Goal: Task Accomplishment & Management: Use online tool/utility

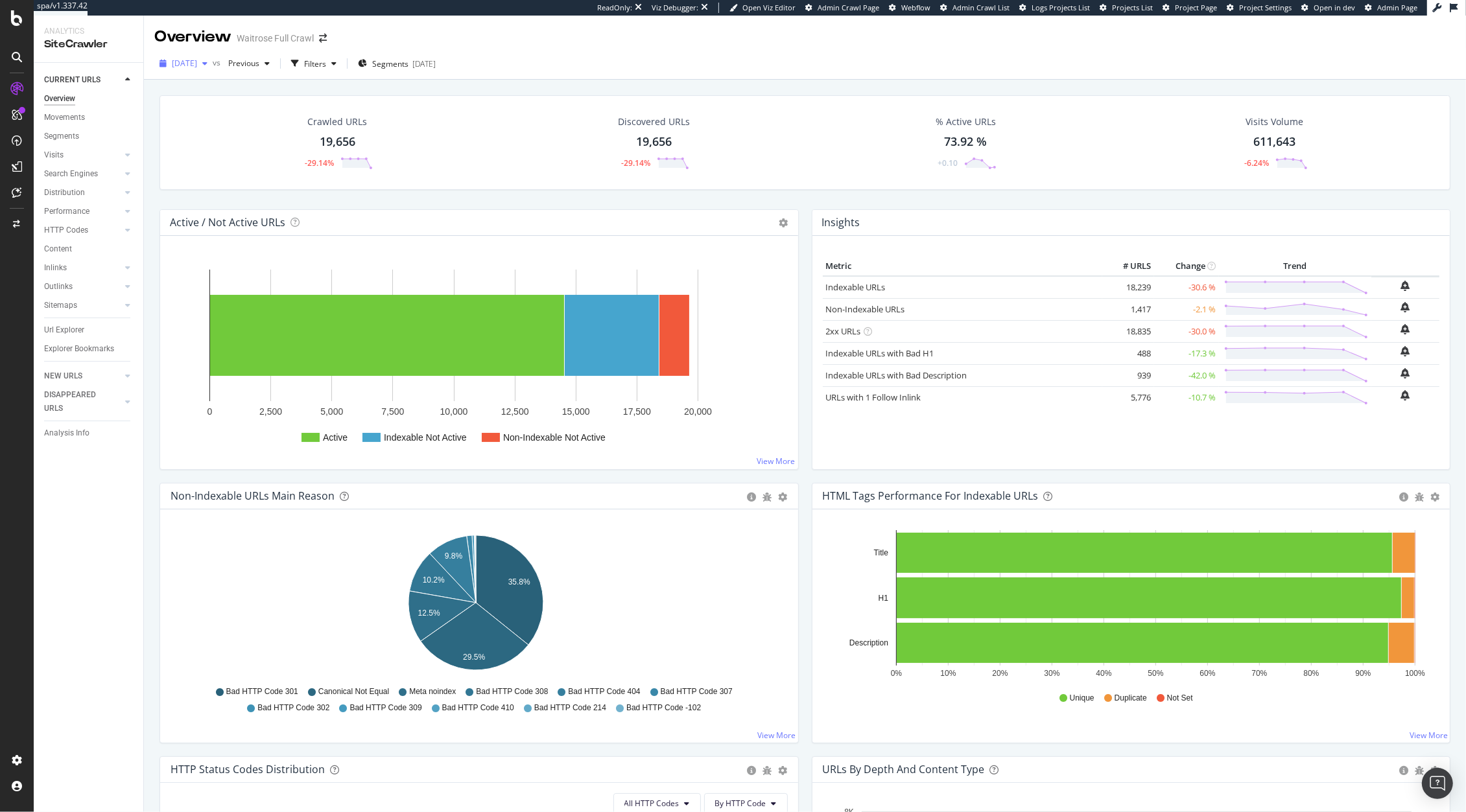
click at [197, 67] on span "[DATE]" at bounding box center [185, 63] width 25 height 11
click at [583, 153] on div "Discovered URLs 19,656 -29.14%" at bounding box center [654, 142] width 317 height 67
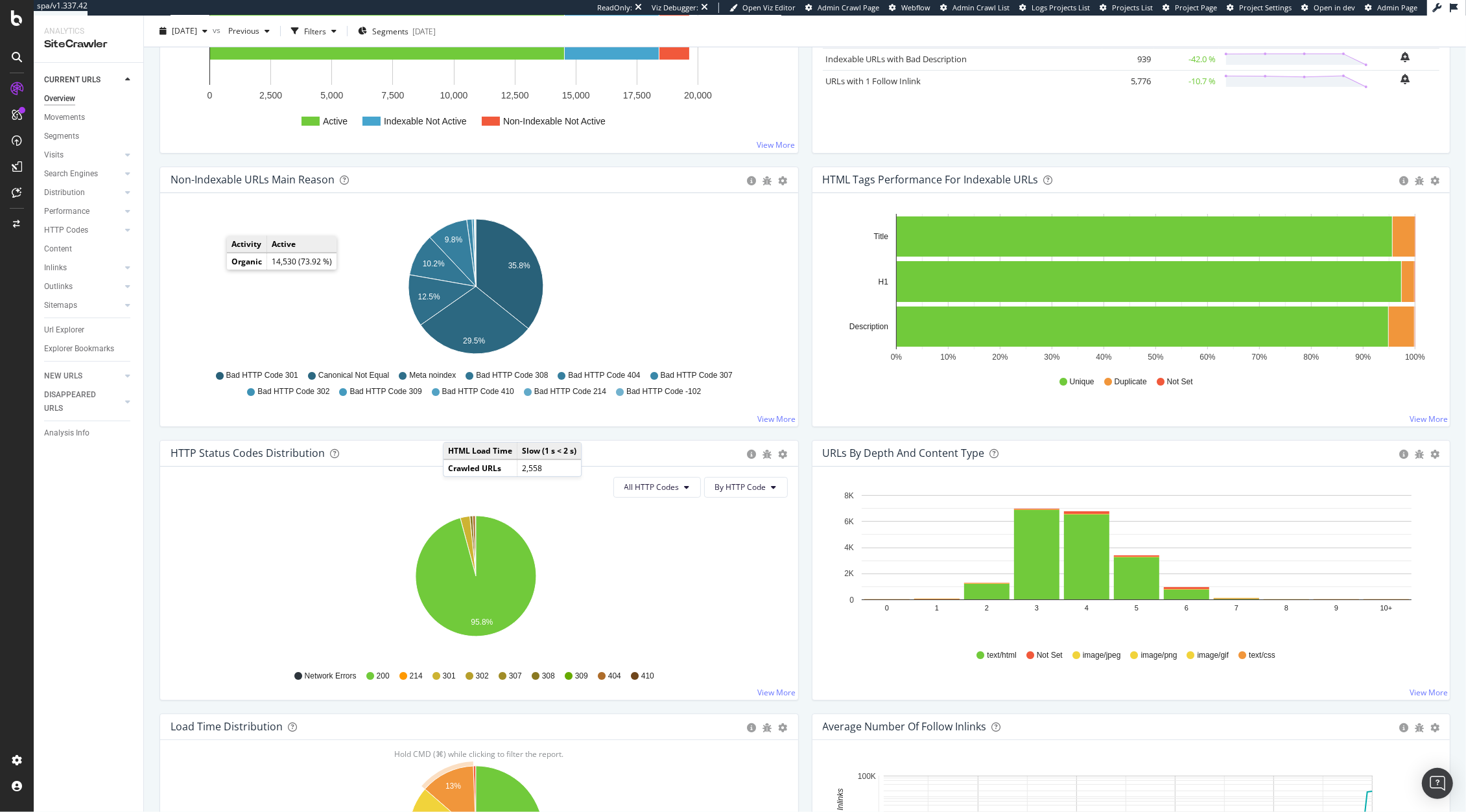
scroll to position [92, 0]
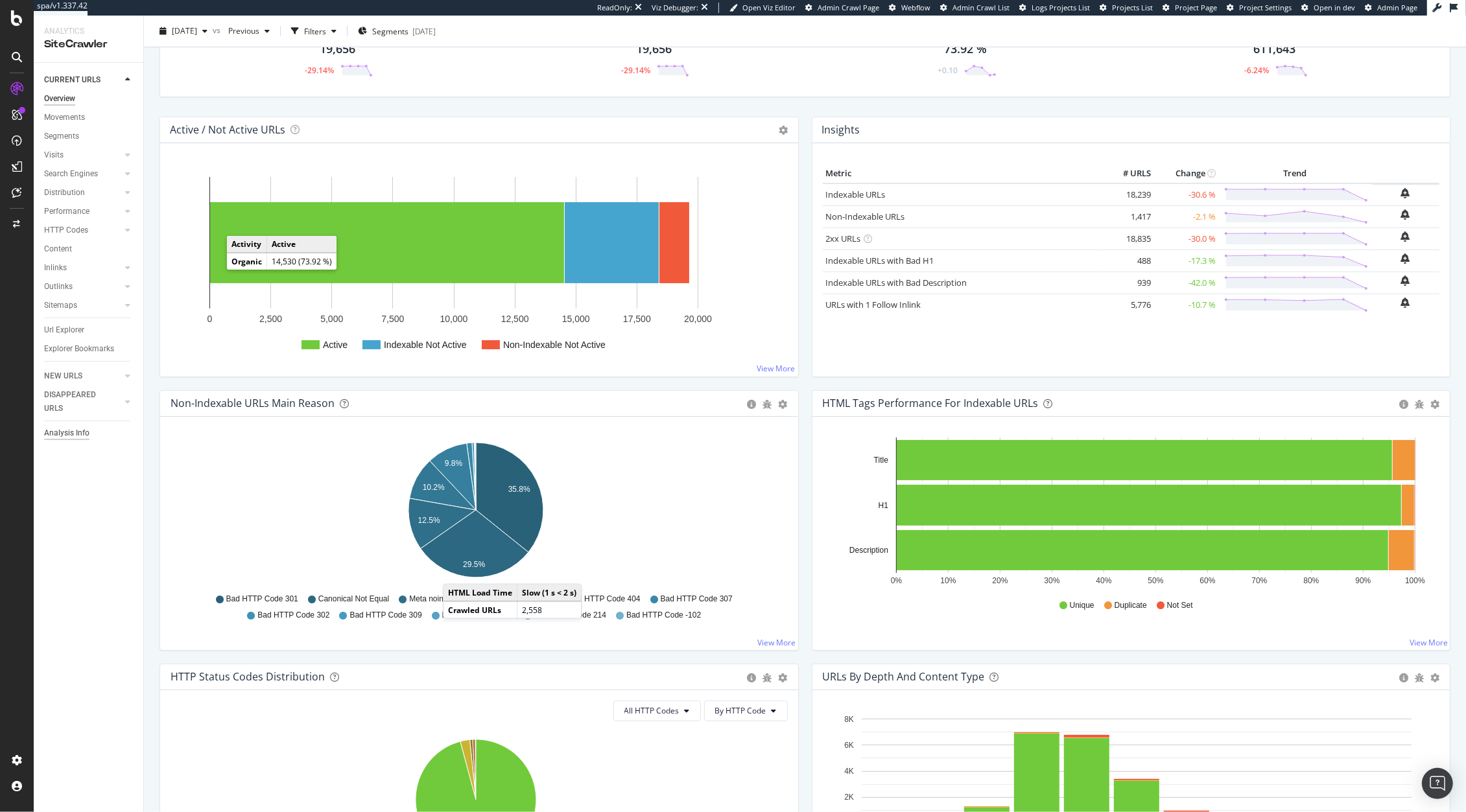
click at [69, 427] on div "Analysis Info" at bounding box center [66, 432] width 45 height 13
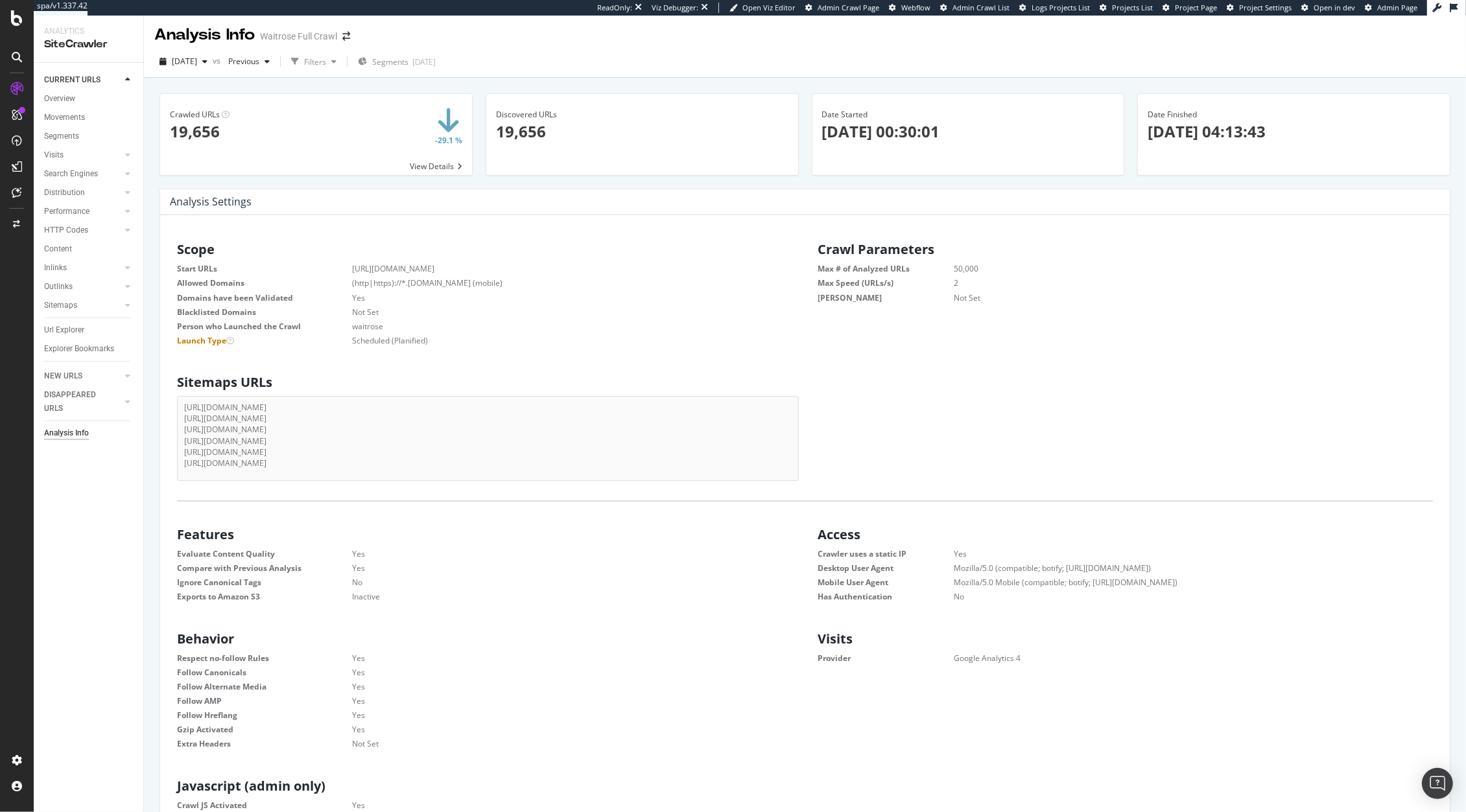
scroll to position [3, 0]
drag, startPoint x: 357, startPoint y: 338, endPoint x: 470, endPoint y: 335, distance: 113.0
click at [456, 335] on dd "Scheduled (Planified)" at bounding box center [556, 339] width 473 height 11
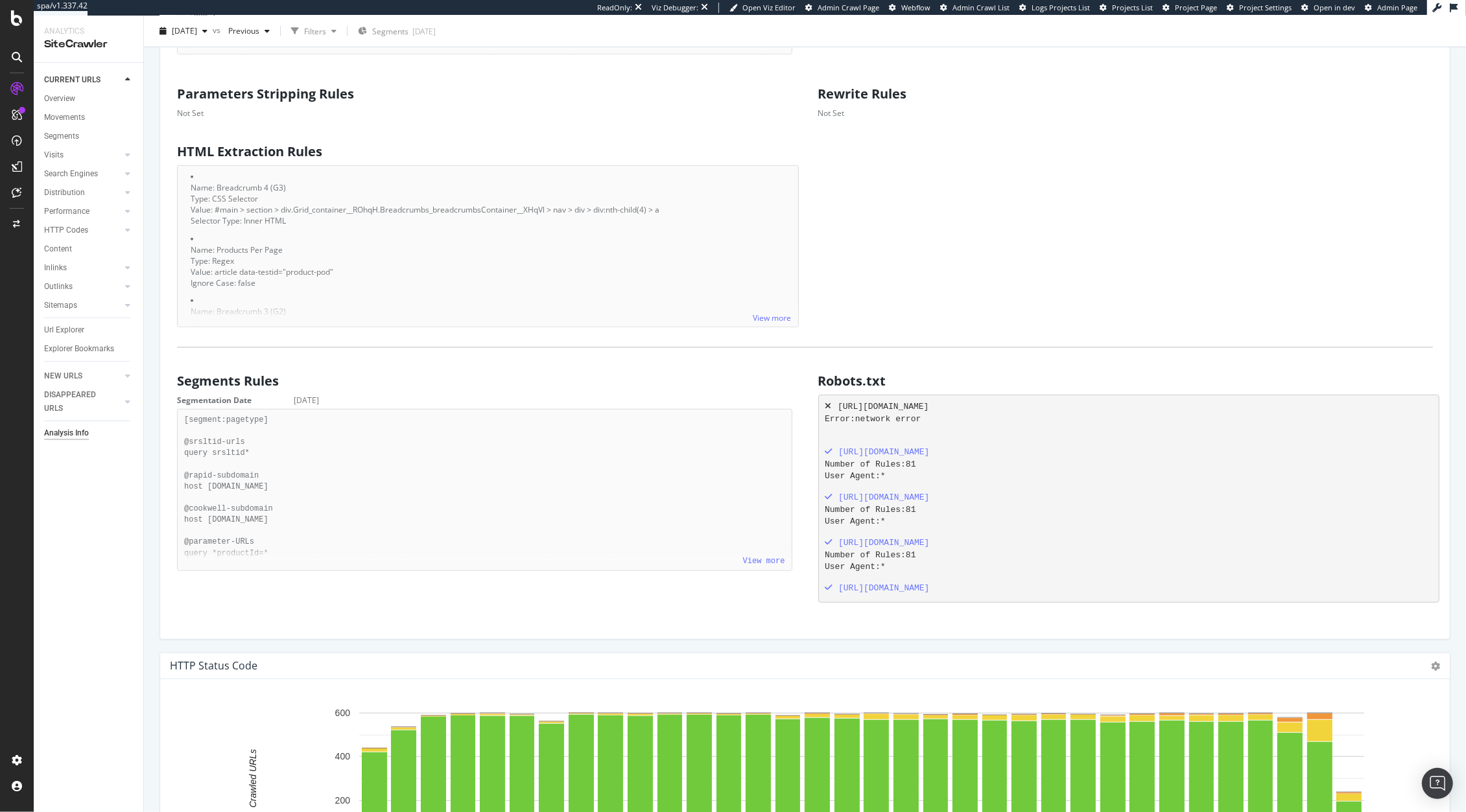
scroll to position [0, 0]
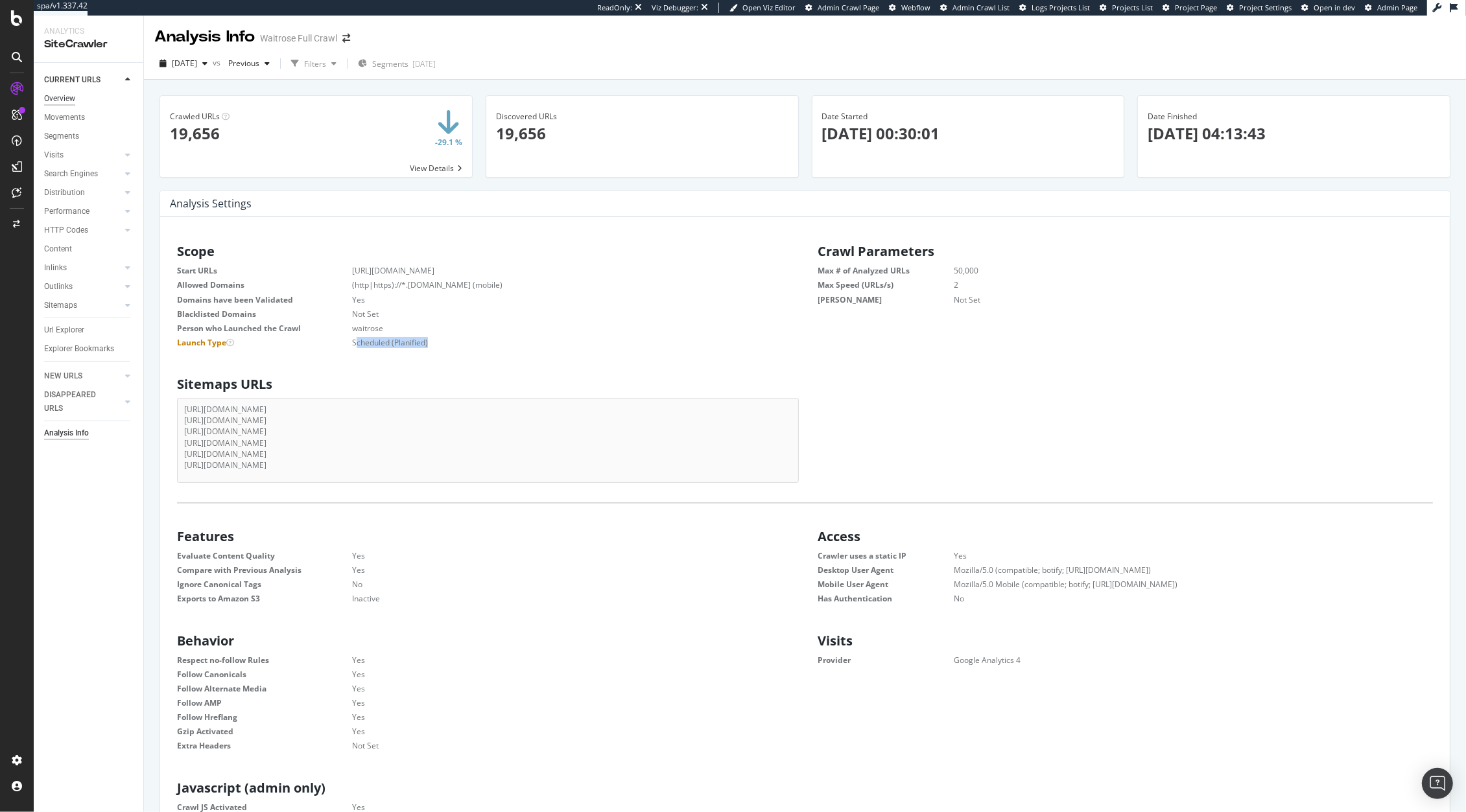
click at [55, 99] on div "Overview" at bounding box center [59, 99] width 31 height 13
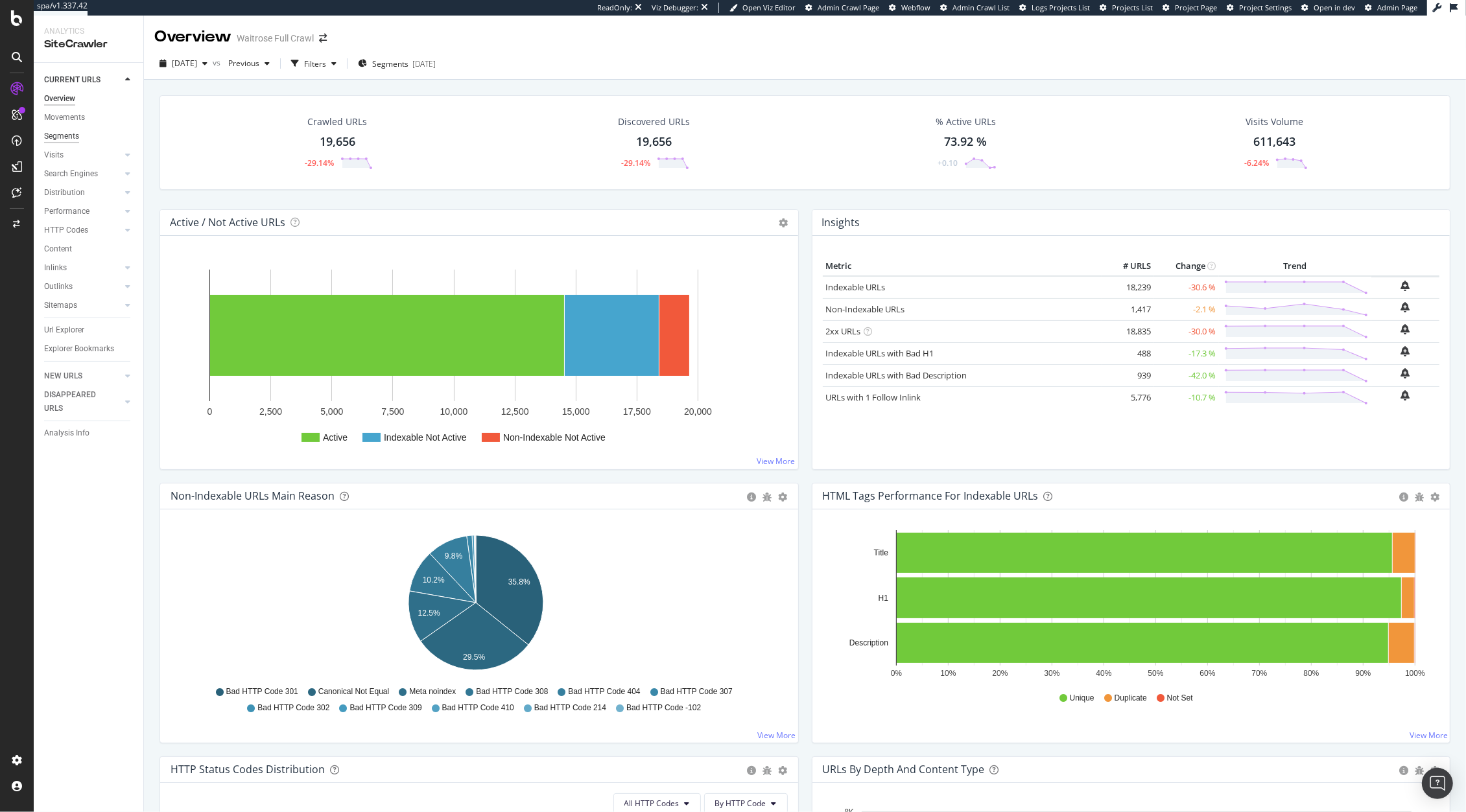
click at [51, 133] on div "Segments" at bounding box center [62, 136] width 35 height 13
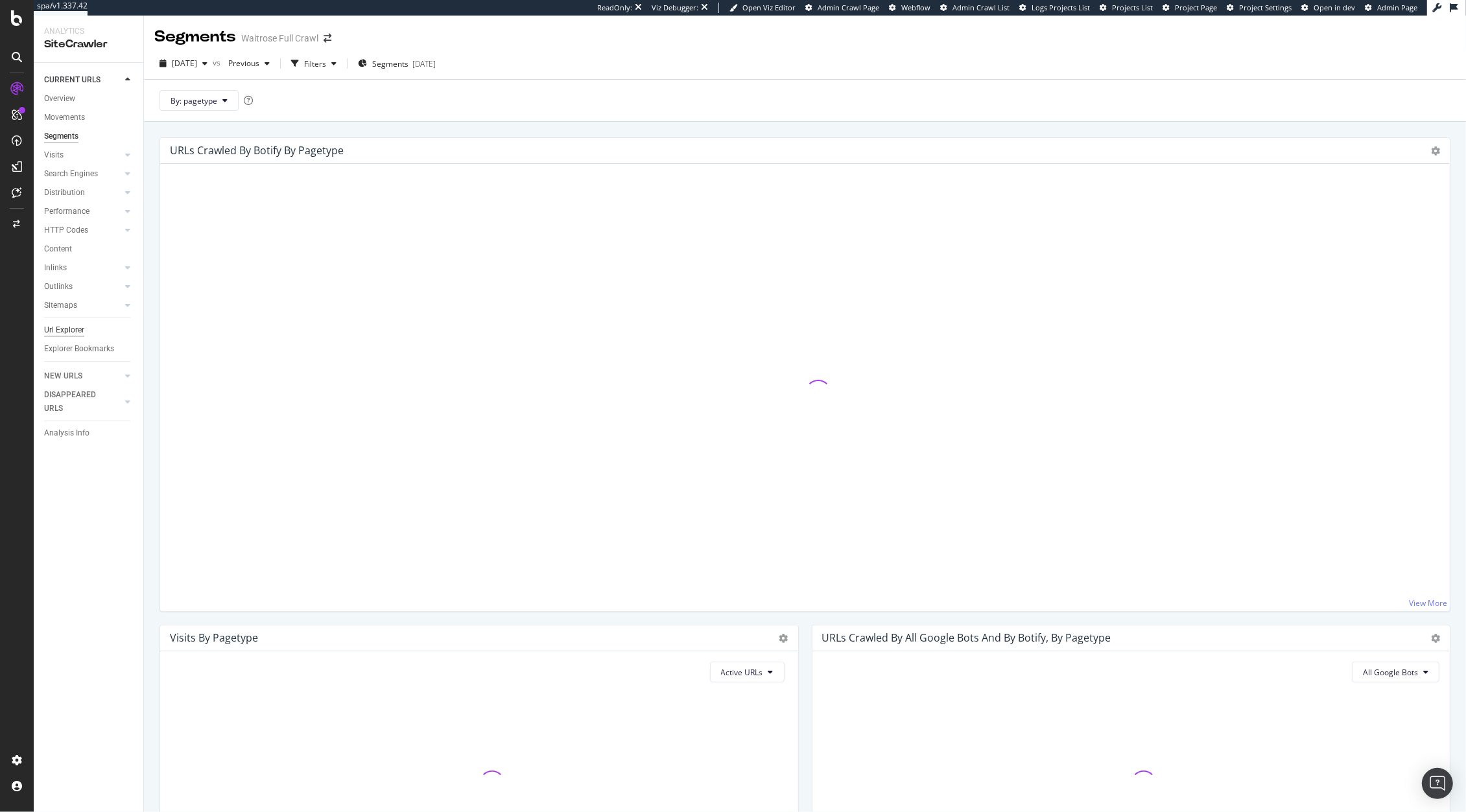
click at [71, 327] on div "Url Explorer" at bounding box center [64, 330] width 40 height 13
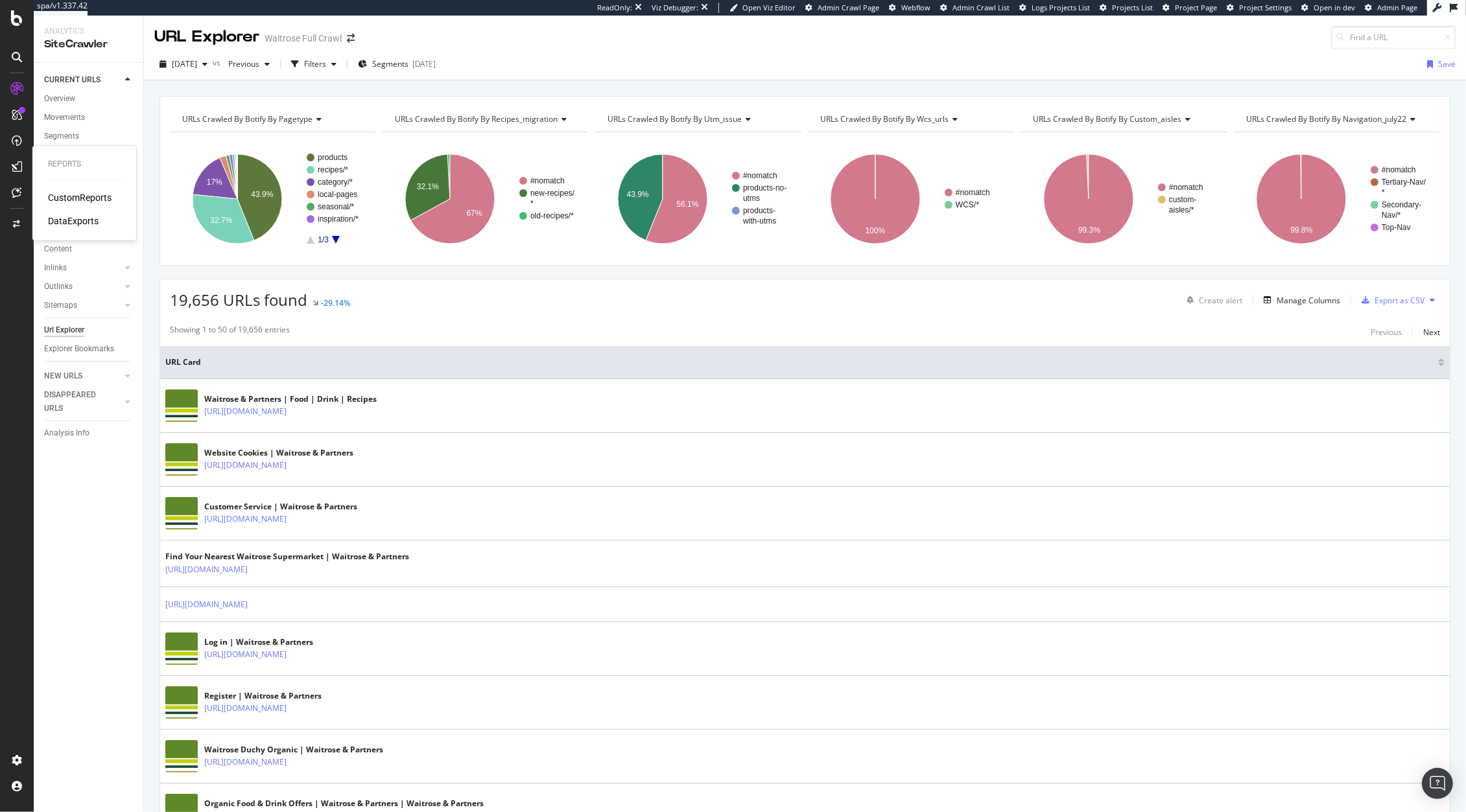
click at [67, 197] on div "CustomReports" at bounding box center [80, 197] width 63 height 13
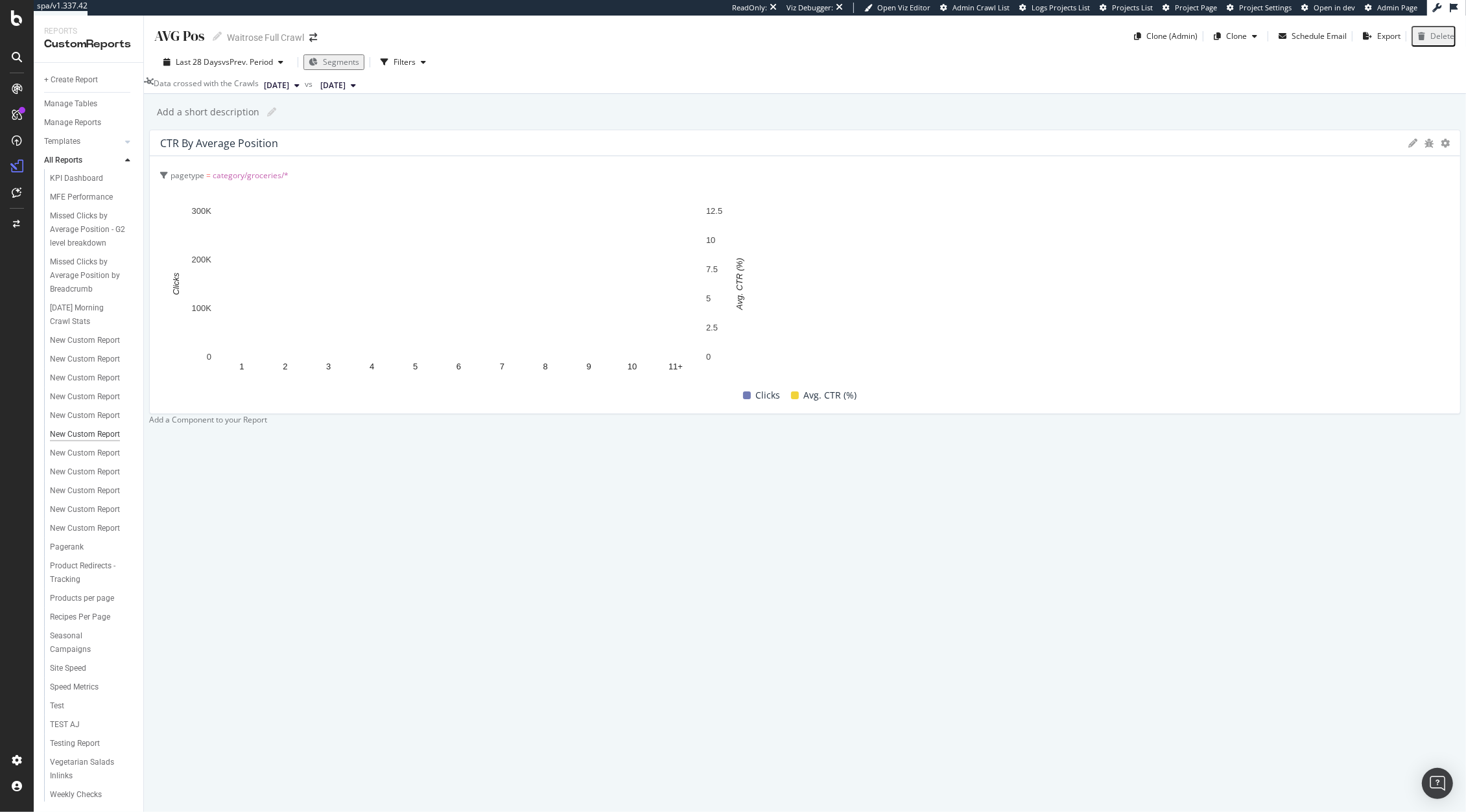
scroll to position [454, 0]
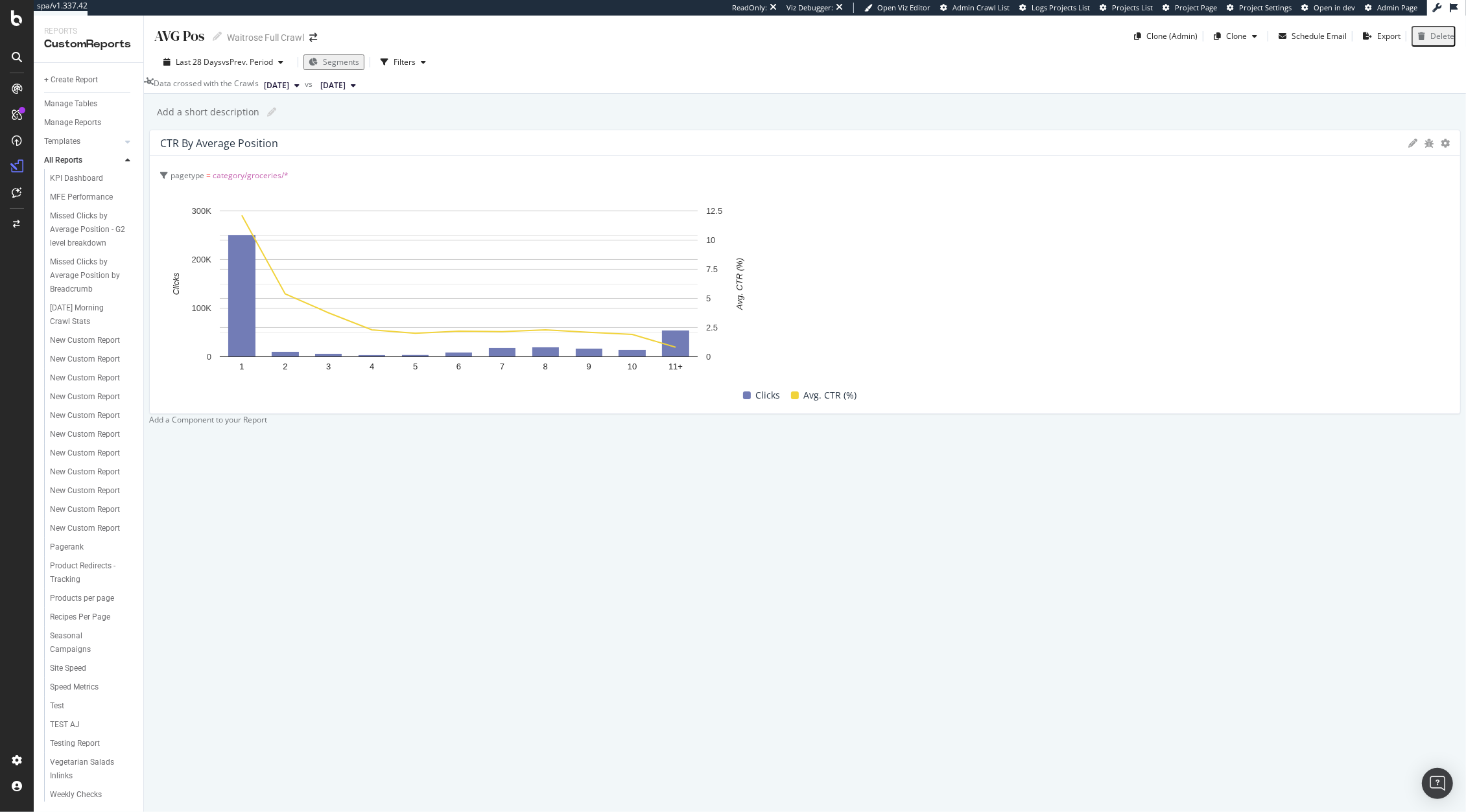
click at [1096, 414] on div "Add a Component to your Report" at bounding box center [804, 420] width 1311 height 11
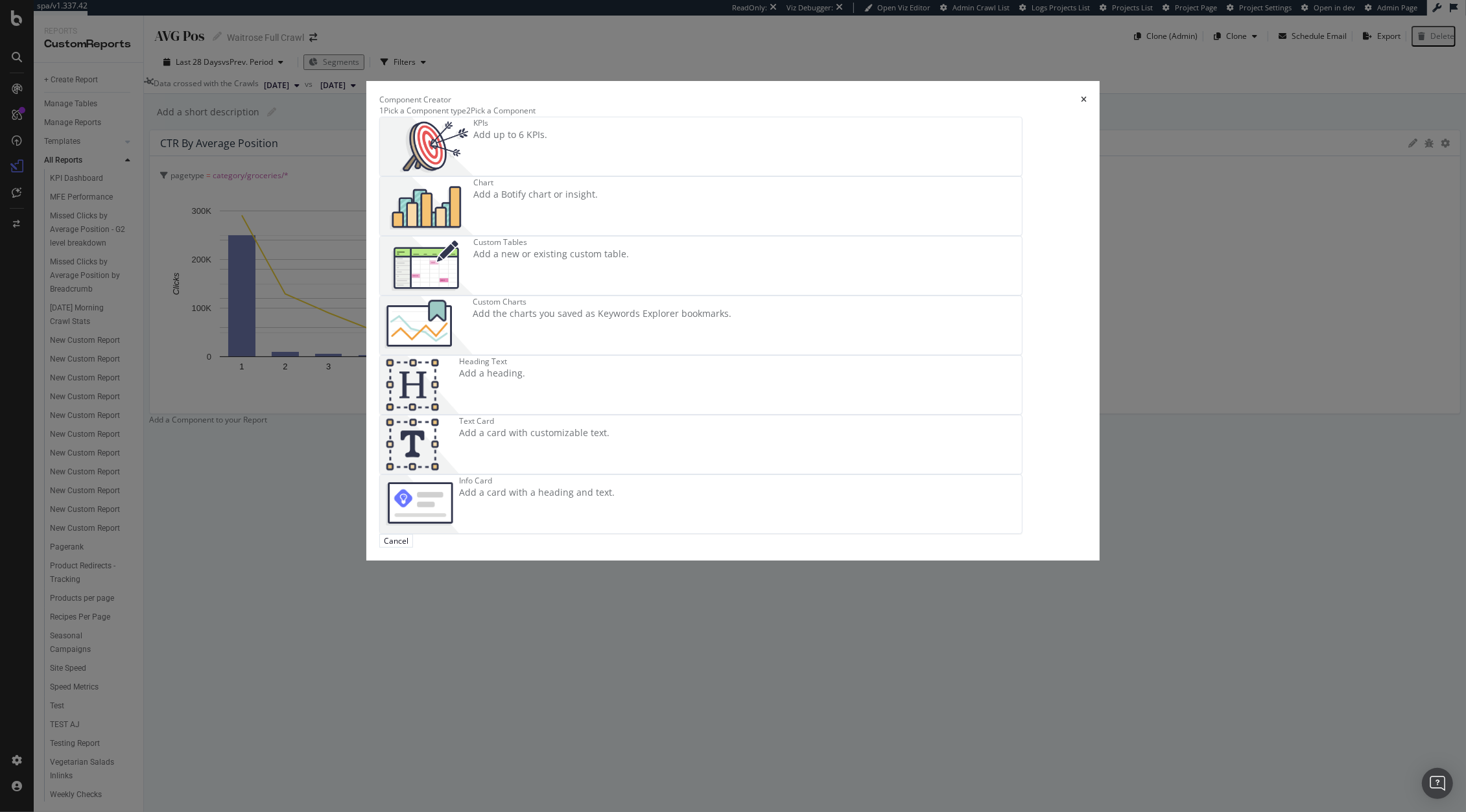
click at [532, 295] on div "Custom Tables Add a new or existing custom table." at bounding box center [550, 266] width 156 height 58
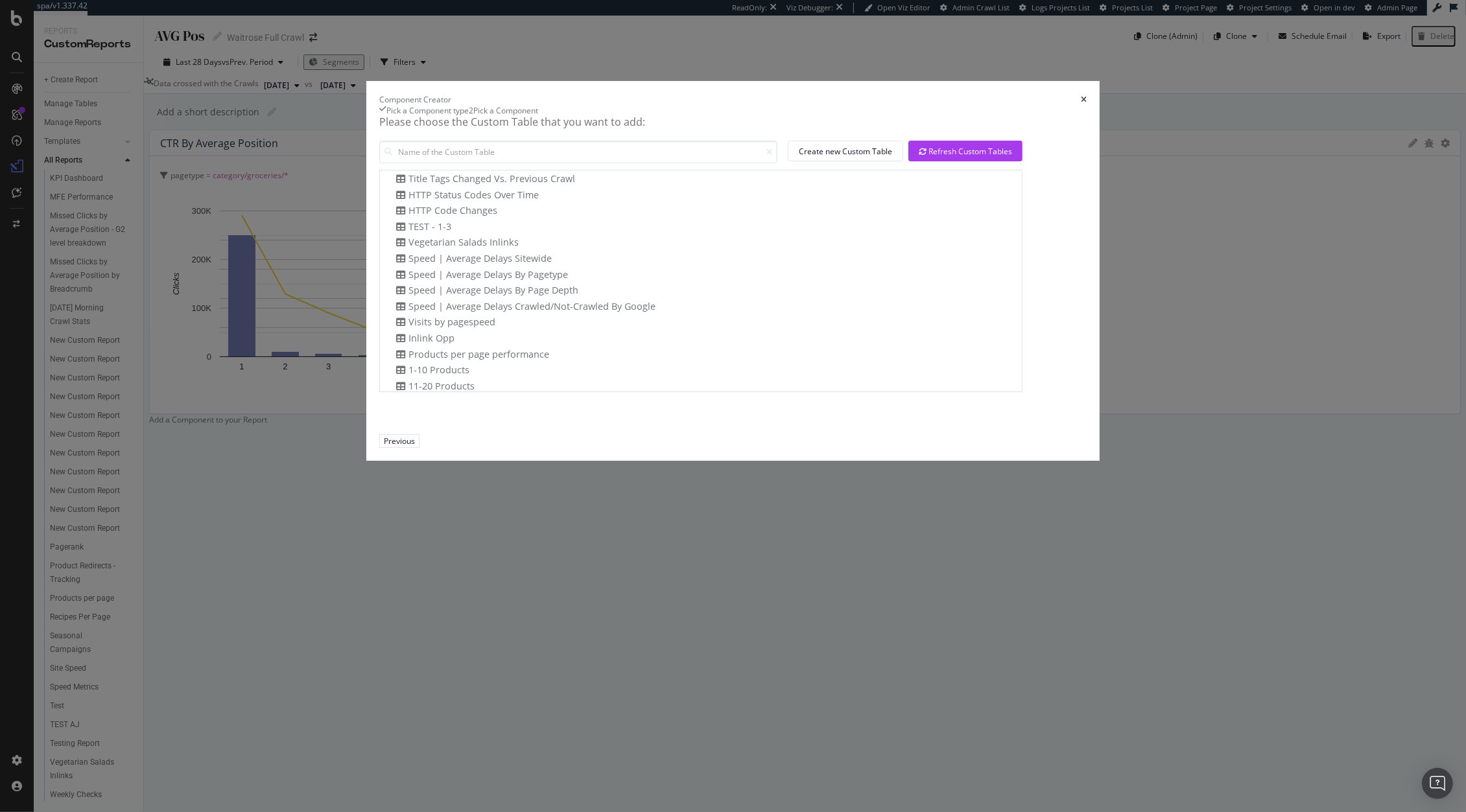
scroll to position [0, 0]
click at [879, 160] on div "Create new Custom Table" at bounding box center [845, 151] width 93 height 18
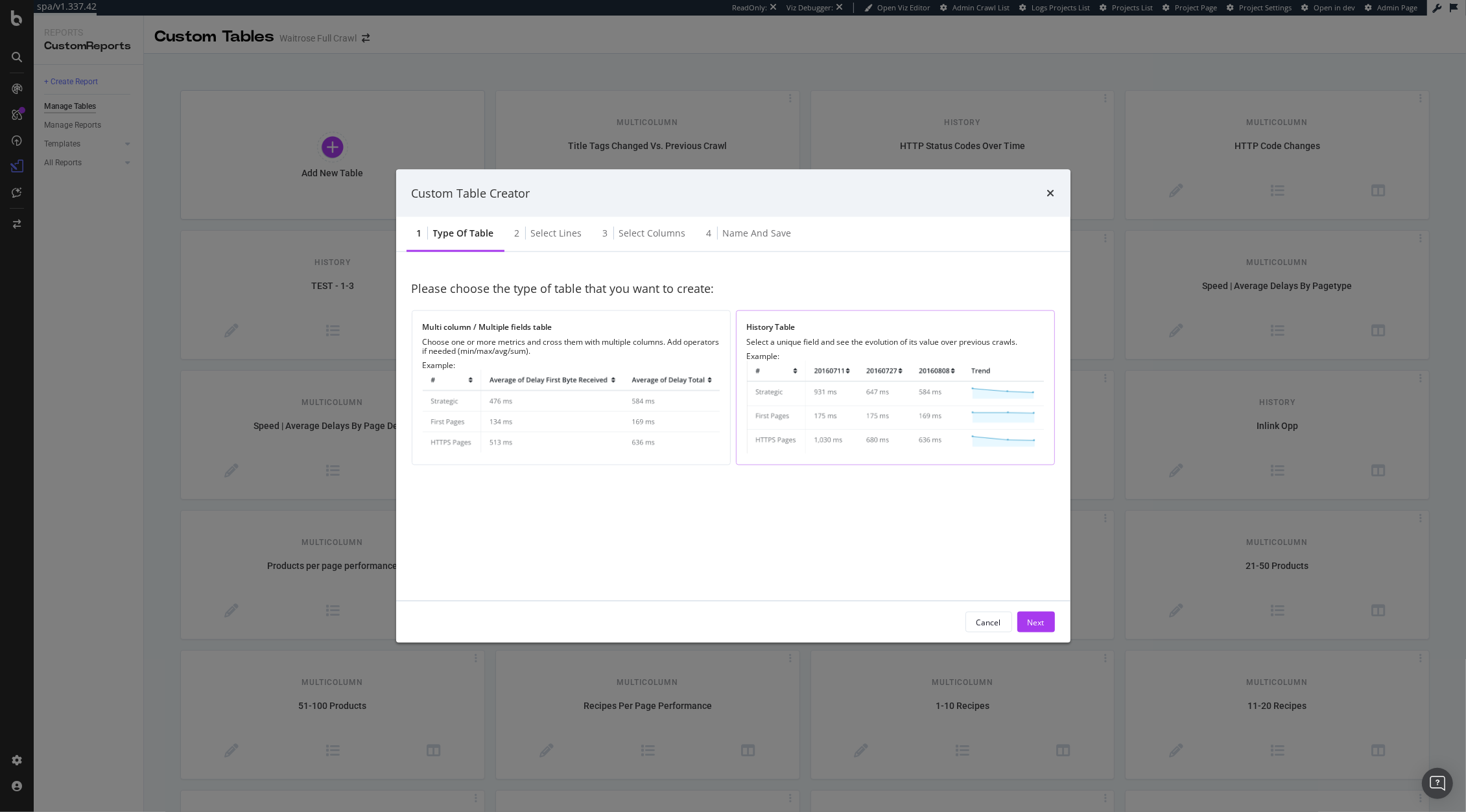
click at [789, 332] on div "History Table Select a unique field and see the evolution of its value over pre…" at bounding box center [895, 387] width 319 height 155
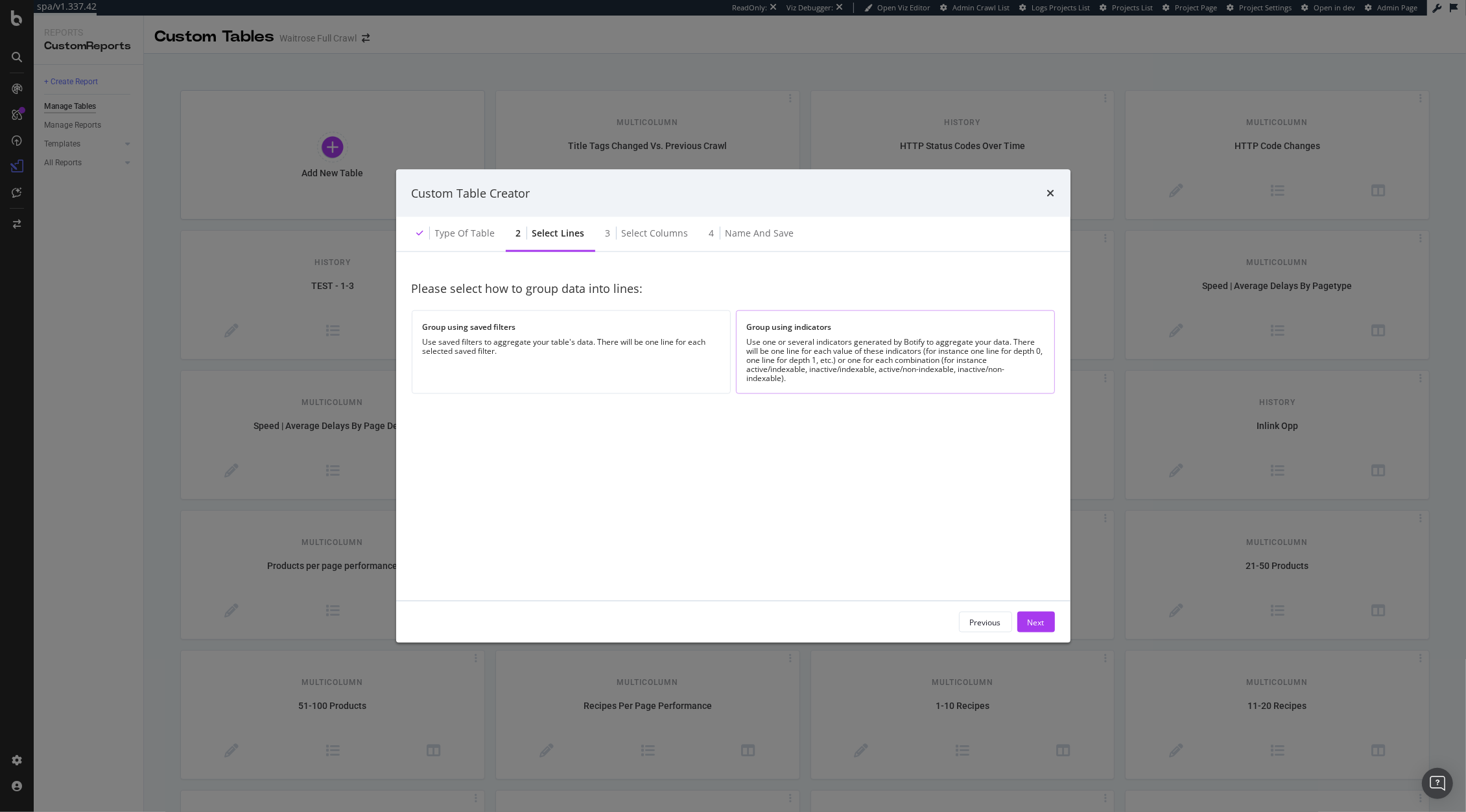
click at [814, 354] on div "Use one or several indicators generated by Botify to aggregate your data. There…" at bounding box center [895, 360] width 297 height 45
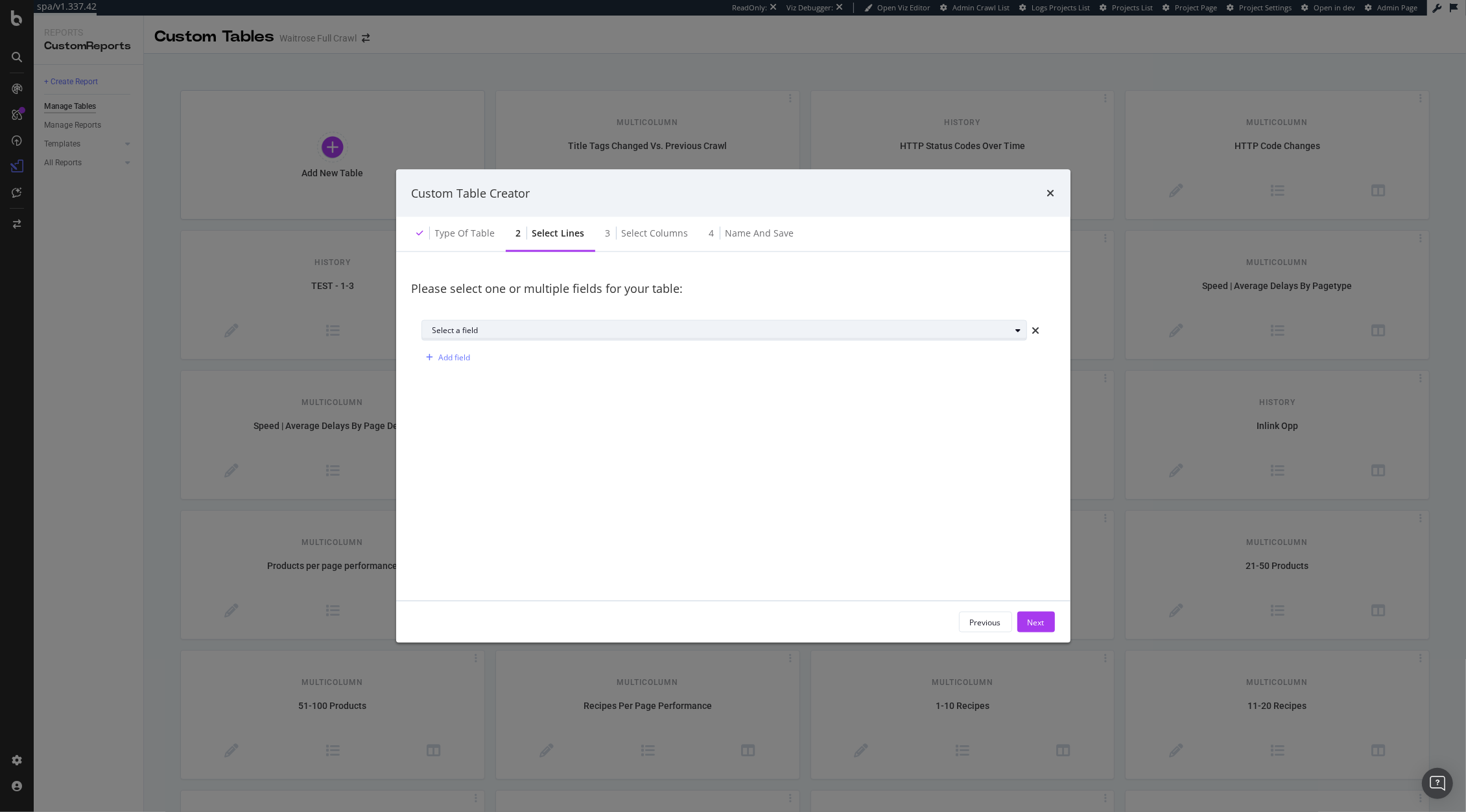
click at [480, 324] on div "Select a field" at bounding box center [729, 330] width 594 height 18
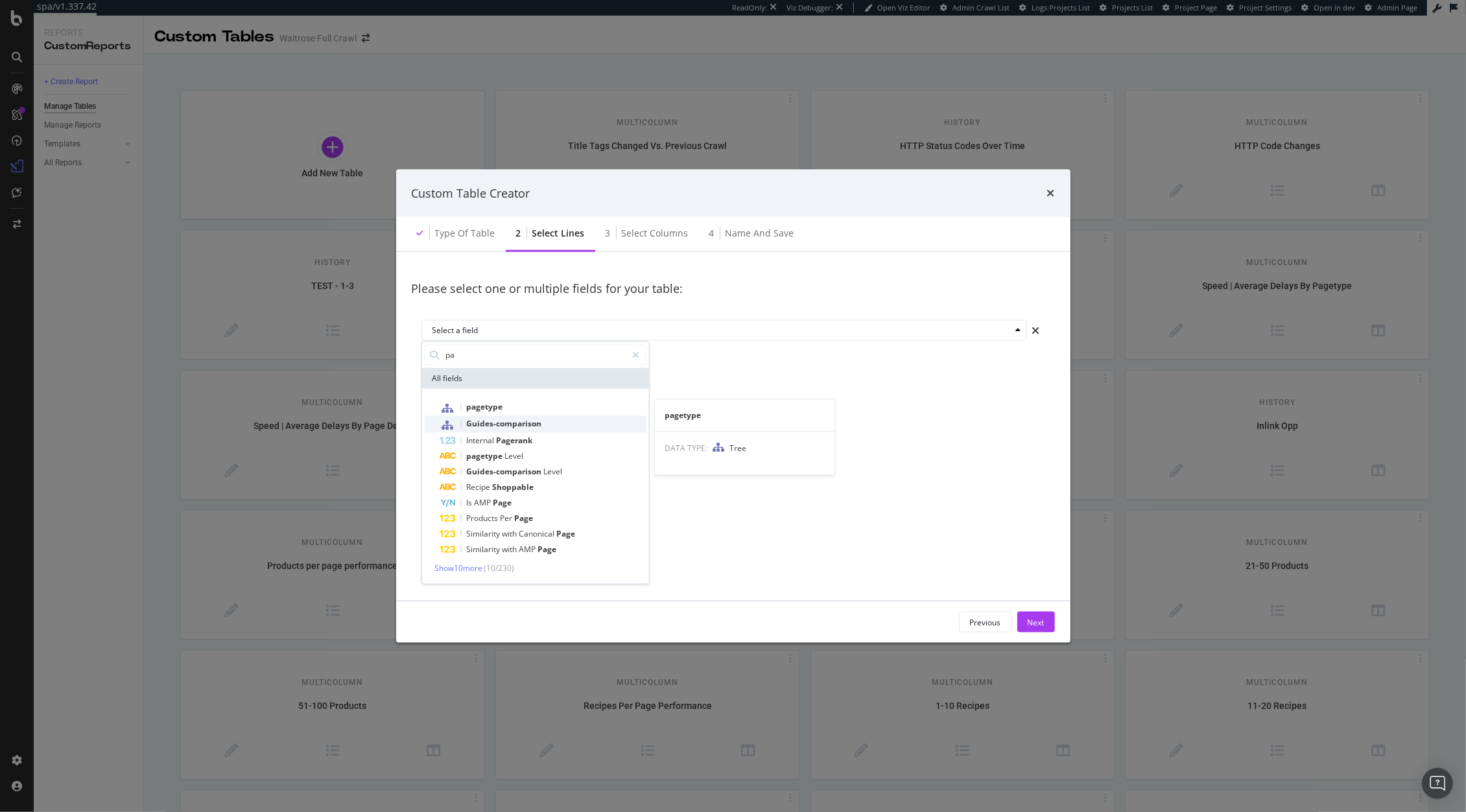
type input "pa"
drag, startPoint x: 504, startPoint y: 417, endPoint x: 507, endPoint y: 408, distance: 9.5
click at [507, 408] on div "pagetype pagetype DATA TYPE: Tree Guides-comparison Internal Pagerank pagetype …" at bounding box center [534, 477] width 222 height 158
click at [507, 408] on div "pagetype" at bounding box center [542, 406] width 206 height 17
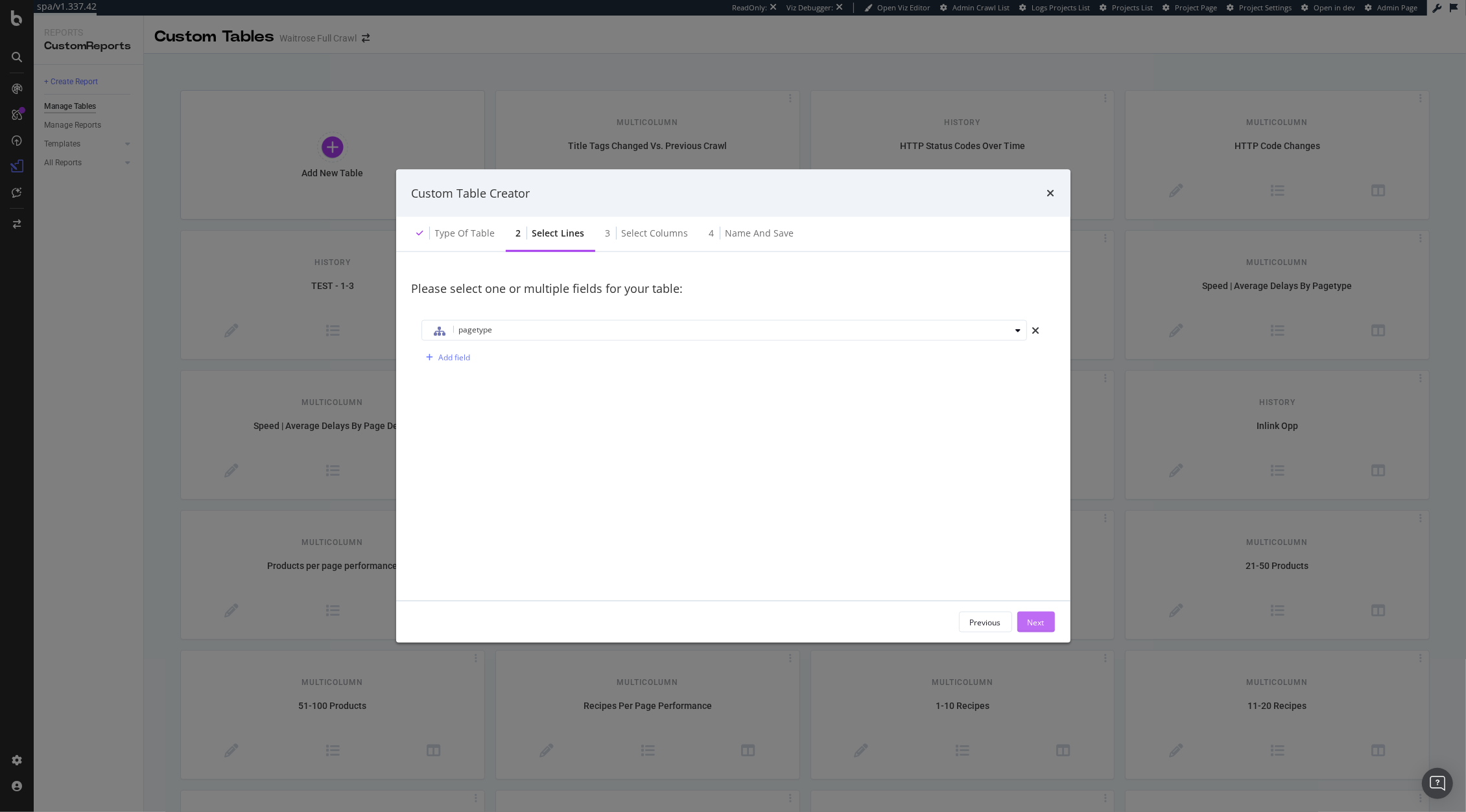
click at [1042, 625] on div "Next" at bounding box center [1036, 622] width 17 height 11
click at [1040, 621] on div "Next" at bounding box center [1036, 622] width 17 height 11
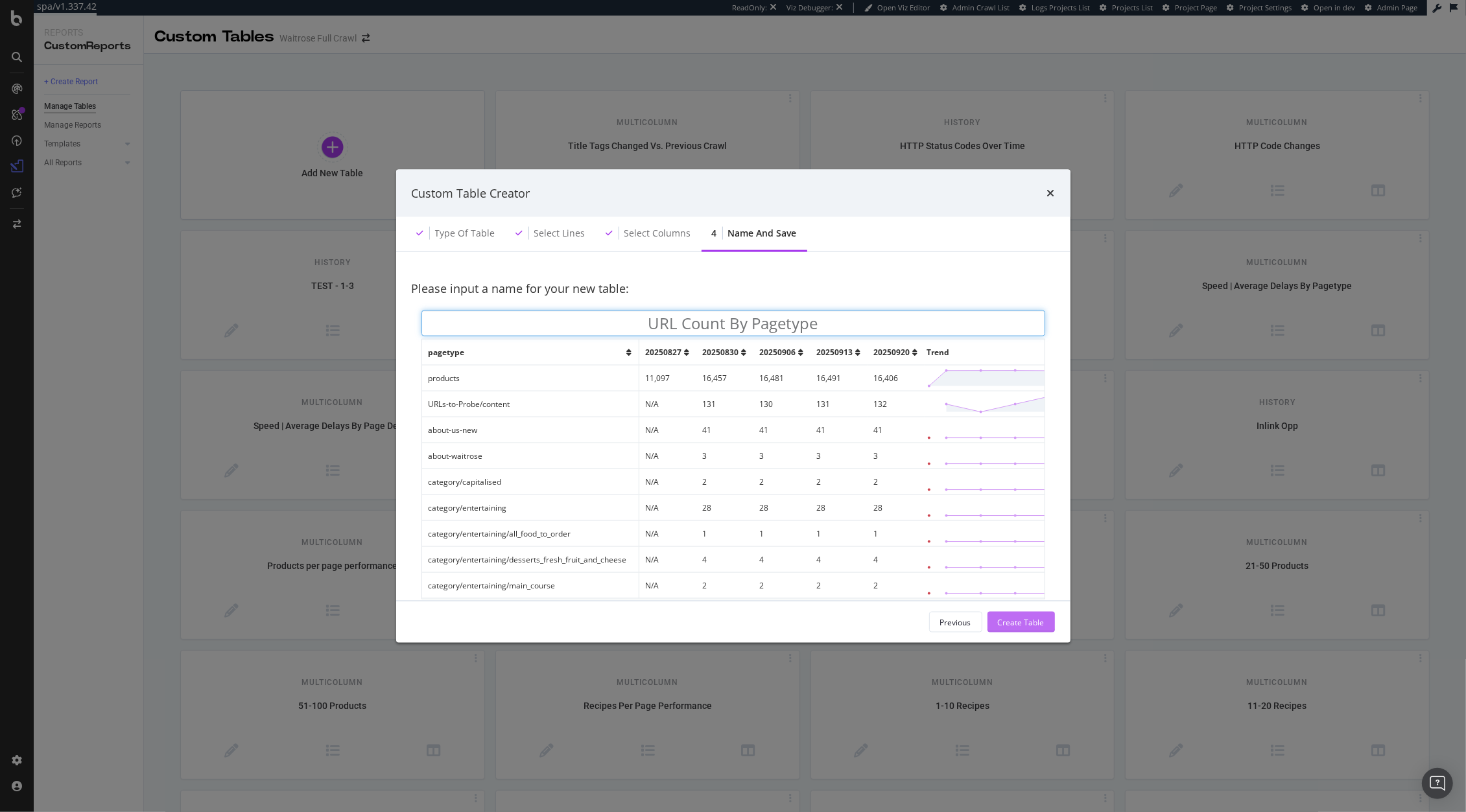
type input "URL Count By Pagetype"
click at [1023, 619] on div "Create Table" at bounding box center [1021, 622] width 47 height 11
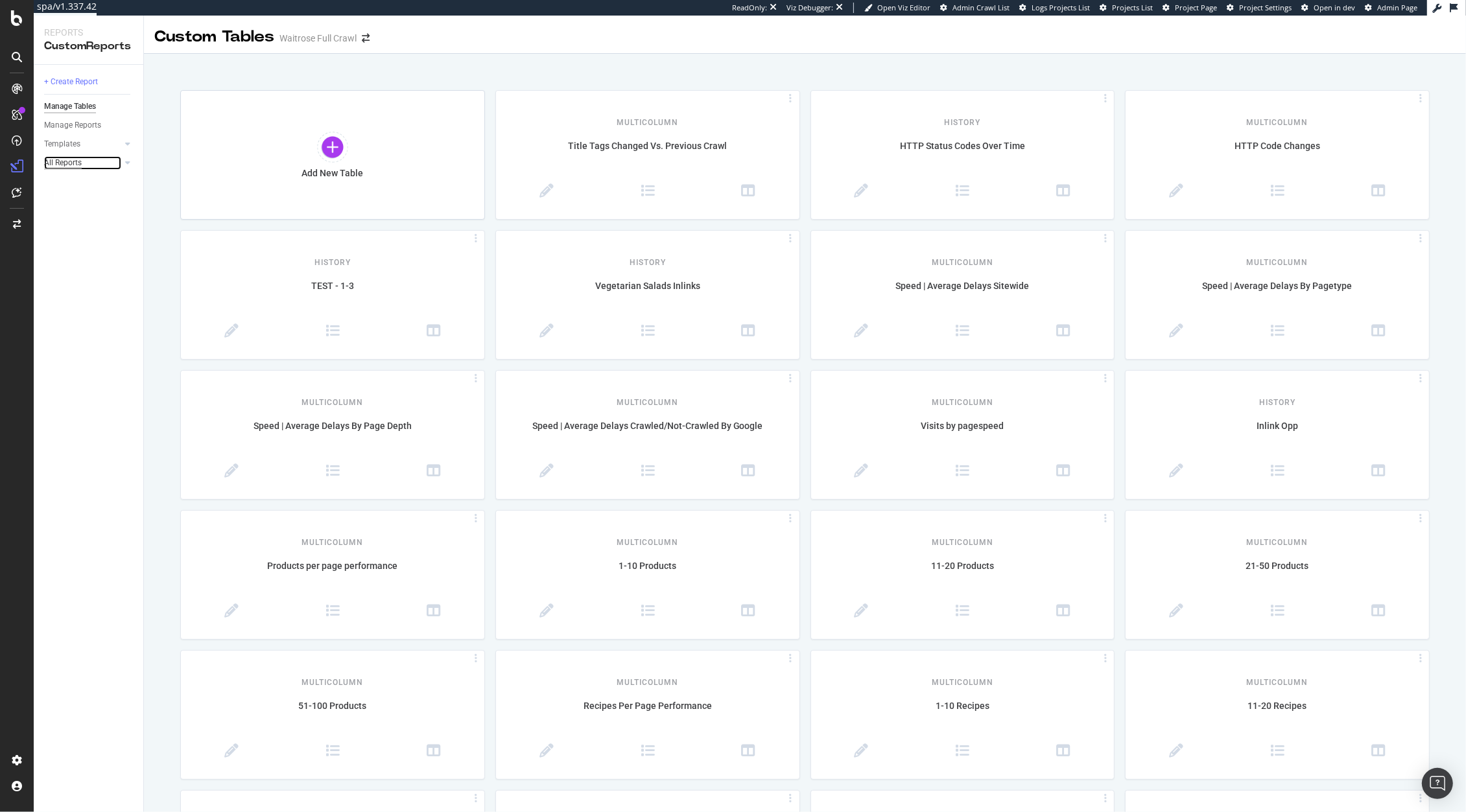
click at [63, 168] on div "All Reports" at bounding box center [63, 163] width 38 height 13
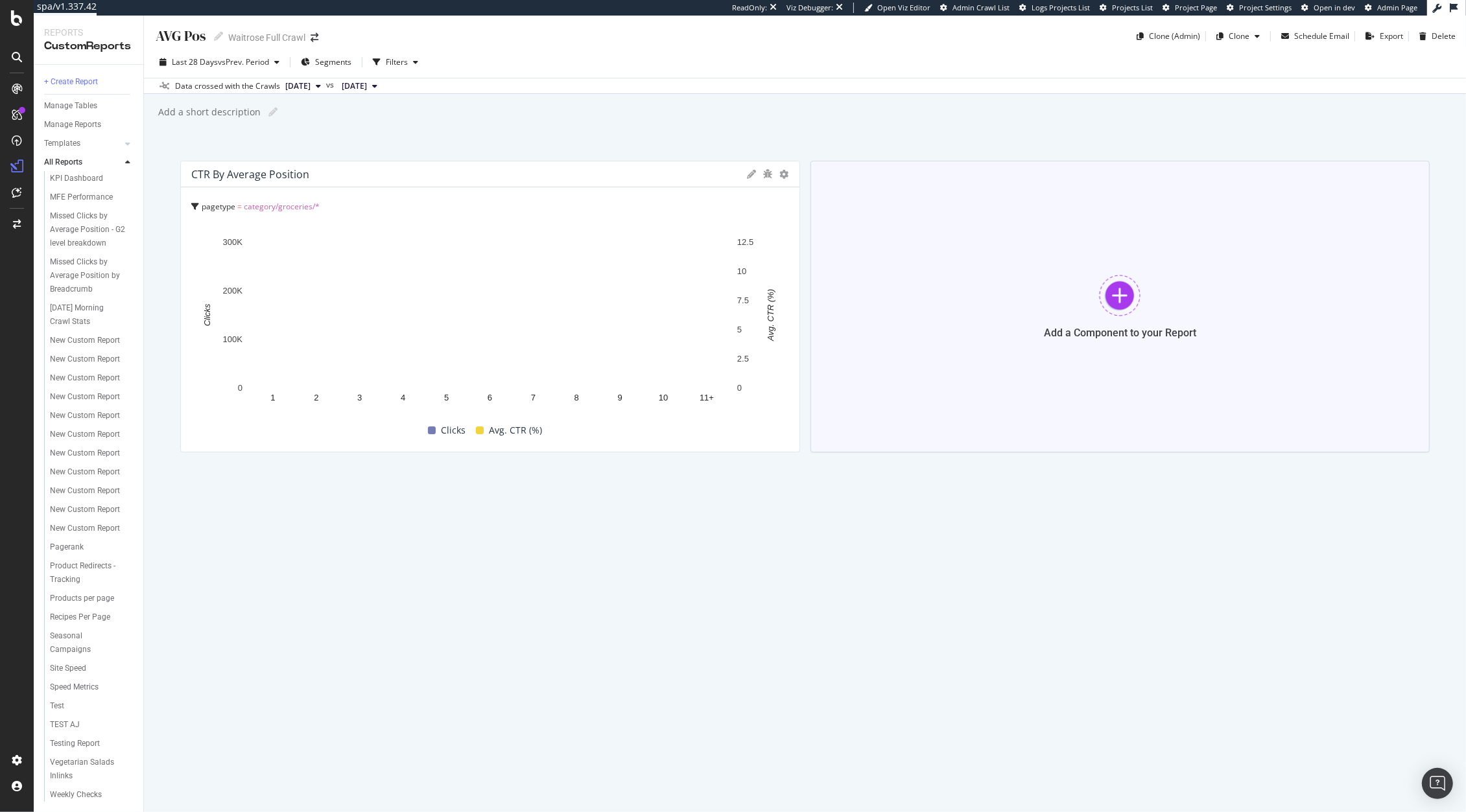
scroll to position [381, 0]
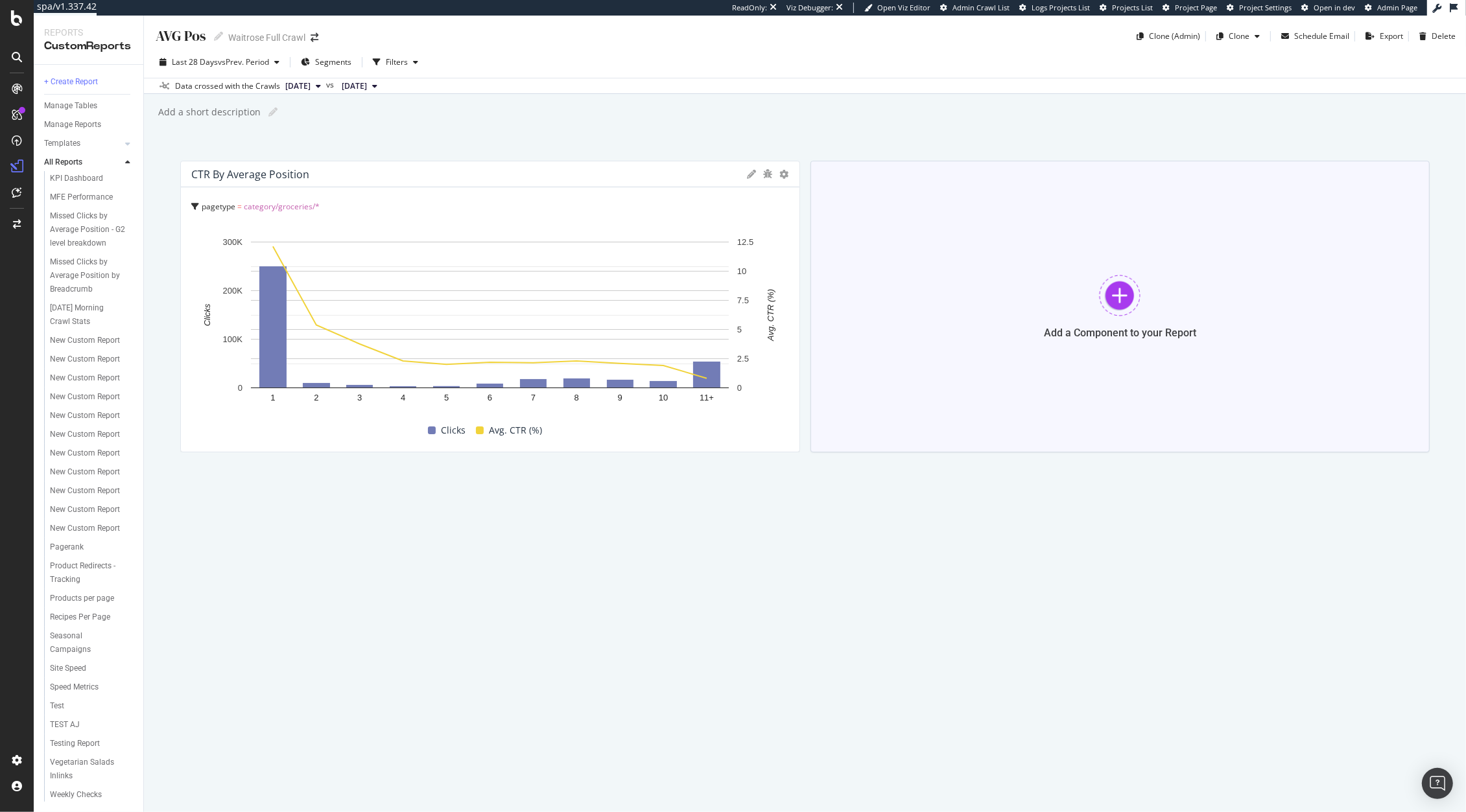
click at [1164, 320] on div "Add a Component to your Report" at bounding box center [1119, 307] width 620 height 292
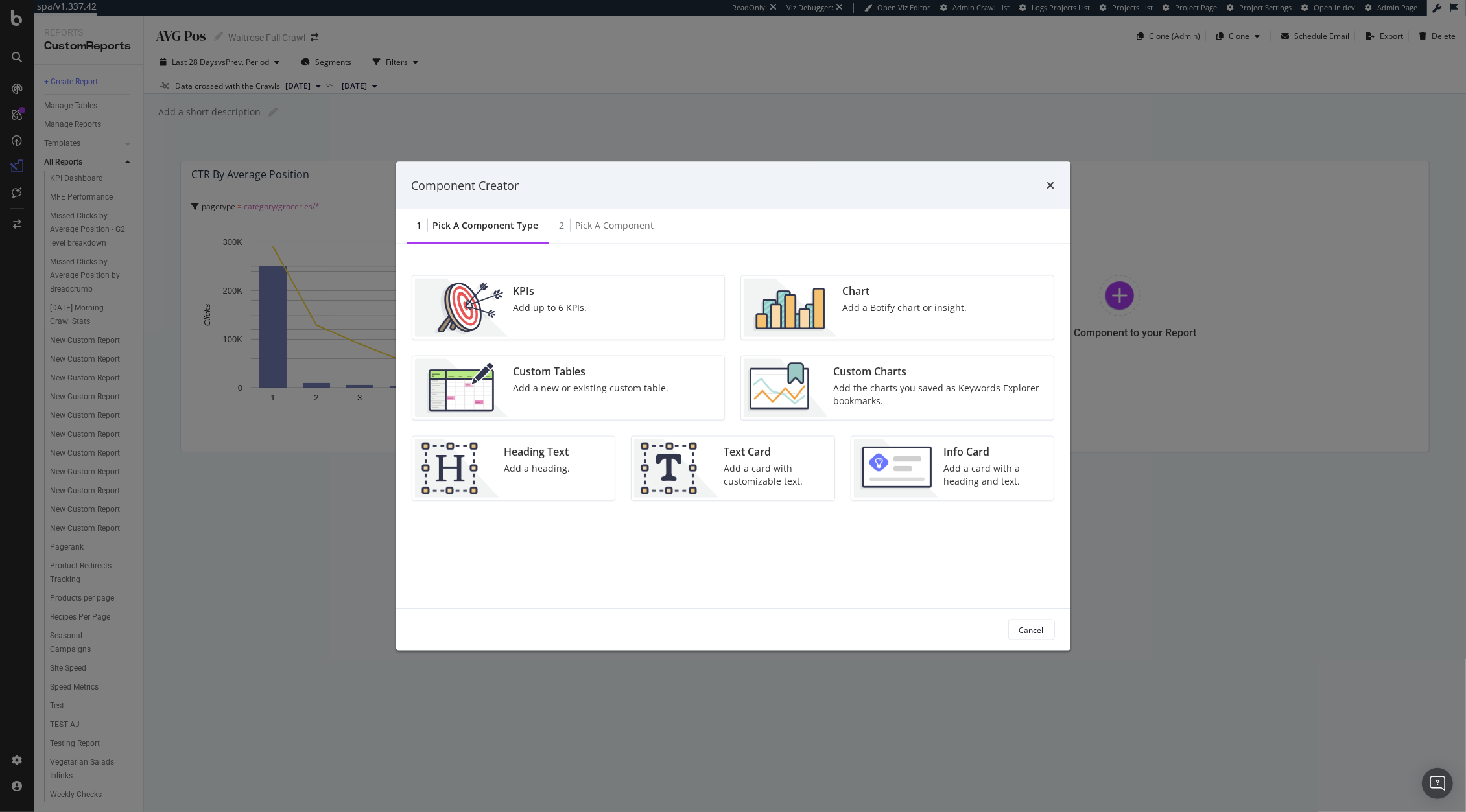
click at [551, 389] on div "Add a new or existing custom table." at bounding box center [591, 388] width 156 height 13
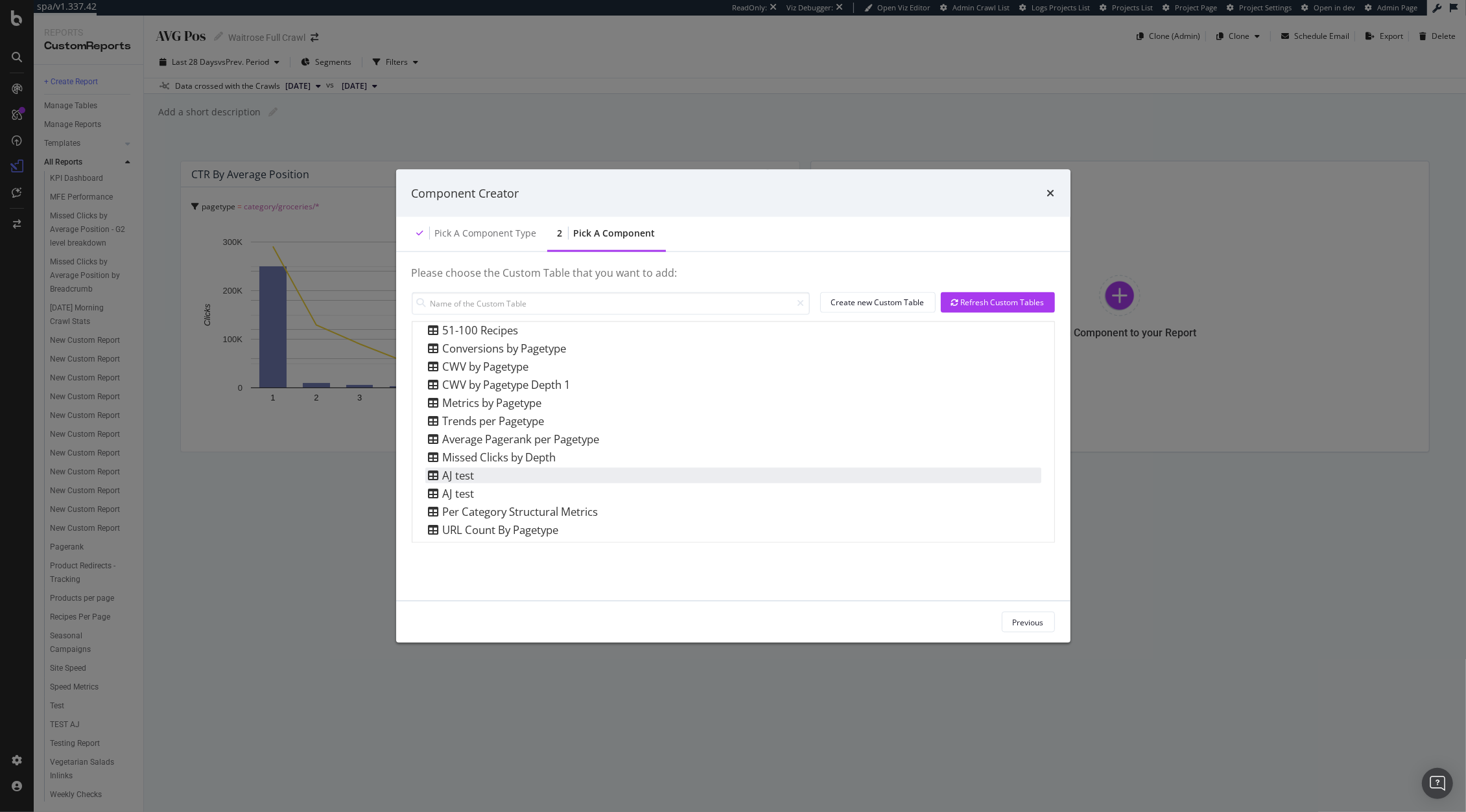
scroll to position [372, 0]
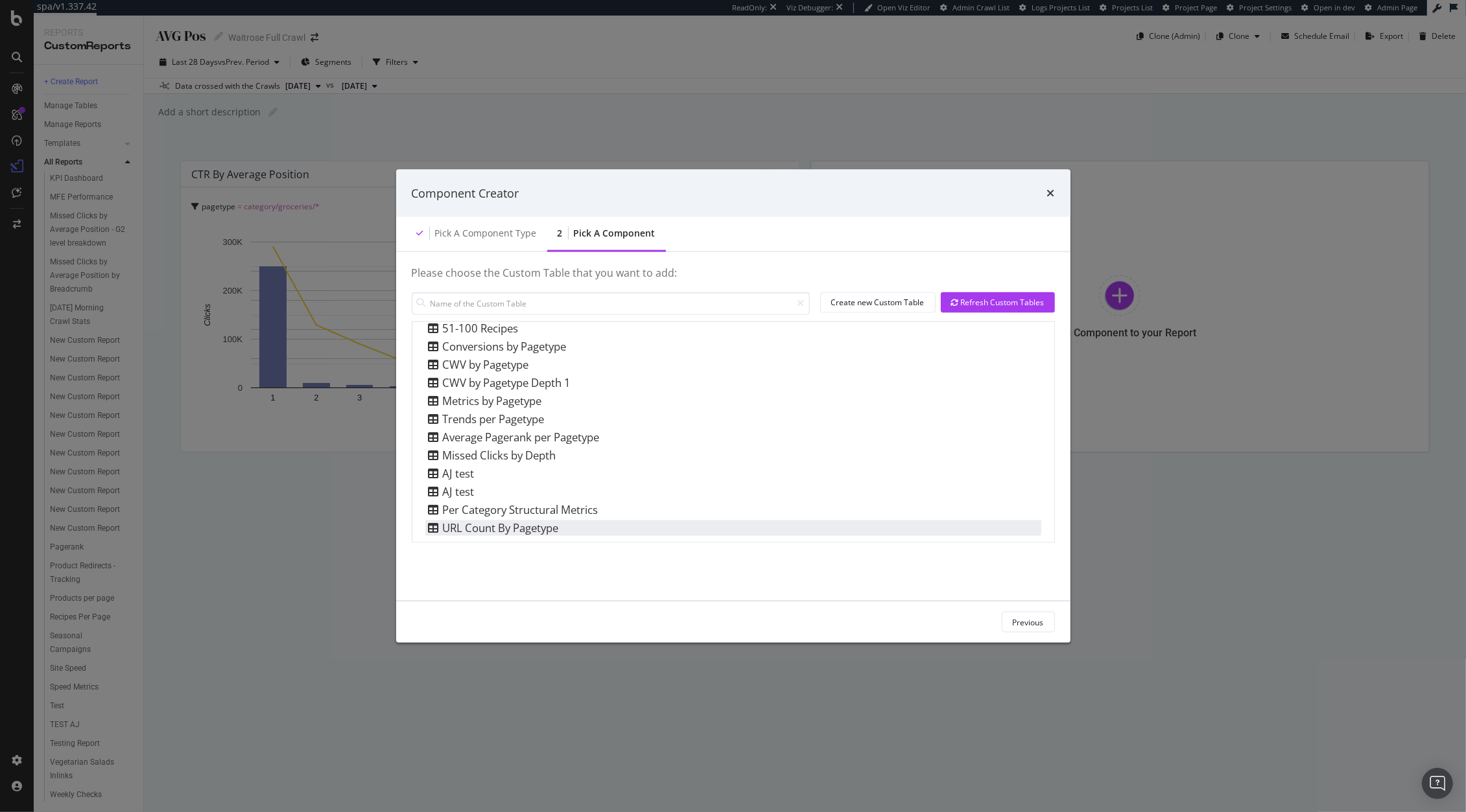
click at [484, 524] on div "URL Count By Pagetype" at bounding box center [492, 528] width 133 height 16
click at [1003, 614] on div "Add Component" at bounding box center [1015, 622] width 58 height 20
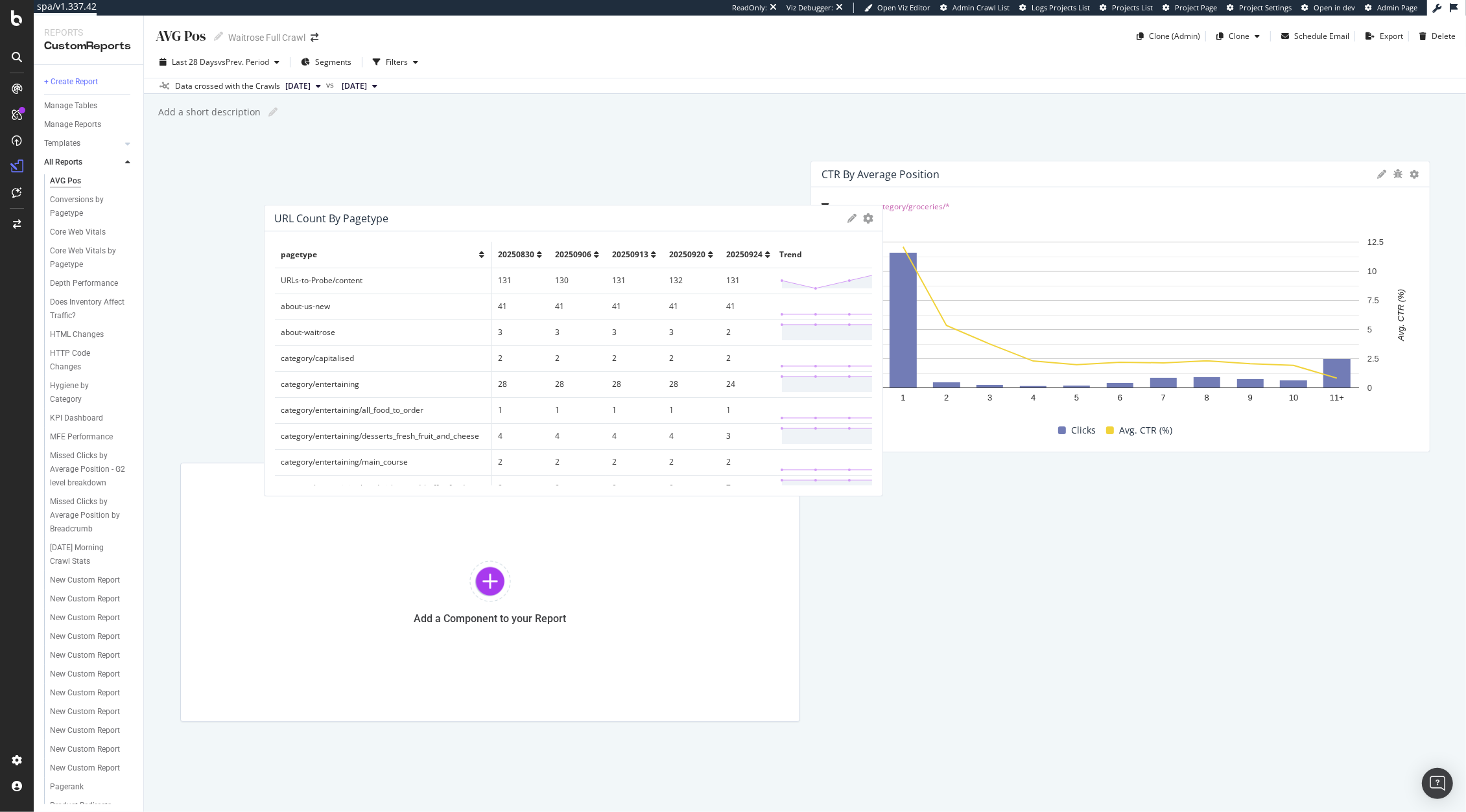
drag, startPoint x: 910, startPoint y: 200, endPoint x: 381, endPoint y: 191, distance: 529.1
click at [381, 212] on div "URL Count By Pagetype" at bounding box center [558, 219] width 567 height 13
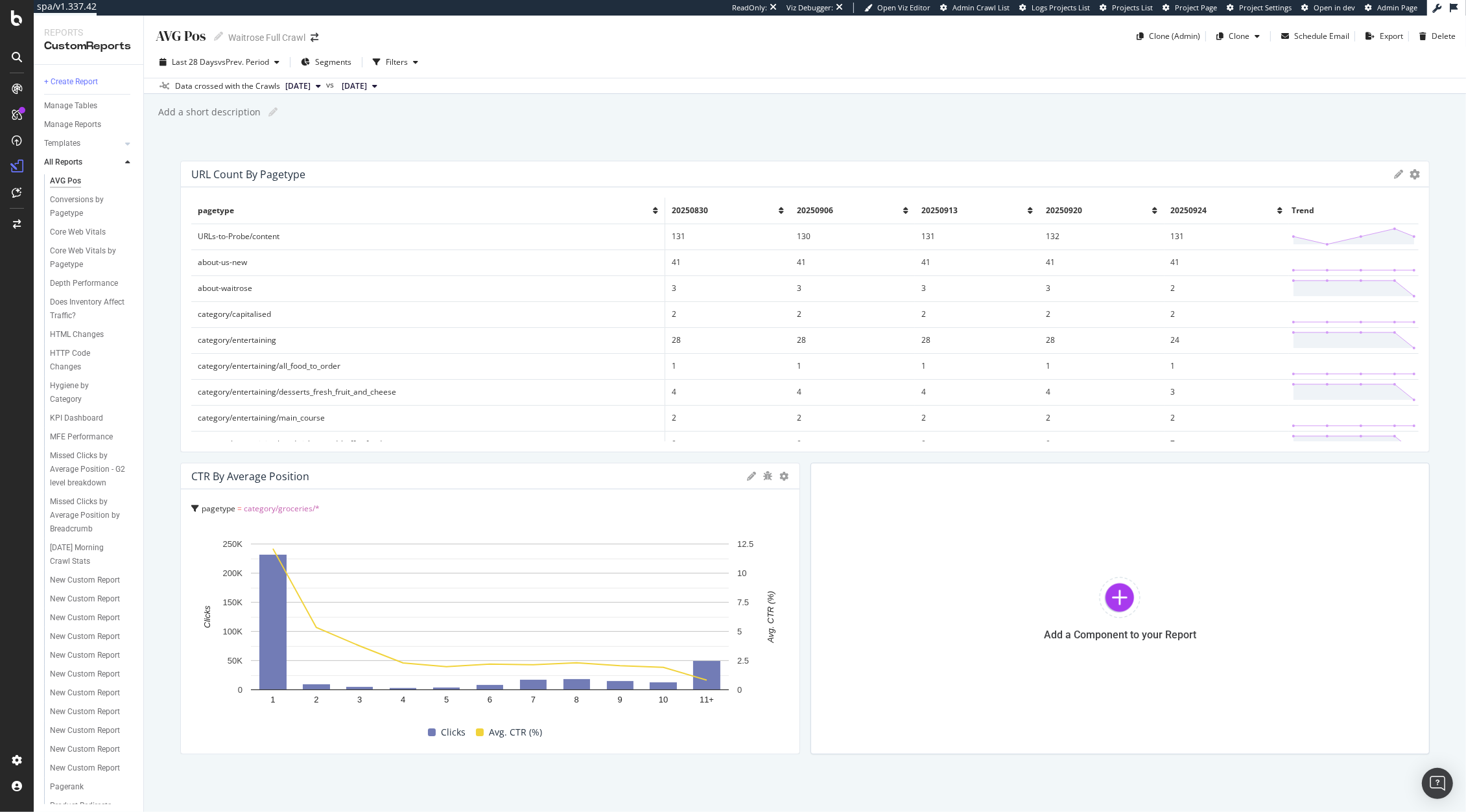
drag, startPoint x: 794, startPoint y: 450, endPoint x: 1262, endPoint y: 410, distance: 469.7
click at [1465, 433] on html "spa/v1.337.42 ReadOnly: Viz Debugger: Open Viz Editor Admin Crawl List Logs Pro…" at bounding box center [733, 406] width 1466 height 812
click at [1258, 211] on th "20250924" at bounding box center [1227, 210] width 125 height 26
click at [1110, 613] on div at bounding box center [1119, 597] width 42 height 42
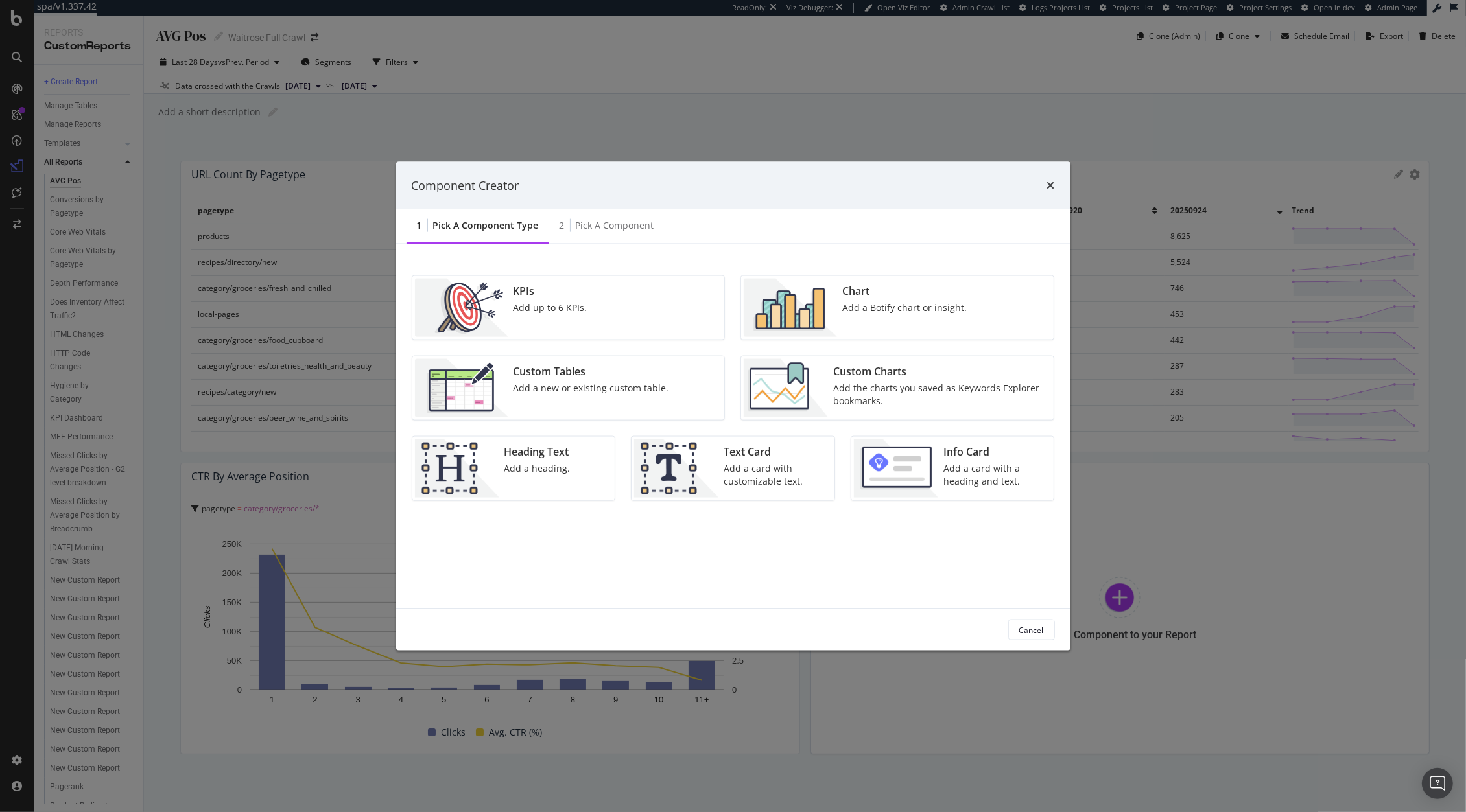
click at [602, 375] on div "Custom Tables" at bounding box center [591, 371] width 156 height 15
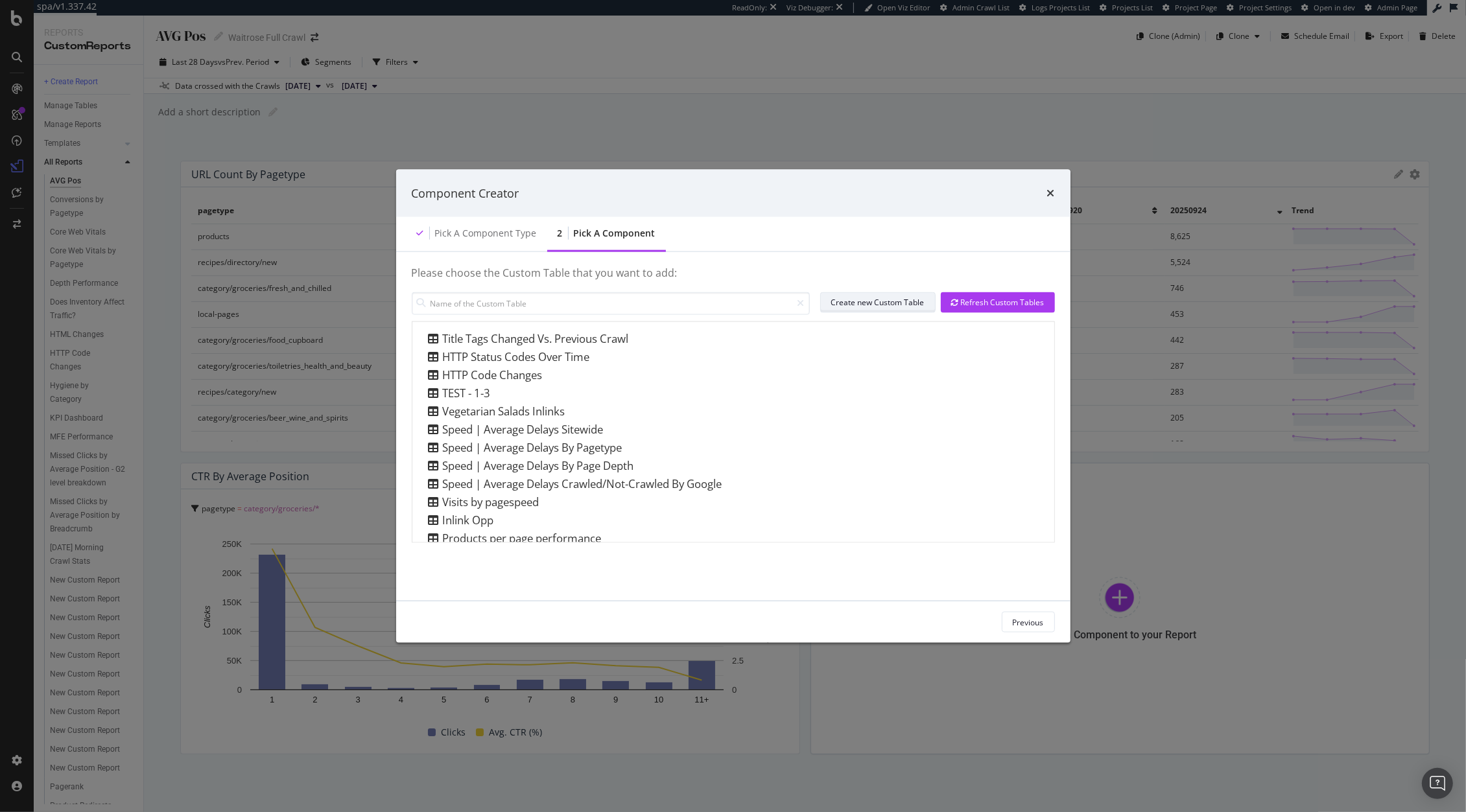
click at [909, 299] on div "Create new Custom Table" at bounding box center [878, 302] width 93 height 11
click at [1051, 195] on icon "times" at bounding box center [1051, 193] width 8 height 10
click at [1053, 203] on div "Component Creator" at bounding box center [733, 193] width 674 height 48
click at [1050, 185] on div "times" at bounding box center [1051, 193] width 8 height 17
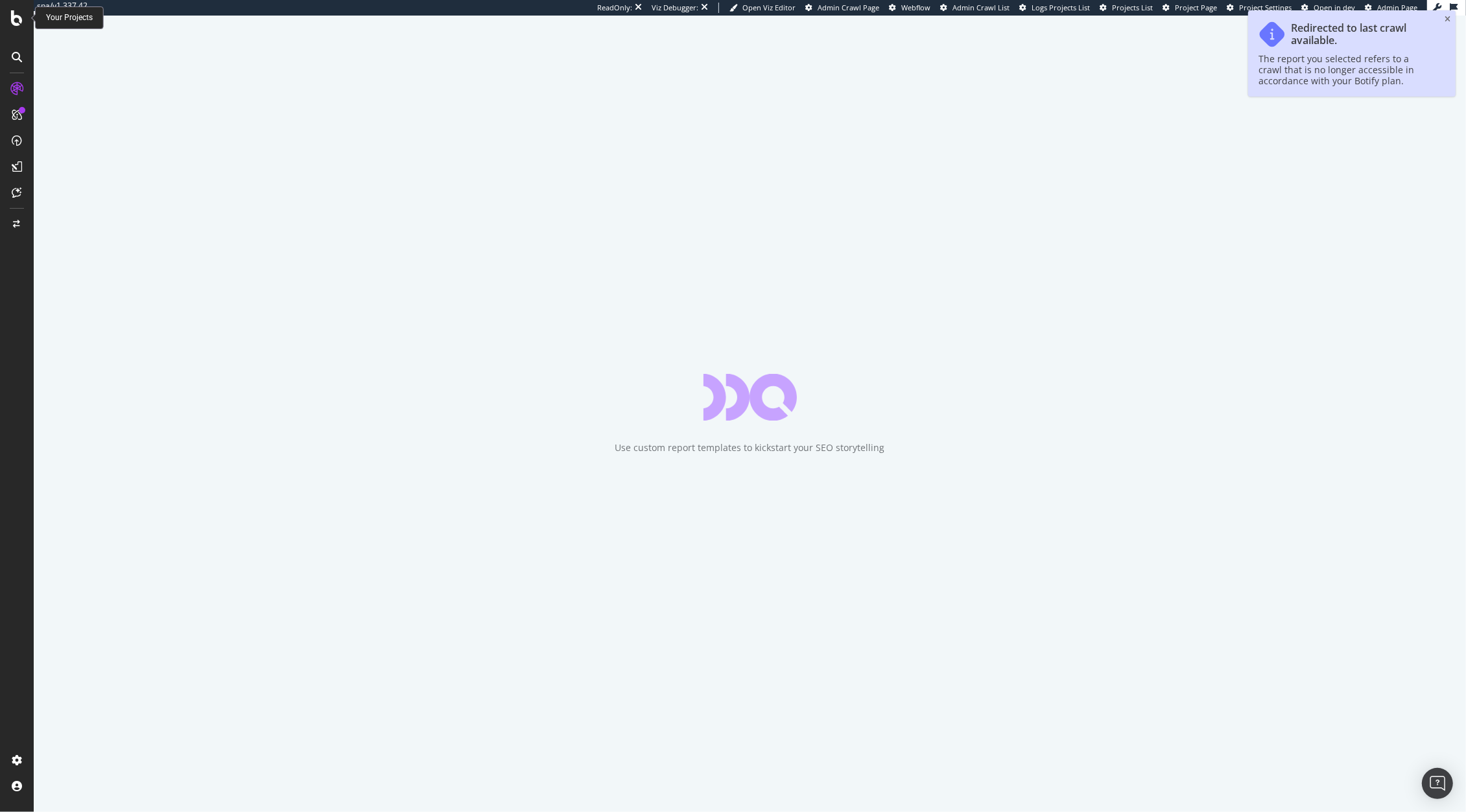
click at [13, 20] on icon at bounding box center [17, 18] width 12 height 16
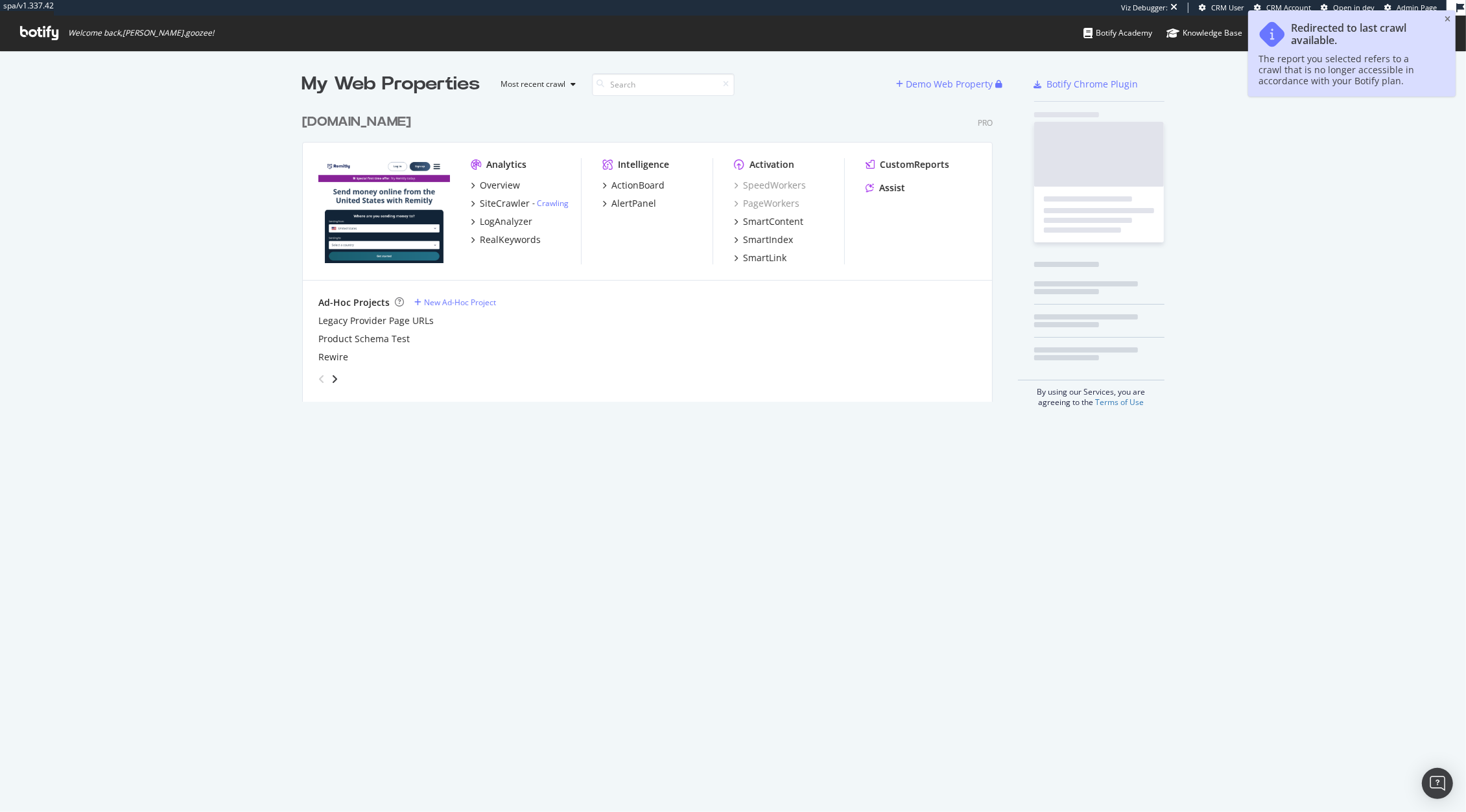
scroll to position [292, 688]
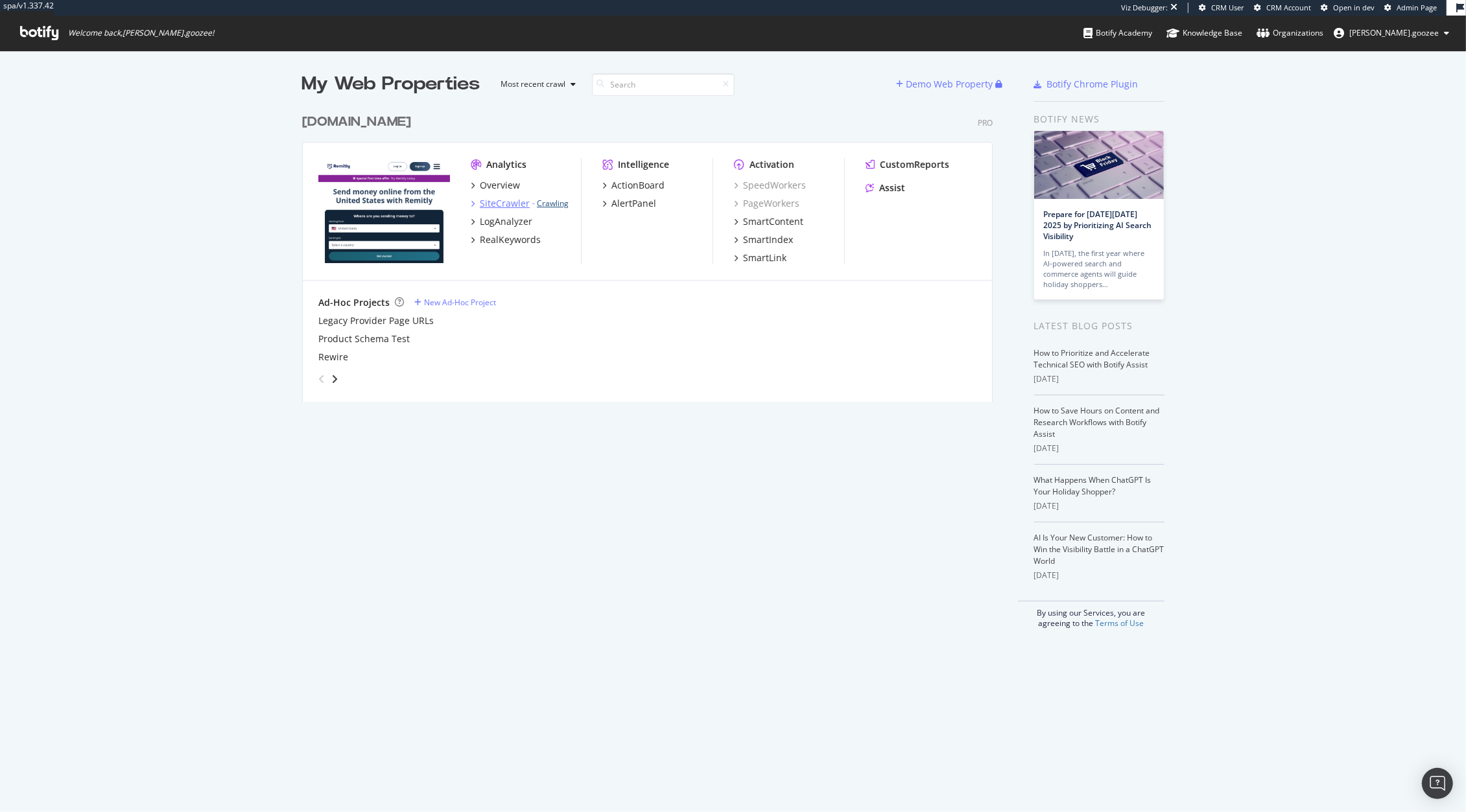
click at [544, 204] on link "Crawling" at bounding box center [553, 203] width 32 height 11
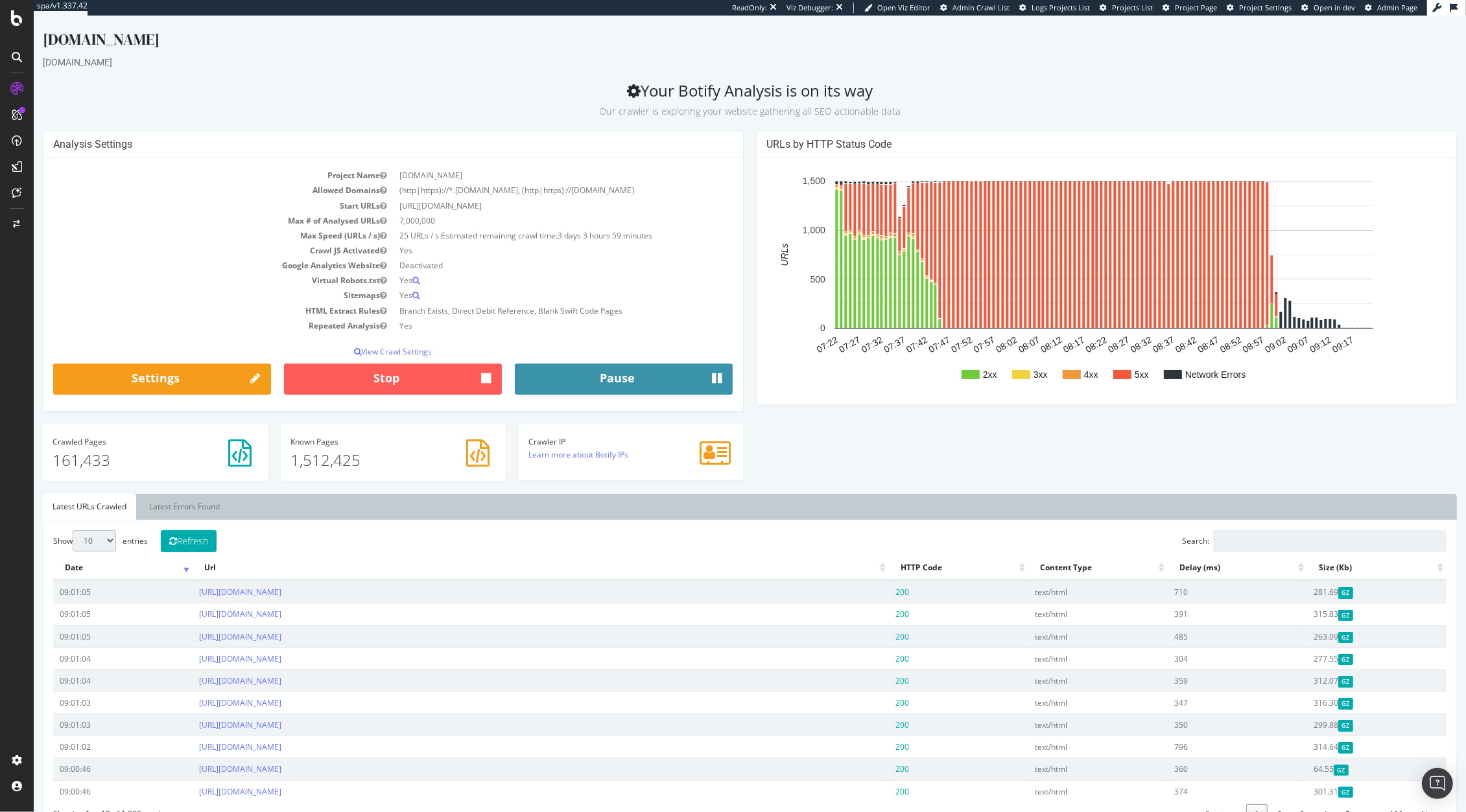
click at [557, 382] on button "Pause" at bounding box center [624, 379] width 218 height 31
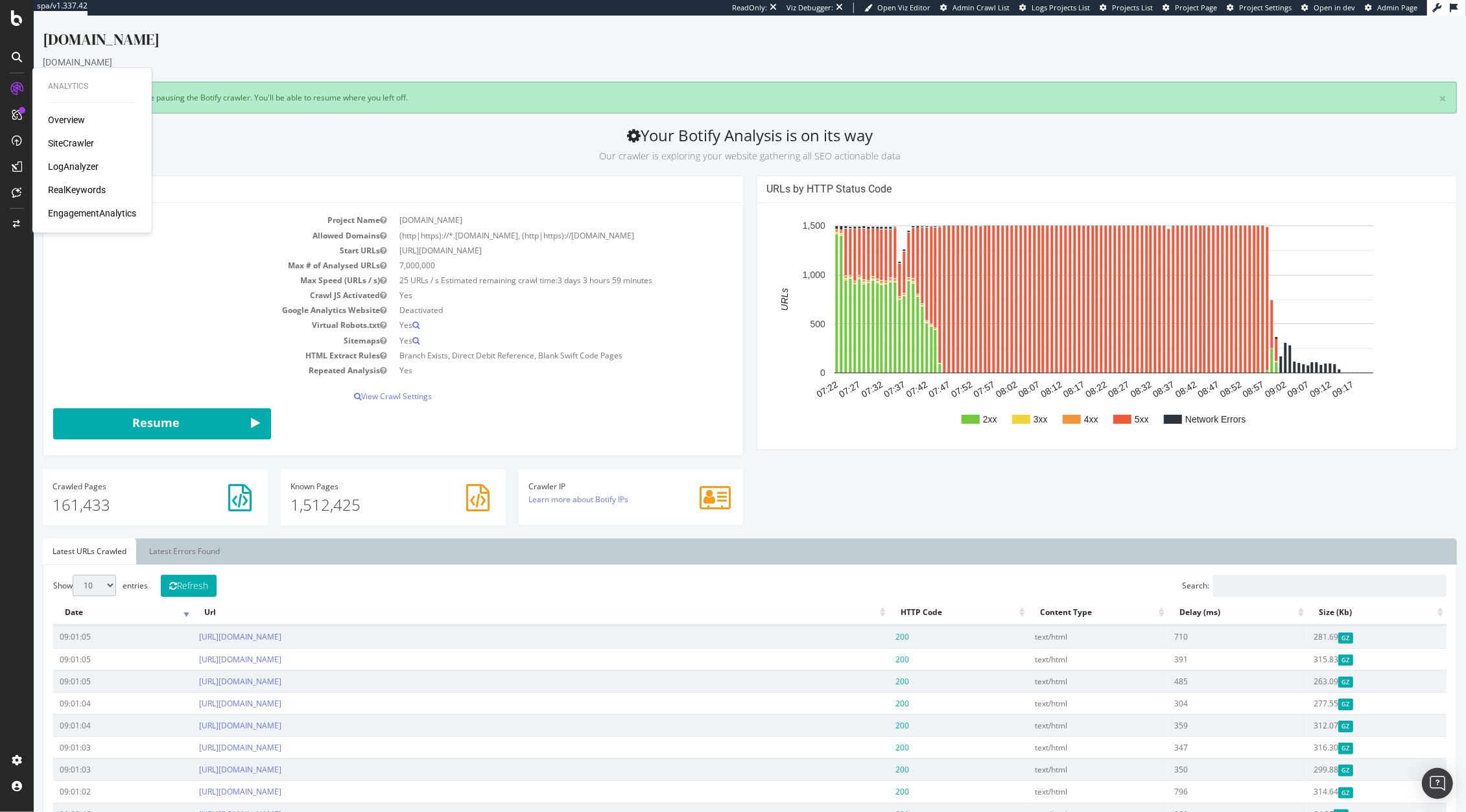
click at [227, 155] on p "Our crawler is exploring your website gathering all SEO actionable data" at bounding box center [749, 153] width 1414 height 18
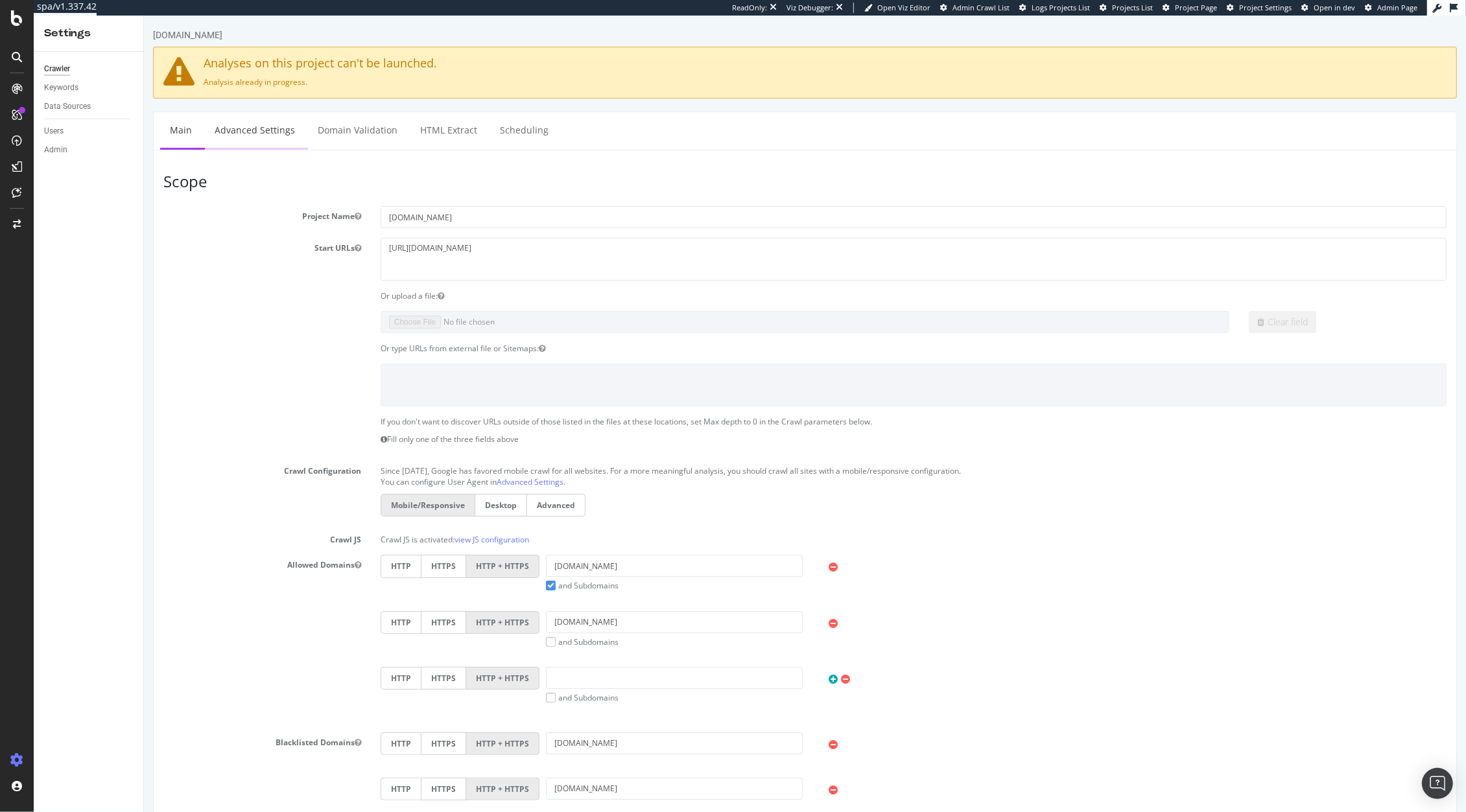
click at [260, 144] on link "Advanced Settings" at bounding box center [254, 129] width 99 height 36
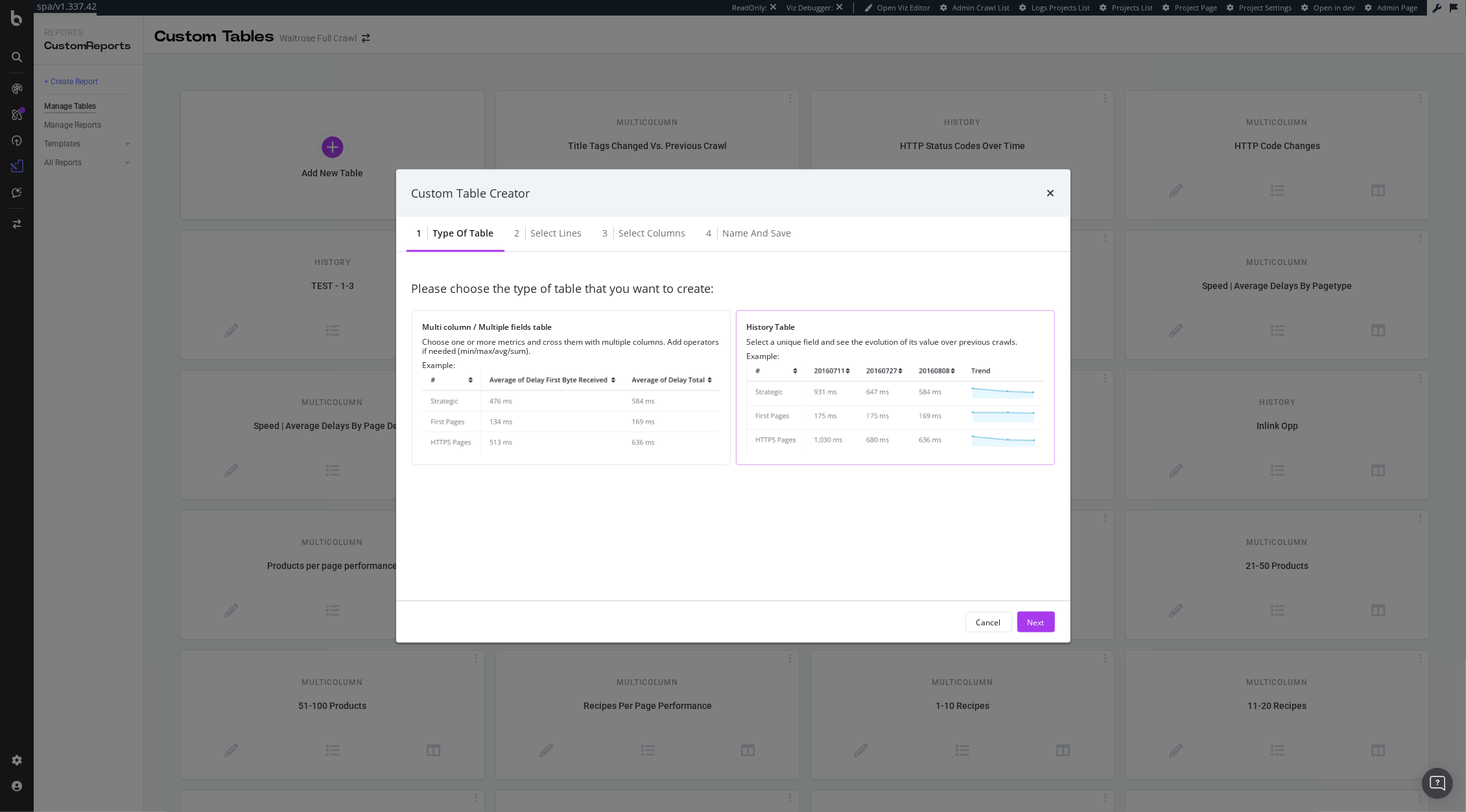
click at [838, 402] on img "modal" at bounding box center [895, 406] width 297 height 92
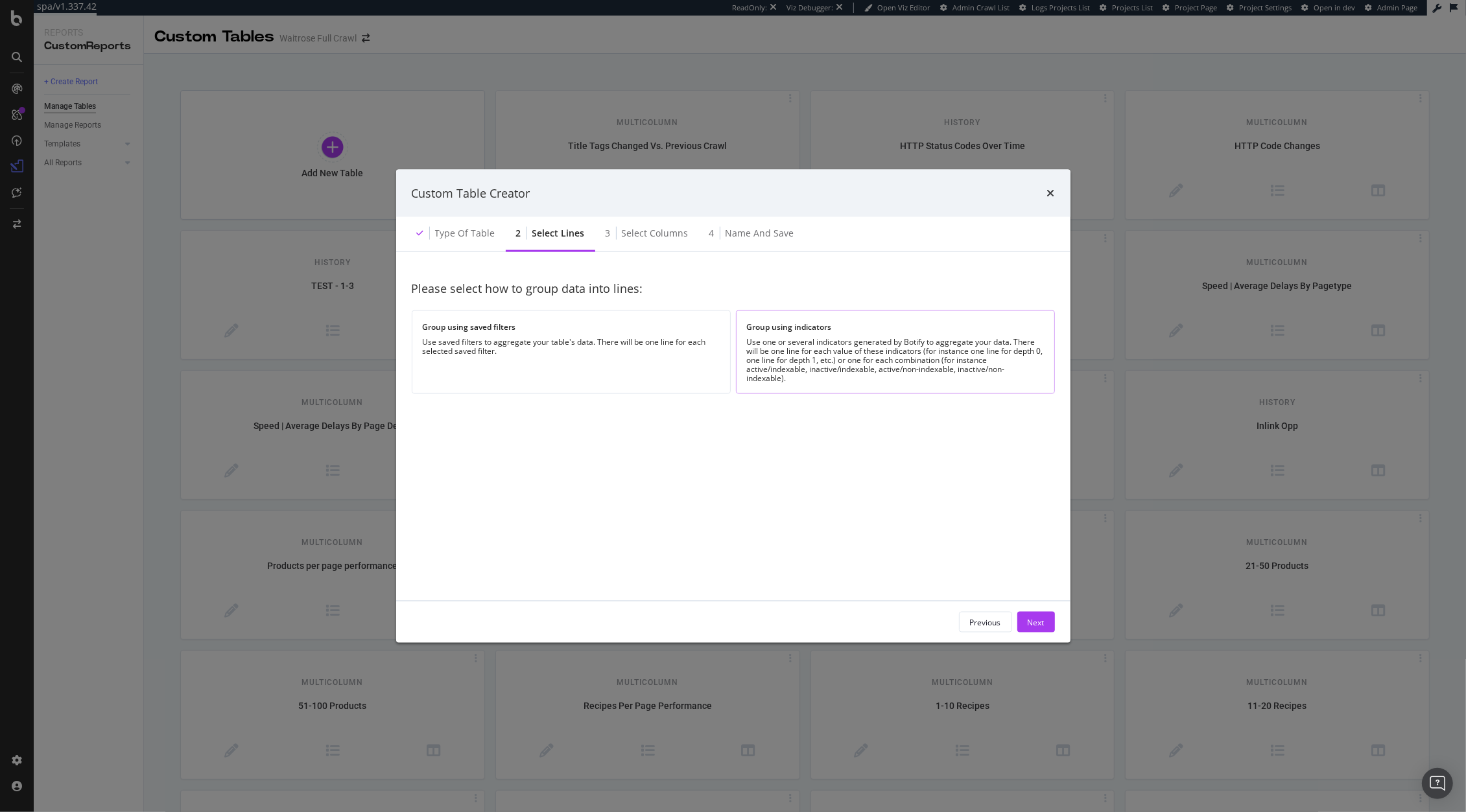
click at [815, 390] on div "Group using indicators Use one or several indicators generated by Botify to agg…" at bounding box center [895, 352] width 319 height 84
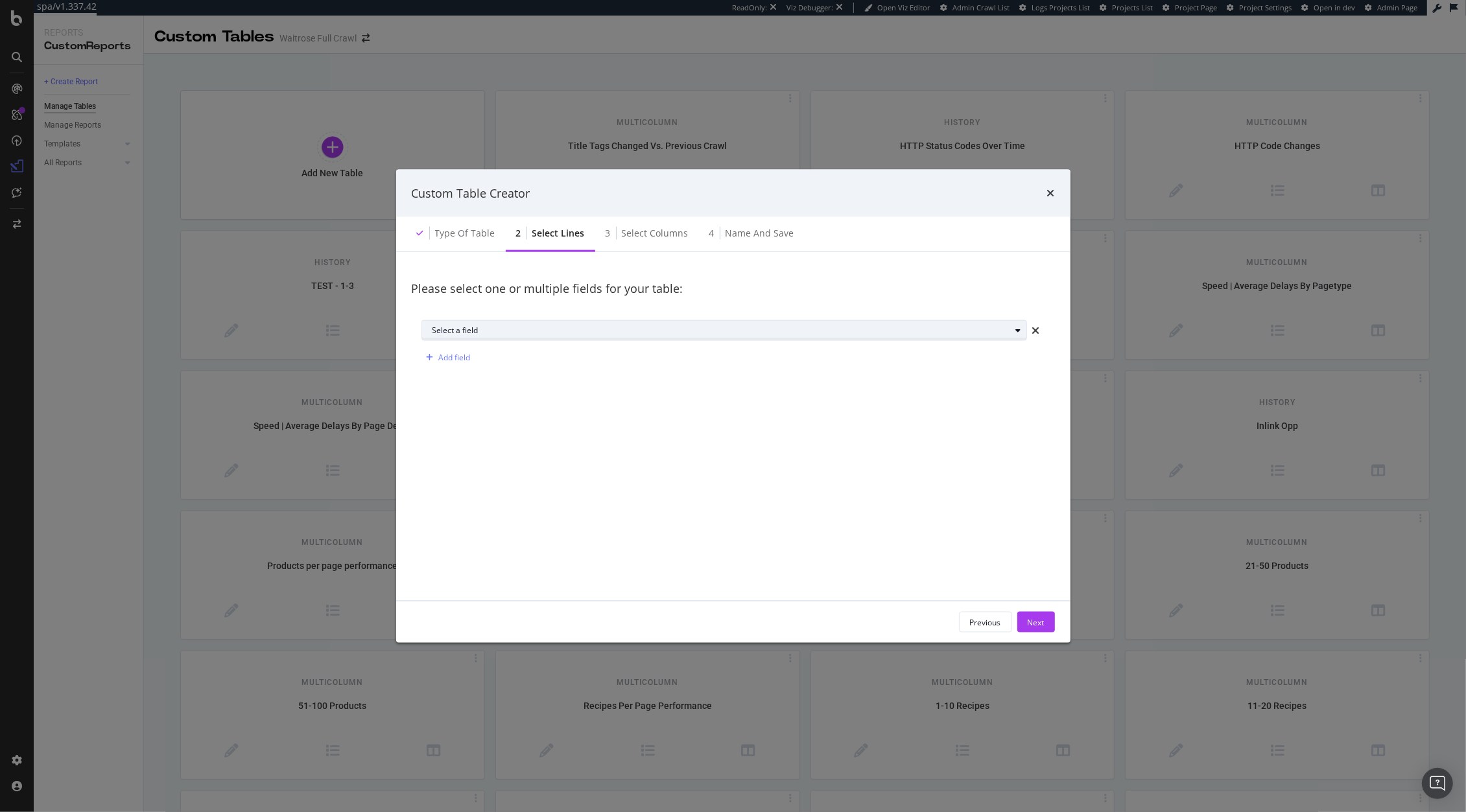
click at [743, 325] on div "Select a field" at bounding box center [729, 330] width 594 height 18
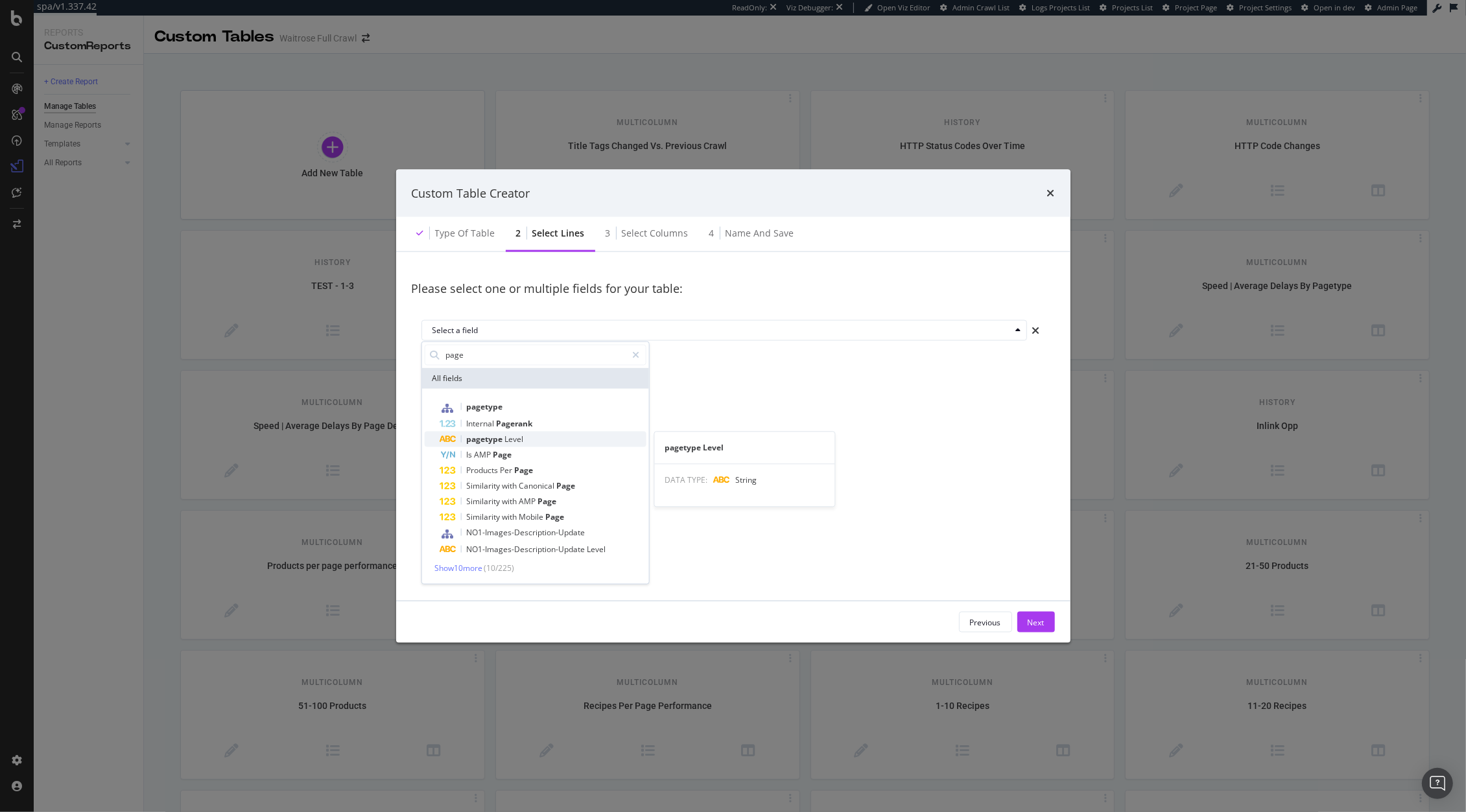
type input "page"
click at [559, 441] on div "pagetype Level" at bounding box center [542, 439] width 206 height 16
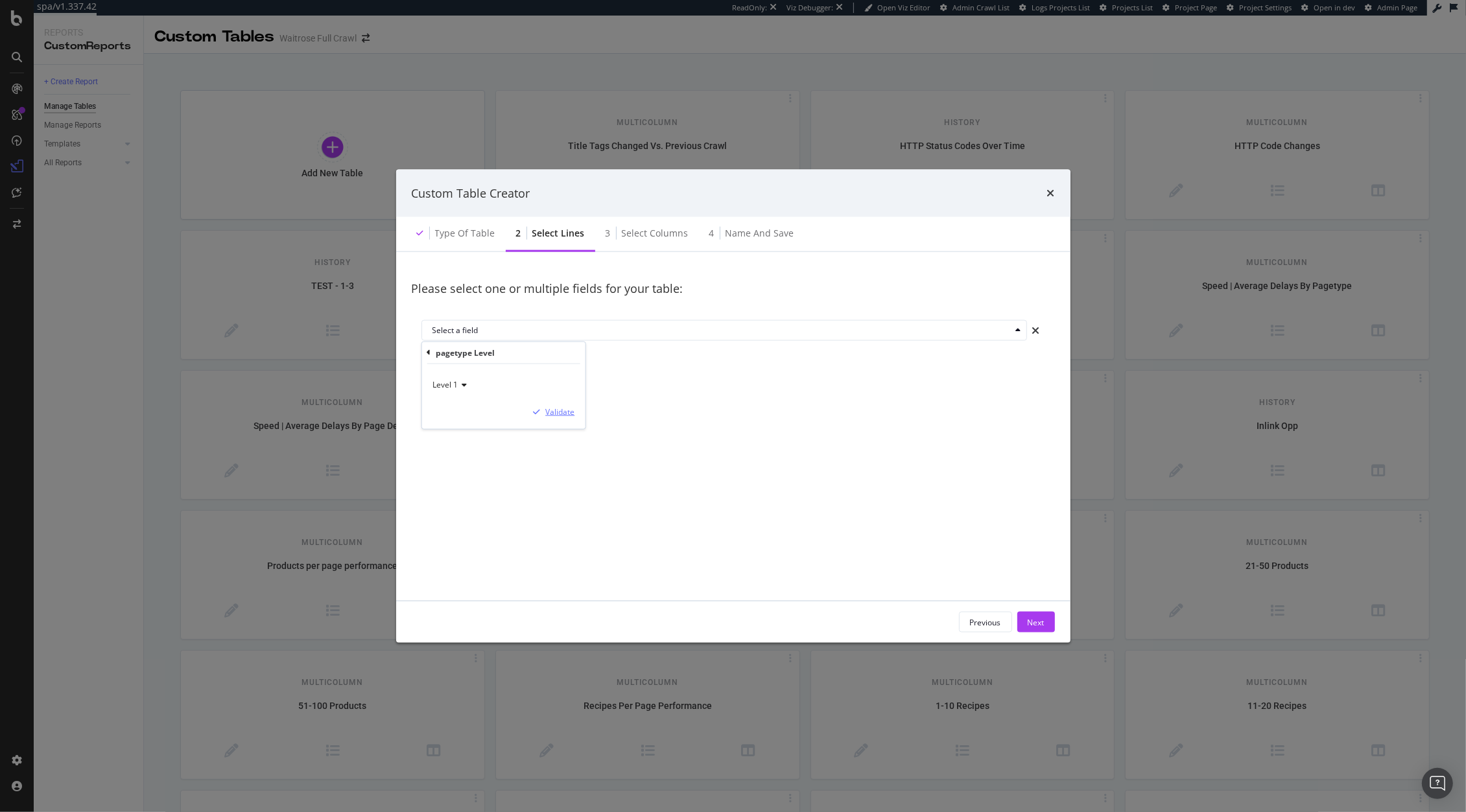
click at [562, 415] on div "Validate" at bounding box center [560, 412] width 29 height 11
click at [1028, 629] on div "Next" at bounding box center [1036, 622] width 17 height 20
click at [1025, 619] on button "Next" at bounding box center [1036, 622] width 38 height 21
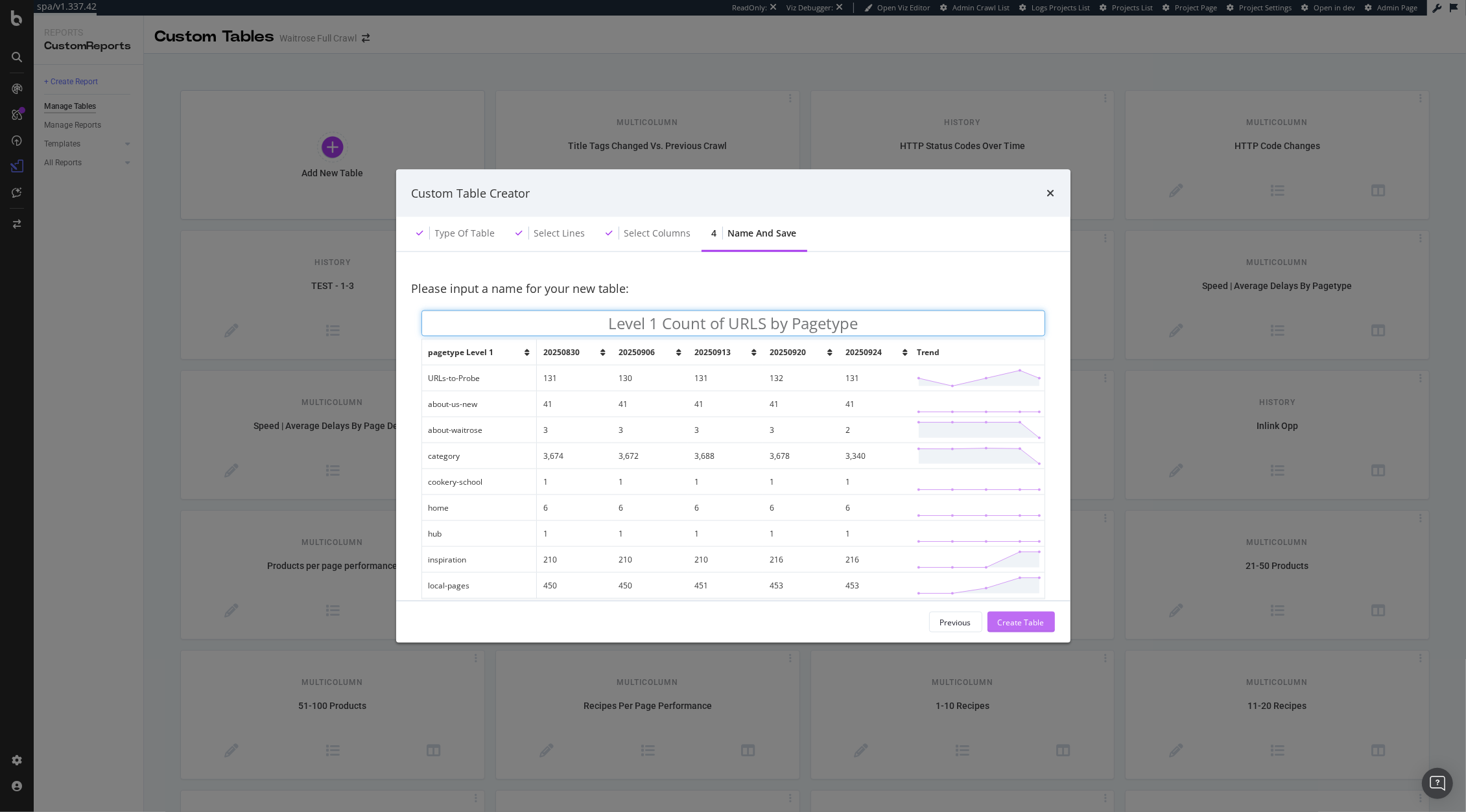
type input "Level 1 Count of URLS by Pagetype"
click at [1038, 621] on div "Create Table" at bounding box center [1021, 622] width 47 height 11
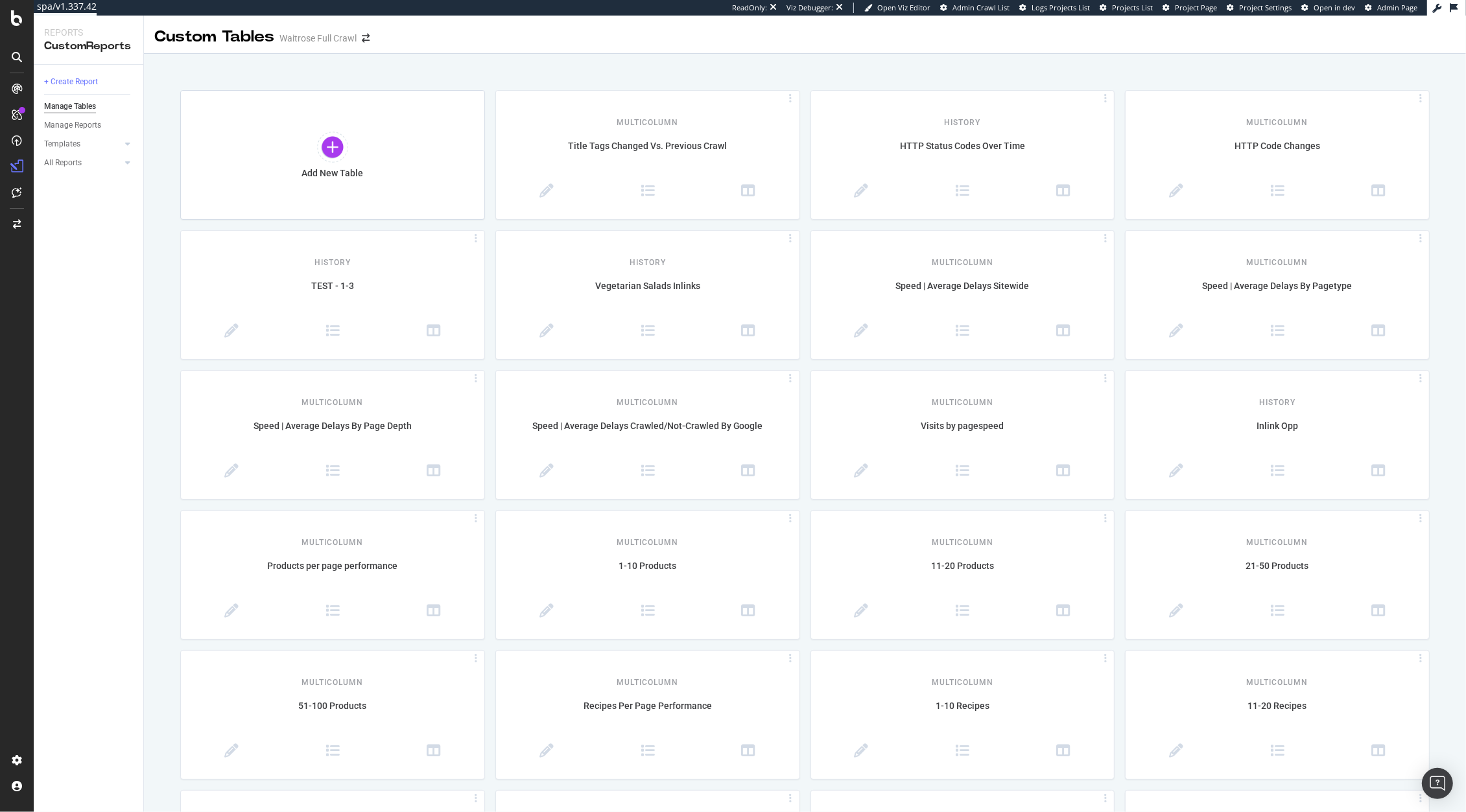
click at [58, 154] on div "All Reports" at bounding box center [94, 163] width 99 height 19
click at [54, 163] on div "All Reports" at bounding box center [63, 163] width 38 height 13
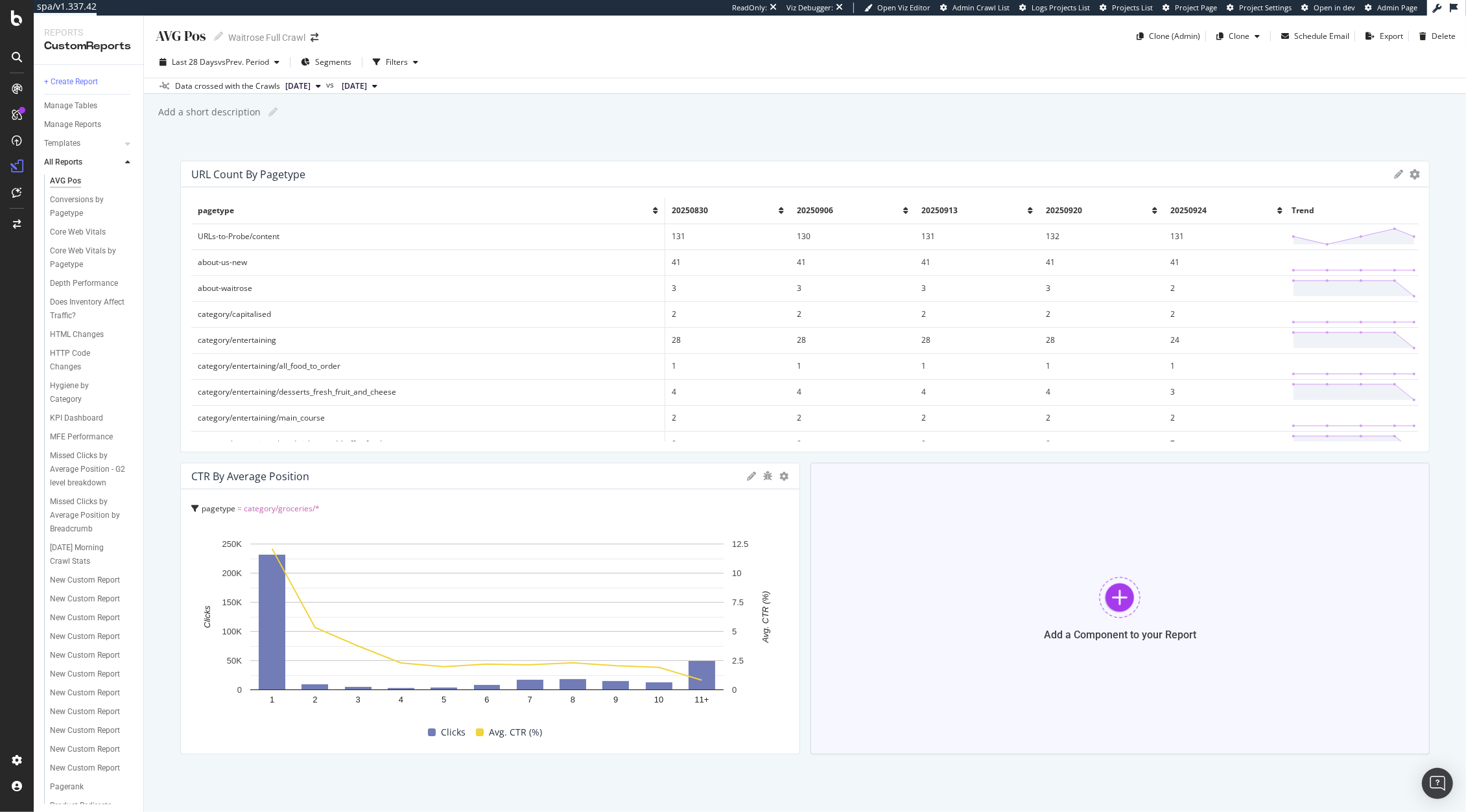
click at [1081, 592] on div "Add a Component to your Report" at bounding box center [1119, 608] width 620 height 292
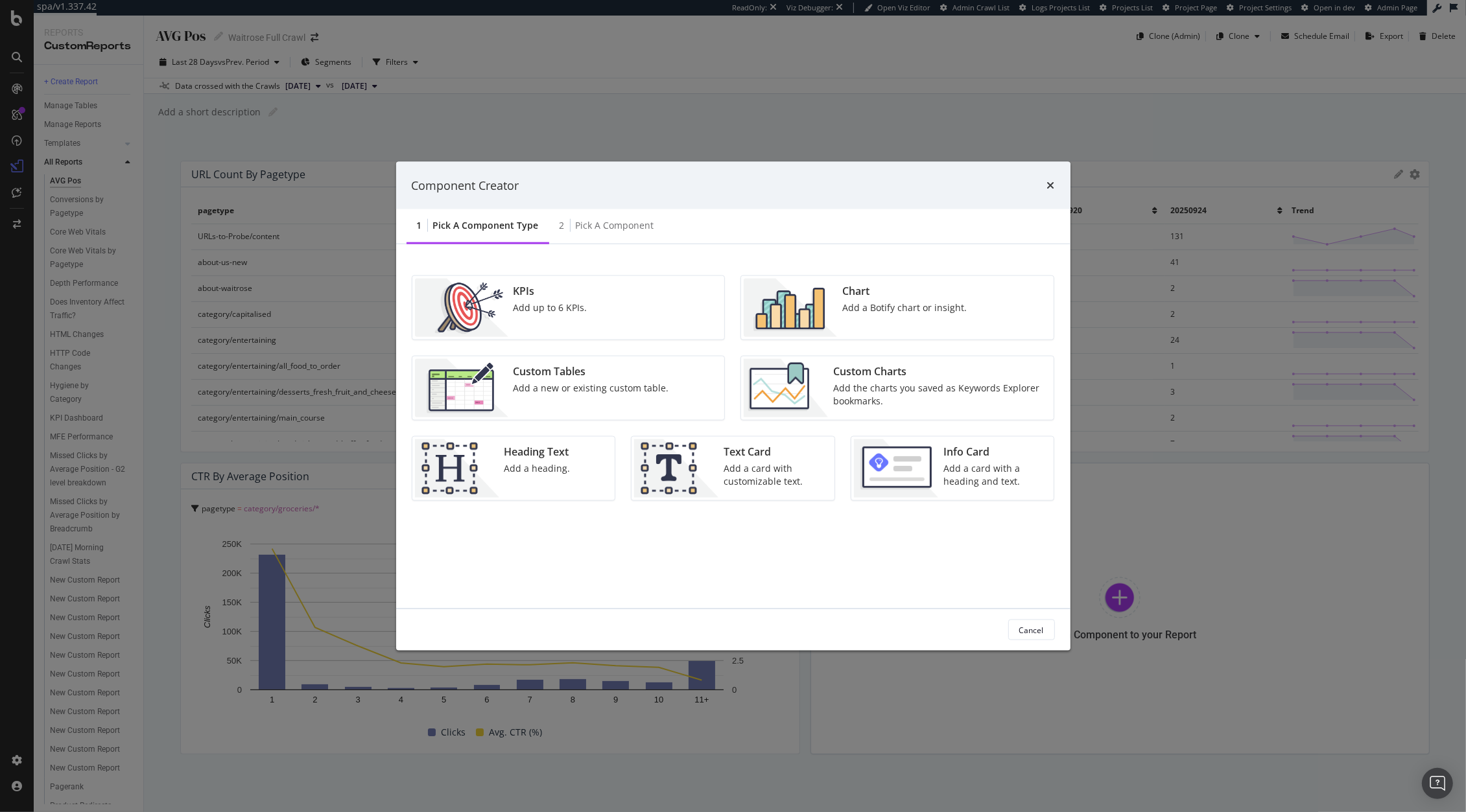
click at [913, 404] on div "Add the charts you saved as Keywords Explorer bookmarks." at bounding box center [939, 395] width 212 height 26
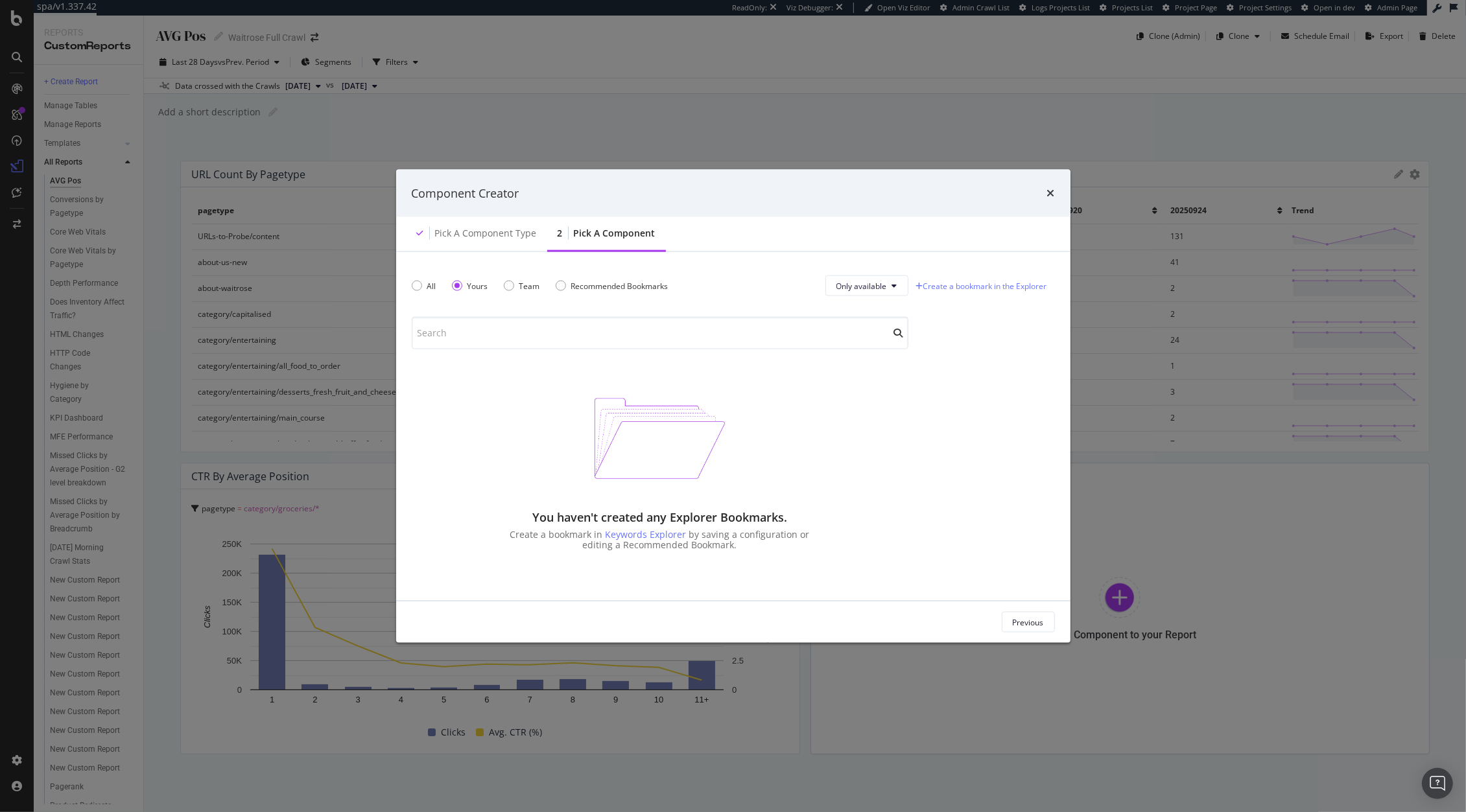
click at [1013, 611] on div "Previous" at bounding box center [733, 622] width 674 height 42
click at [1014, 623] on div "Previous" at bounding box center [1028, 622] width 31 height 11
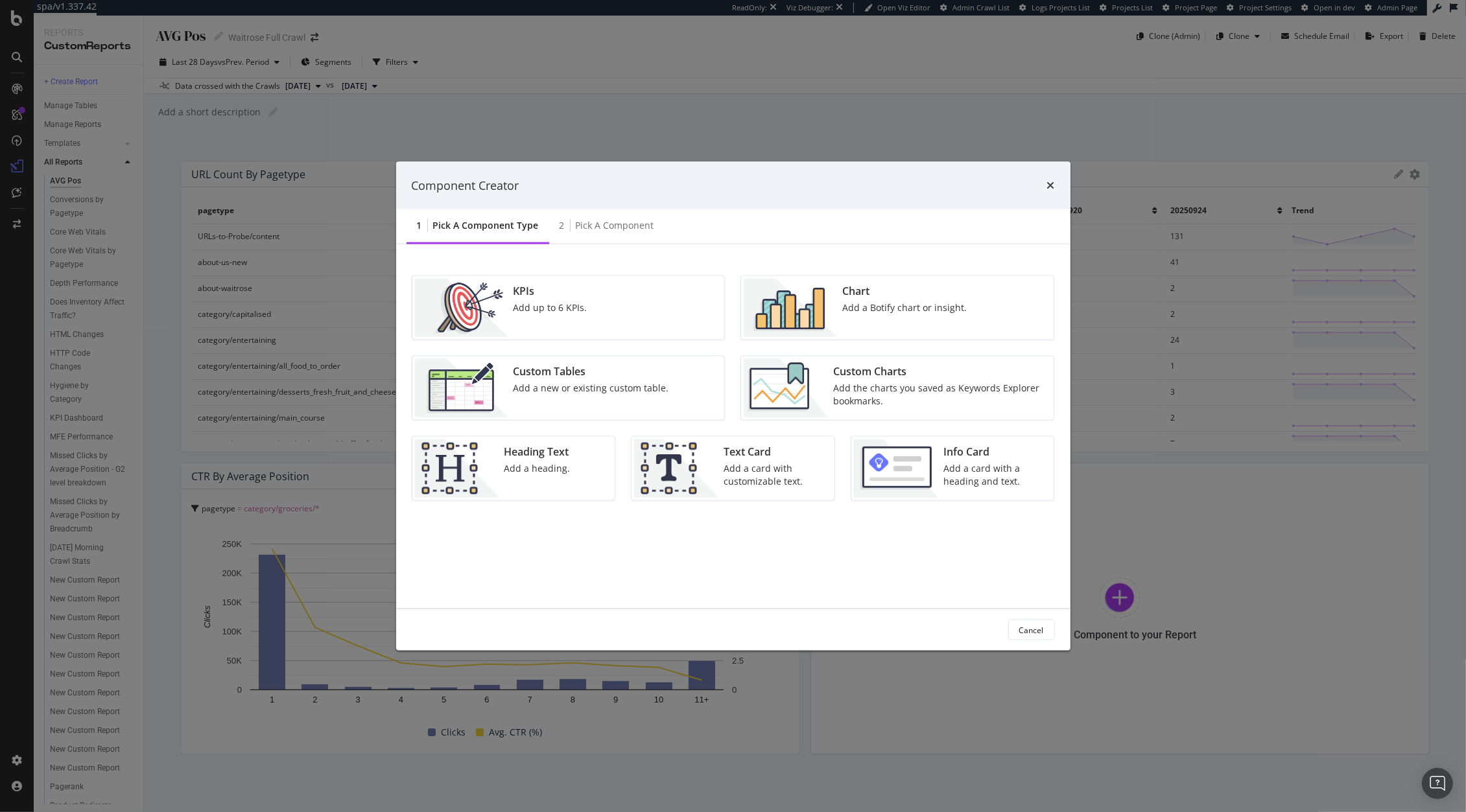
click at [587, 384] on div "Add a new or existing custom table." at bounding box center [591, 388] width 156 height 13
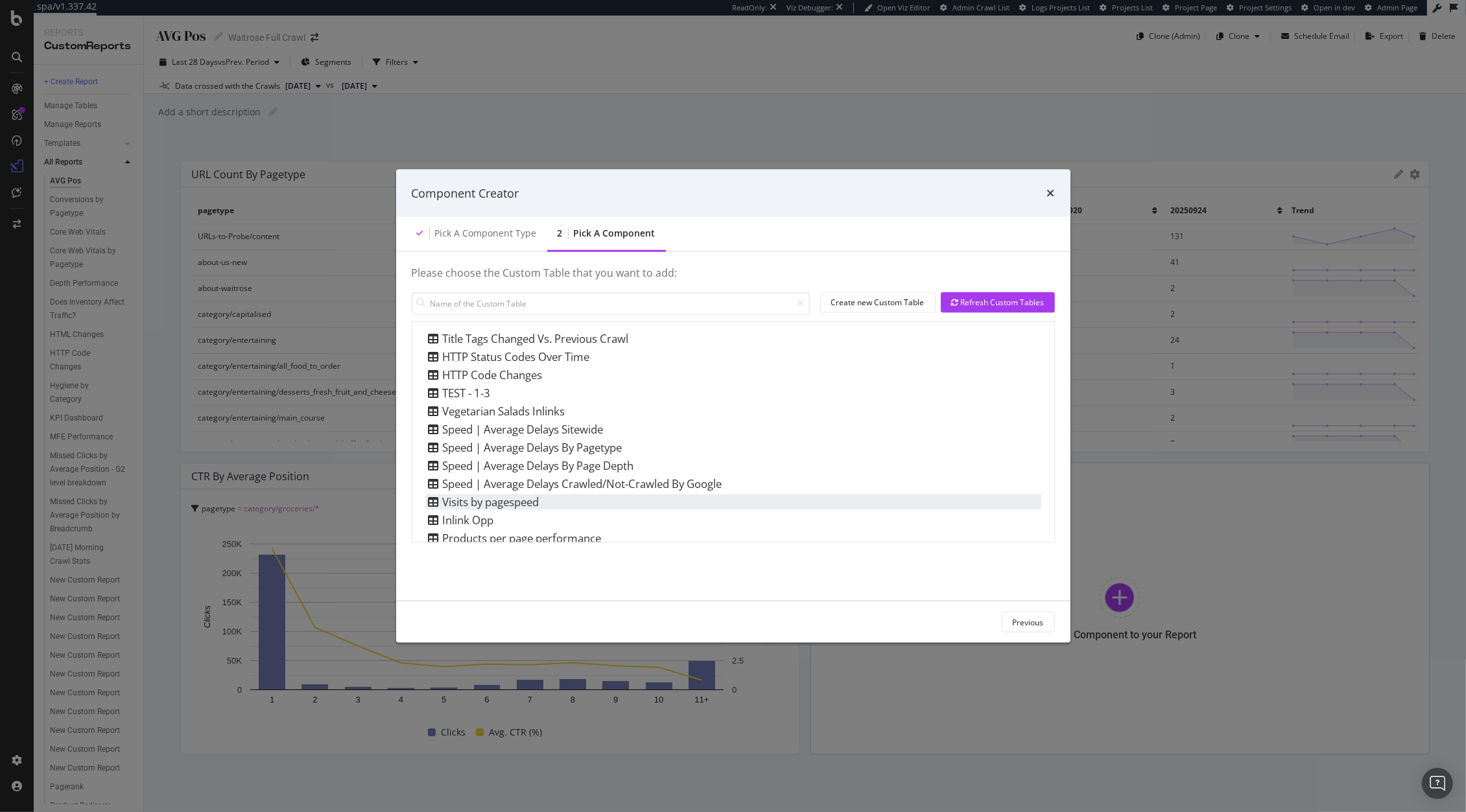
scroll to position [390, 0]
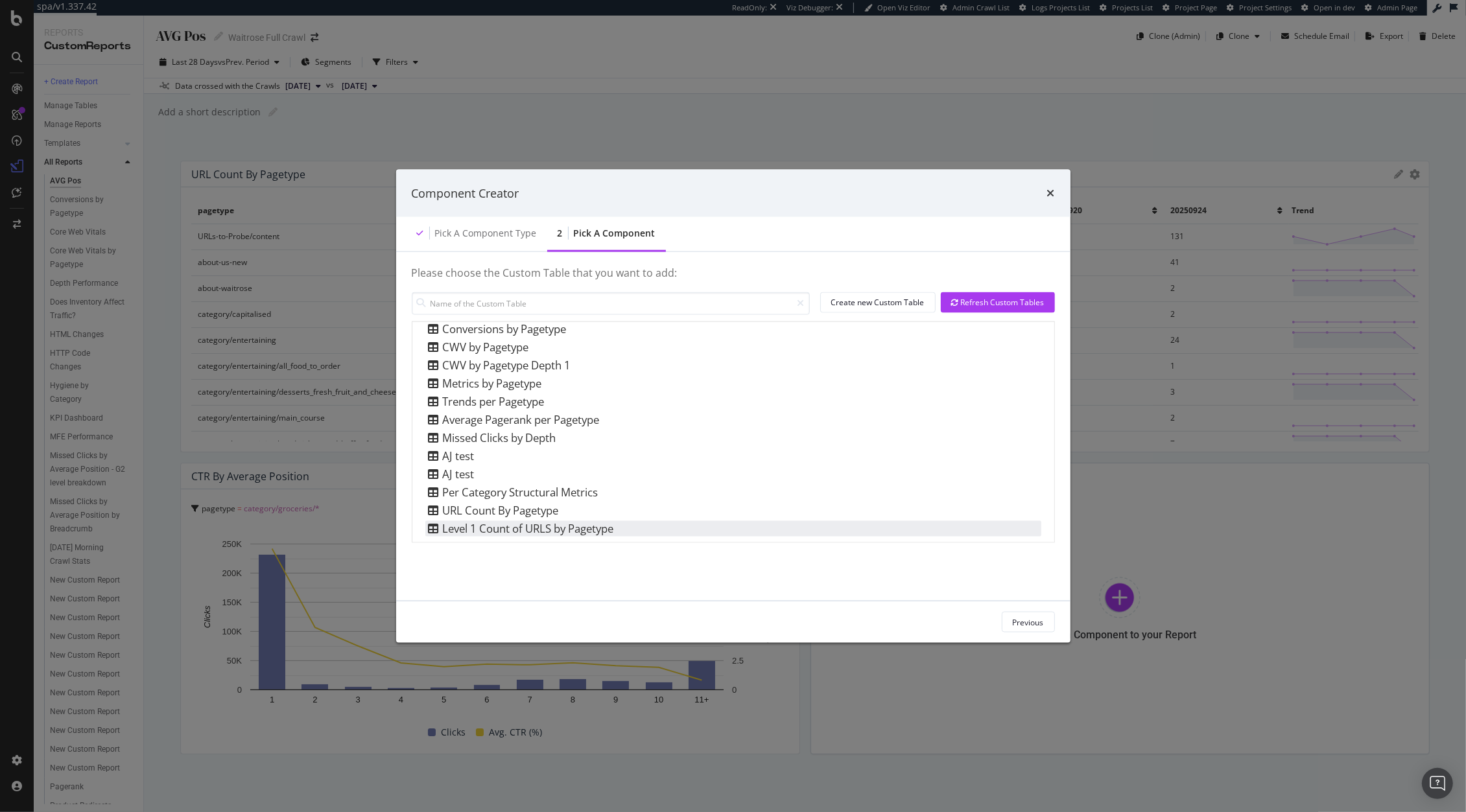
click at [557, 527] on div "Level 1 Count of URLS by Pagetype" at bounding box center [519, 529] width 189 height 16
click at [996, 621] on div "Add Component" at bounding box center [1015, 622] width 58 height 11
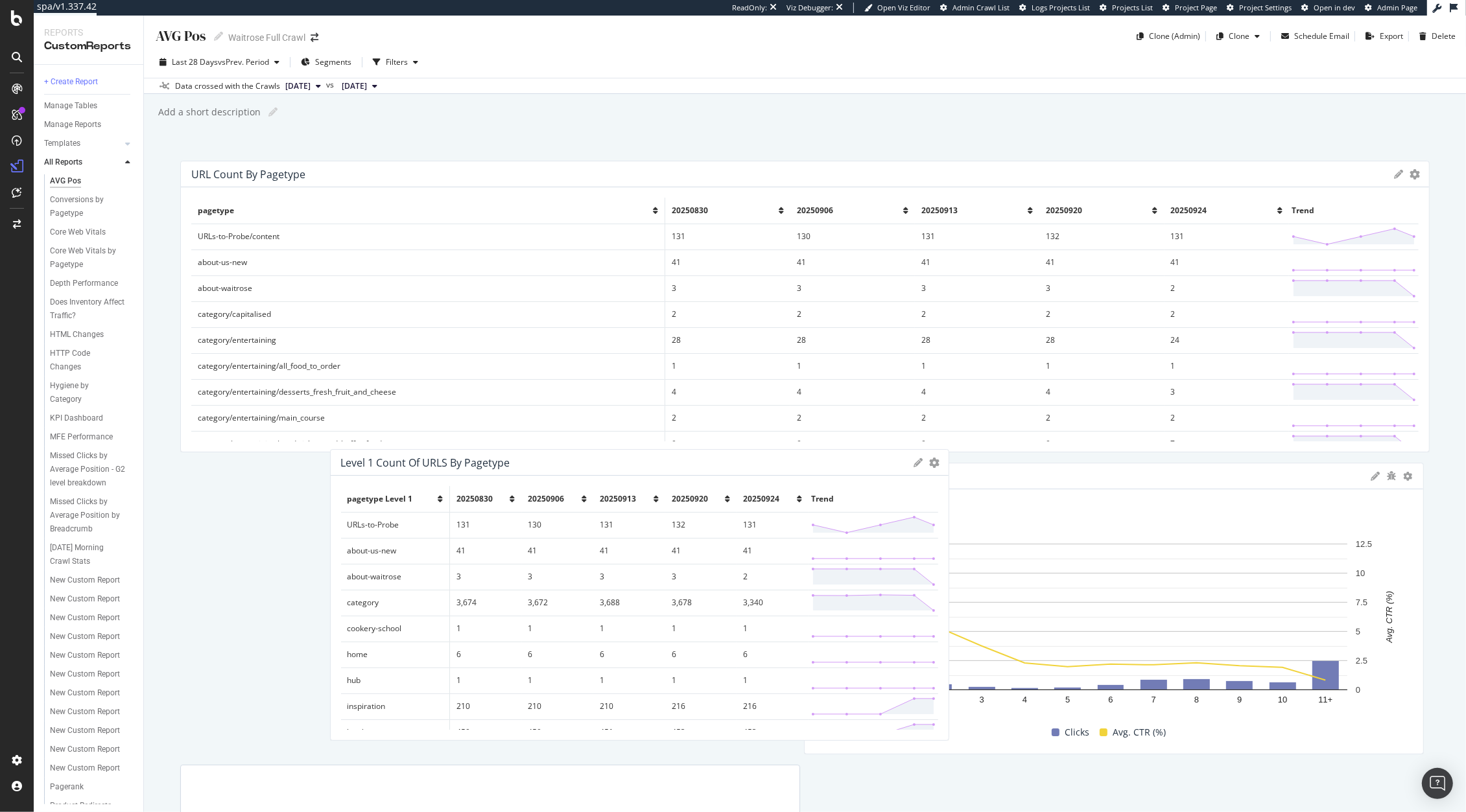
drag, startPoint x: 1057, startPoint y: 473, endPoint x: 563, endPoint y: 453, distance: 494.4
click at [563, 456] on div "Level 1 Count of URLS by Pagetype" at bounding box center [624, 462] width 567 height 13
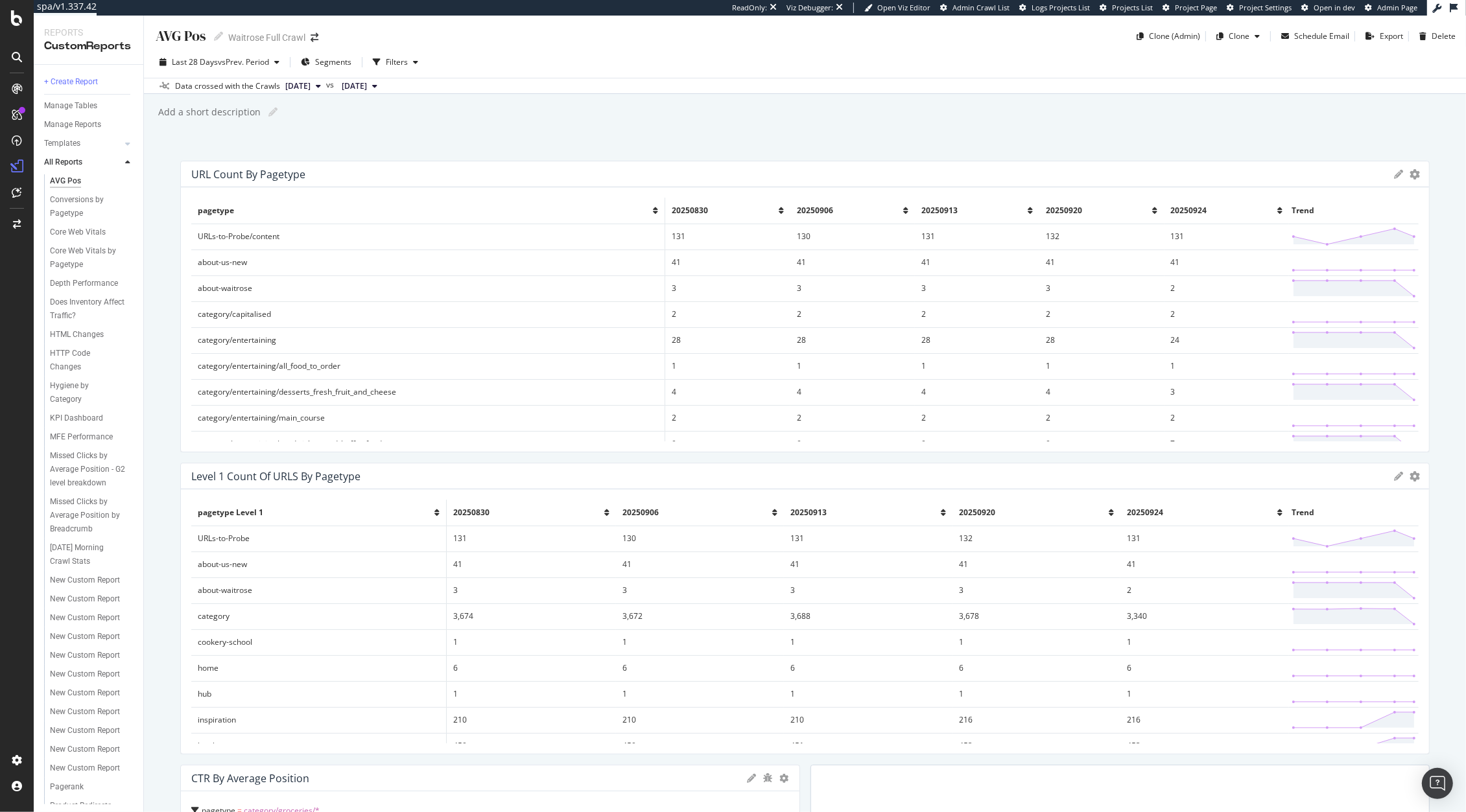
drag, startPoint x: 790, startPoint y: 552, endPoint x: 1543, endPoint y: 518, distance: 753.8
click at [1465, 518] on html "spa/v1.337.42 ReadOnly: Viz Debugger: Open Viz Editor Admin Crawl List Logs Pro…" at bounding box center [733, 406] width 1466 height 812
click at [1259, 513] on th "20250924" at bounding box center [1205, 512] width 169 height 26
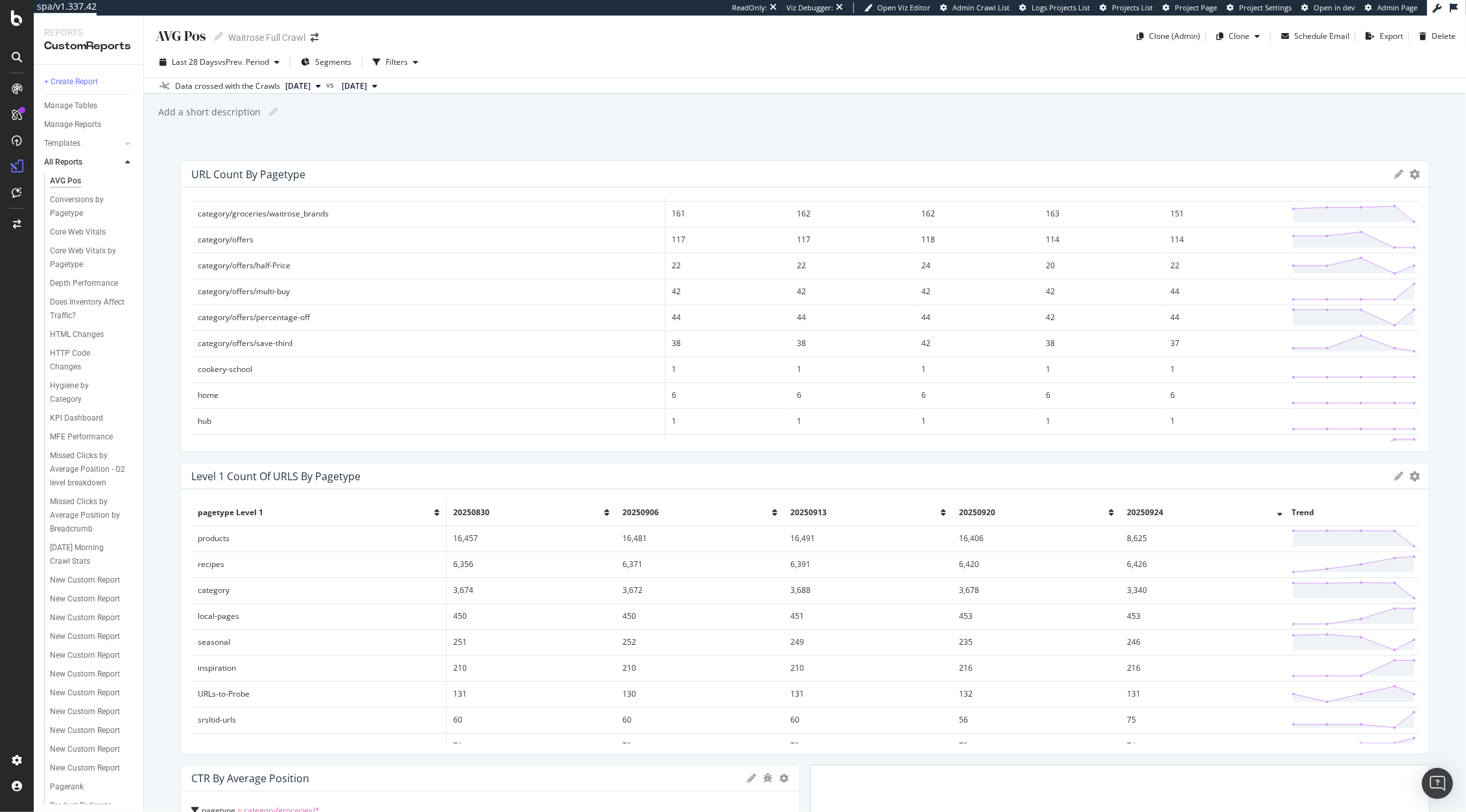
scroll to position [0, 0]
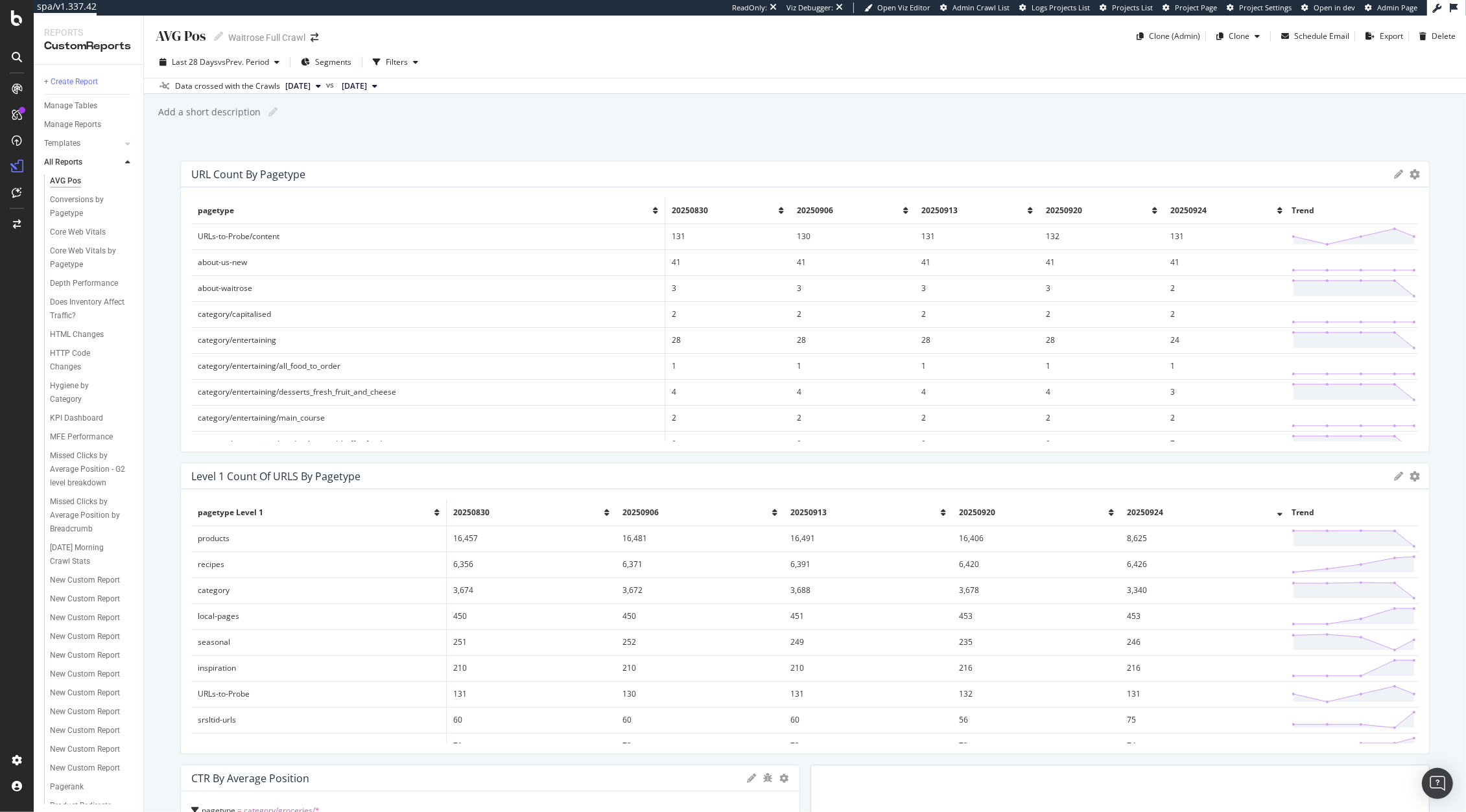
click at [1277, 214] on icon at bounding box center [1280, 211] width 6 height 8
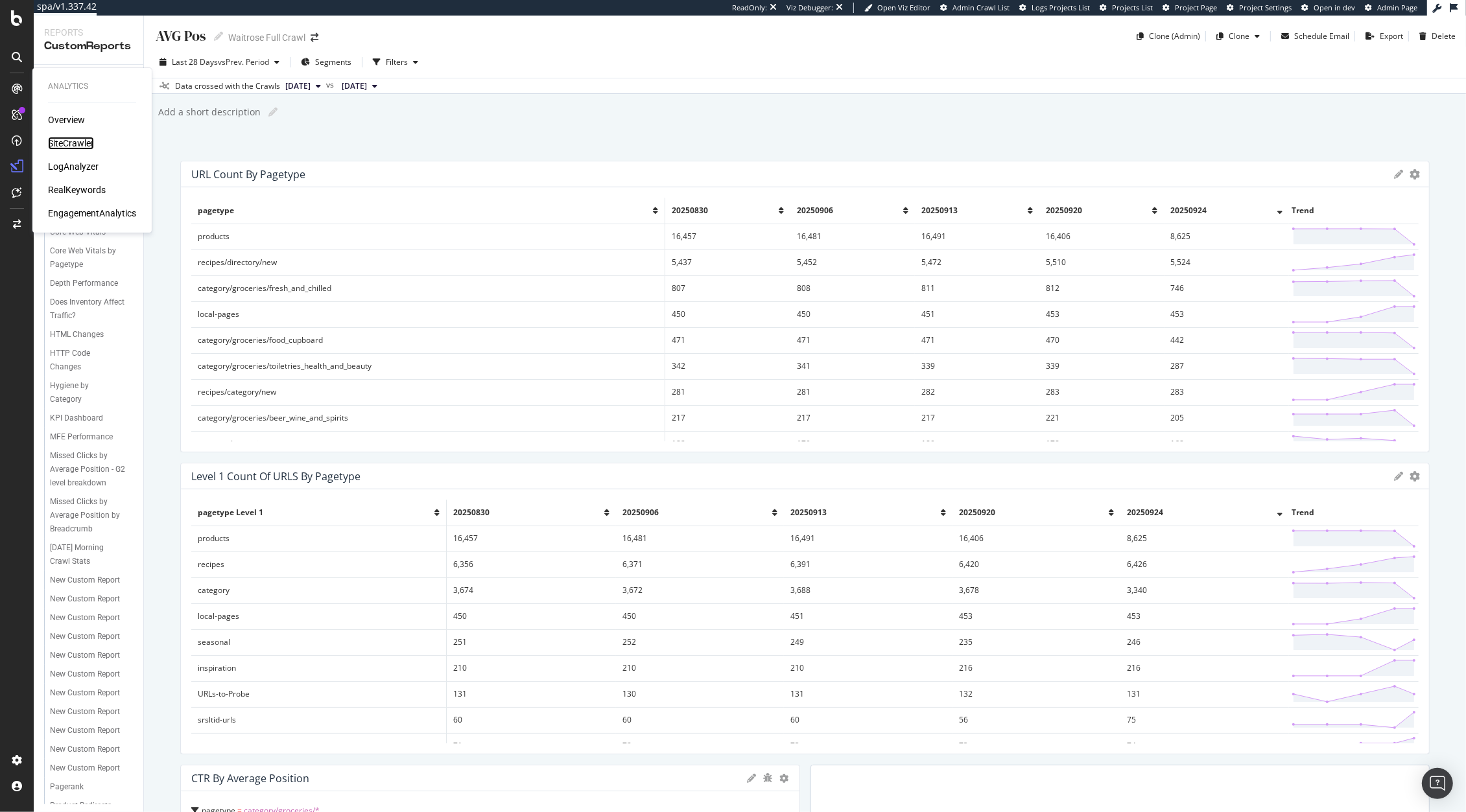
click at [78, 146] on div "SiteCrawler" at bounding box center [71, 143] width 46 height 13
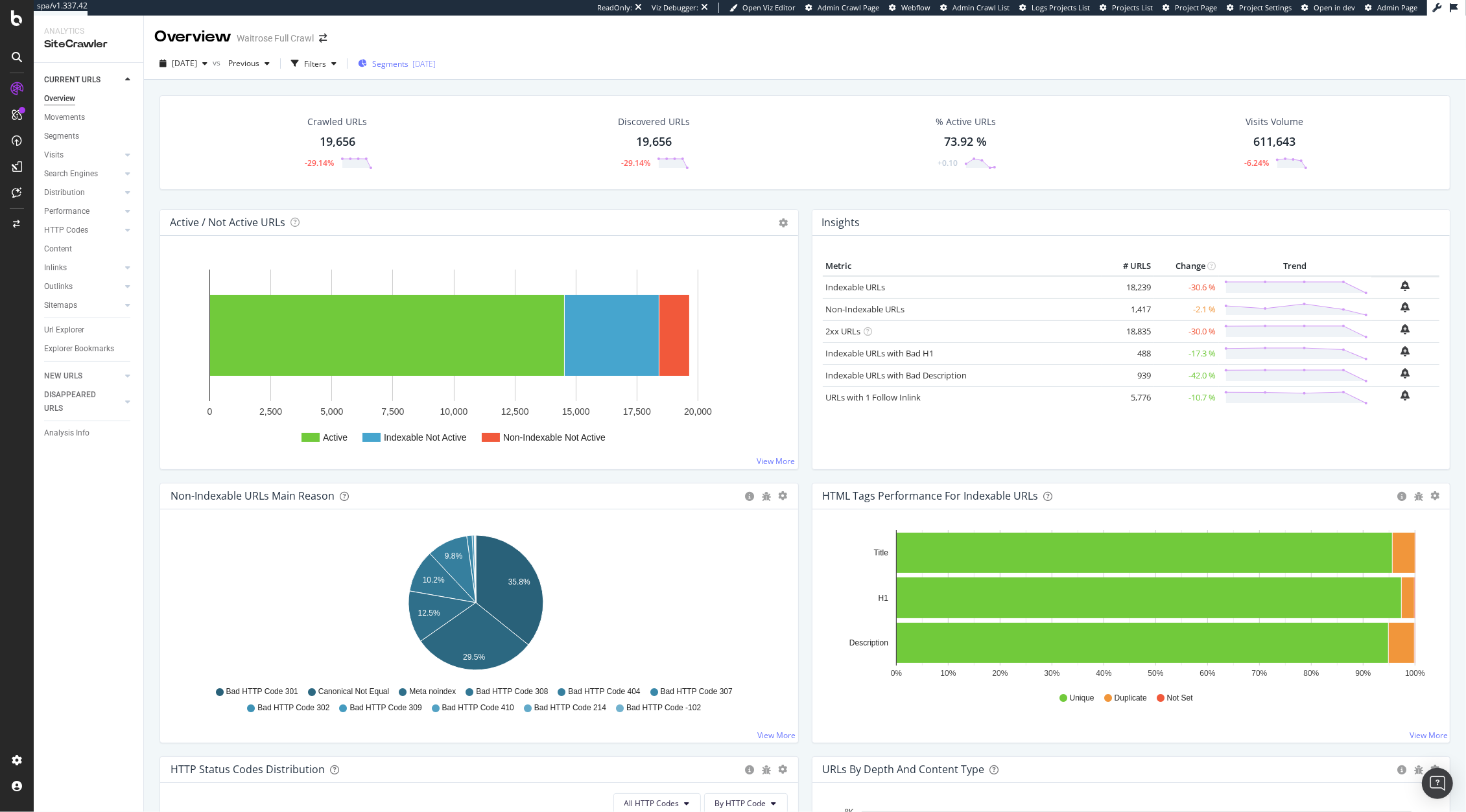
click at [411, 55] on div "Segments 2025-09-17" at bounding box center [396, 63] width 78 height 20
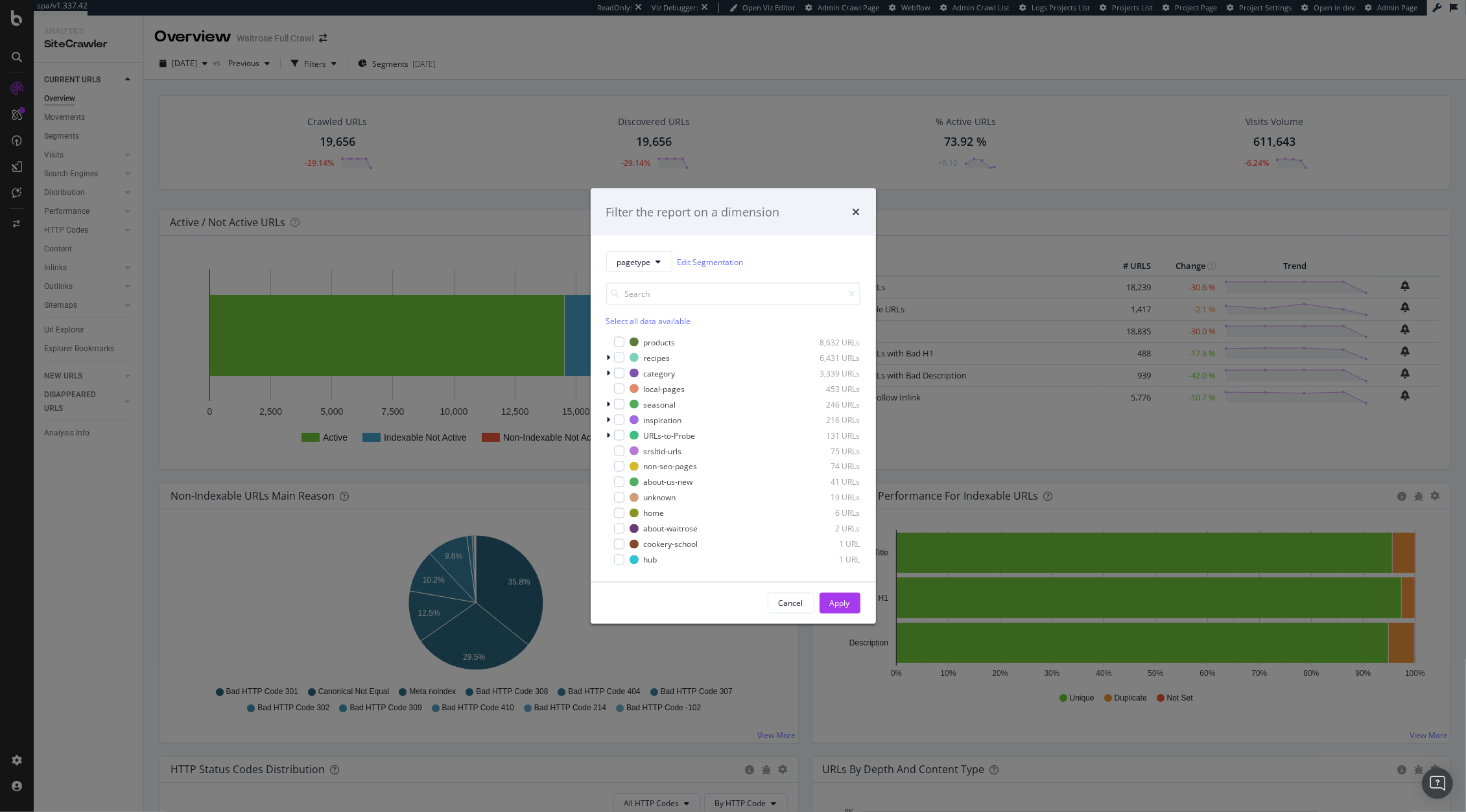
click at [466, 122] on div "Filter the report on a dimension pagetype Edit Segmentation Select all data ava…" at bounding box center [733, 406] width 1466 height 812
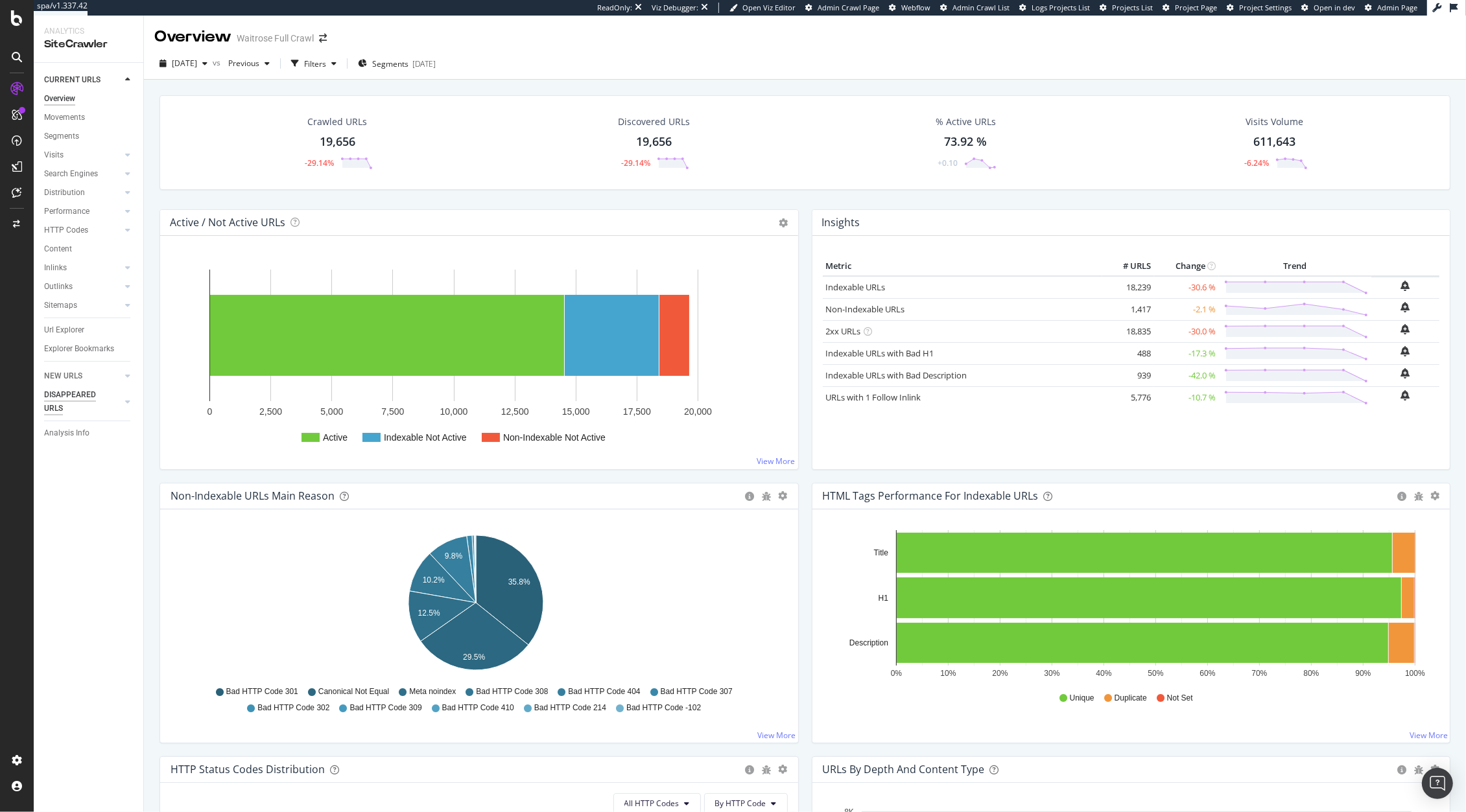
click at [73, 395] on div "DISAPPEARED URLS" at bounding box center [77, 402] width 66 height 27
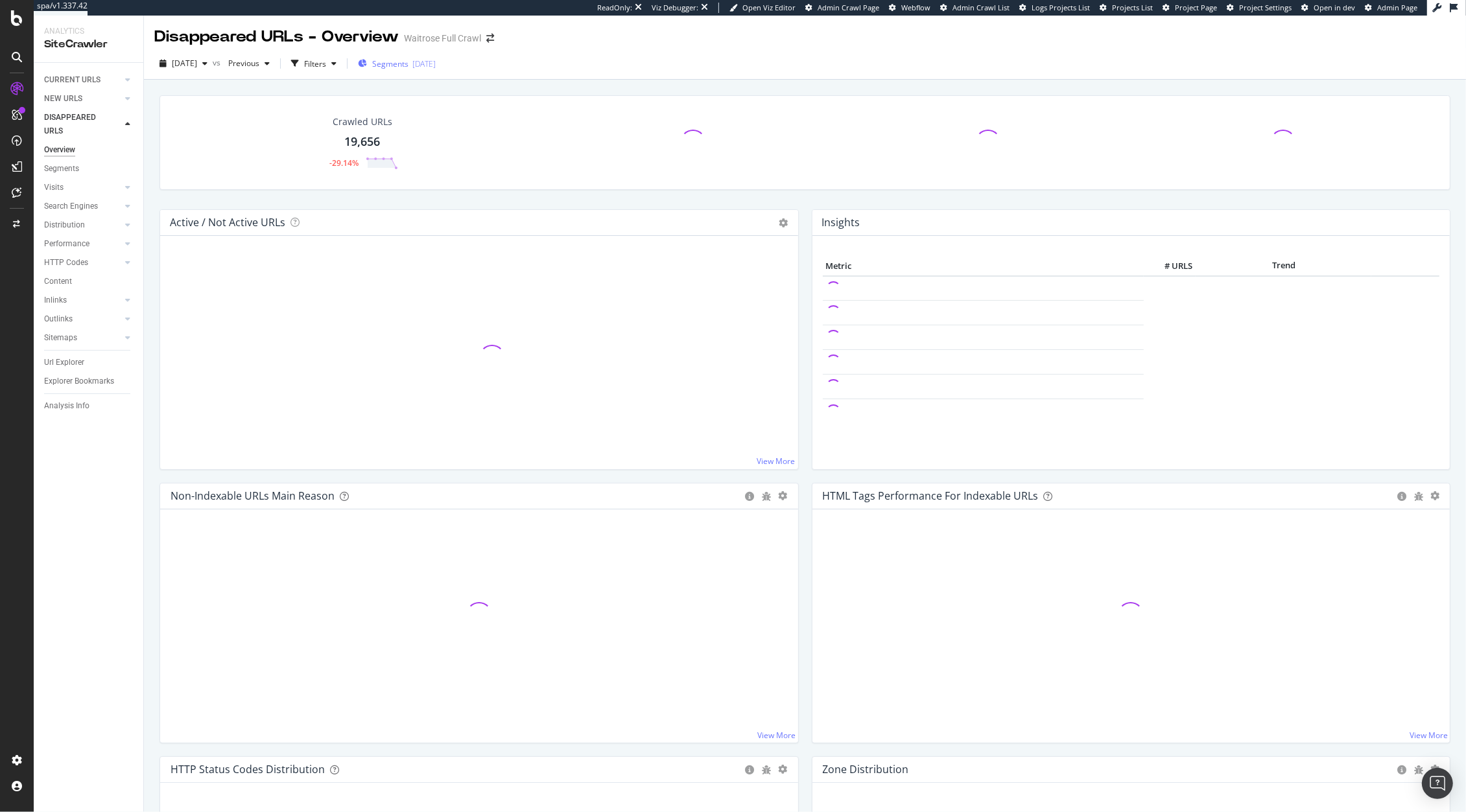
click at [436, 55] on div "Segments 2025-09-17" at bounding box center [396, 63] width 78 height 20
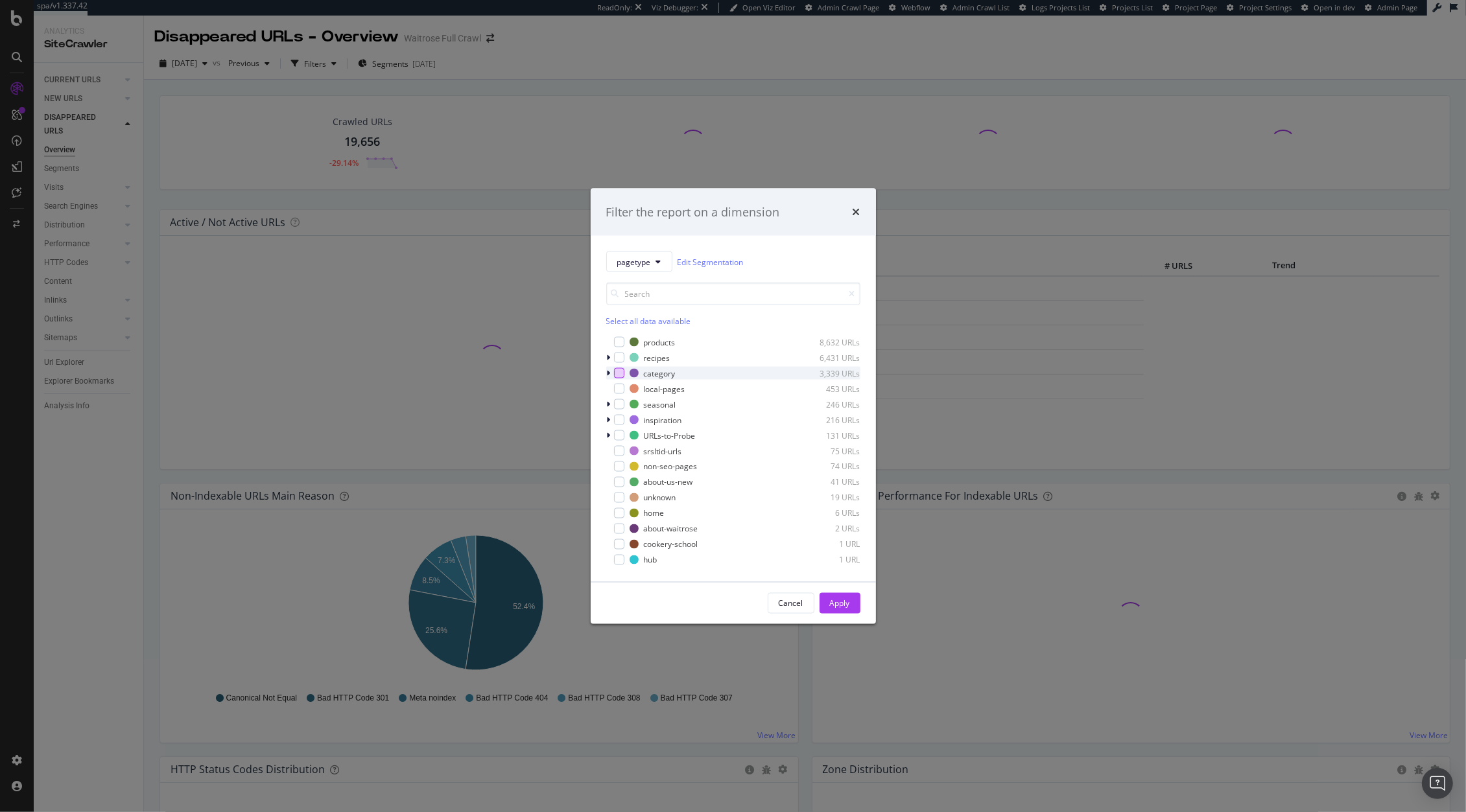
click at [617, 376] on div "modal" at bounding box center [619, 372] width 10 height 10
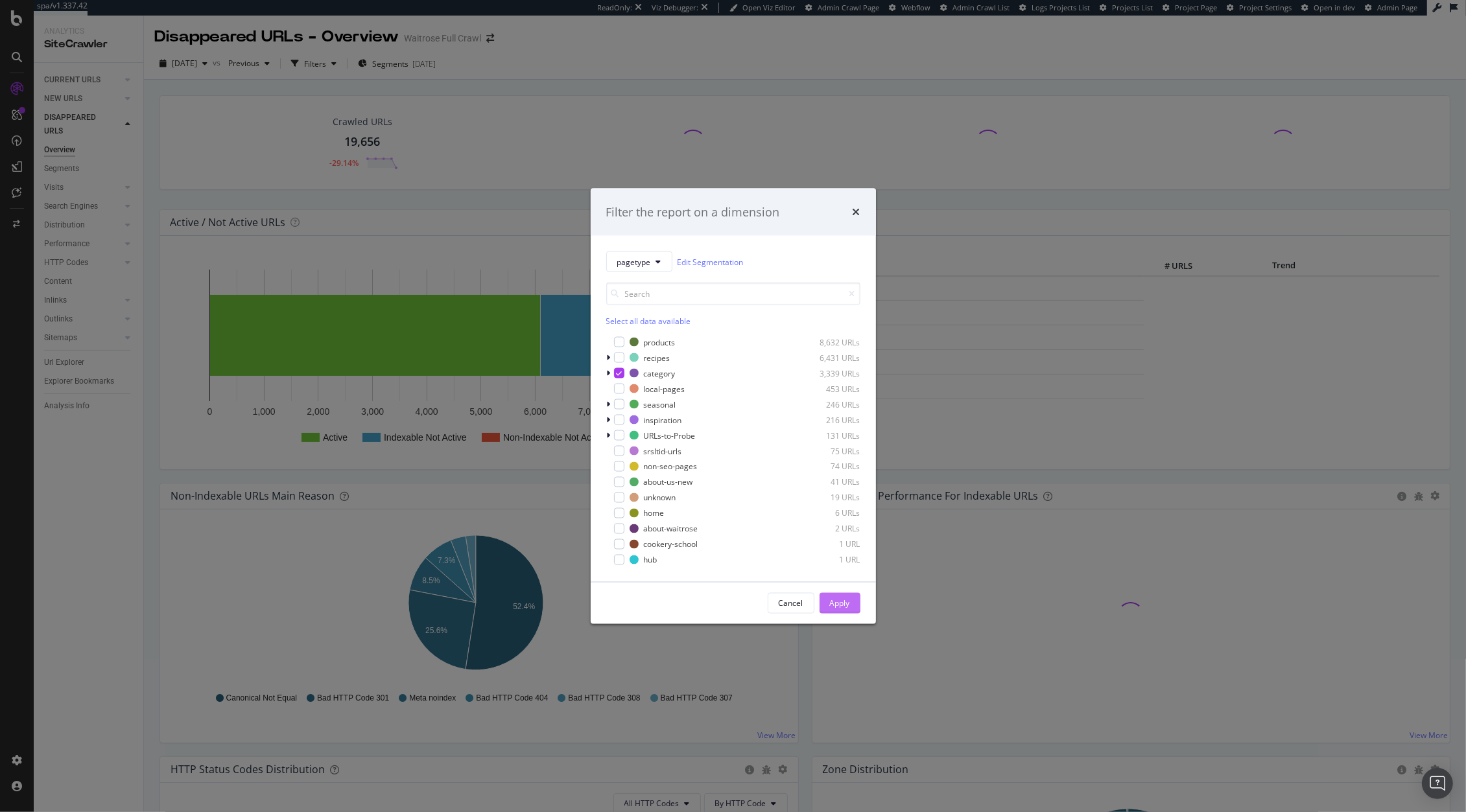
click at [846, 607] on div "Apply" at bounding box center [839, 603] width 20 height 11
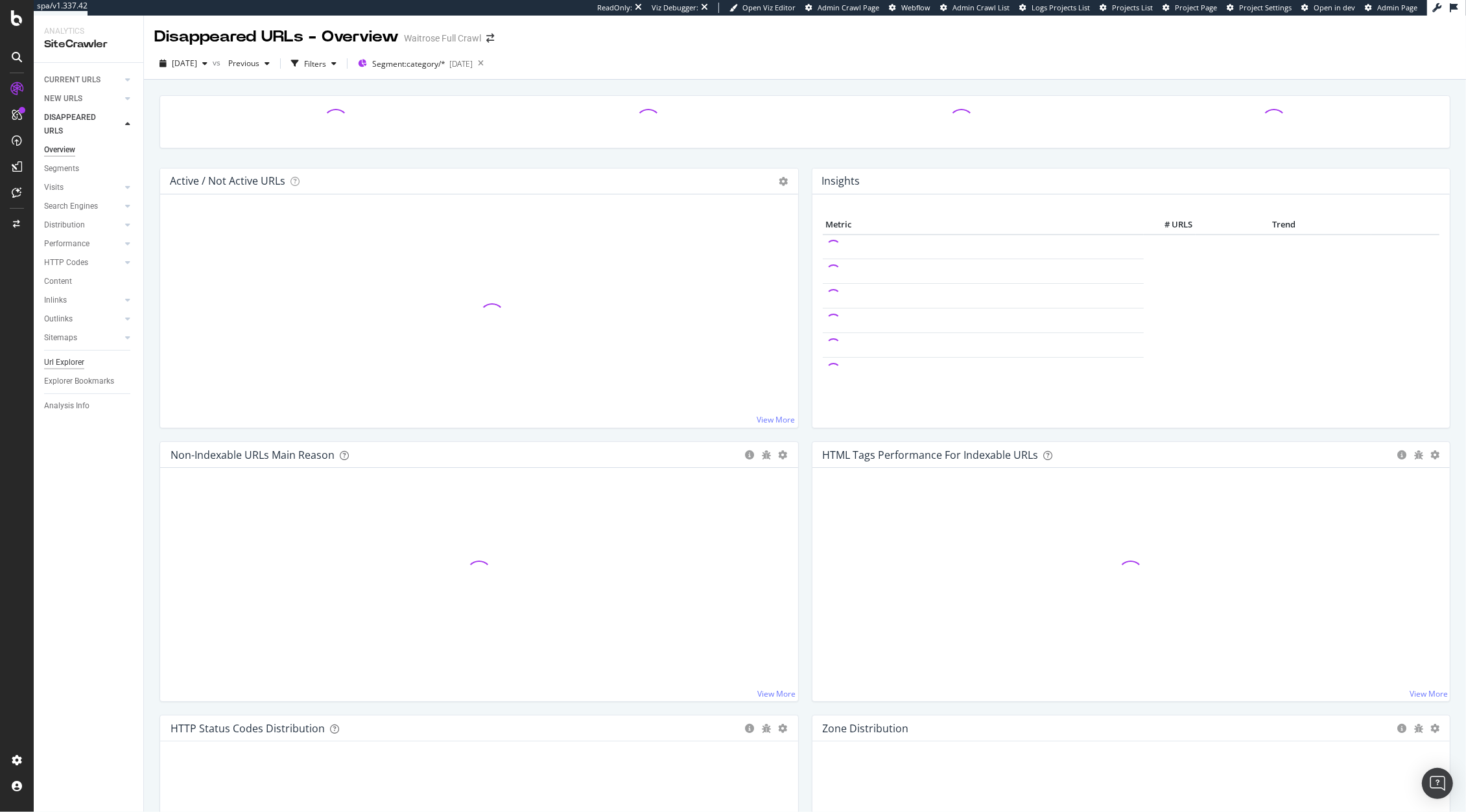
click at [70, 366] on div "Url Explorer" at bounding box center [64, 362] width 40 height 13
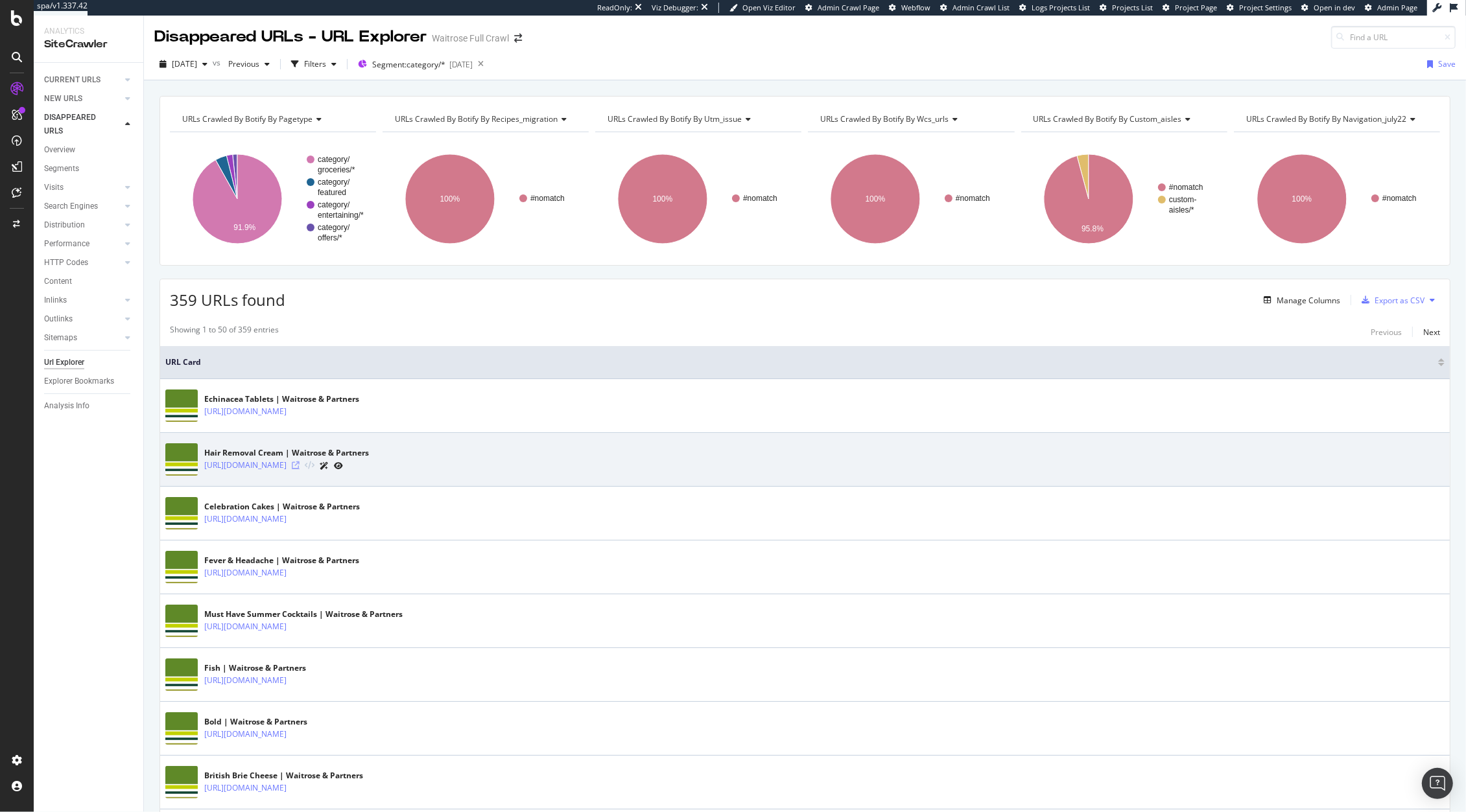
click at [299, 467] on icon at bounding box center [296, 466] width 8 height 8
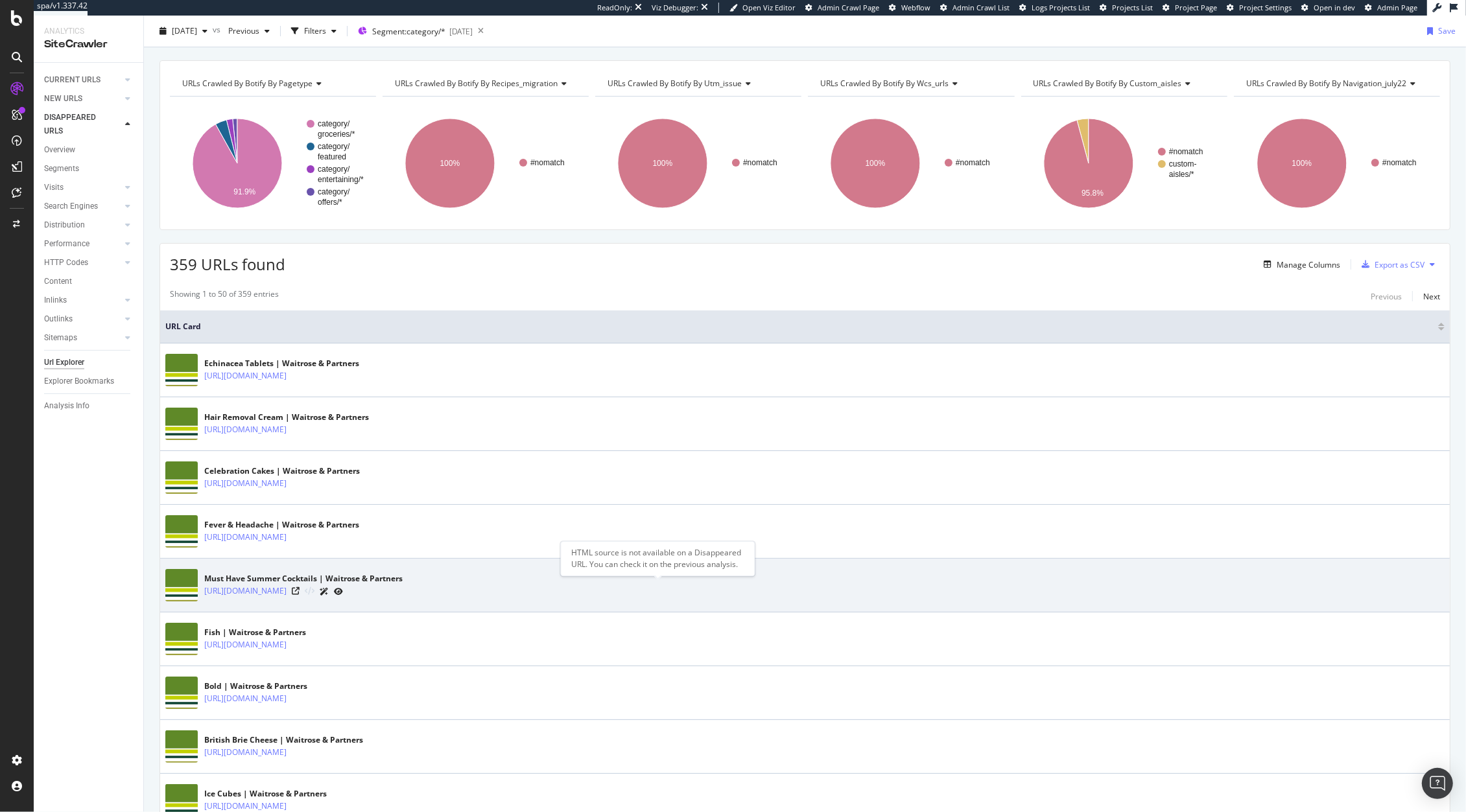
scroll to position [55, 0]
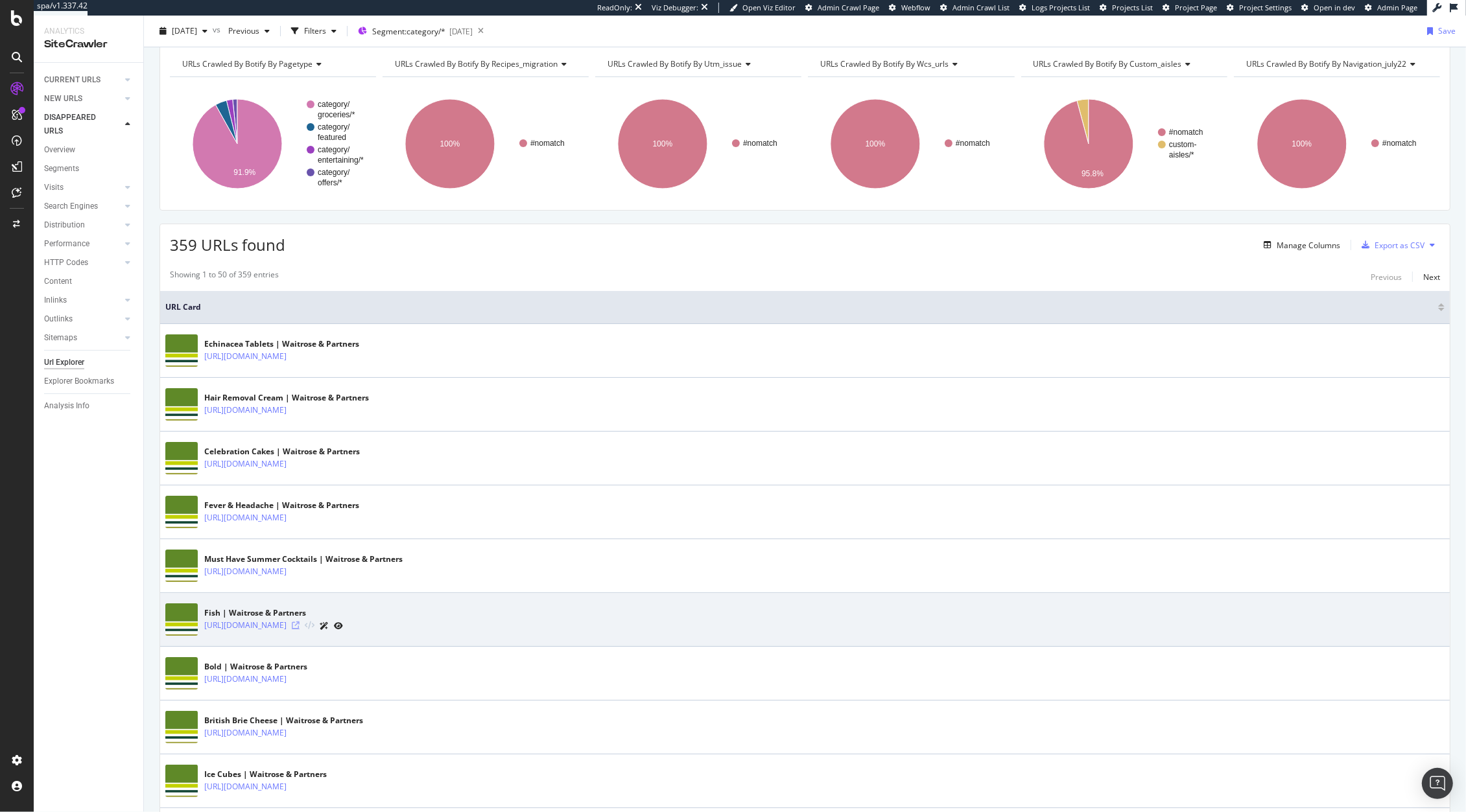
click at [299, 627] on icon at bounding box center [296, 625] width 8 height 8
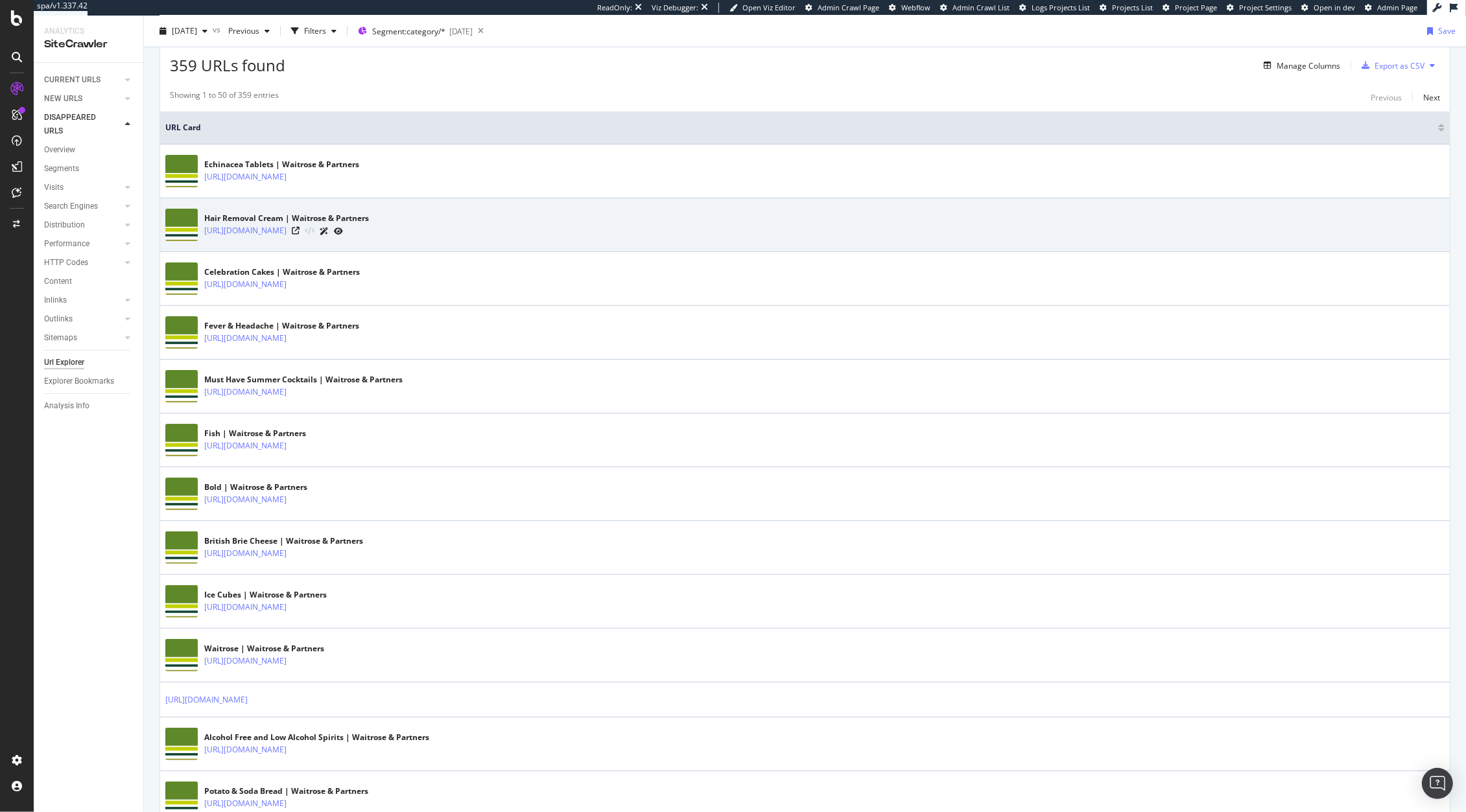
scroll to position [392, 0]
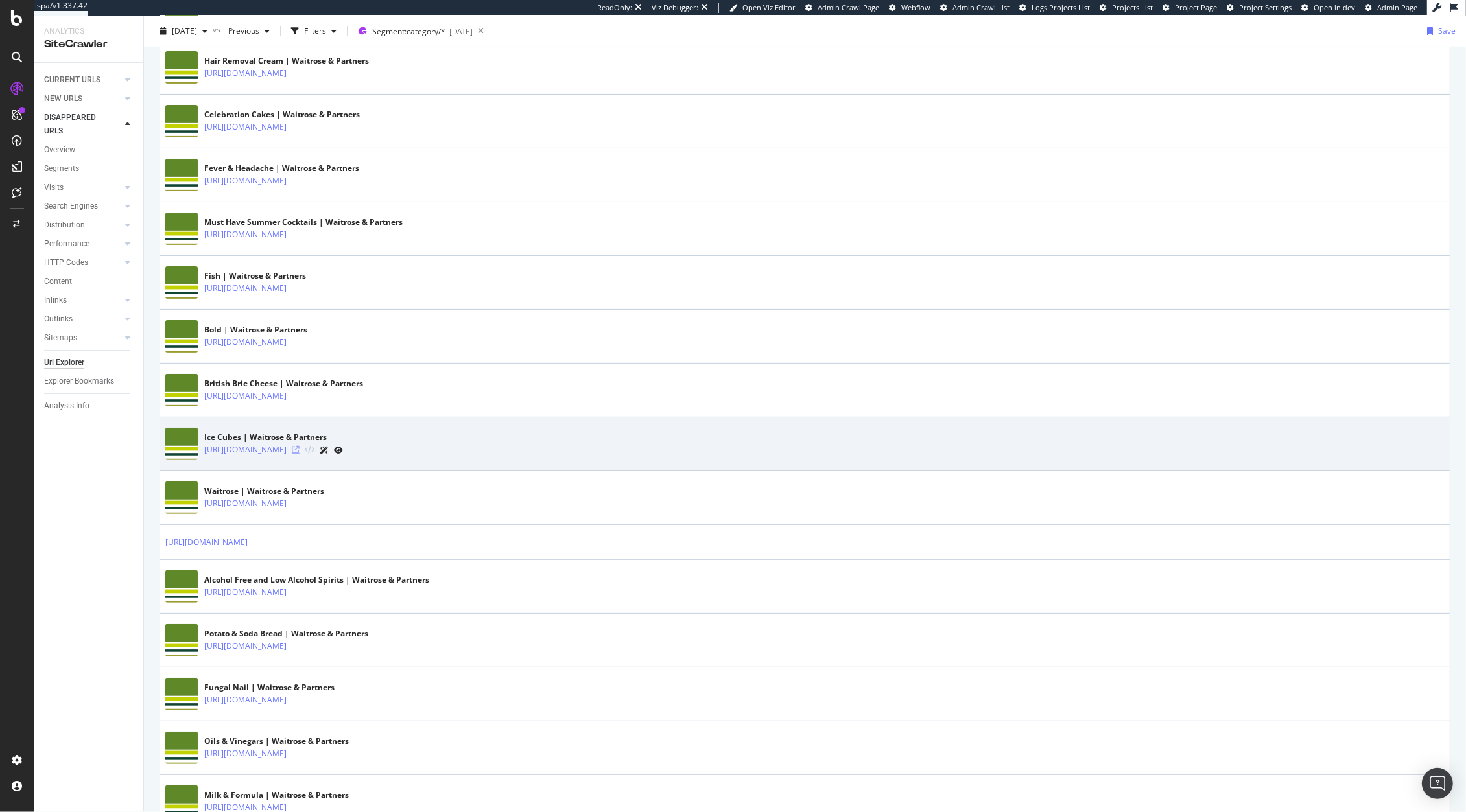
click at [299, 451] on icon at bounding box center [296, 450] width 8 height 8
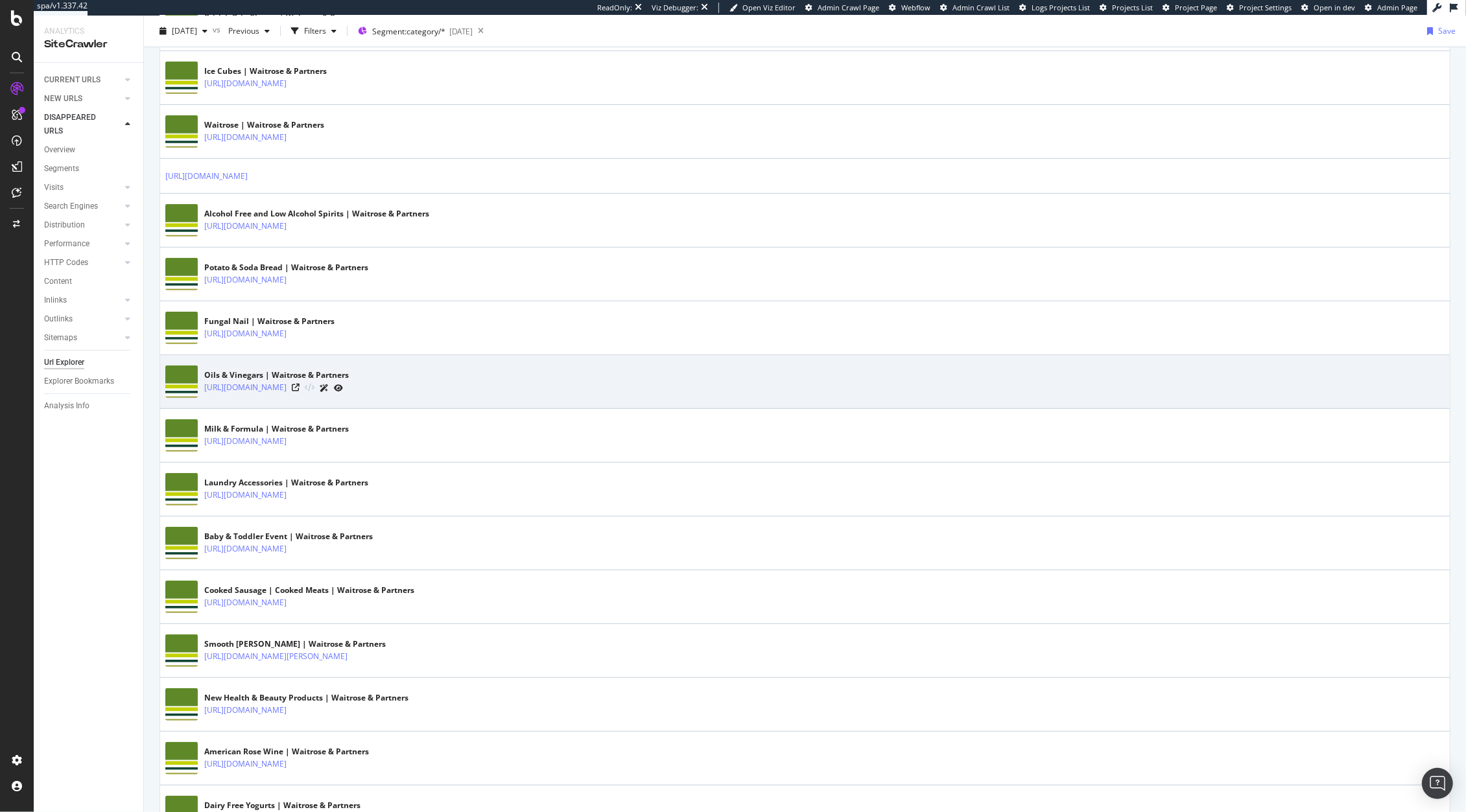
scroll to position [836, 0]
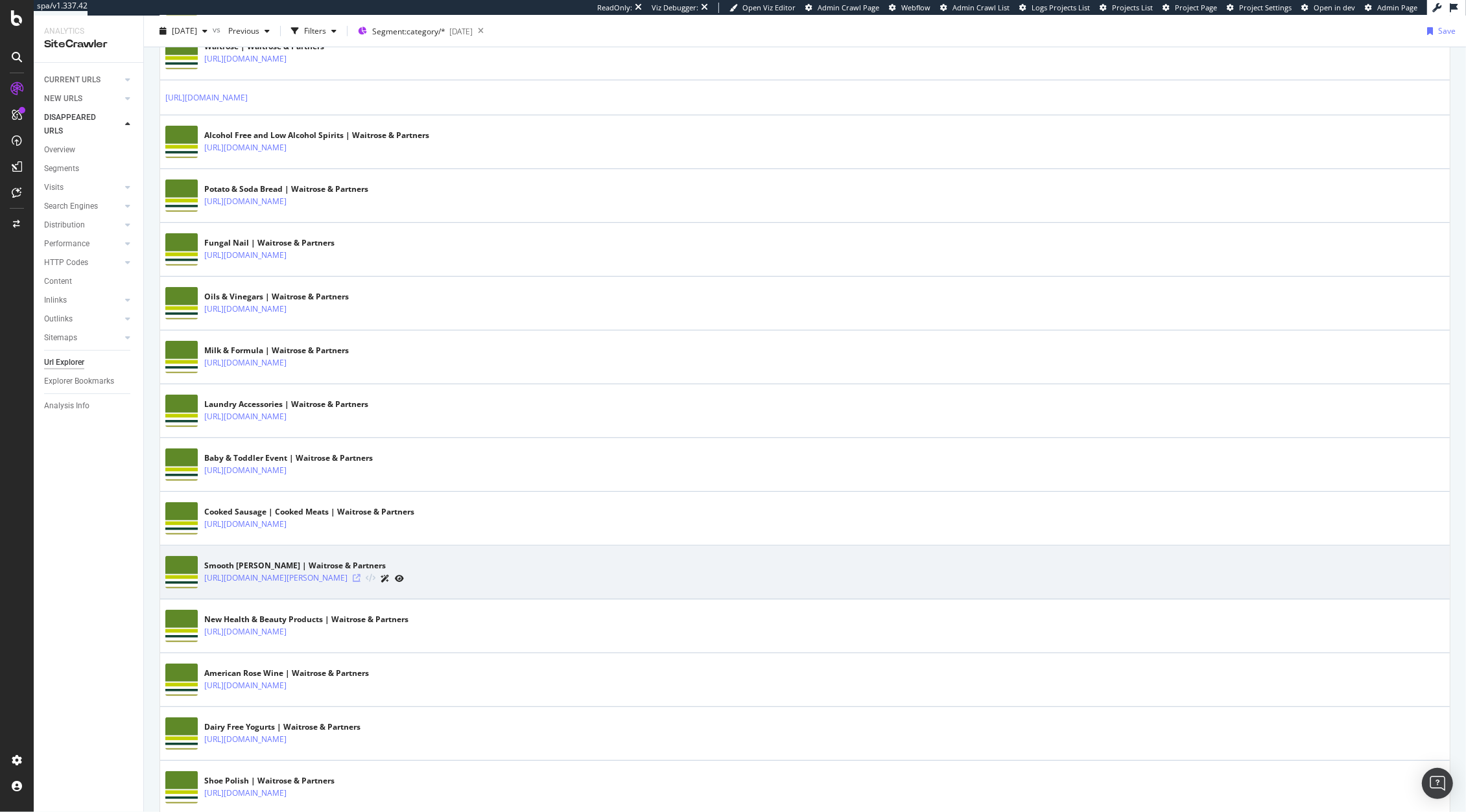
click at [361, 582] on icon at bounding box center [357, 578] width 8 height 8
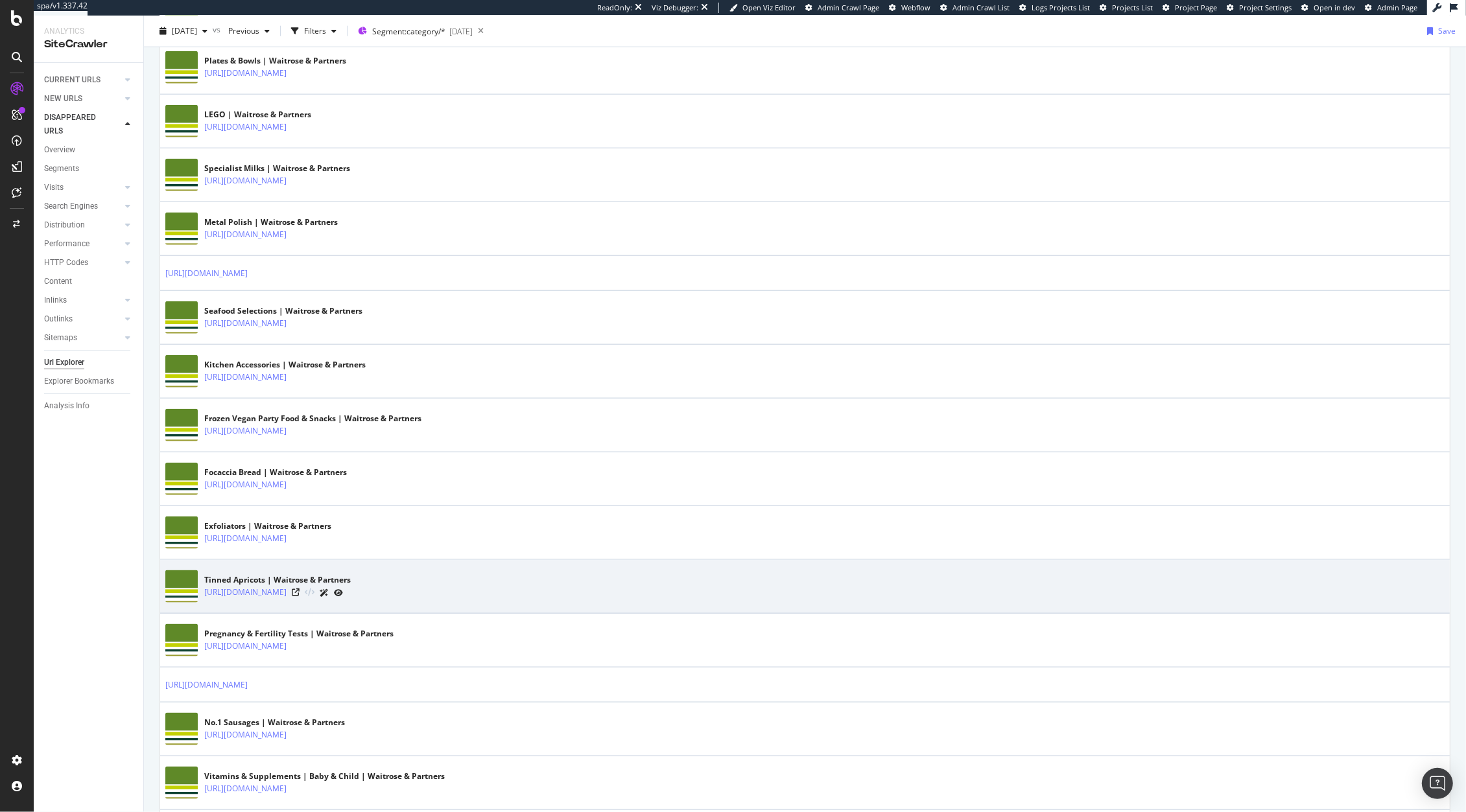
scroll to position [1719, 0]
click at [299, 596] on icon at bounding box center [296, 592] width 8 height 8
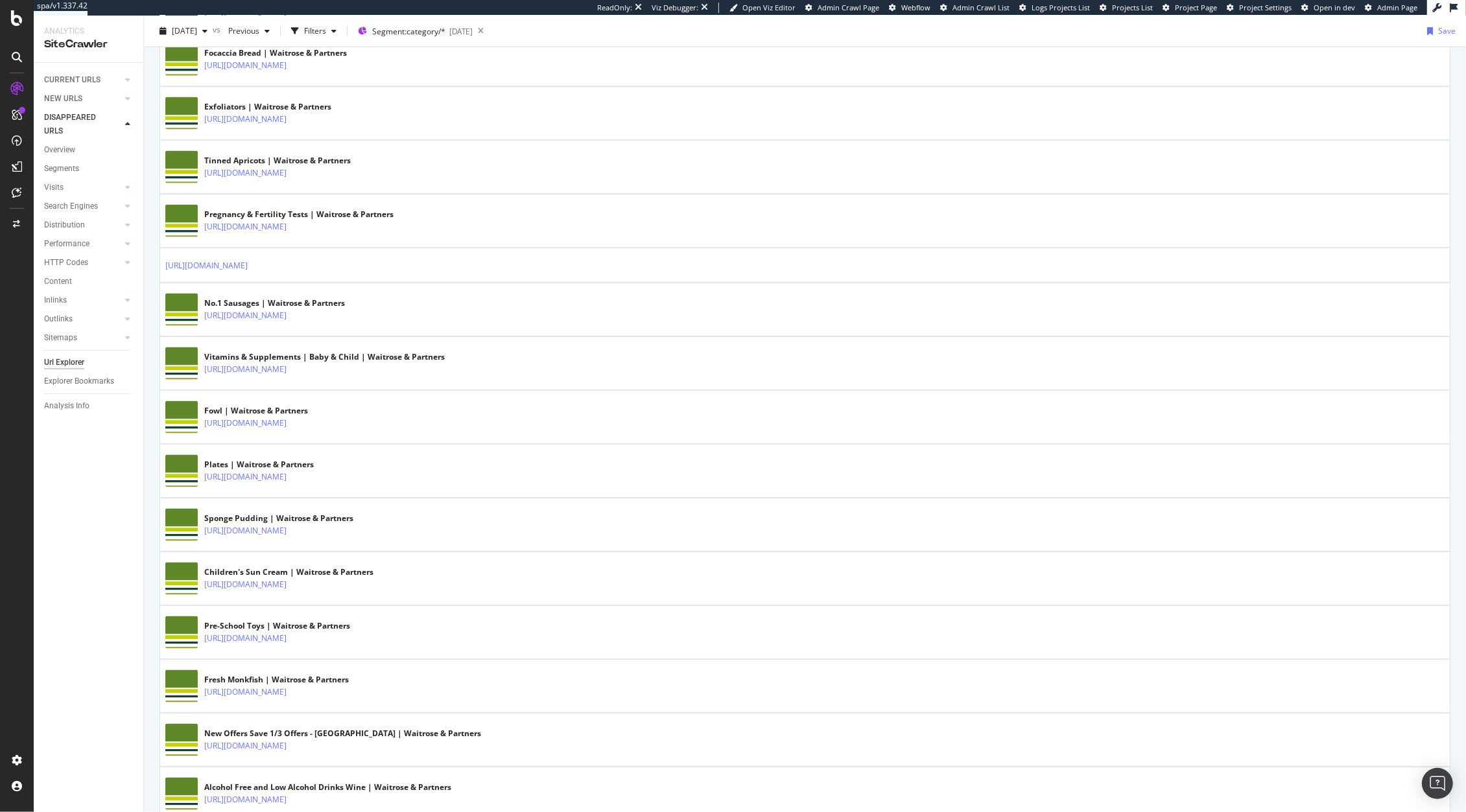
scroll to position [2283, 0]
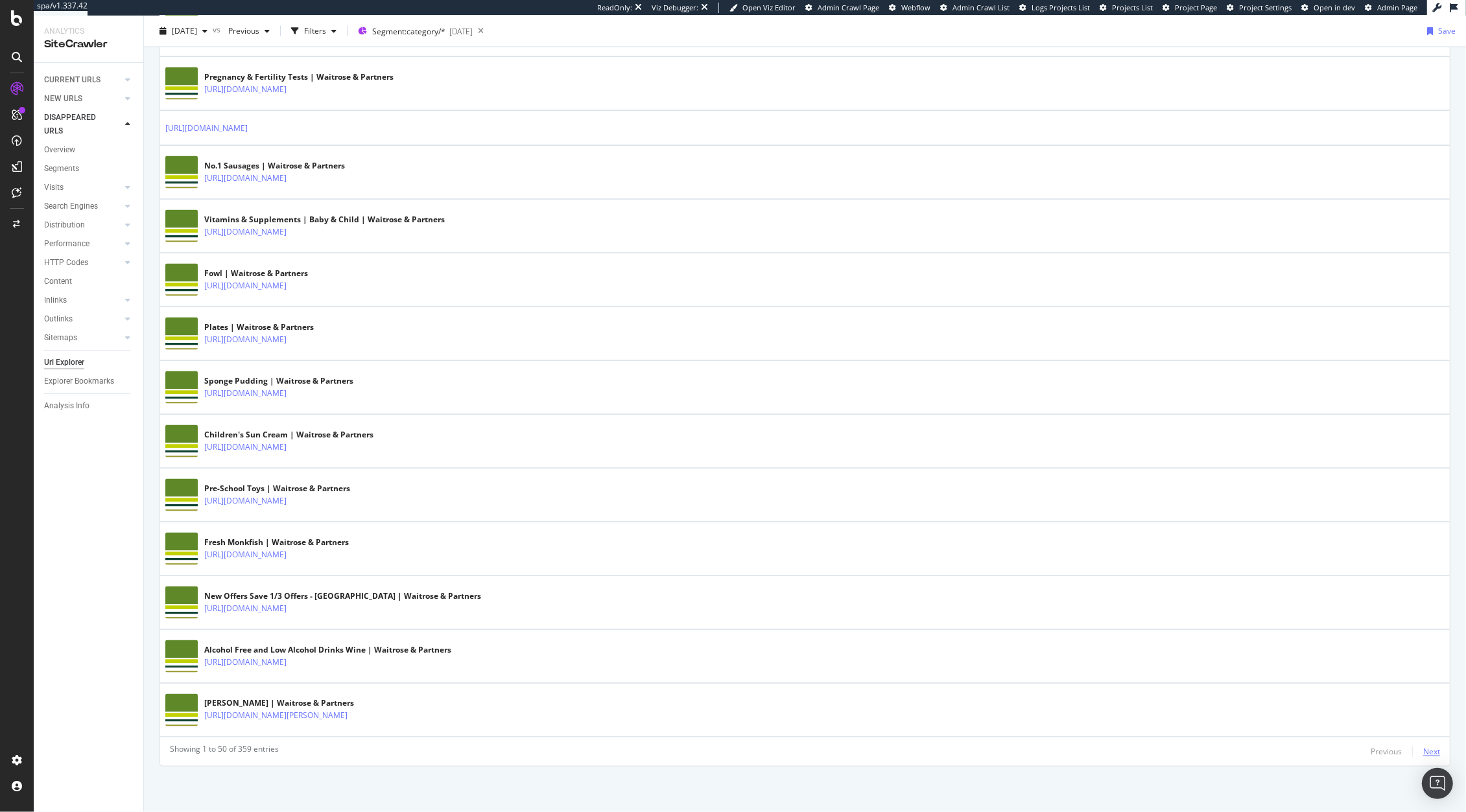
click at [1423, 747] on div "Next" at bounding box center [1430, 752] width 17 height 11
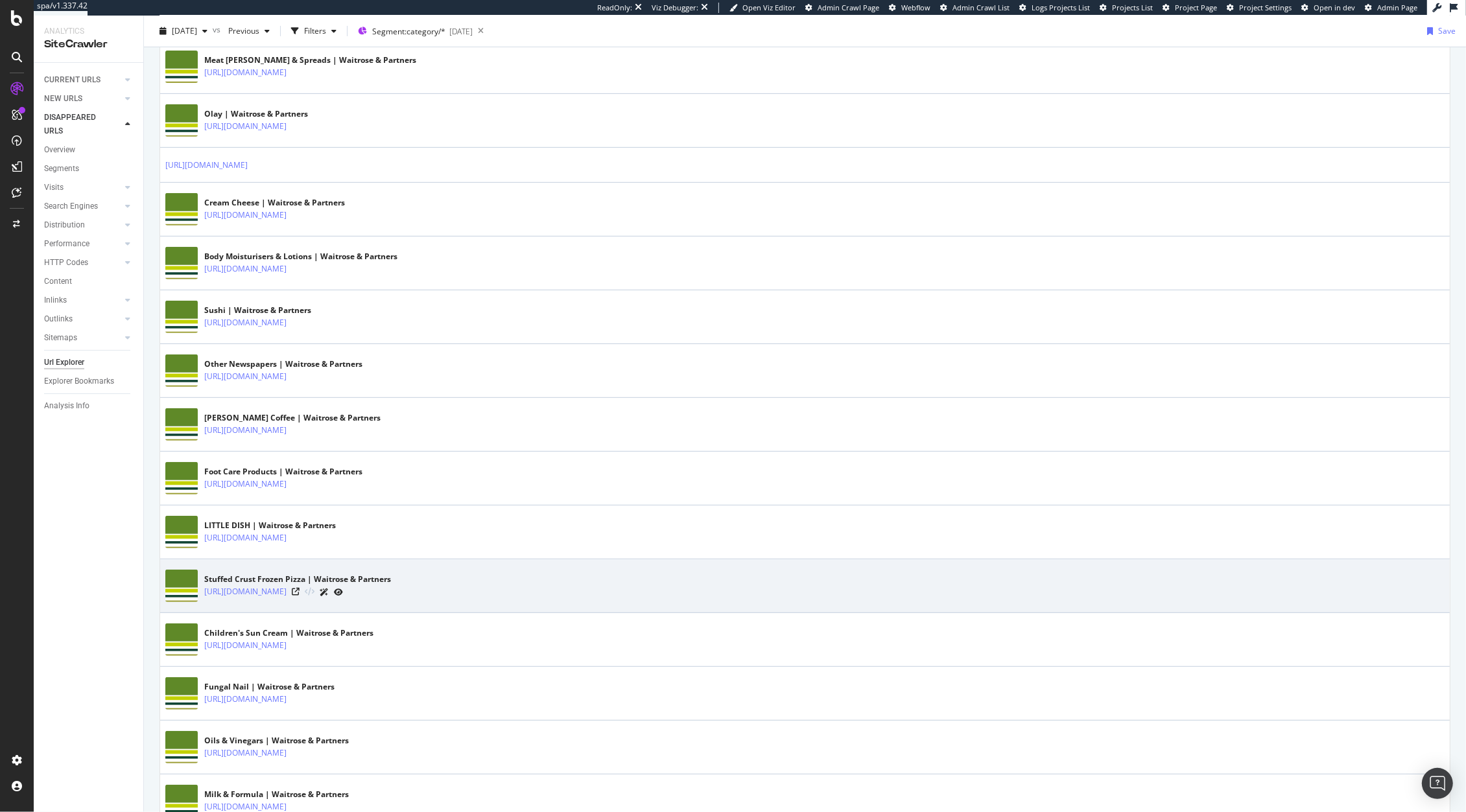
scroll to position [668, 0]
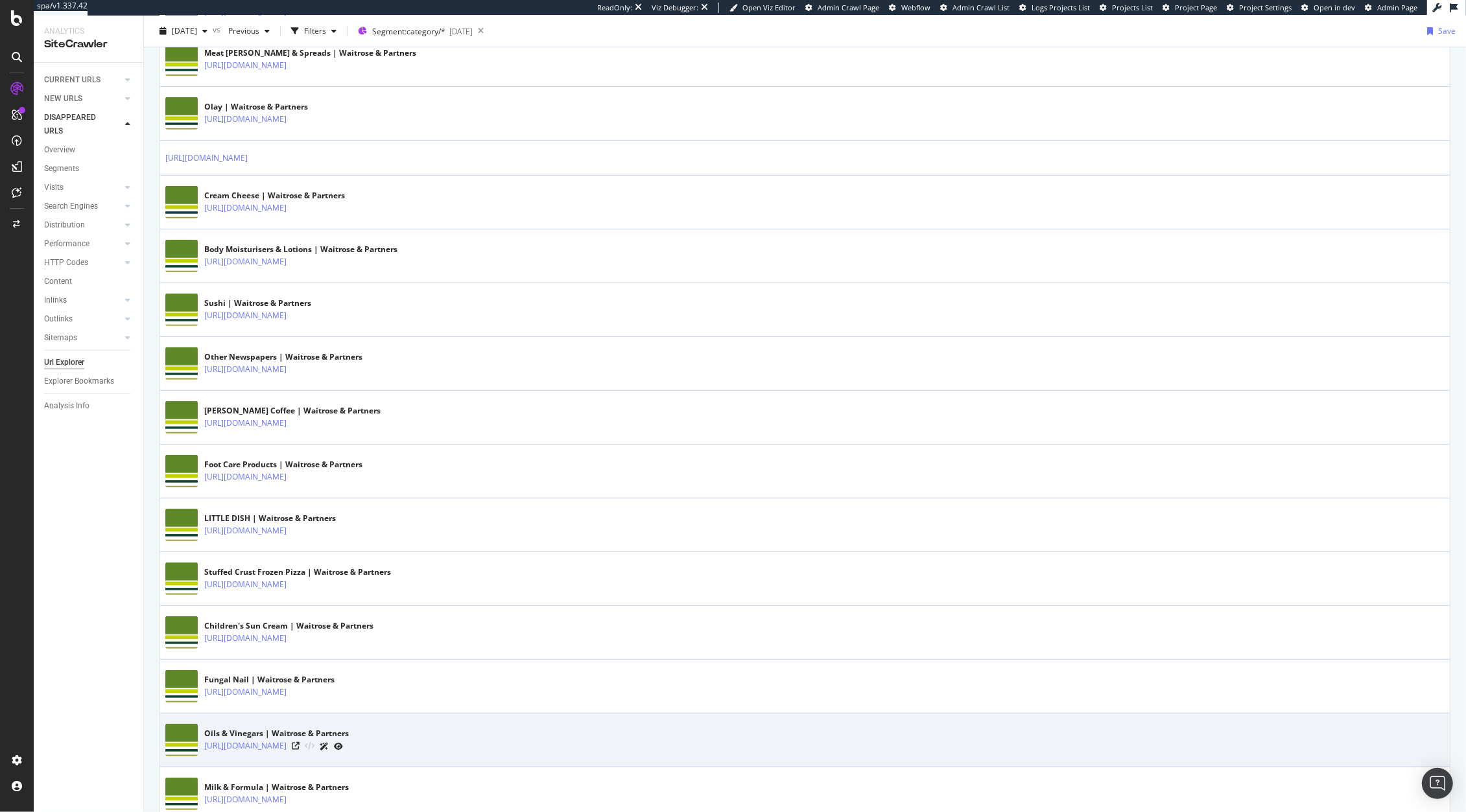
click at [349, 747] on div "https://www.waitrose.com/ecom/shop/browse/groceries/waitrose_brands/cooks_ingre…" at bounding box center [276, 746] width 144 height 13
click at [343, 753] on div at bounding box center [317, 746] width 51 height 13
click at [299, 747] on icon at bounding box center [296, 746] width 8 height 8
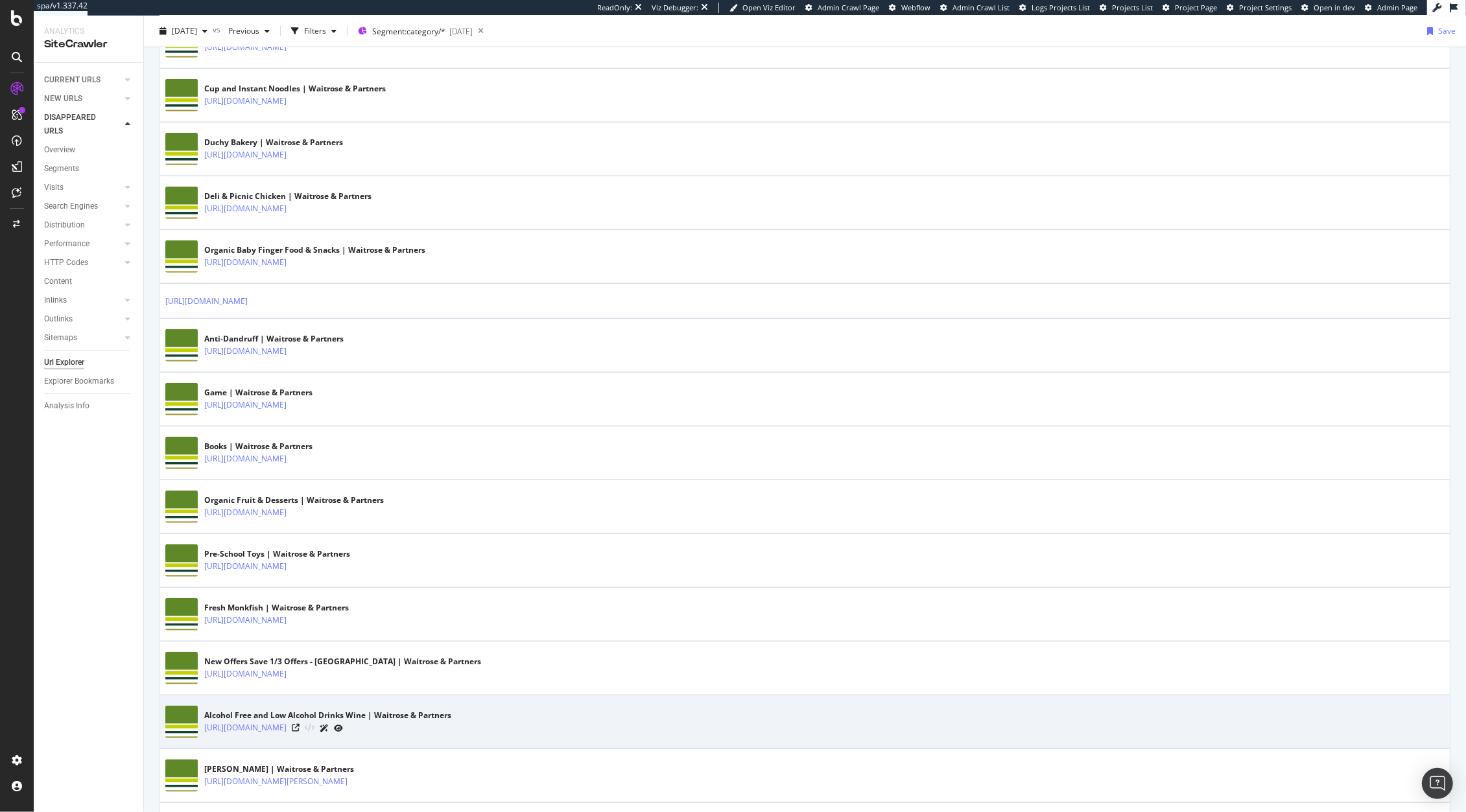
scroll to position [1478, 0]
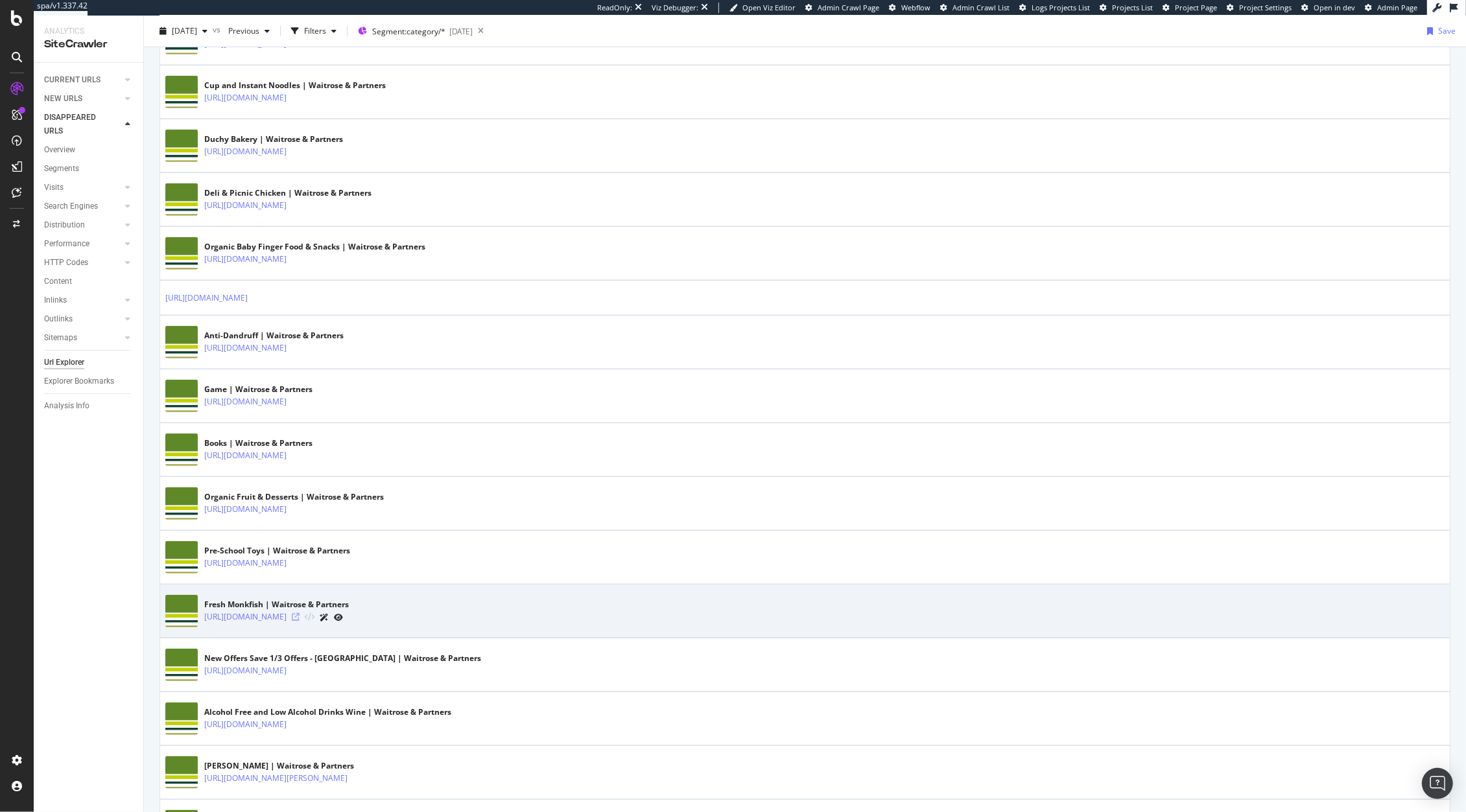
click at [299, 621] on icon at bounding box center [296, 617] width 8 height 8
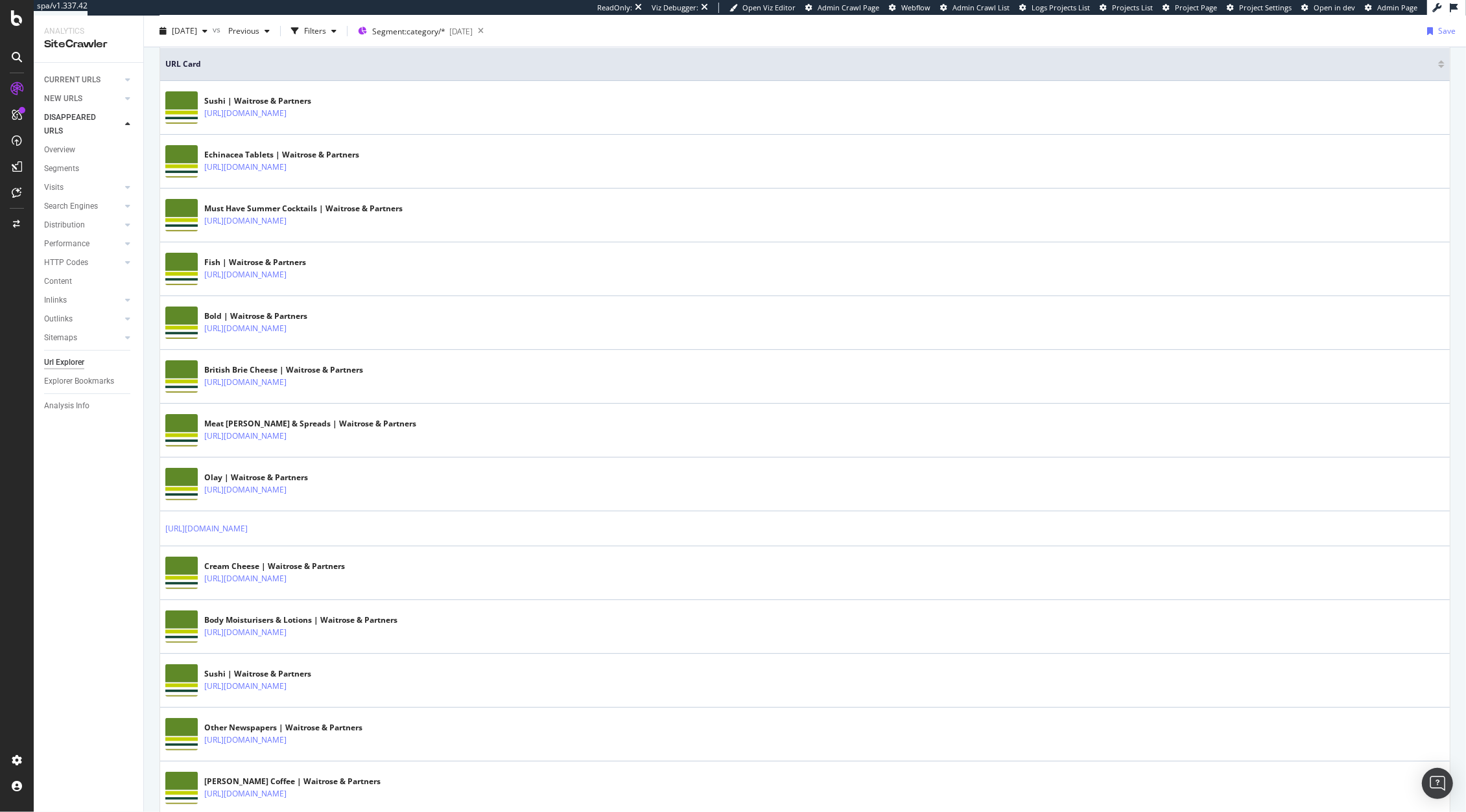
scroll to position [0, 0]
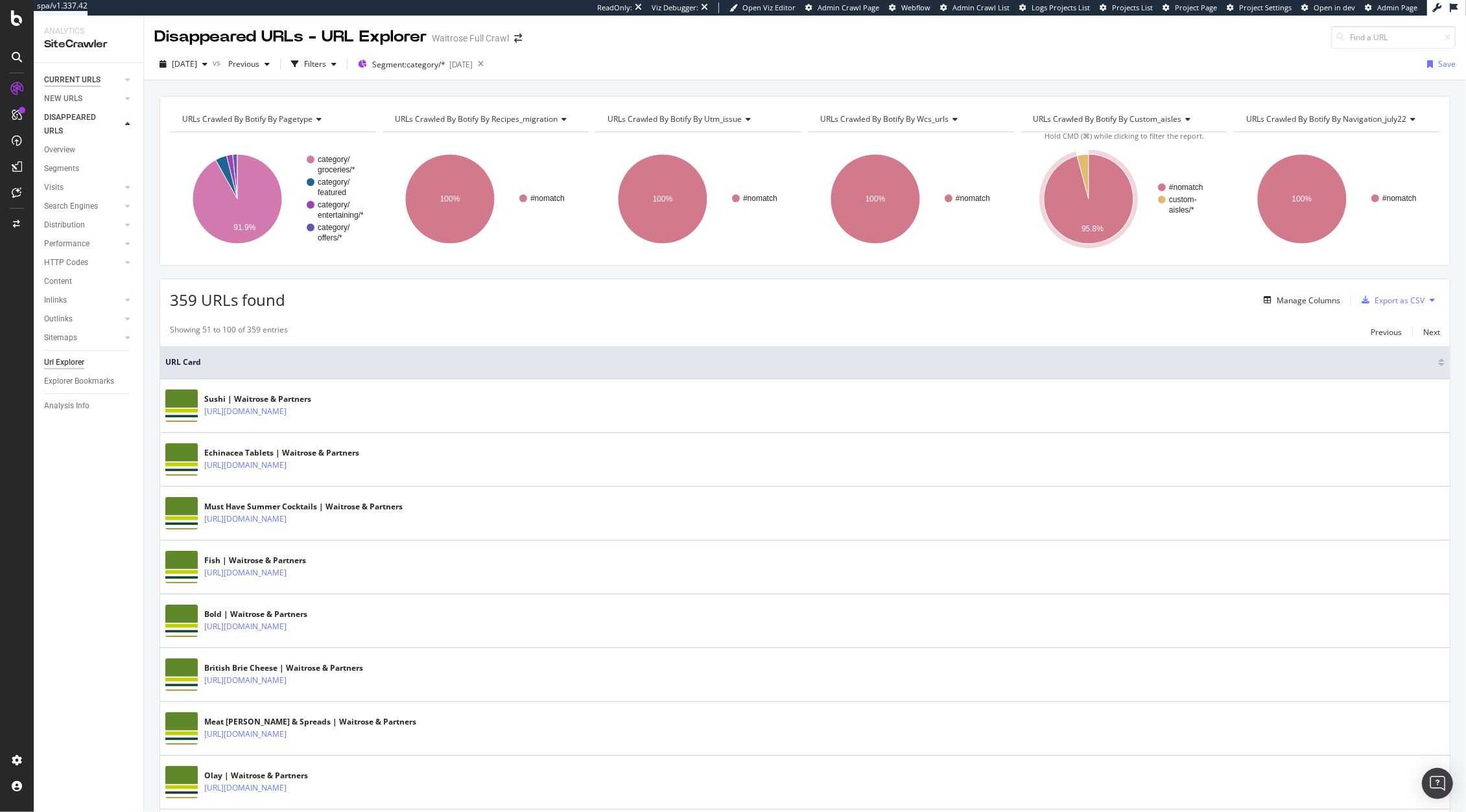
click at [57, 77] on div "CURRENT URLS" at bounding box center [72, 80] width 56 height 13
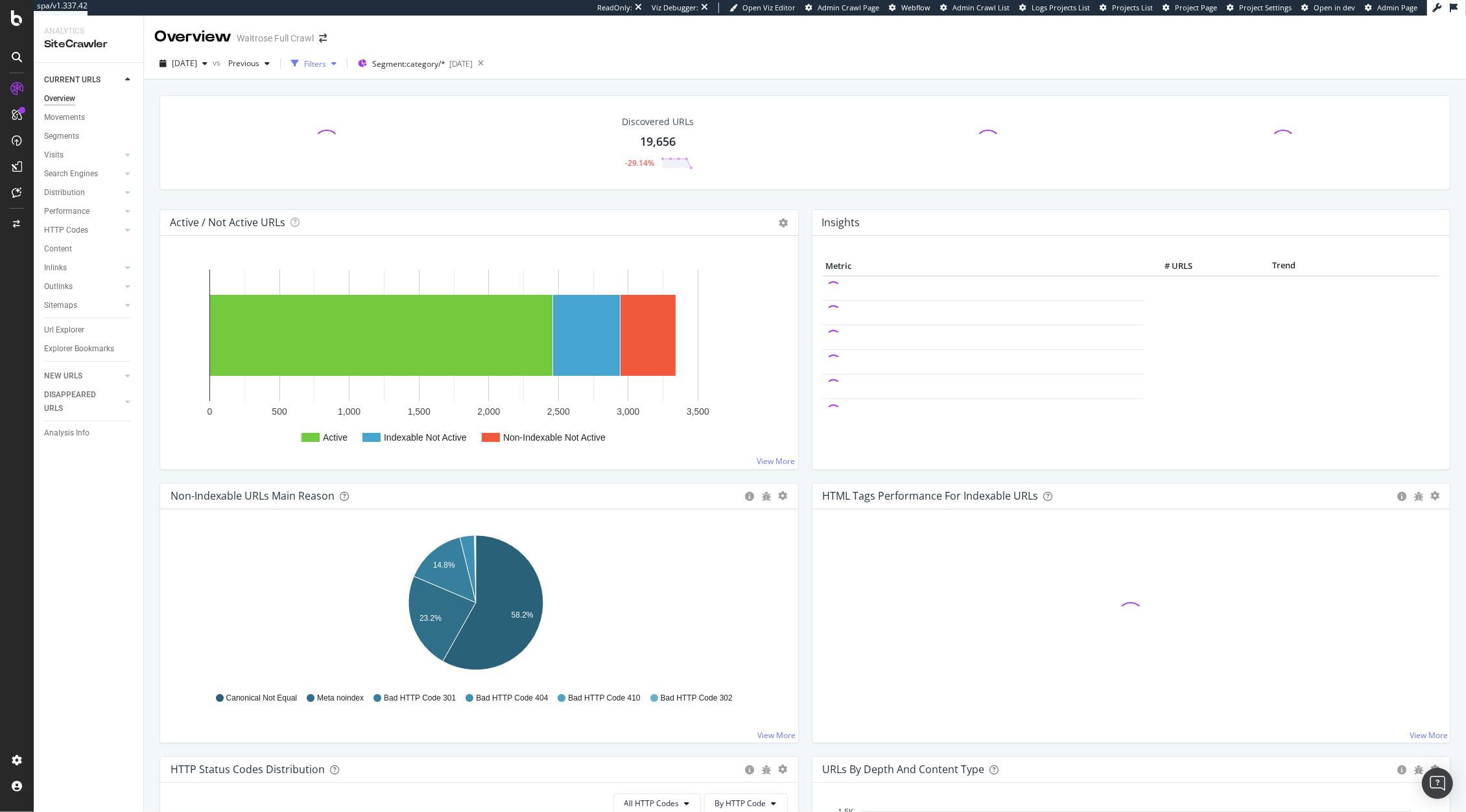
click at [326, 60] on div "Filters" at bounding box center [315, 64] width 22 height 11
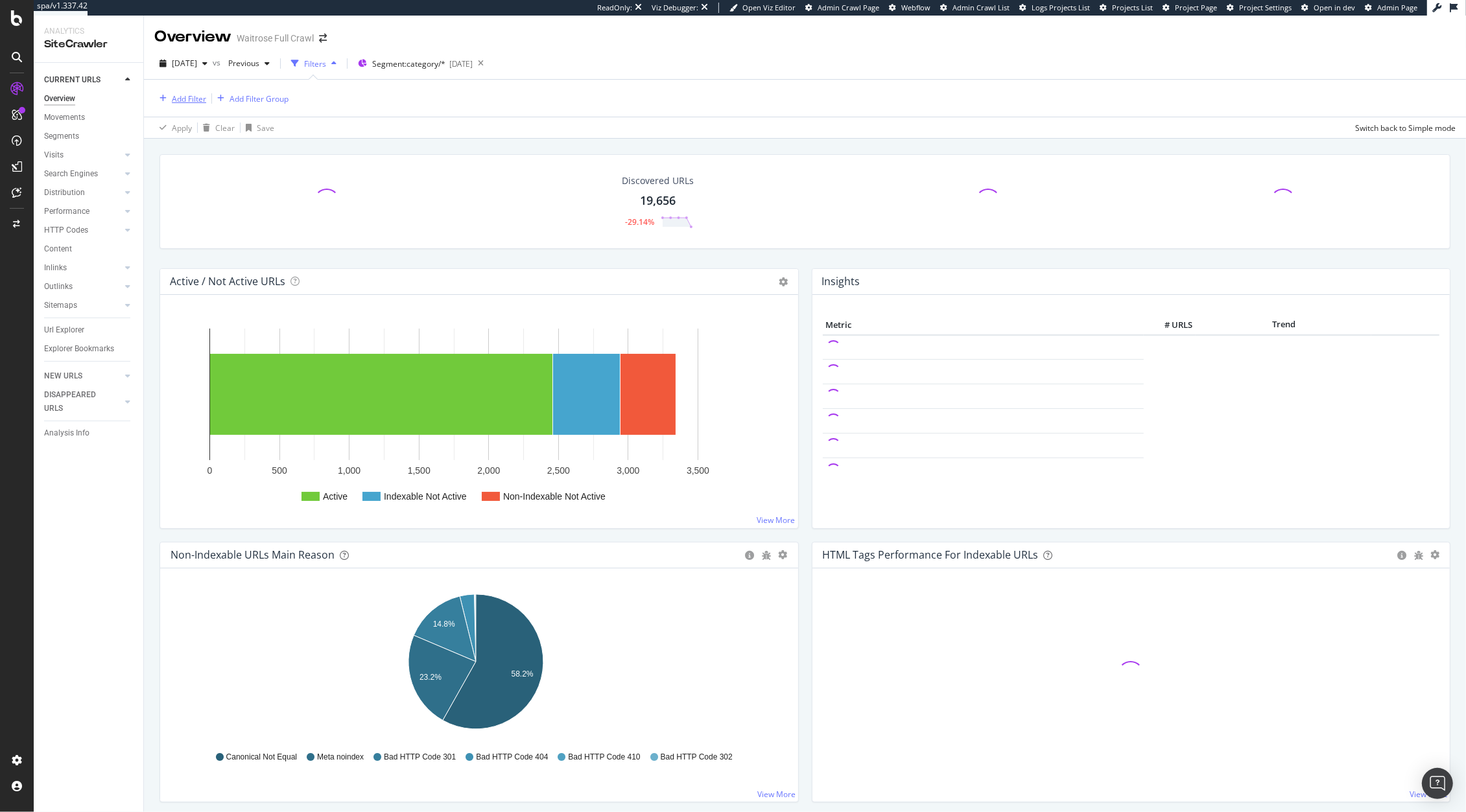
click at [174, 96] on div "Add Filter" at bounding box center [189, 99] width 35 height 11
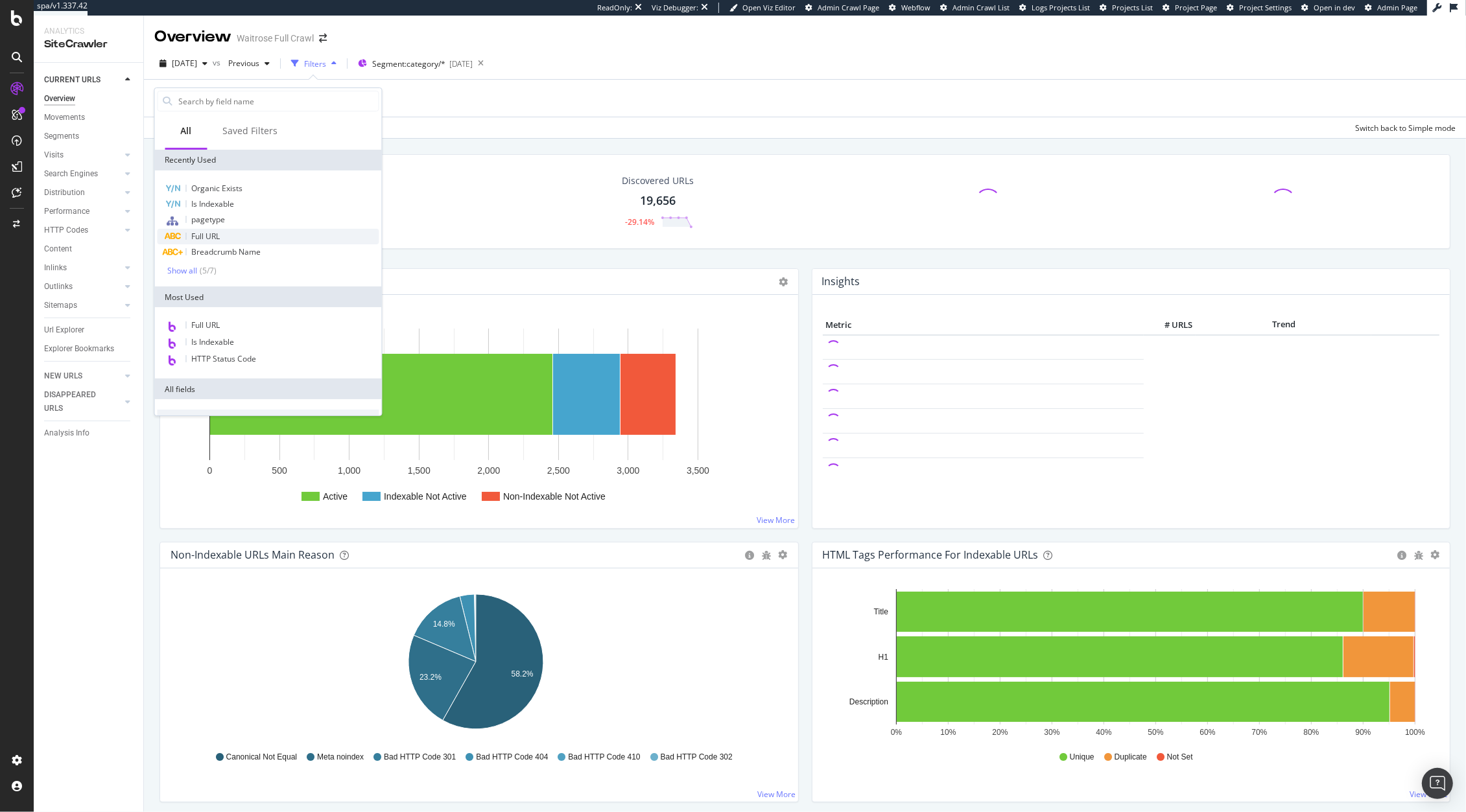
click at [259, 235] on div "Full URL" at bounding box center [268, 237] width 222 height 16
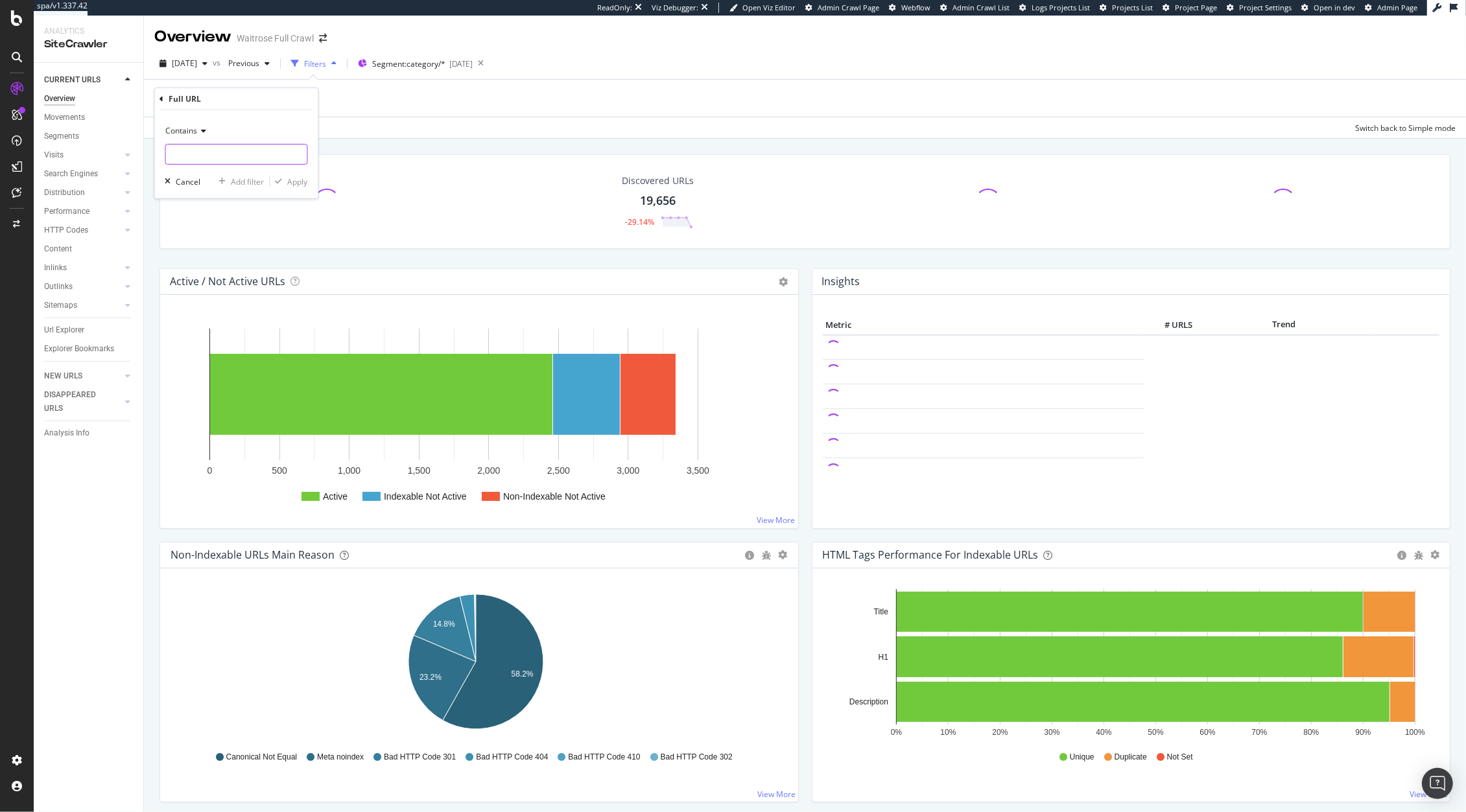
click at [193, 159] on input "text" at bounding box center [236, 154] width 141 height 21
type input "christmas"
click at [288, 190] on div "Contains christmas Cancel Add filter Apply" at bounding box center [236, 155] width 163 height 88
click at [293, 181] on div "Apply" at bounding box center [298, 181] width 20 height 11
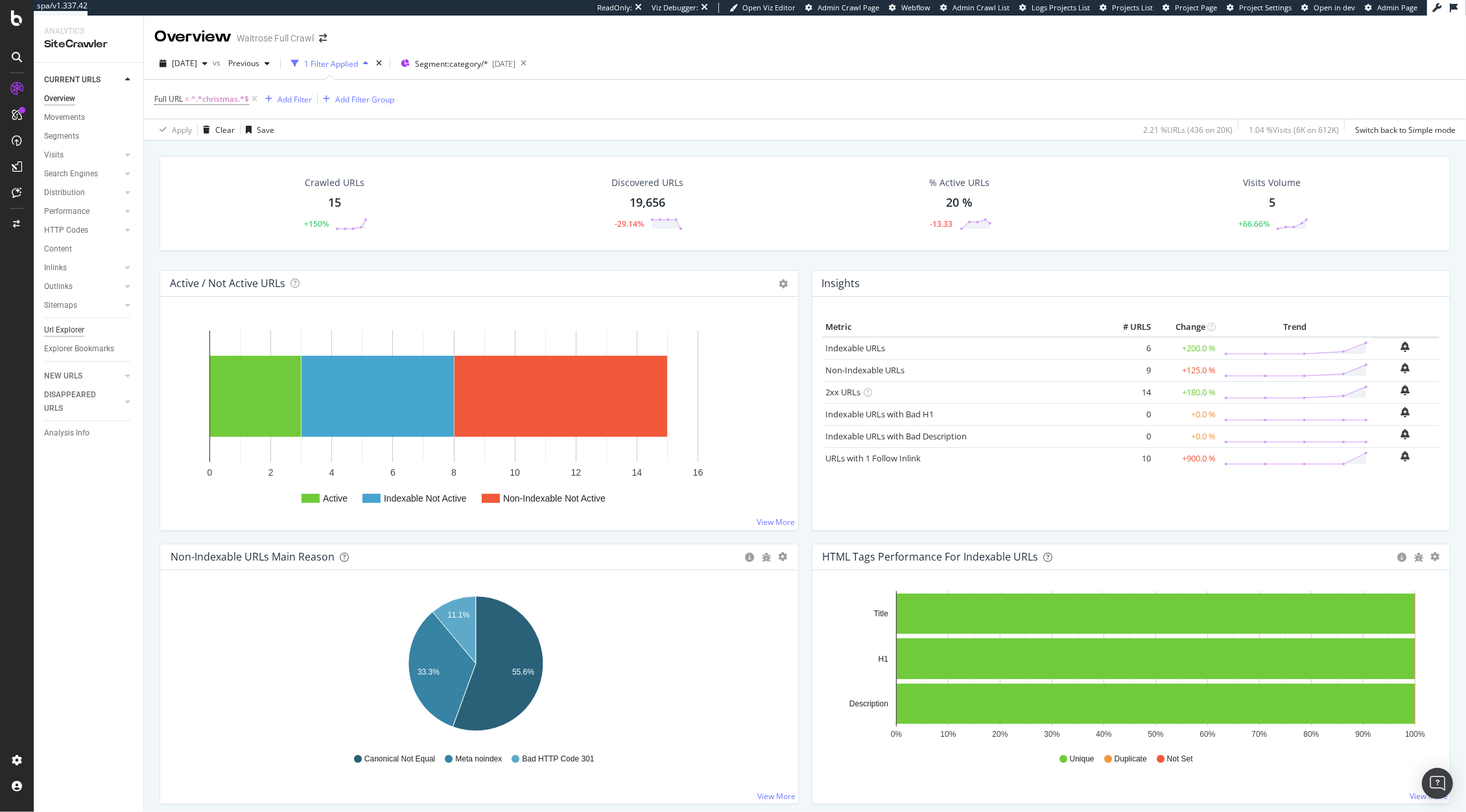
click at [64, 331] on div "Url Explorer" at bounding box center [64, 330] width 40 height 13
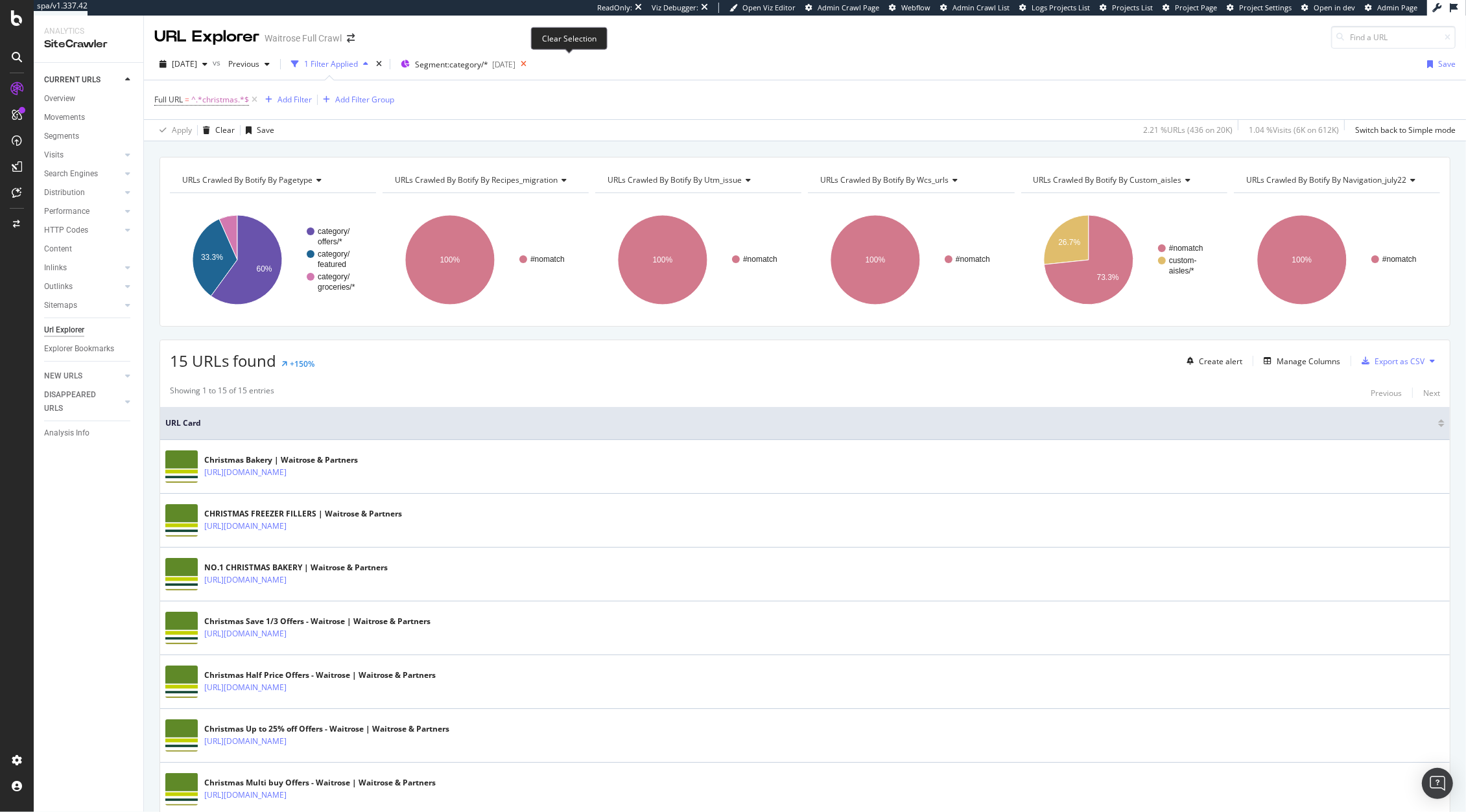
click at [531, 64] on icon at bounding box center [523, 64] width 17 height 18
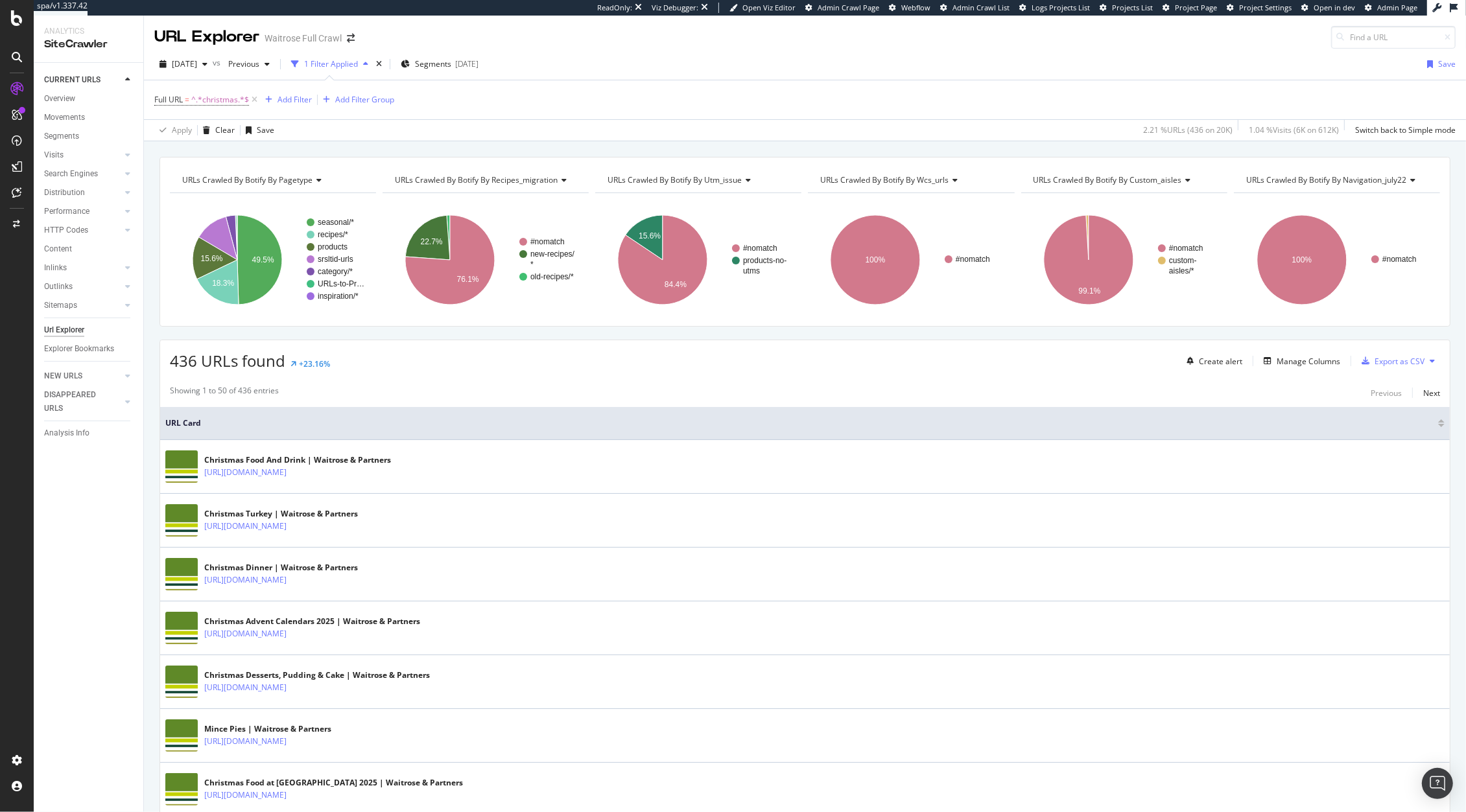
click at [1344, 53] on div "2025 Sep. 24th vs Previous 1 Filter Applied Segments 2025-09-17 Save Full URL =…" at bounding box center [804, 95] width 1322 height 92
click at [1345, 43] on input at bounding box center [1393, 37] width 125 height 23
paste input "https://www.waitrose.com/ecom/content/seasonal/christmas/stir-up-sunday"
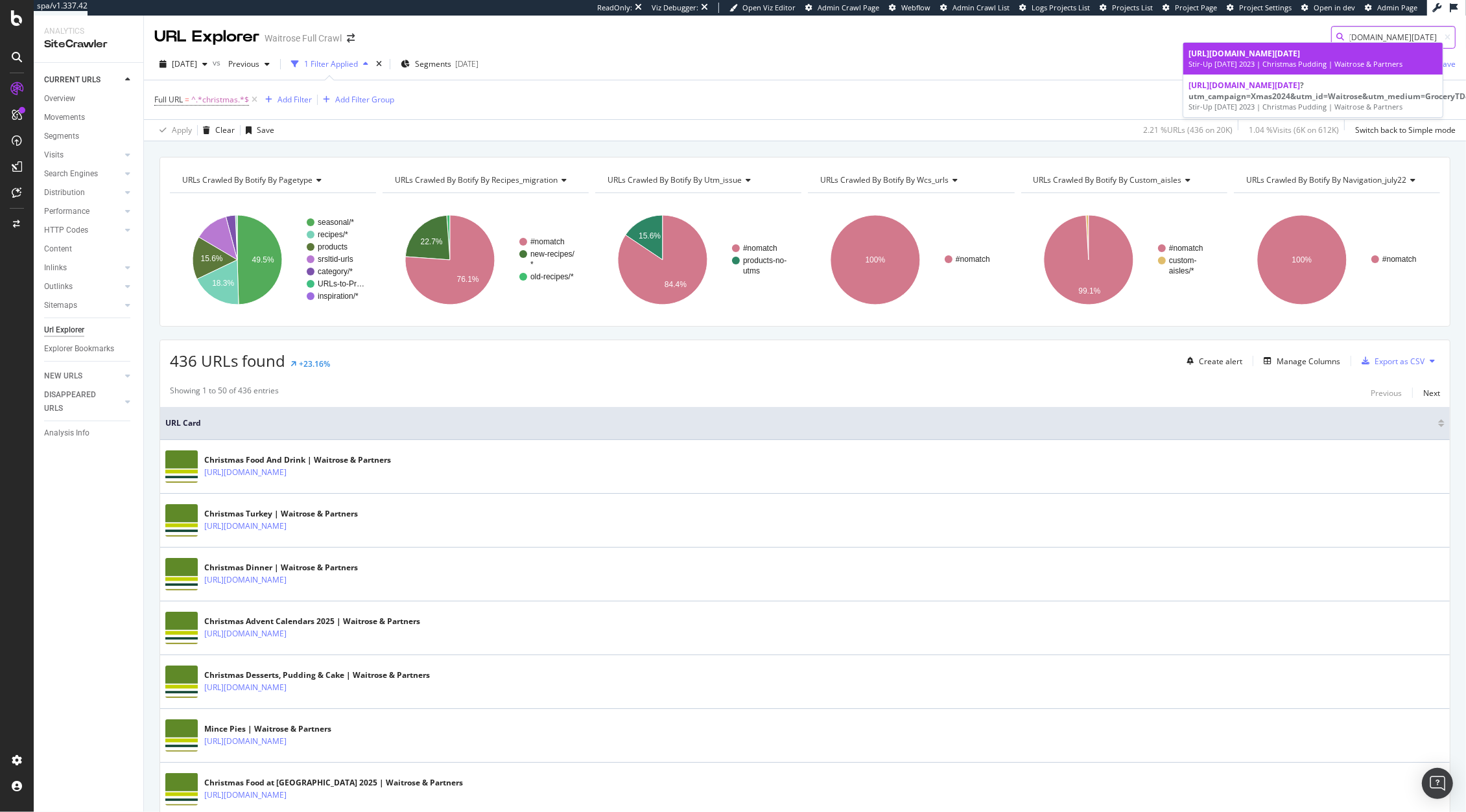
type input "https://www.waitrose.com/ecom/content/seasonal/christmas/stir-up-sunday"
click at [1325, 59] on div "https://www.waitrose.com/ecom/content/seasonal/christmas/stir-up-sunday" at bounding box center [1312, 54] width 249 height 11
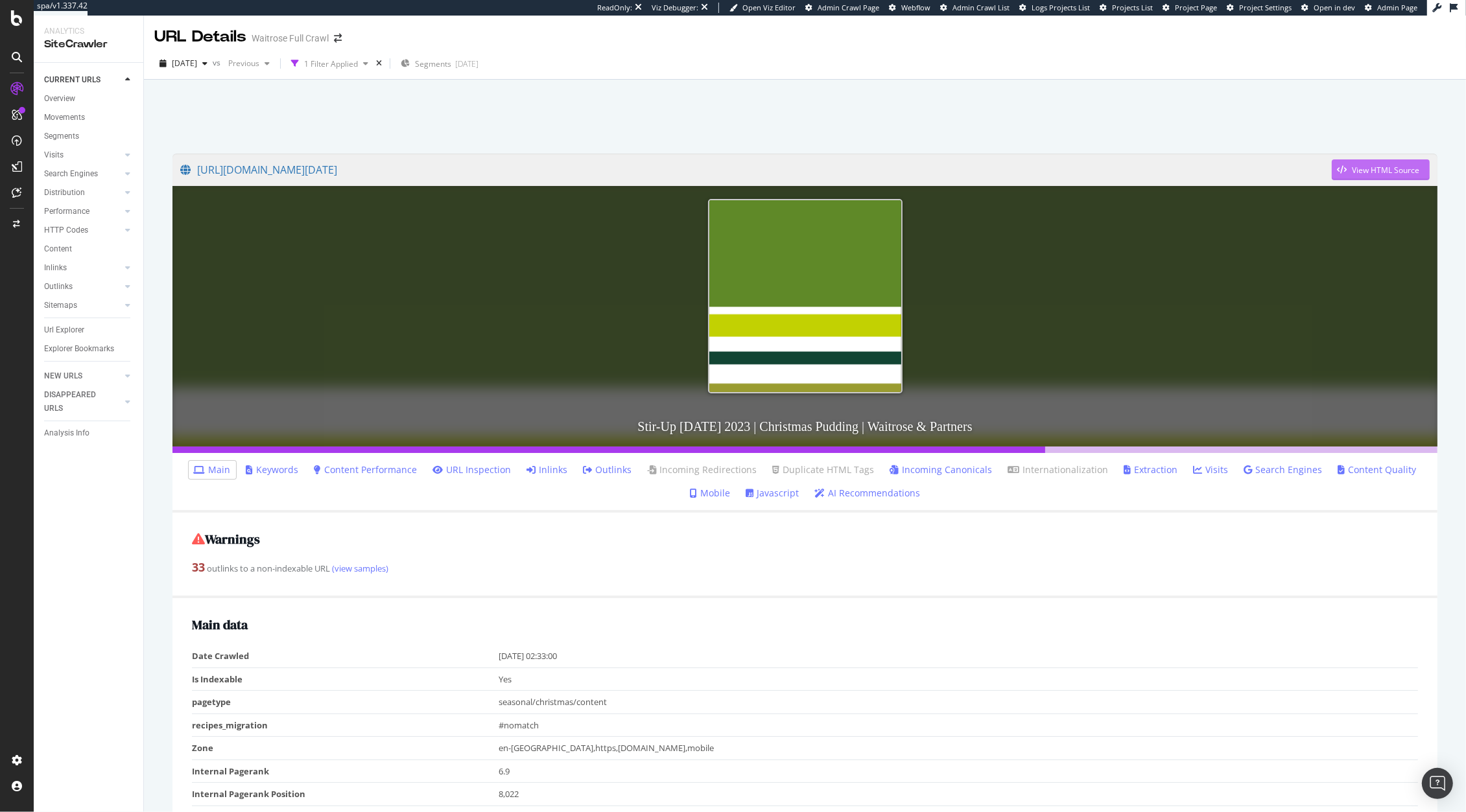
click at [1362, 178] on div "View HTML Source" at bounding box center [1375, 170] width 88 height 20
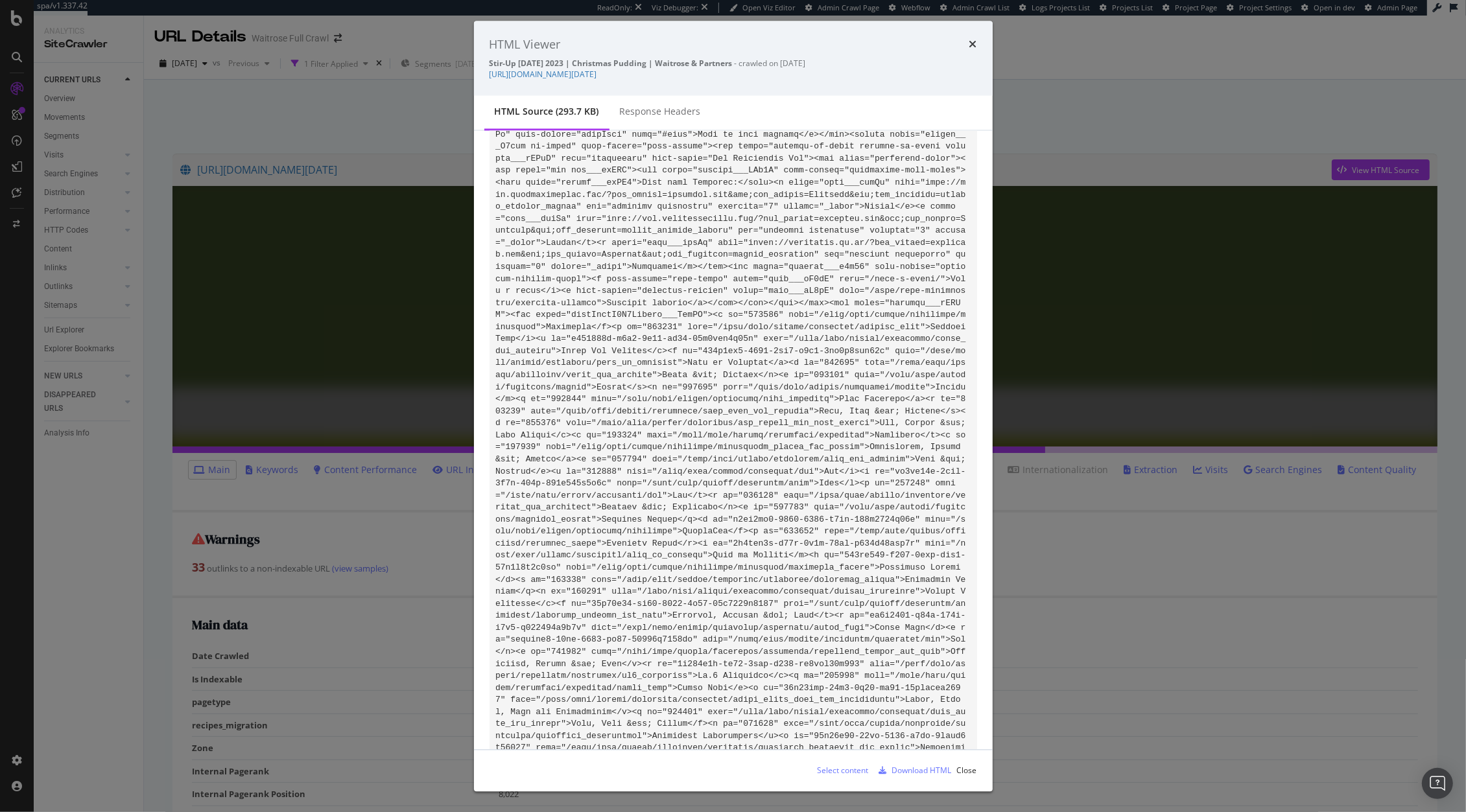
scroll to position [1637, 0]
click at [850, 771] on div "Select content" at bounding box center [842, 770] width 51 height 11
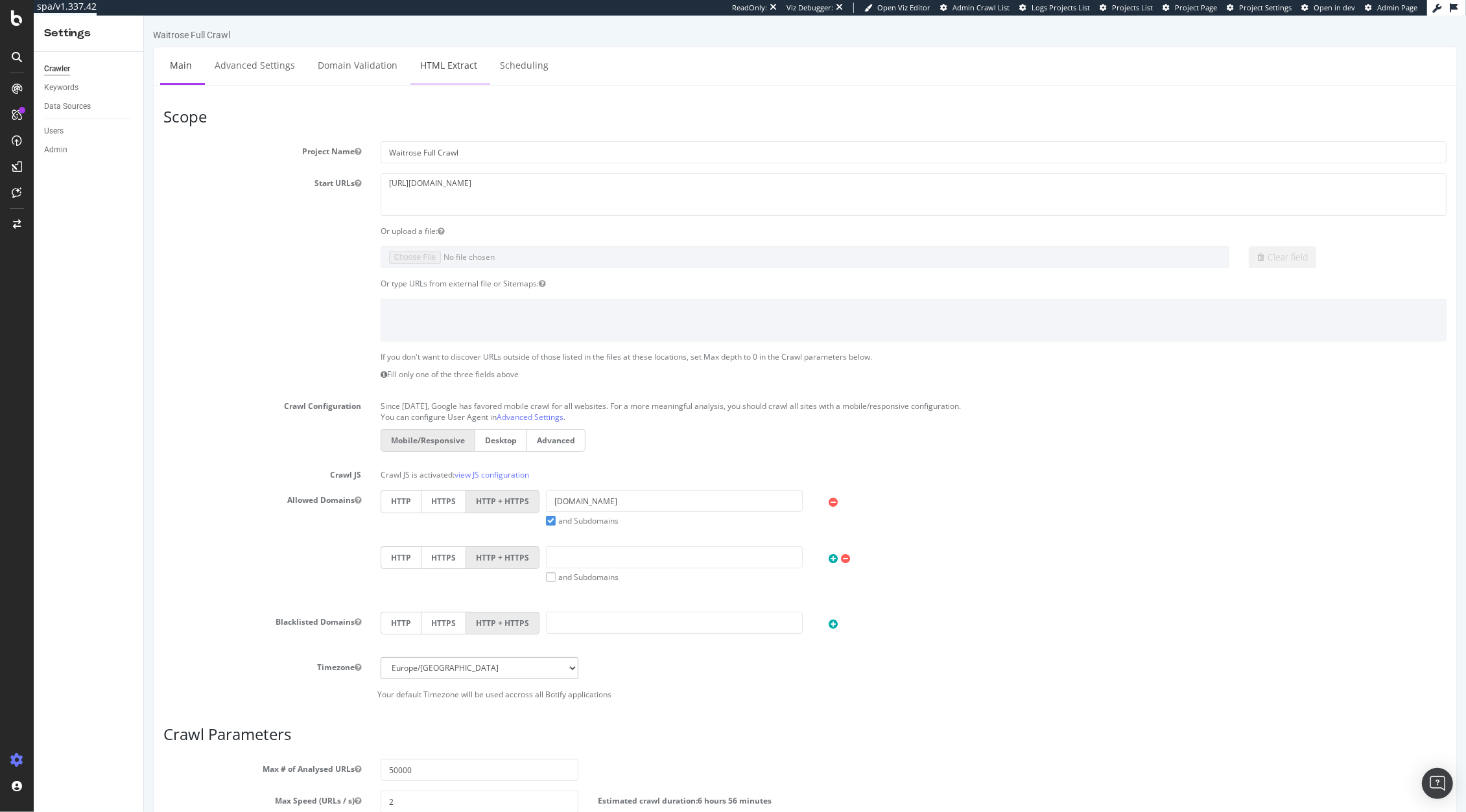
click at [441, 67] on link "HTML Extract" at bounding box center [448, 65] width 77 height 36
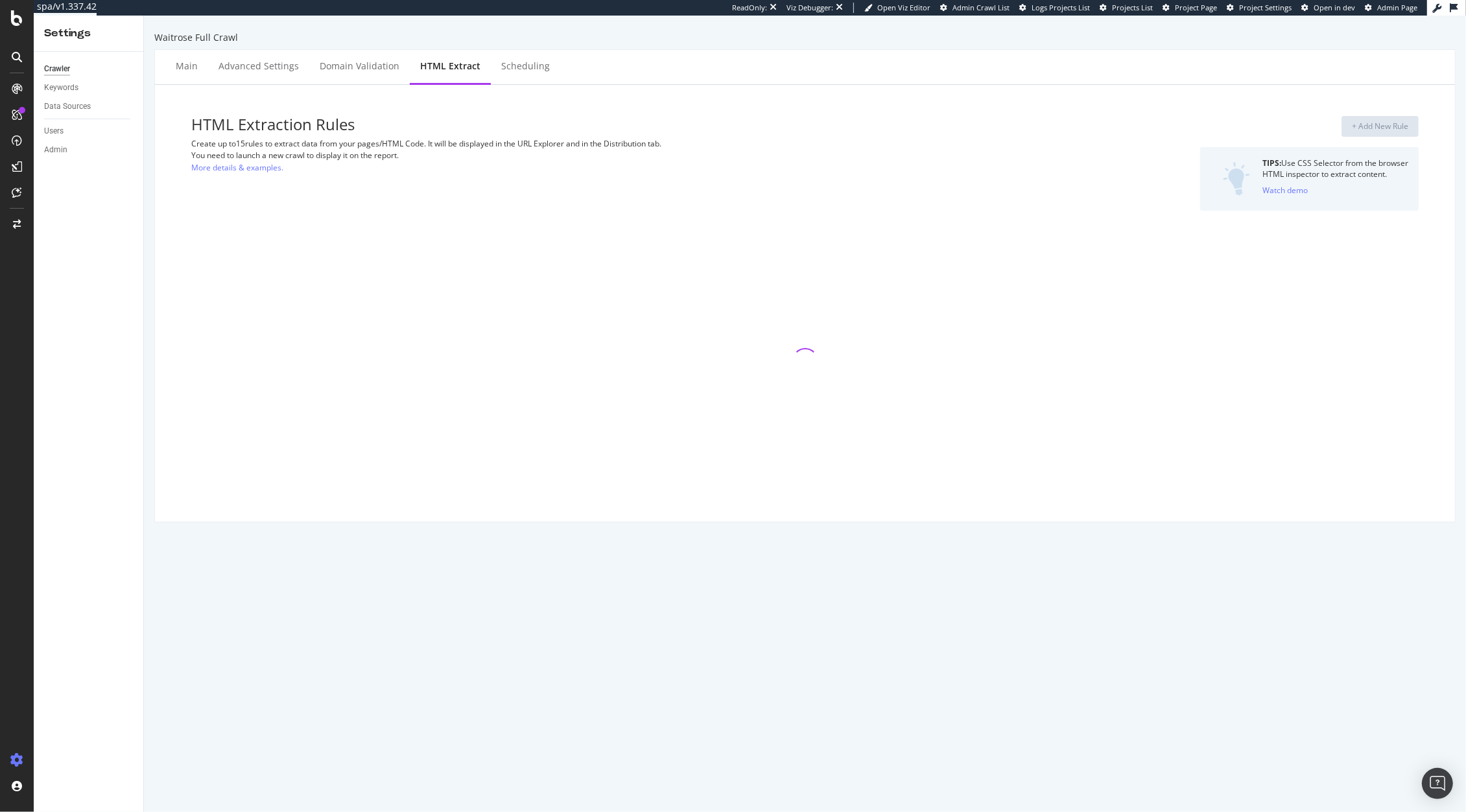
select select "exist"
select select "count"
select select "html.length"
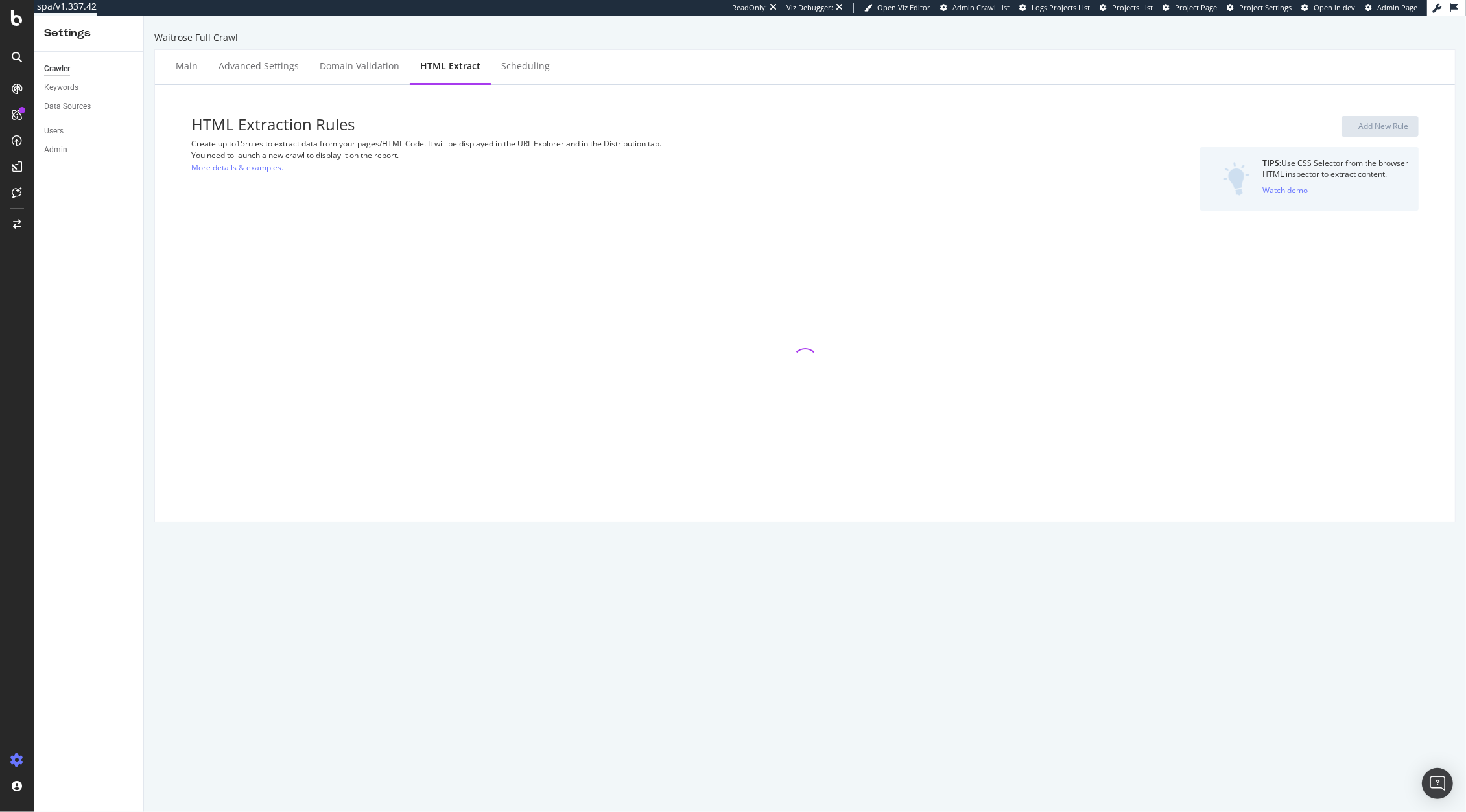
select select "exist"
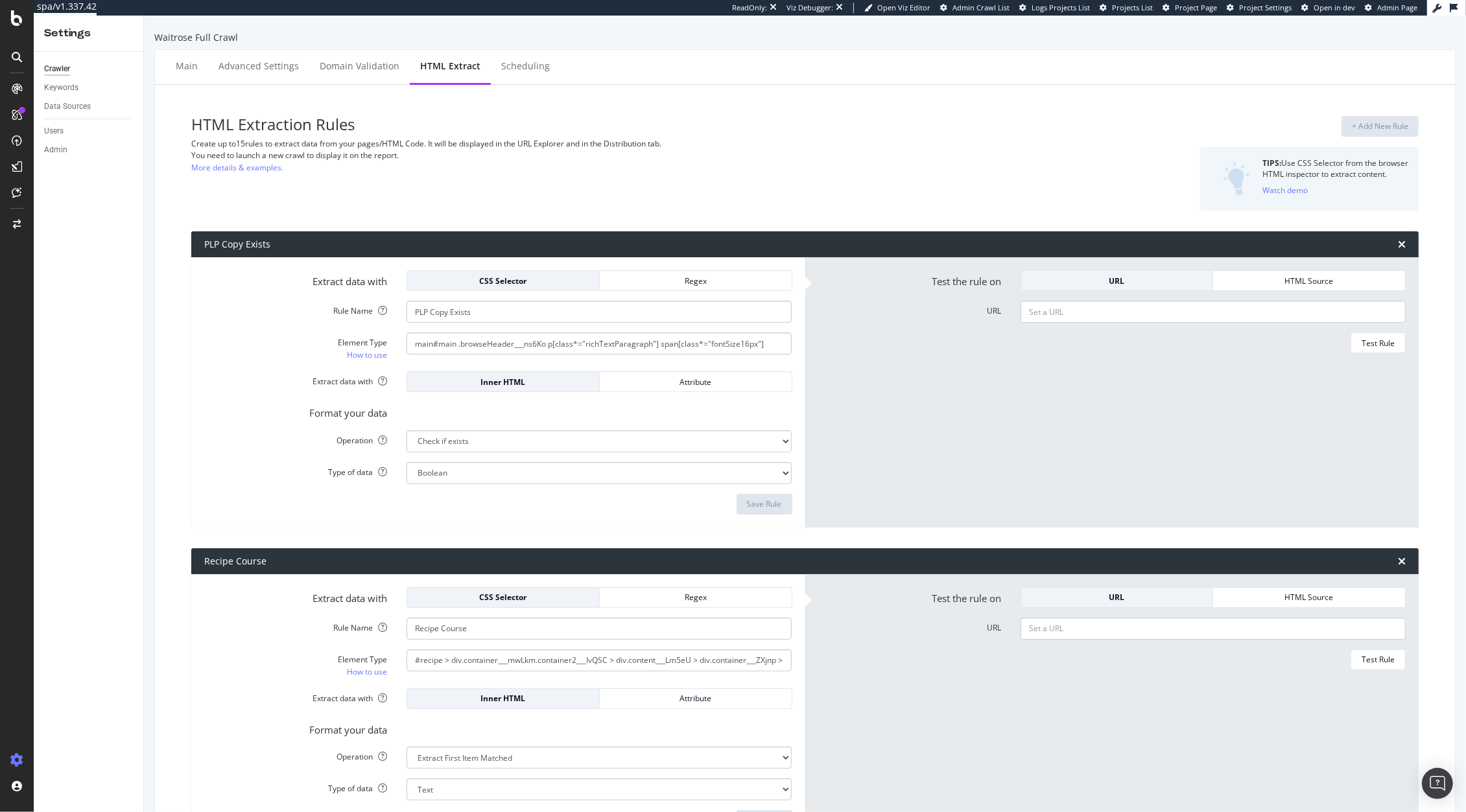
click at [1200, 13] on div "ReadOnly: Viz Debugger: Open Viz Editor Admin Crawl List Logs Projects List Pro…" at bounding box center [1079, 8] width 695 height 16
click at [1183, 13] on link "Project Page" at bounding box center [1189, 7] width 54 height 10
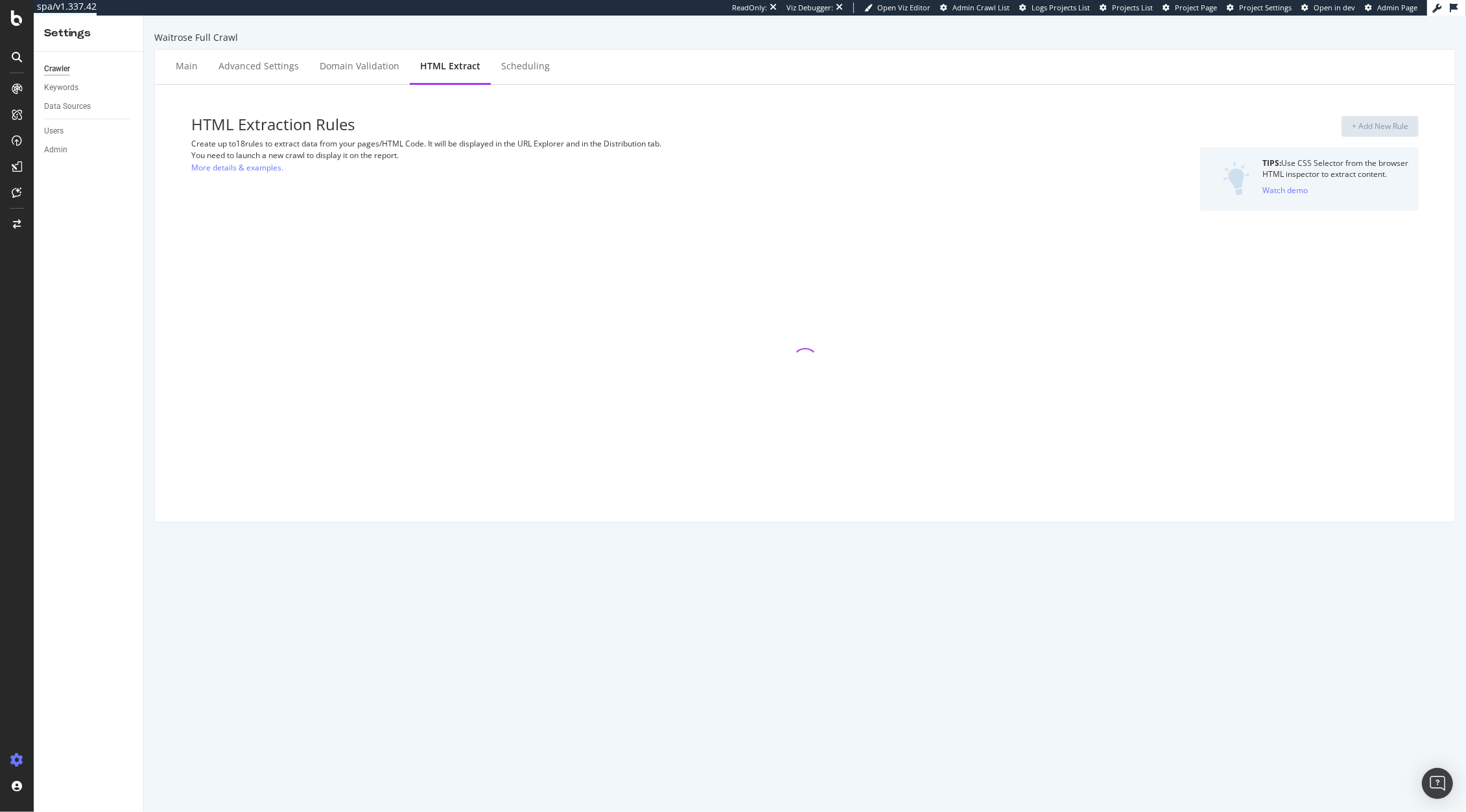
select select "exist"
select select "count"
select select "html.length"
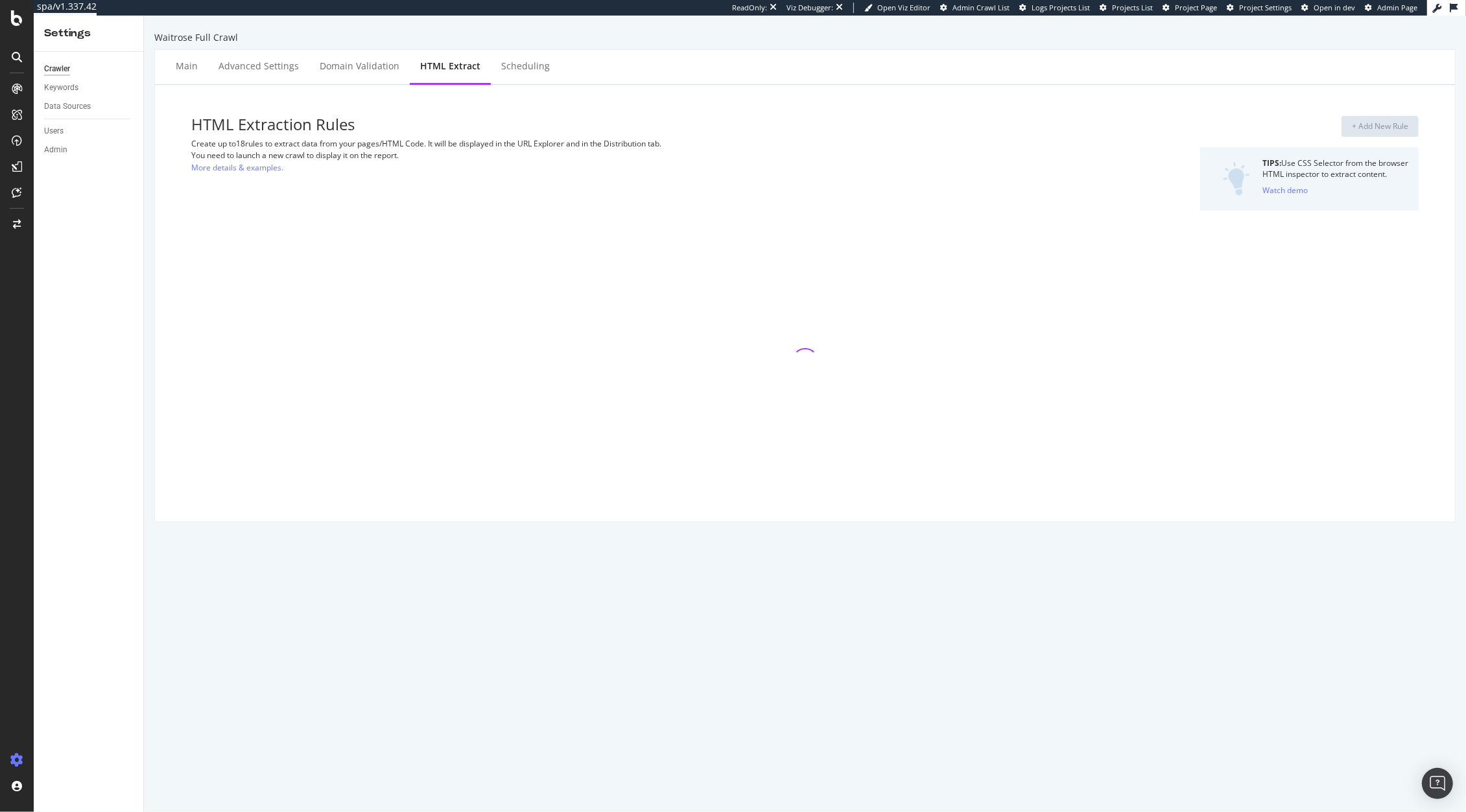
select select "exist"
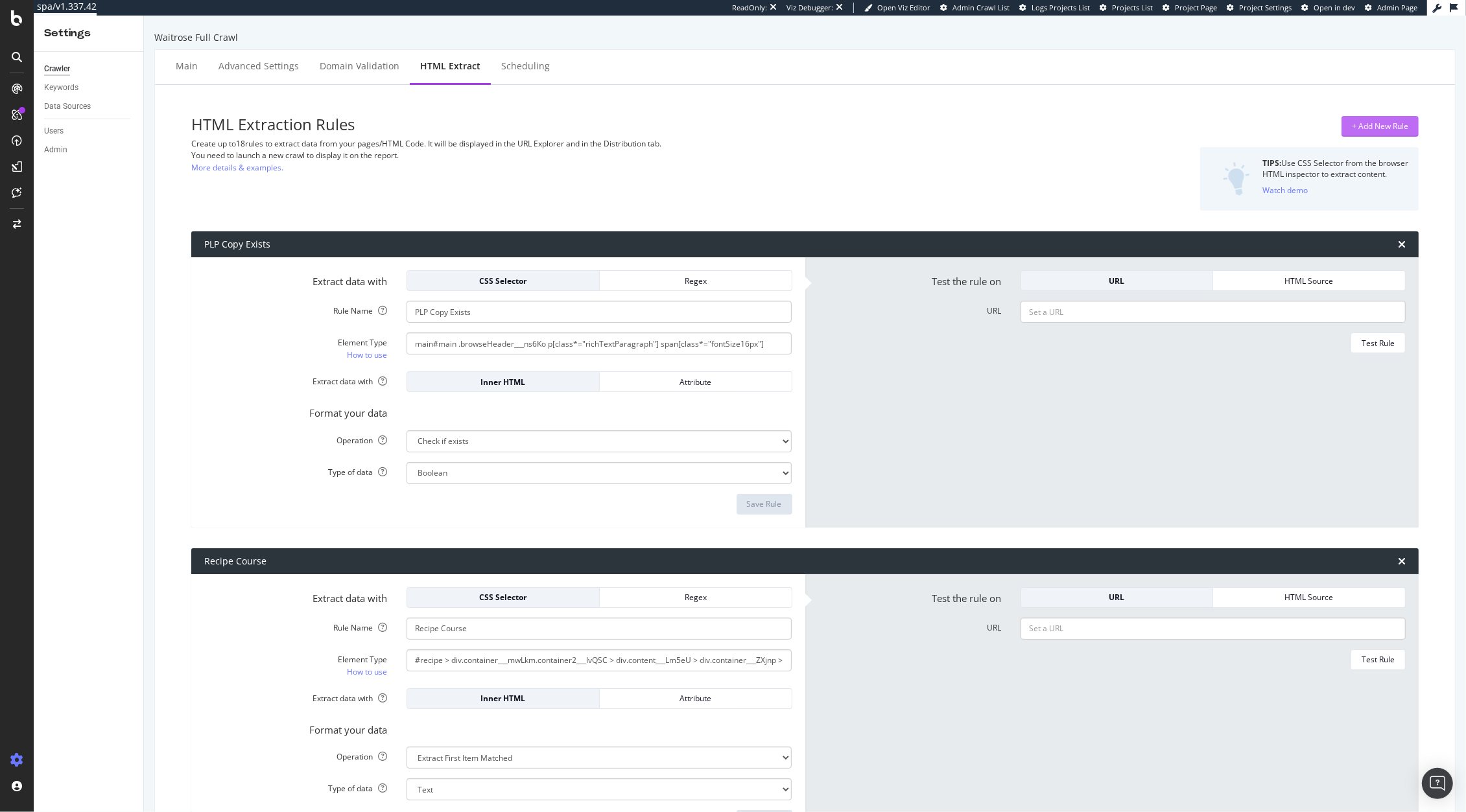
click at [1352, 134] on div "+ Add New Rule" at bounding box center [1379, 126] width 56 height 20
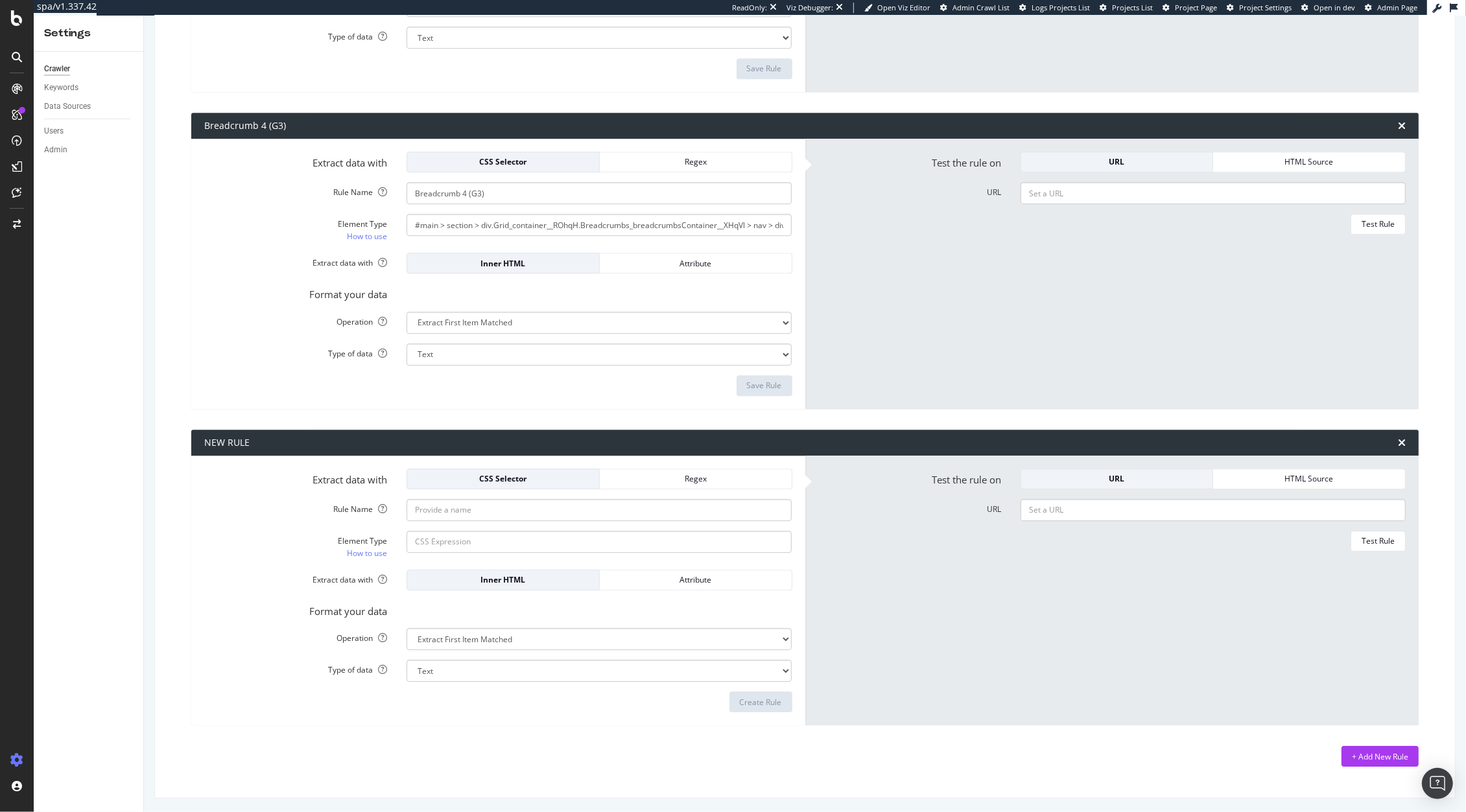
scroll to position [4515, 0]
click at [482, 504] on input "Rule Name" at bounding box center [599, 509] width 385 height 22
type input "2024 Checker"
click at [677, 485] on div "Regex" at bounding box center [696, 478] width 171 height 18
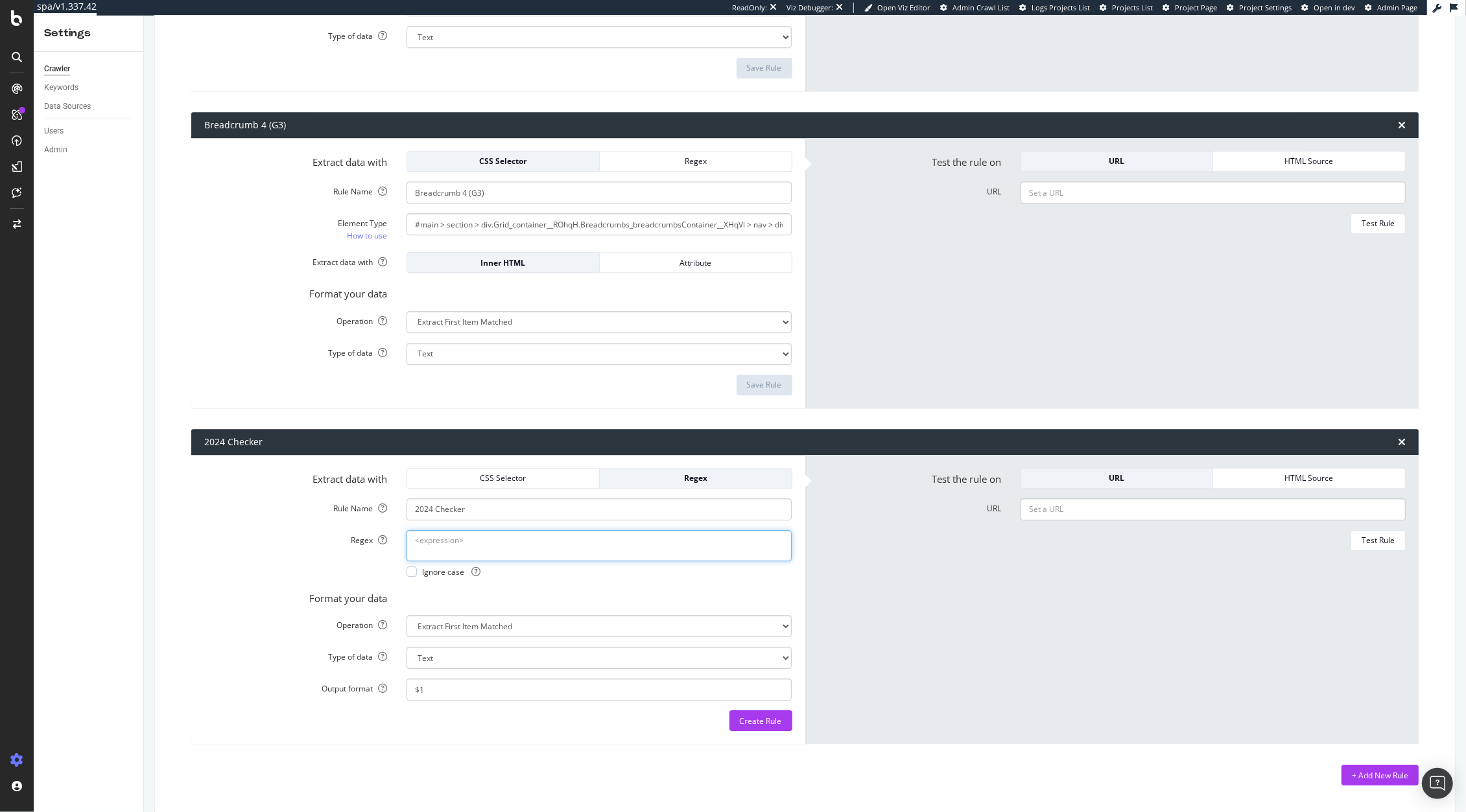
click at [470, 547] on textarea "Regex" at bounding box center [599, 545] width 385 height 31
paste textarea "(?<!\d)2024(?!\d)"
type textarea "(?<!\d)2024(?!\d)"
click at [452, 574] on span "Ignore case" at bounding box center [452, 572] width 58 height 11
click at [482, 638] on form "Extract data with CSS Selector Regex Rule Name 2024 Checker Regex (?<!\d)2024(?…" at bounding box center [498, 600] width 588 height 264
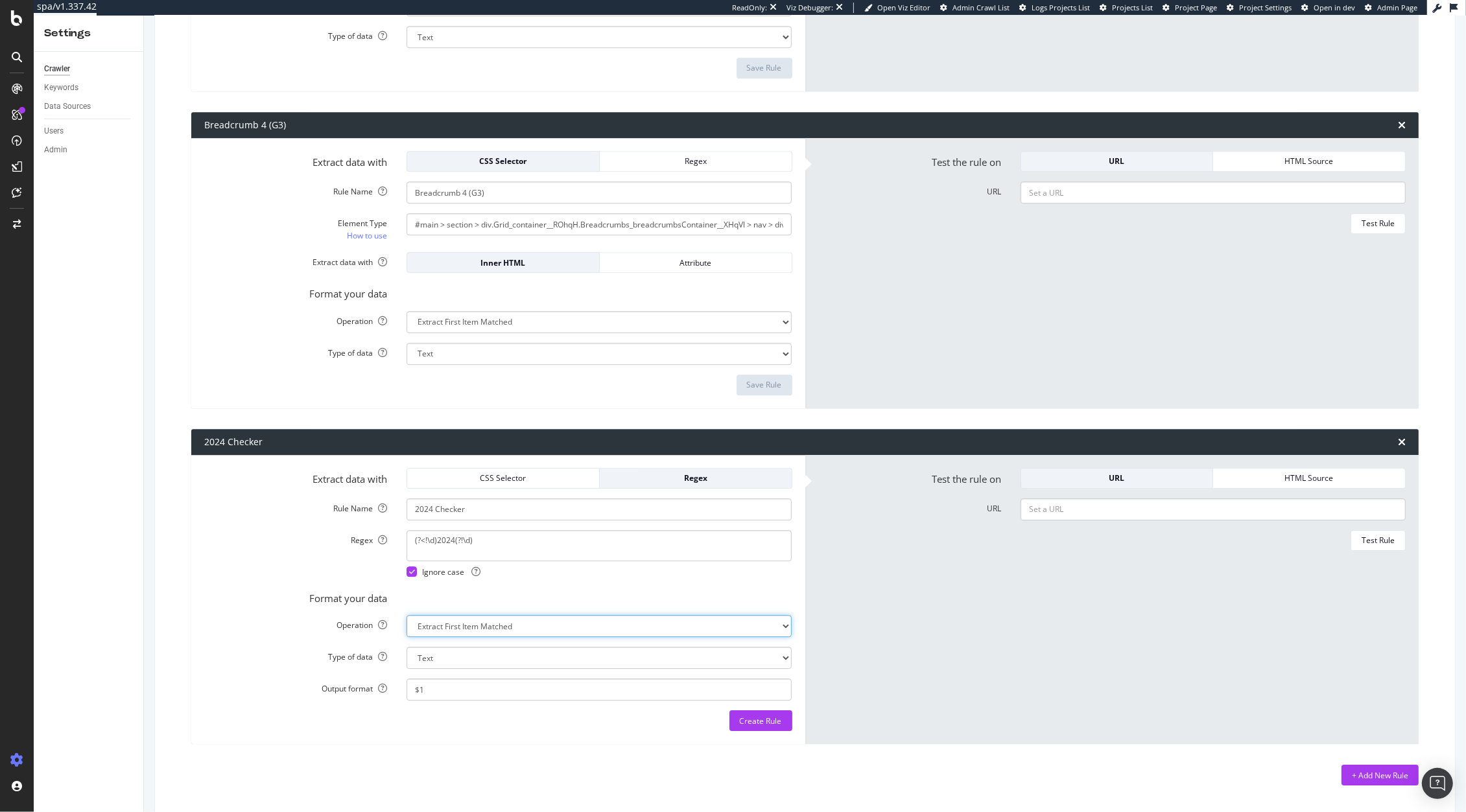
click at [495, 623] on select "Extract First Item Matched Extract First 3 Items Matched Count Number of Occure…" at bounding box center [599, 626] width 385 height 22
select select "exist"
click at [407, 626] on select "Extract First Item Matched Extract First 3 Items Matched Count Number of Occure…" at bounding box center [599, 626] width 385 height 22
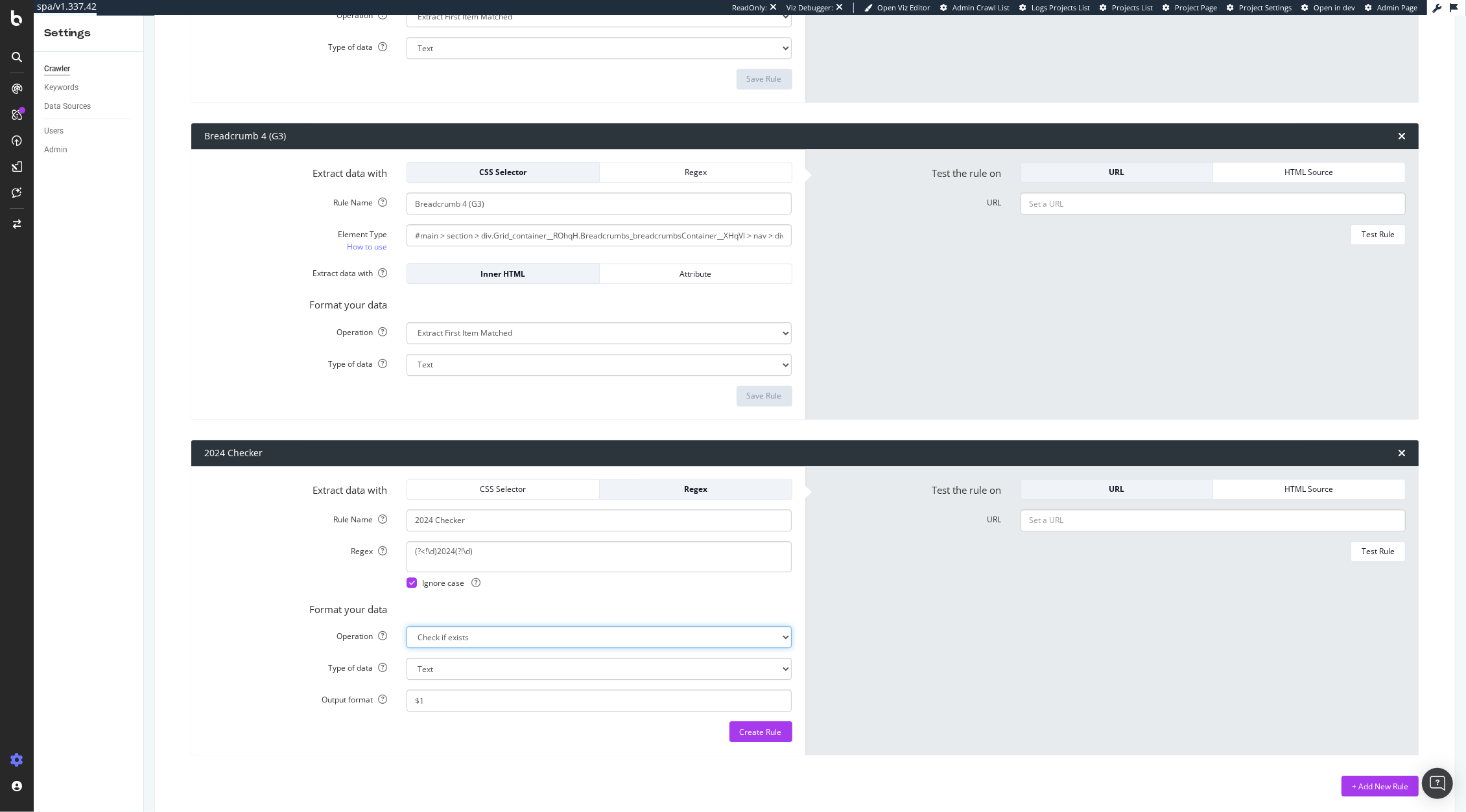
select select "b"
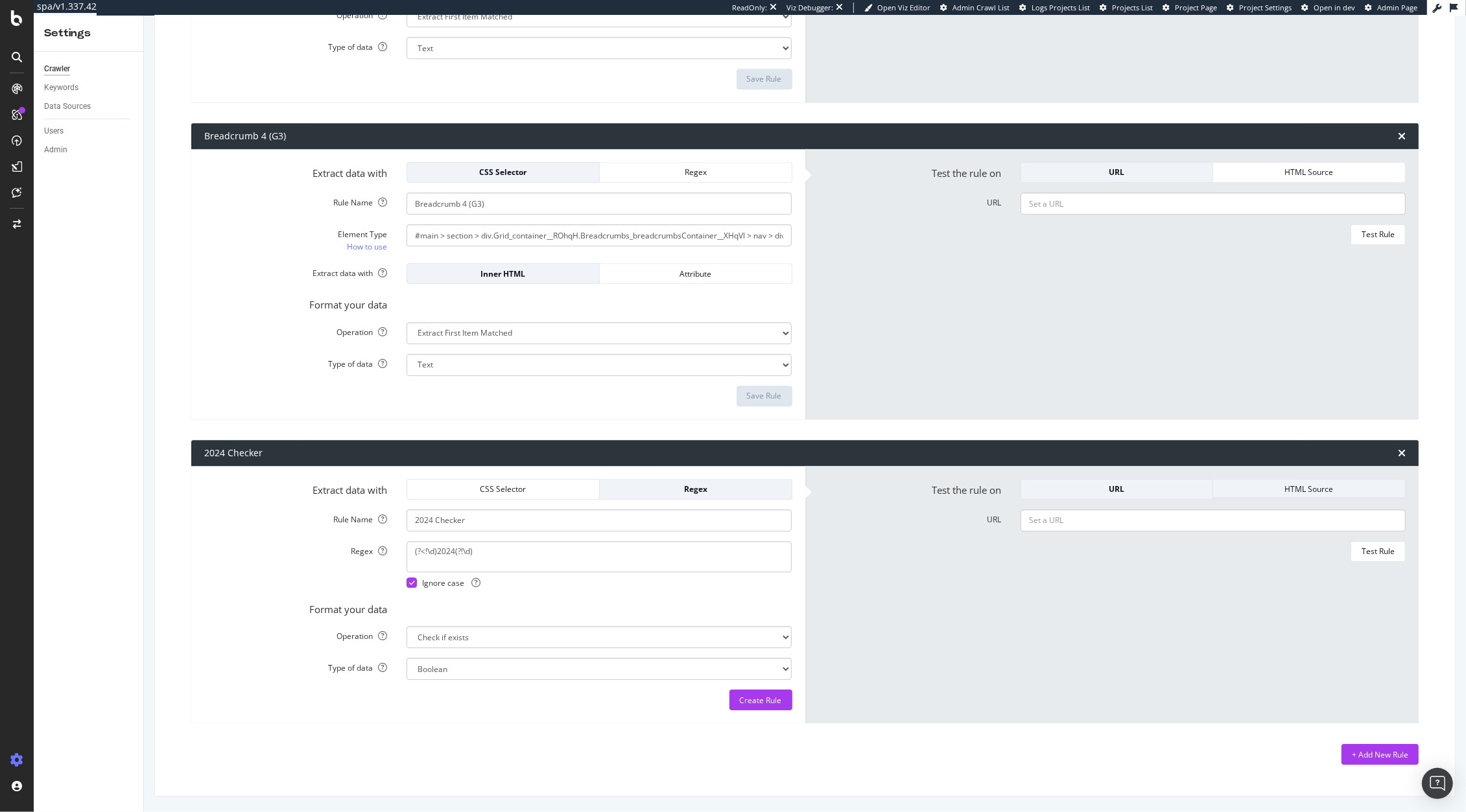
click at [1239, 488] on div "HTML Source" at bounding box center [1309, 489] width 171 height 11
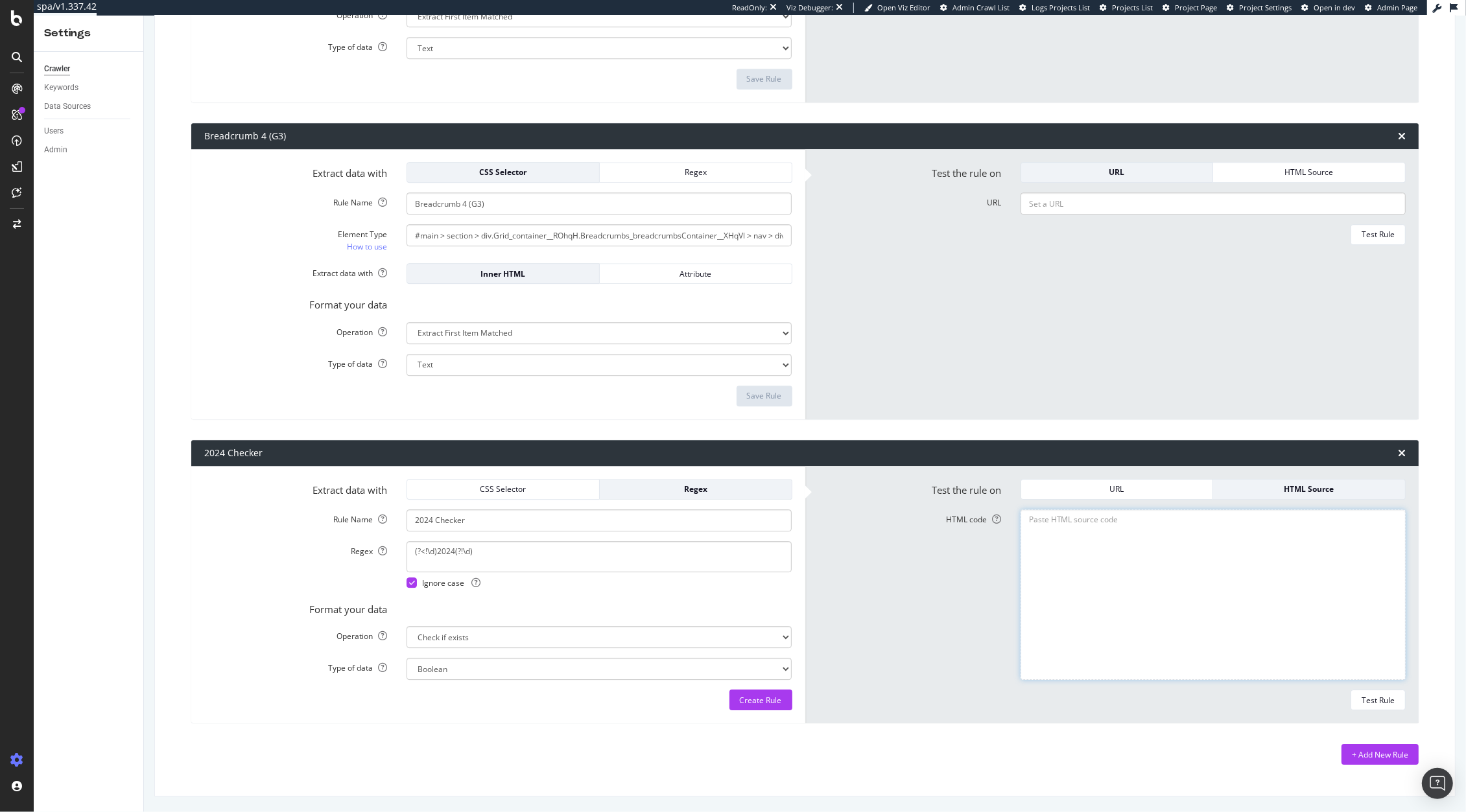
click at [1146, 514] on textarea "HTML code" at bounding box center [1213, 594] width 385 height 171
paste textarea "<!DOCTYPE html><html lang="en-GB"><head> <link rel="icon" href="/favicon.ico"> …"
type textarea "<!DOCTYPE html><html lang="en-GB"><head> <link rel="icon" href="/favicon.ico"> …"
click at [1361, 698] on div "Test Rule" at bounding box center [1378, 700] width 33 height 11
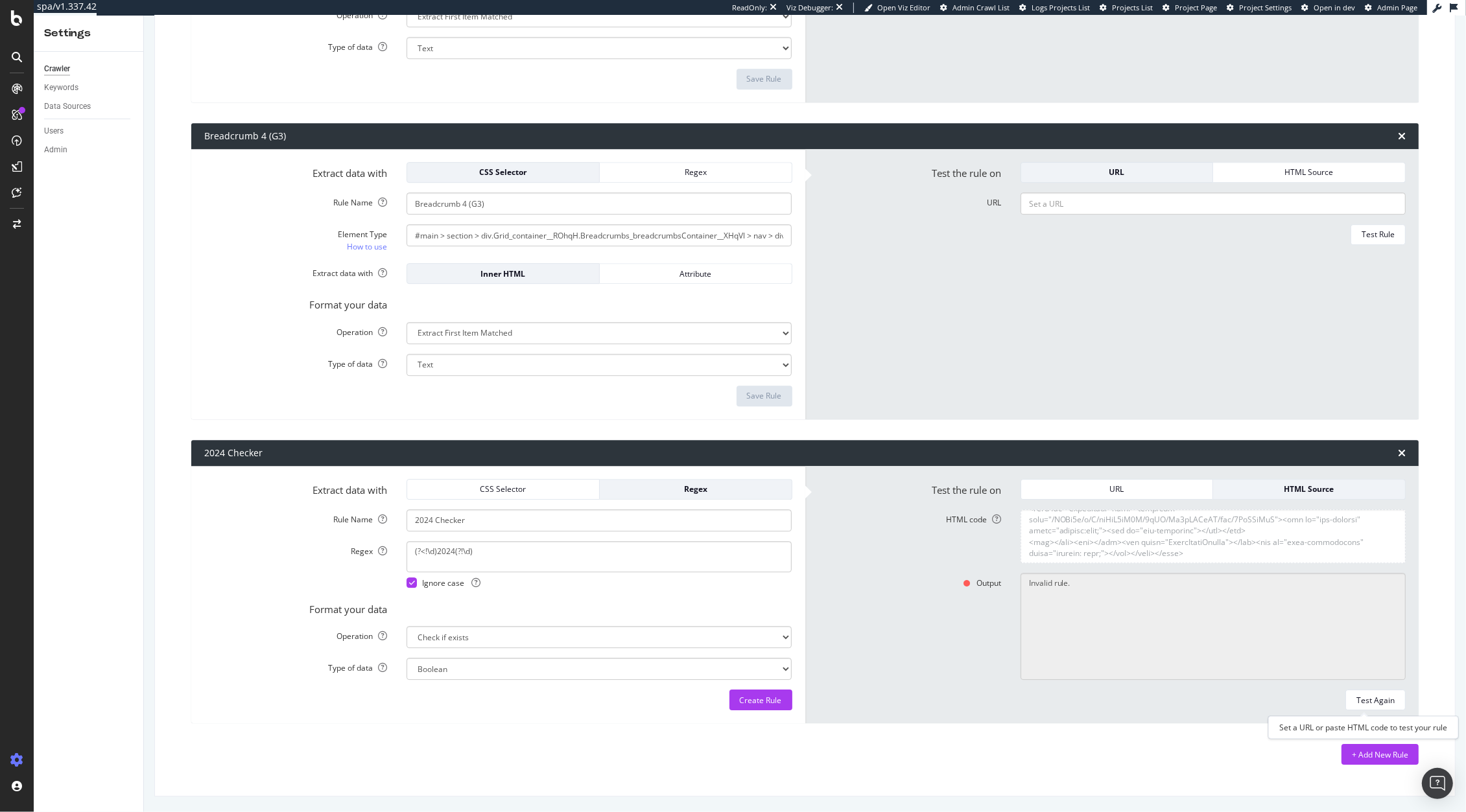
drag, startPoint x: 1359, startPoint y: 698, endPoint x: 948, endPoint y: 664, distance: 412.4
click at [1356, 698] on div "Test Again" at bounding box center [1375, 700] width 38 height 11
click at [489, 545] on textarea "(?<!\d)2024(?!\d)" at bounding box center [599, 556] width 385 height 31
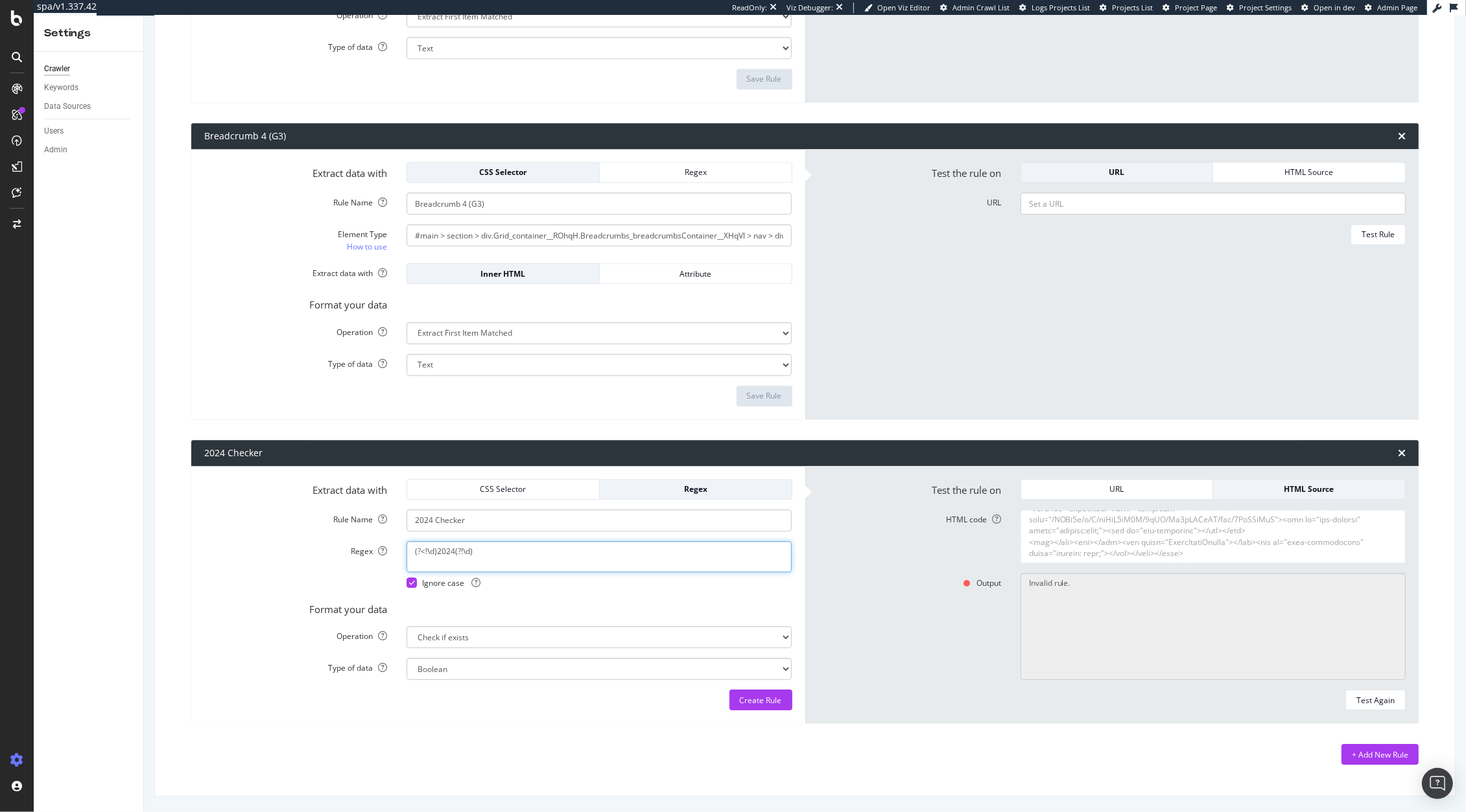
click at [477, 558] on textarea "(?<!\d)2024(?!\d)" at bounding box center [599, 556] width 385 height 31
paste textarea "^|[^0-9])2024([^0-9]|$)"
type textarea "(^|[^0-9])2024([^0-9]|$)"
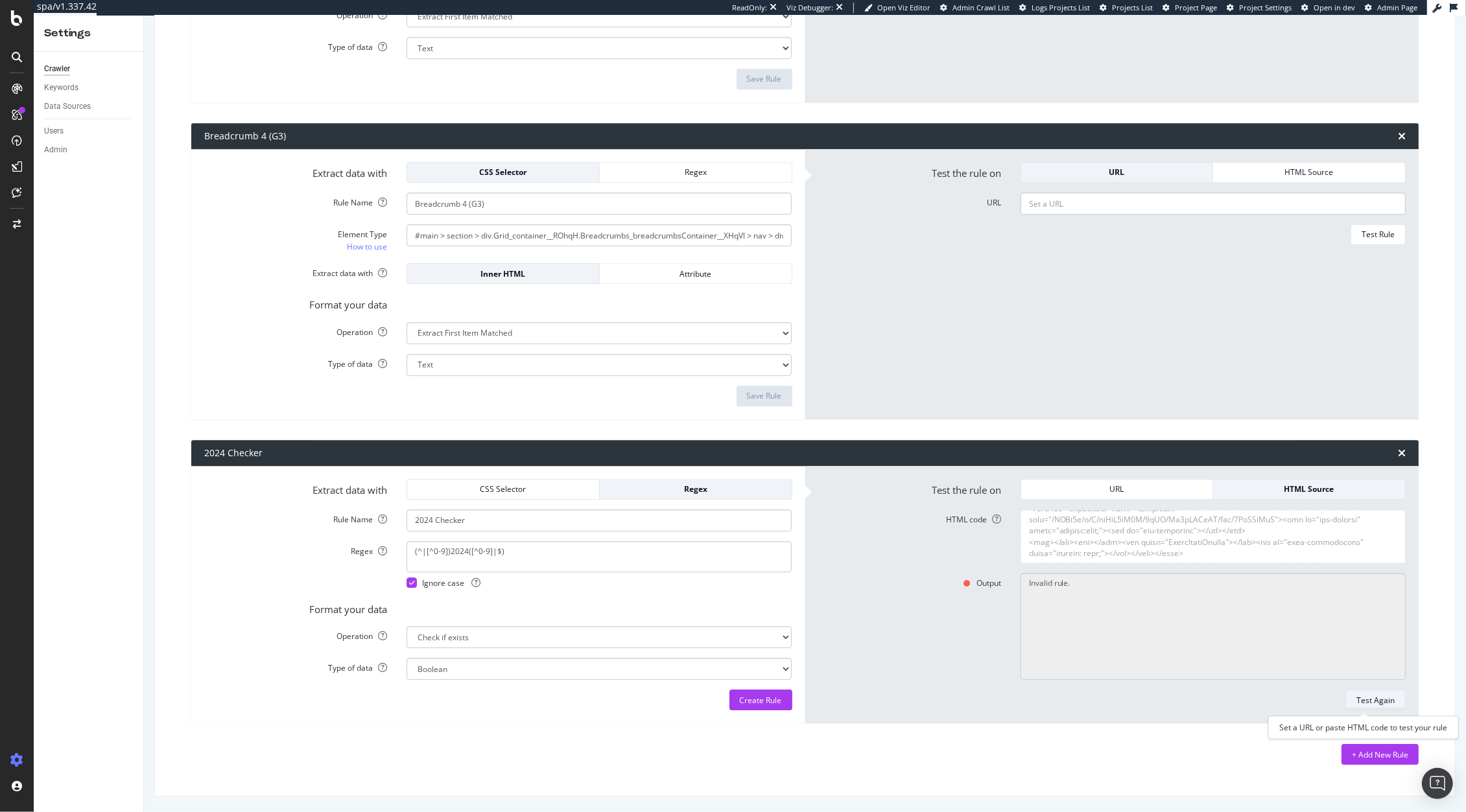
click at [1376, 701] on div "Test Again" at bounding box center [1375, 700] width 38 height 11
type textarea "Yes"
click at [628, 643] on select "Extract First Item Matched Extract First 3 Items Matched Count Number of Occure…" at bounding box center [599, 637] width 385 height 22
select select "count"
click at [407, 626] on select "Extract First Item Matched Extract First 3 Items Matched Count Number of Occure…" at bounding box center [599, 637] width 385 height 22
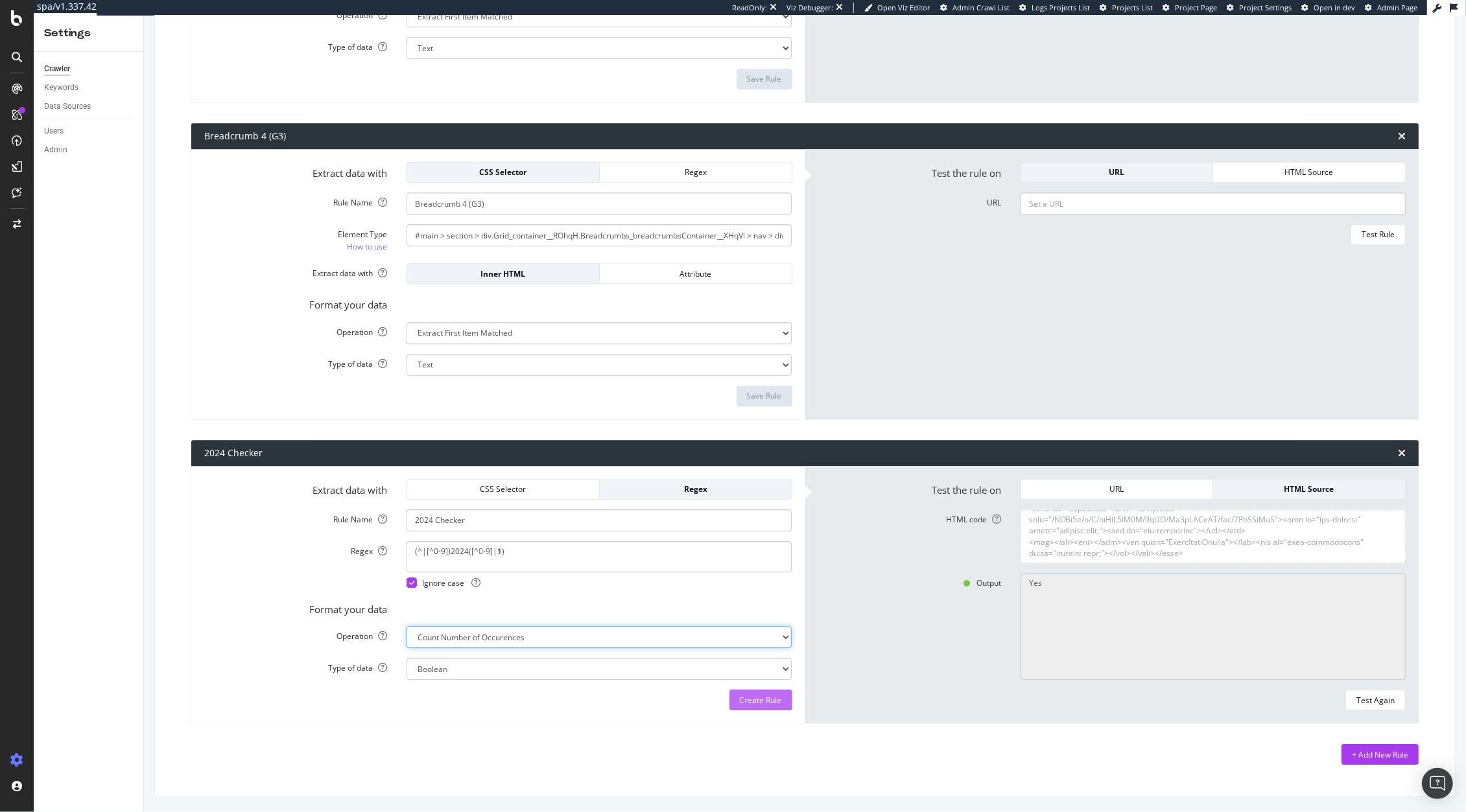
select select "i"
click at [1365, 692] on div "Test Again" at bounding box center [1375, 699] width 38 height 18
type textarea "42"
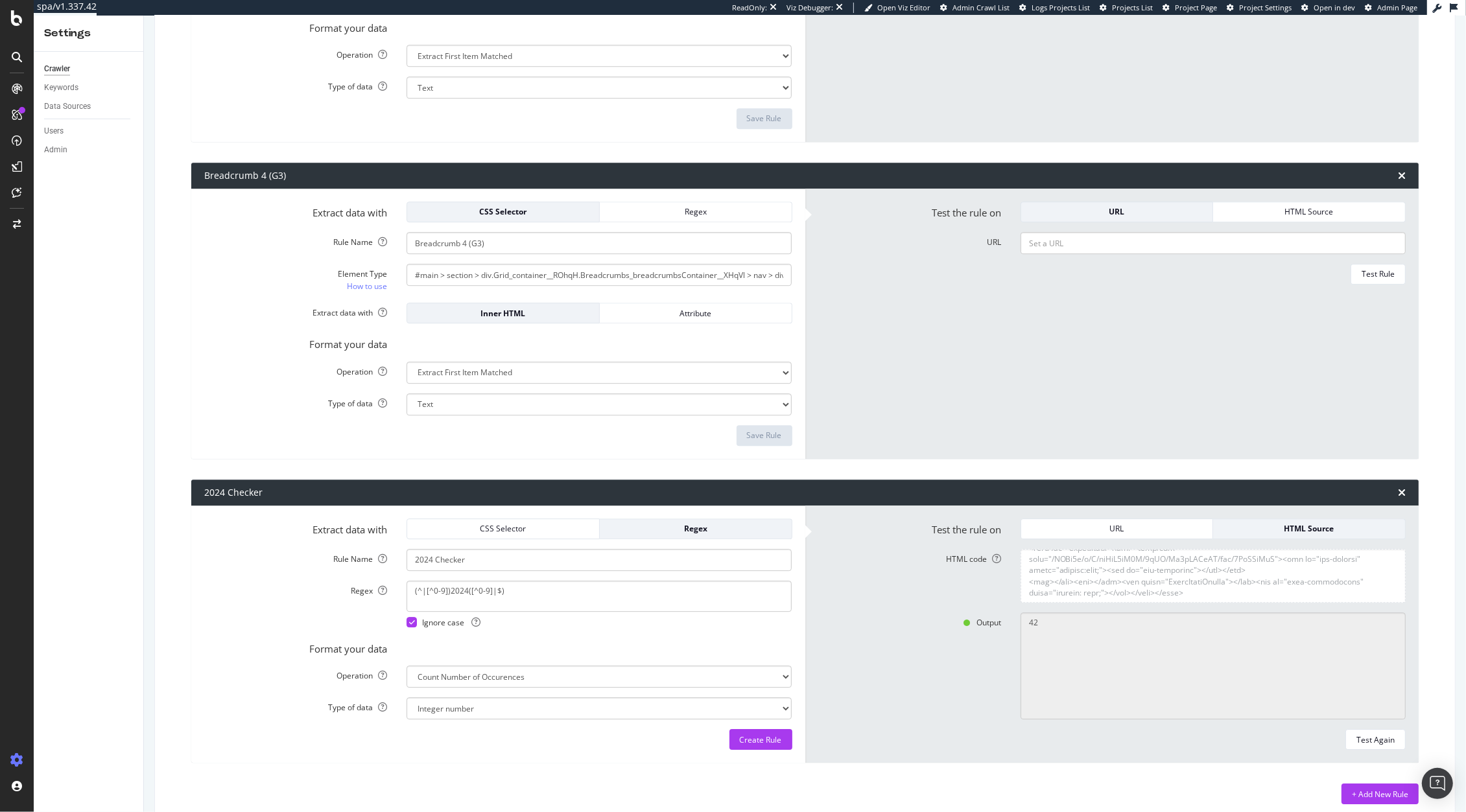
scroll to position [42795, 0]
click at [1125, 575] on textarea "HTML code" at bounding box center [1213, 576] width 385 height 54
drag, startPoint x: 1220, startPoint y: 601, endPoint x: 1241, endPoint y: 678, distance: 79.8
click at [1241, 679] on form "Test the rule on URL HTML Source HTML code Output 42 Test Again" at bounding box center [1112, 634] width 588 height 232
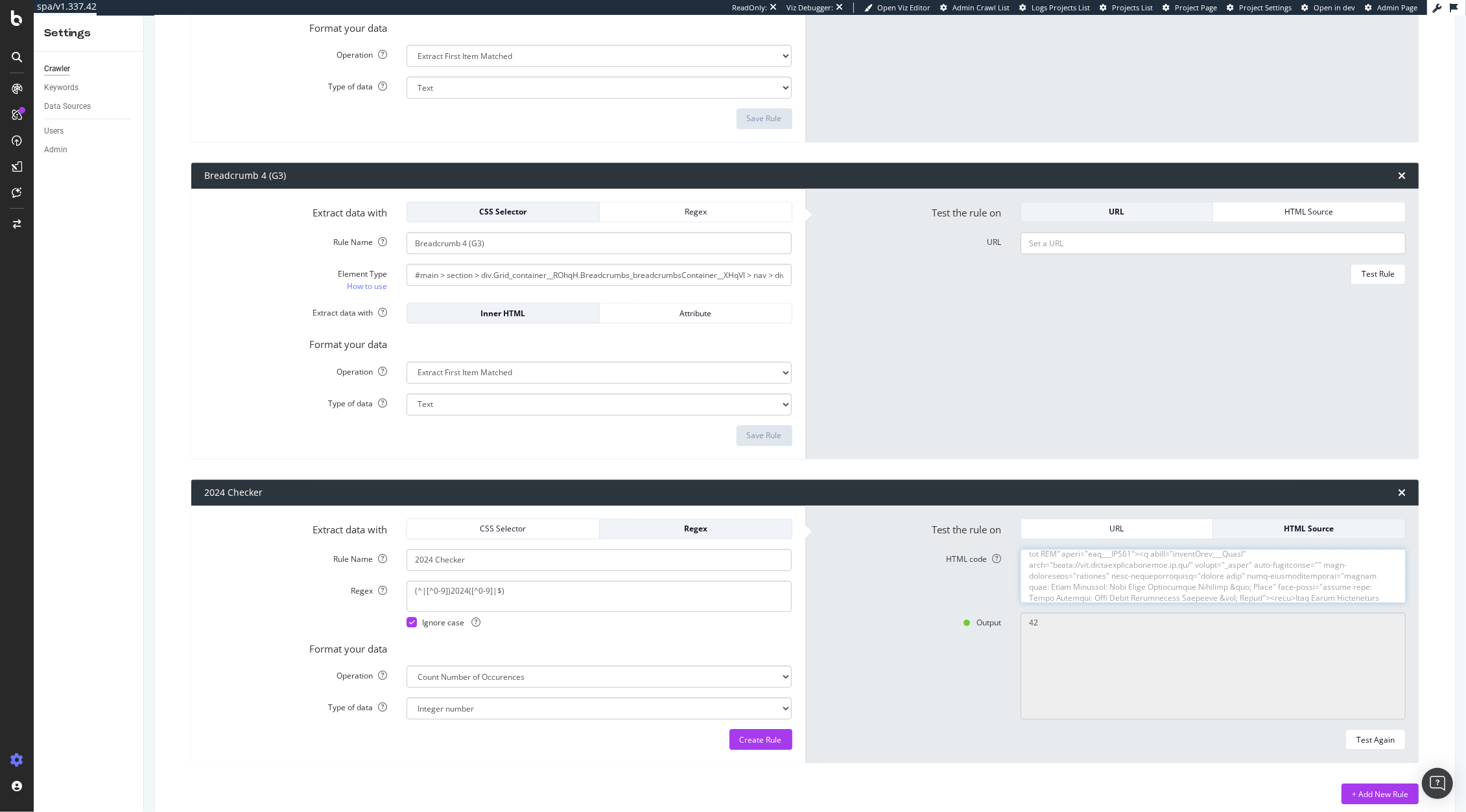
click at [1271, 564] on textarea "HTML code" at bounding box center [1213, 576] width 385 height 54
click at [1283, 590] on textarea "HTML code" at bounding box center [1213, 576] width 385 height 54
click at [1224, 564] on textarea "HTML code" at bounding box center [1213, 576] width 385 height 54
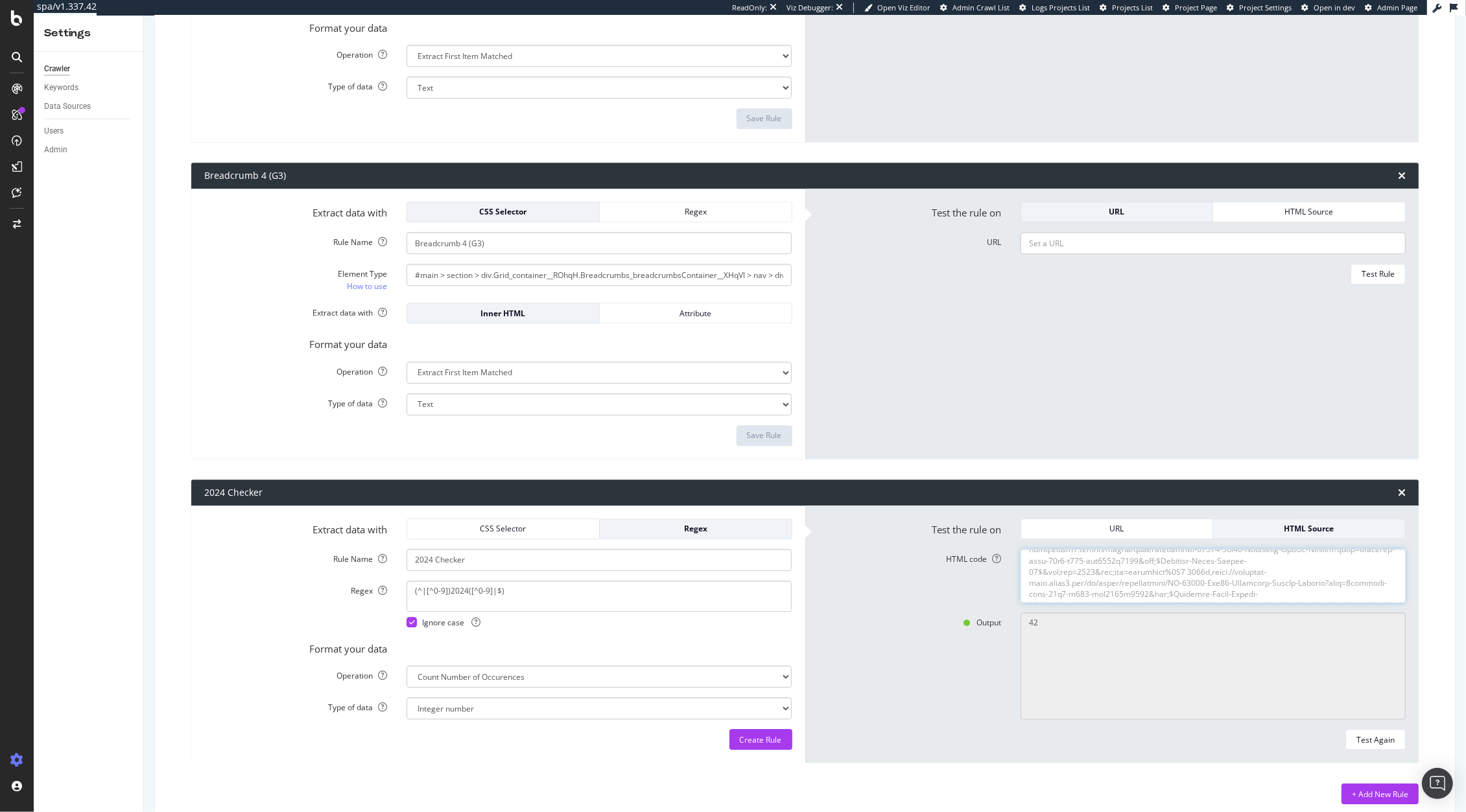
click at [1274, 581] on textarea "HTML code" at bounding box center [1213, 576] width 385 height 54
click at [1281, 580] on textarea "HTML code" at bounding box center [1213, 576] width 385 height 54
click at [1317, 579] on textarea "HTML code" at bounding box center [1213, 576] width 385 height 54
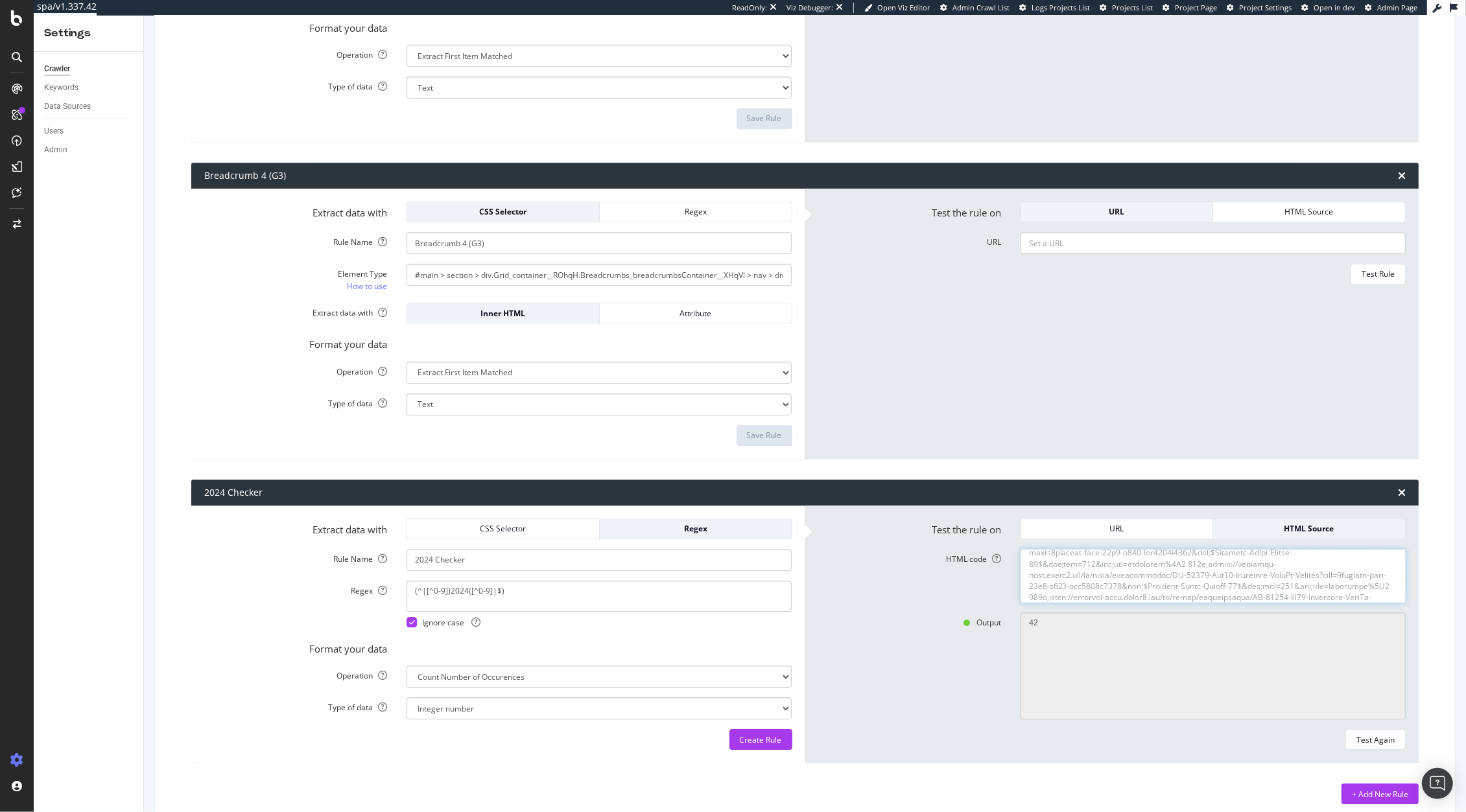
drag, startPoint x: 1318, startPoint y: 576, endPoint x: 1015, endPoint y: 584, distance: 303.1
click at [1020, 584] on textarea "HTML code" at bounding box center [1213, 576] width 385 height 54
click at [532, 598] on textarea "(^|[^0-9])2024([^0-9]|$)" at bounding box center [599, 596] width 385 height 31
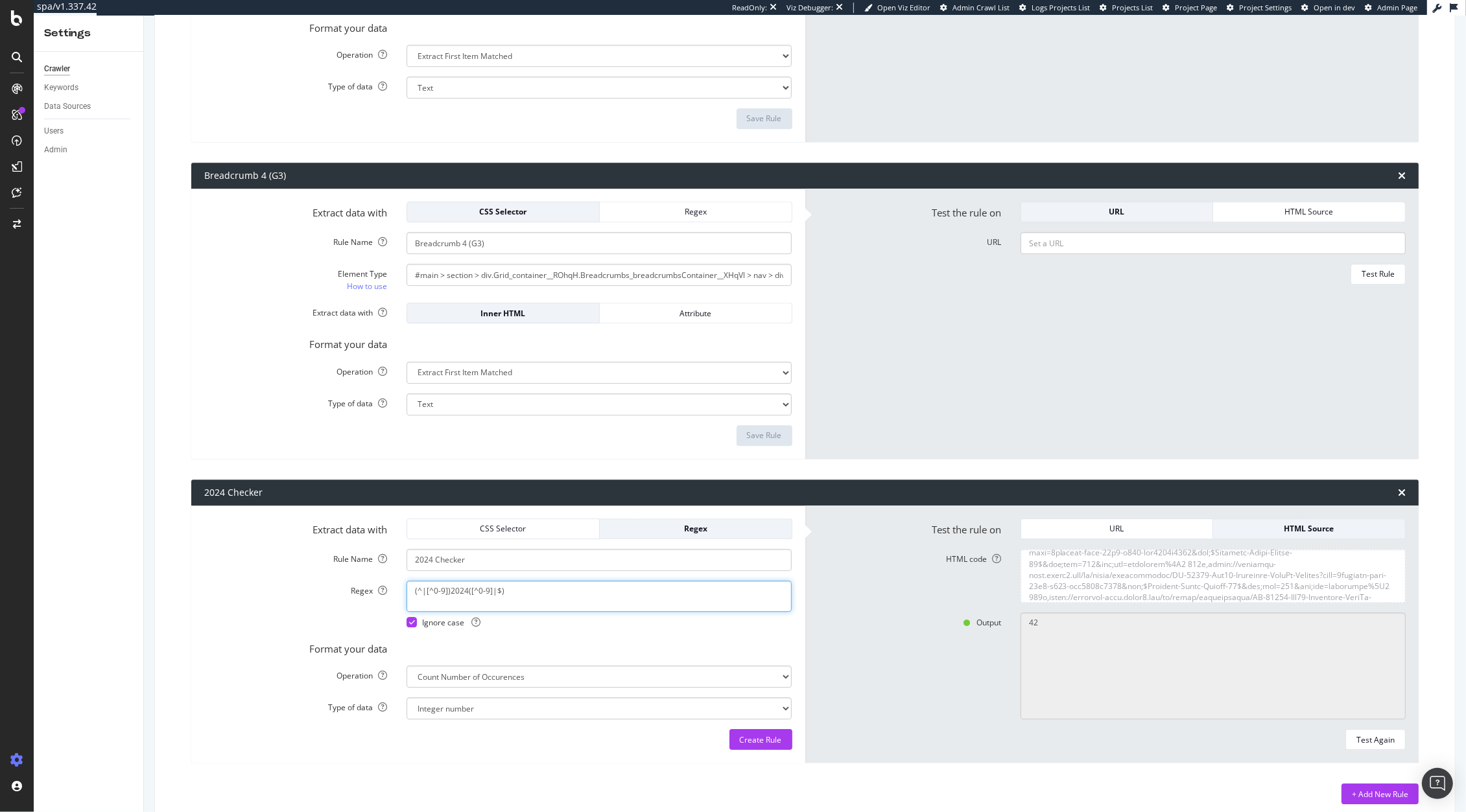
paste textarea "?:^|[\s(>])2024(?=$|[\s<),.!?:;])"
paste textarea "(?:^|[\s(>])2024(?=$|[\s<),.!?:;])"
type textarea "(?:^|[\s(>])2024(?=$|[\s<),.!?:;])"
click at [1360, 745] on div "Test Again" at bounding box center [1375, 739] width 38 height 18
type textarea "Invalid rule."
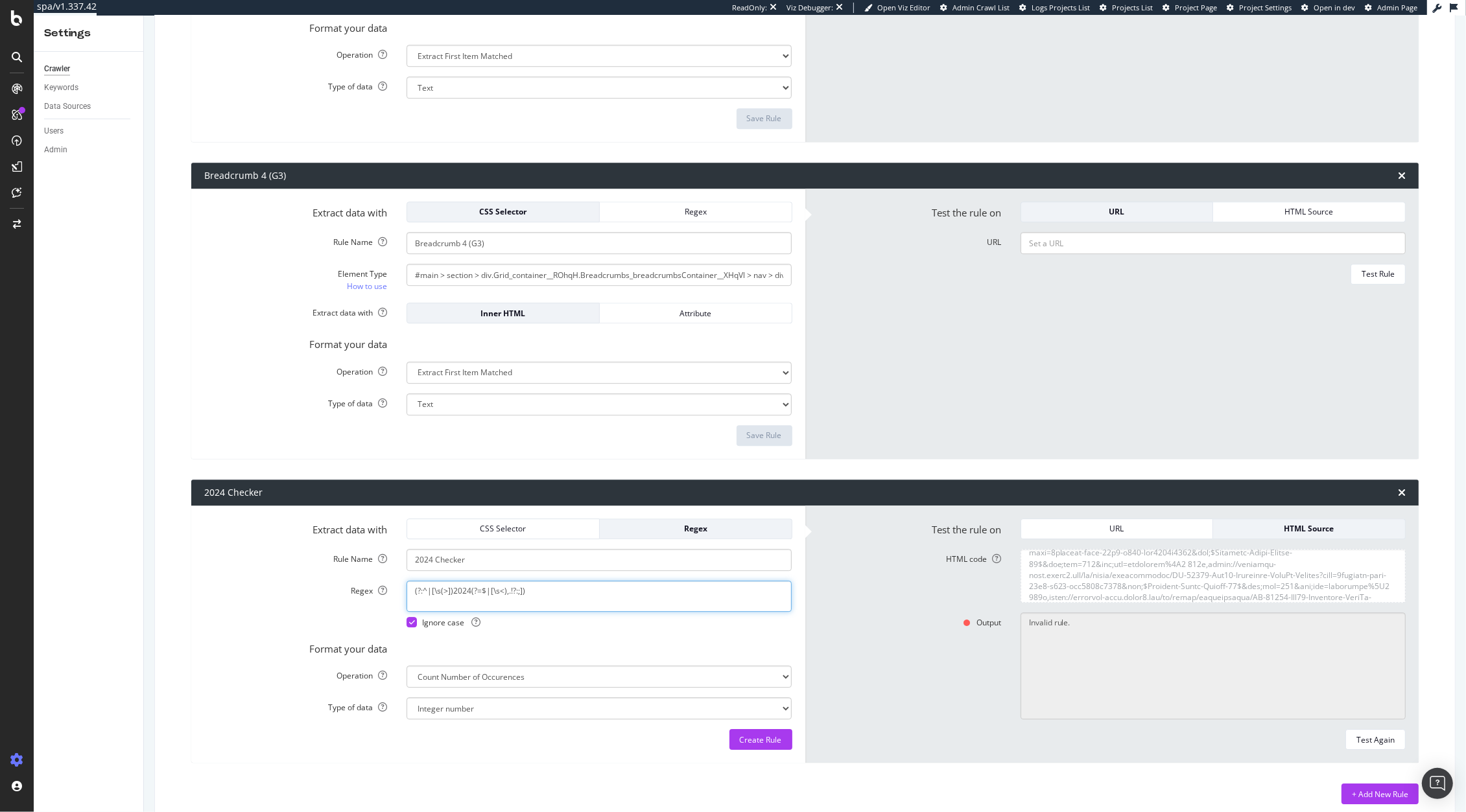
click at [528, 592] on textarea "(?:^|[\s(>])2024(?=$|[\s<),.!?:;])" at bounding box center [599, 596] width 385 height 31
type textarea "x"
paste textarea "(^|[^0-9A-Za-z/:])2024([^0-9A-Za-z/:]|$)"
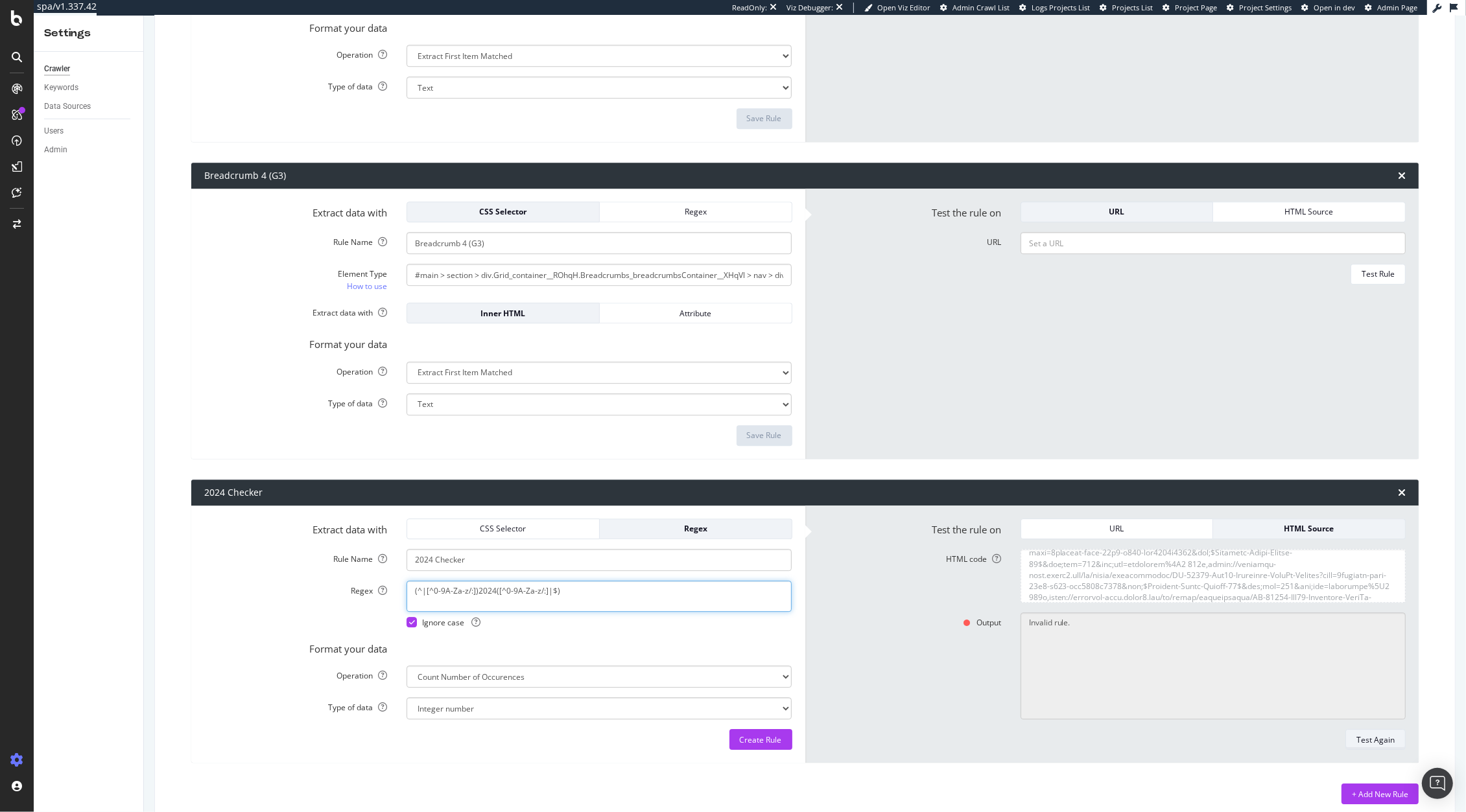
type textarea "(^|[^0-9A-Za-z/:])2024([^0-9A-Za-z/:]|$)"
click at [1356, 740] on div "Test Again" at bounding box center [1375, 739] width 38 height 11
type textarea "1"
click at [594, 589] on textarea "(^|[^0-9A-Za-z/:])2024([^0-9A-Za-z/:]|$)" at bounding box center [599, 596] width 385 height 31
click at [433, 553] on input "2024 Checker" at bounding box center [599, 560] width 385 height 22
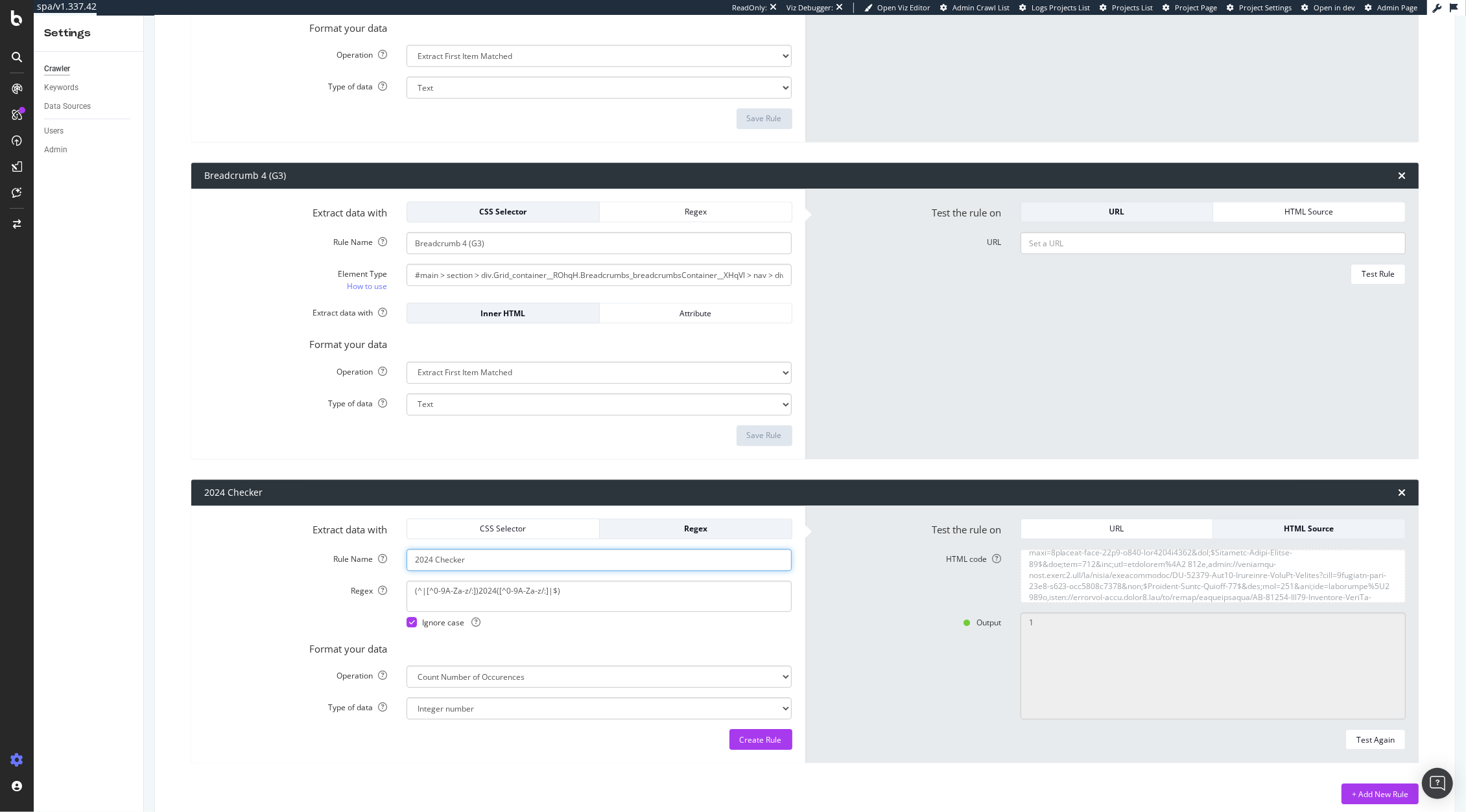
click at [433, 553] on input "2024 Checker" at bounding box center [599, 560] width 385 height 22
click at [629, 672] on select "Extract First Item Matched Extract First 3 Items Matched Count Number of Occure…" at bounding box center [599, 676] width 385 height 22
click at [407, 665] on select "Extract First Item Matched Extract First 3 Items Matched Count Number of Occure…" at bounding box center [599, 676] width 385 height 22
click at [605, 677] on select "Extract First Item Matched Extract First 3 Items Matched Count Number of Occure…" at bounding box center [599, 676] width 385 height 22
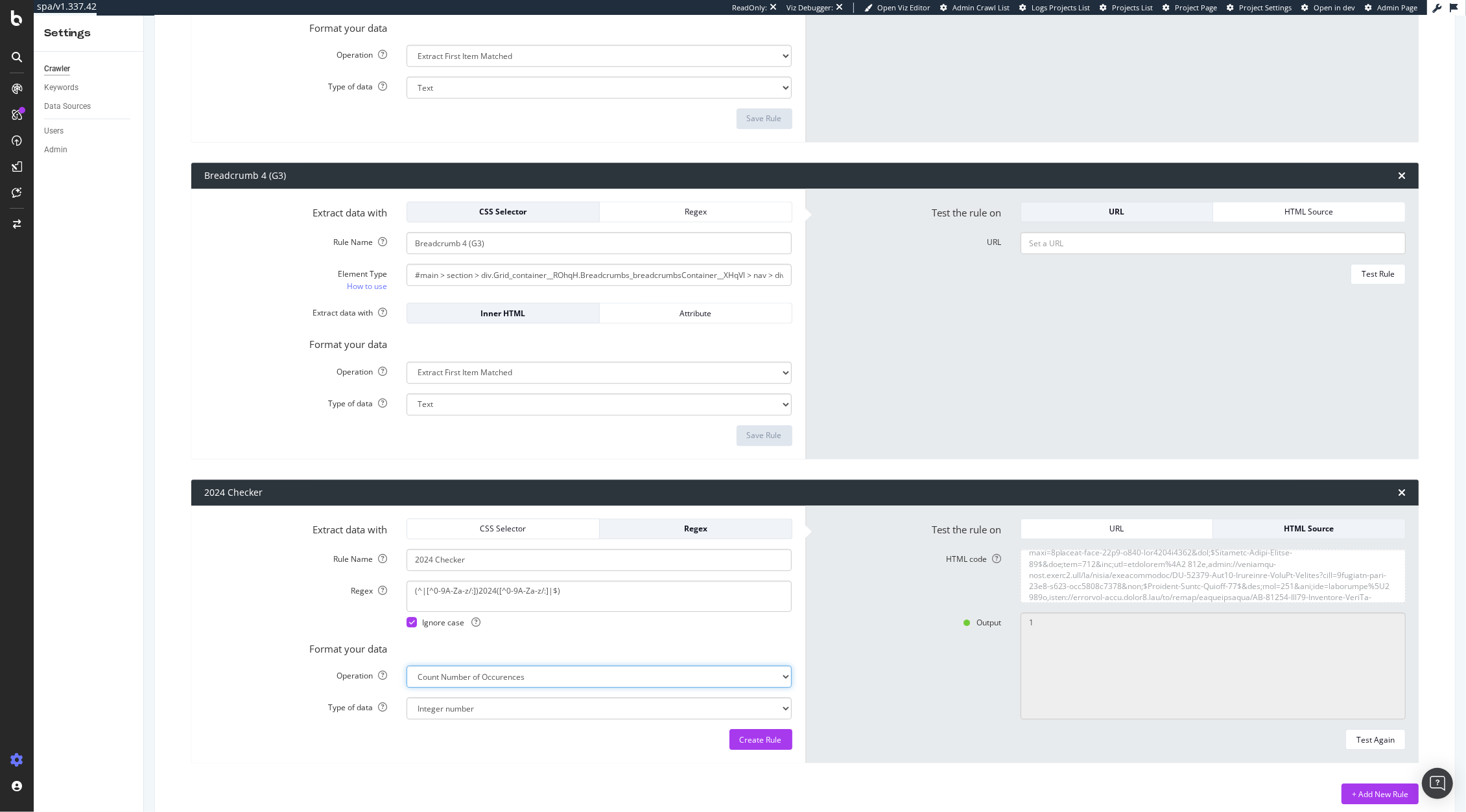
select select "exist"
click at [407, 665] on select "Extract First Item Matched Extract First 3 Items Matched Count Number of Occure…" at bounding box center [599, 676] width 385 height 22
select select "b"
click at [556, 683] on select "Extract First Item Matched Extract First 3 Items Matched Count Number of Occure…" at bounding box center [599, 676] width 385 height 22
select select "first"
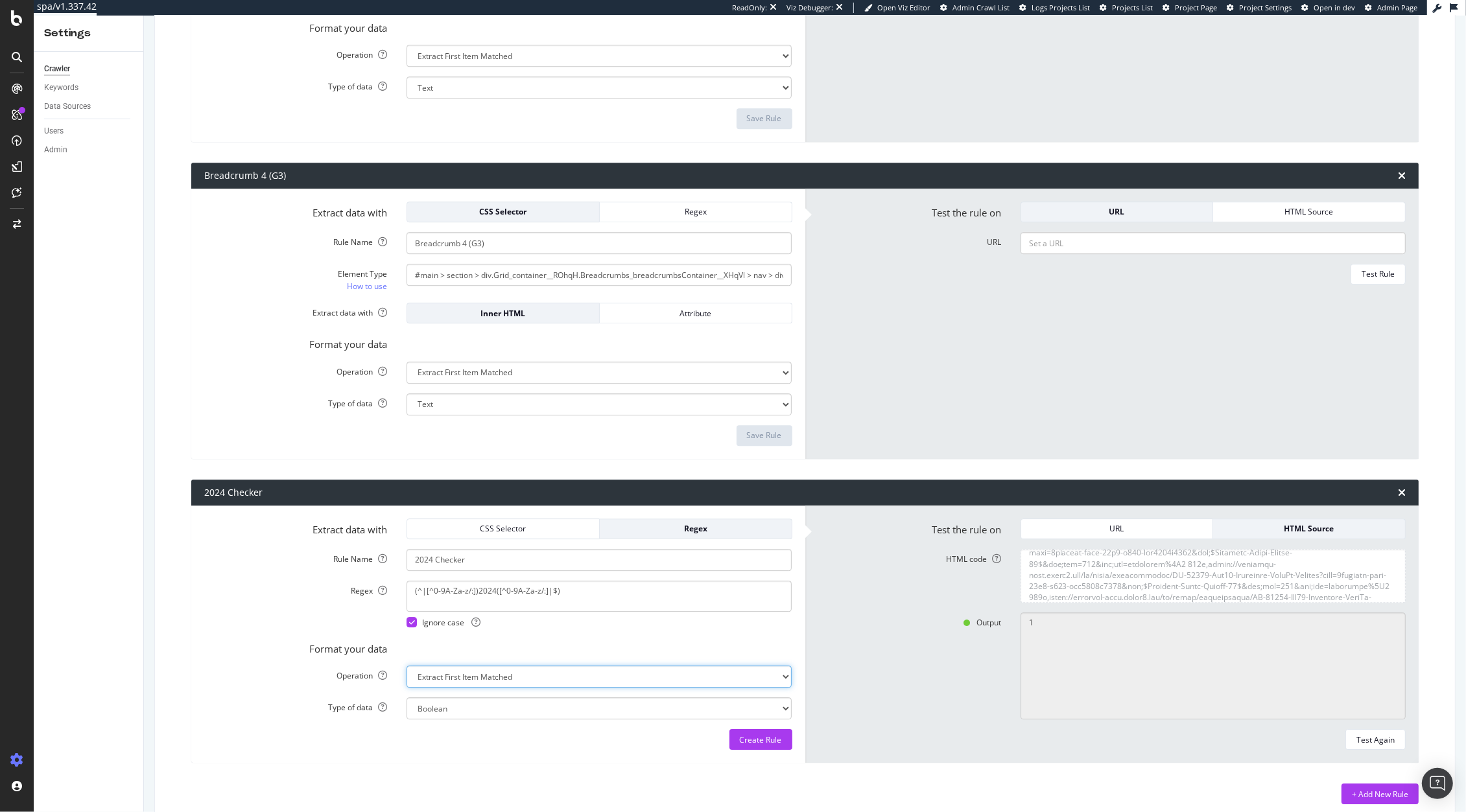
click at [407, 665] on select "Extract First Item Matched Extract First 3 Items Matched Count Number of Occure…" at bounding box center [599, 676] width 385 height 22
select select "s"
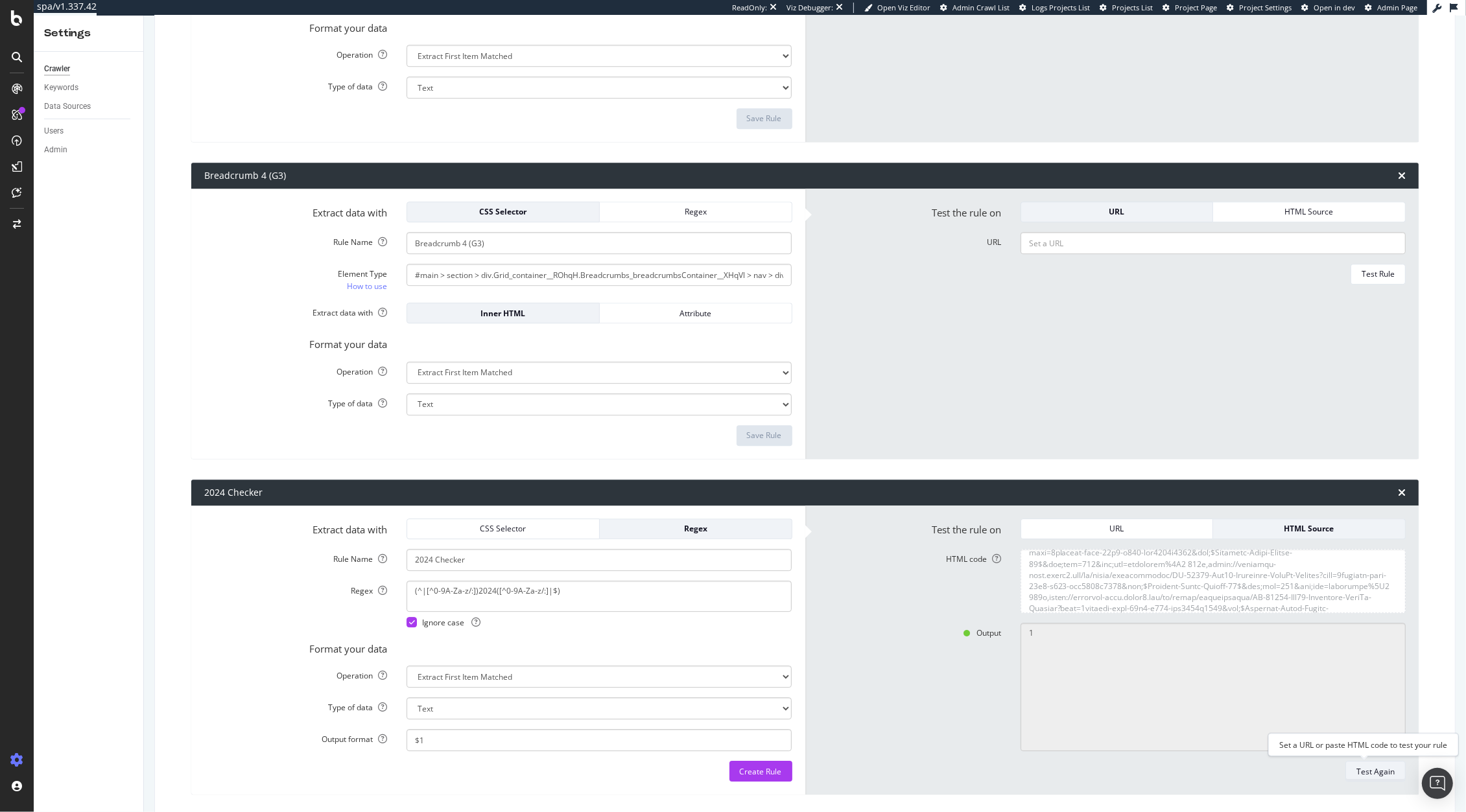
click at [1363, 774] on div "Test Again" at bounding box center [1375, 772] width 38 height 11
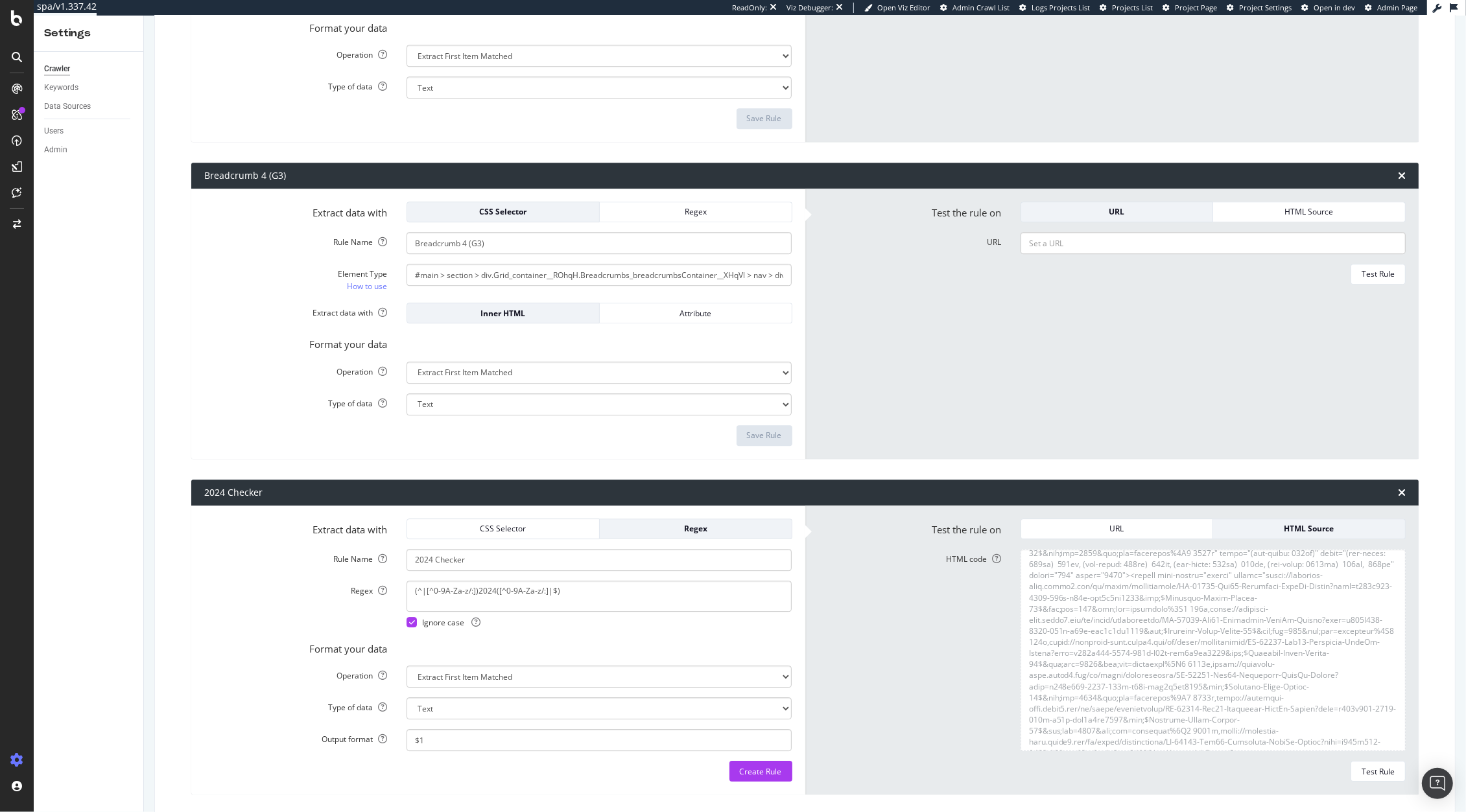
scroll to position [10058, 0]
click at [574, 680] on select "Extract First Item Matched Extract First 3 Items Matched Count Number of Occure…" at bounding box center [599, 676] width 385 height 22
select select "exist"
click at [407, 665] on select "Extract First Item Matched Extract First 3 Items Matched Count Number of Occure…" at bounding box center [599, 676] width 385 height 22
select select "b"
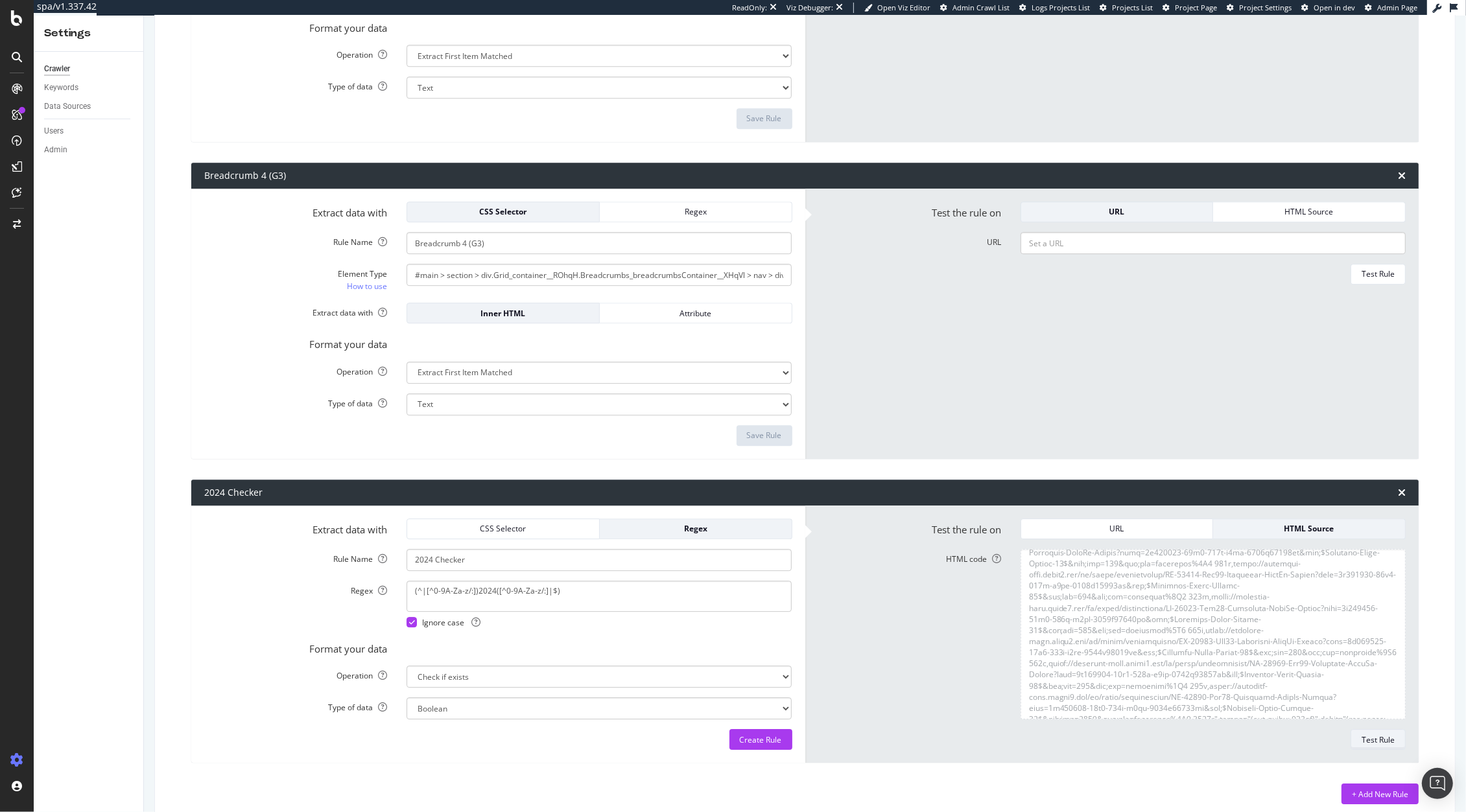
click at [1361, 747] on div "Test Rule" at bounding box center [1378, 739] width 33 height 18
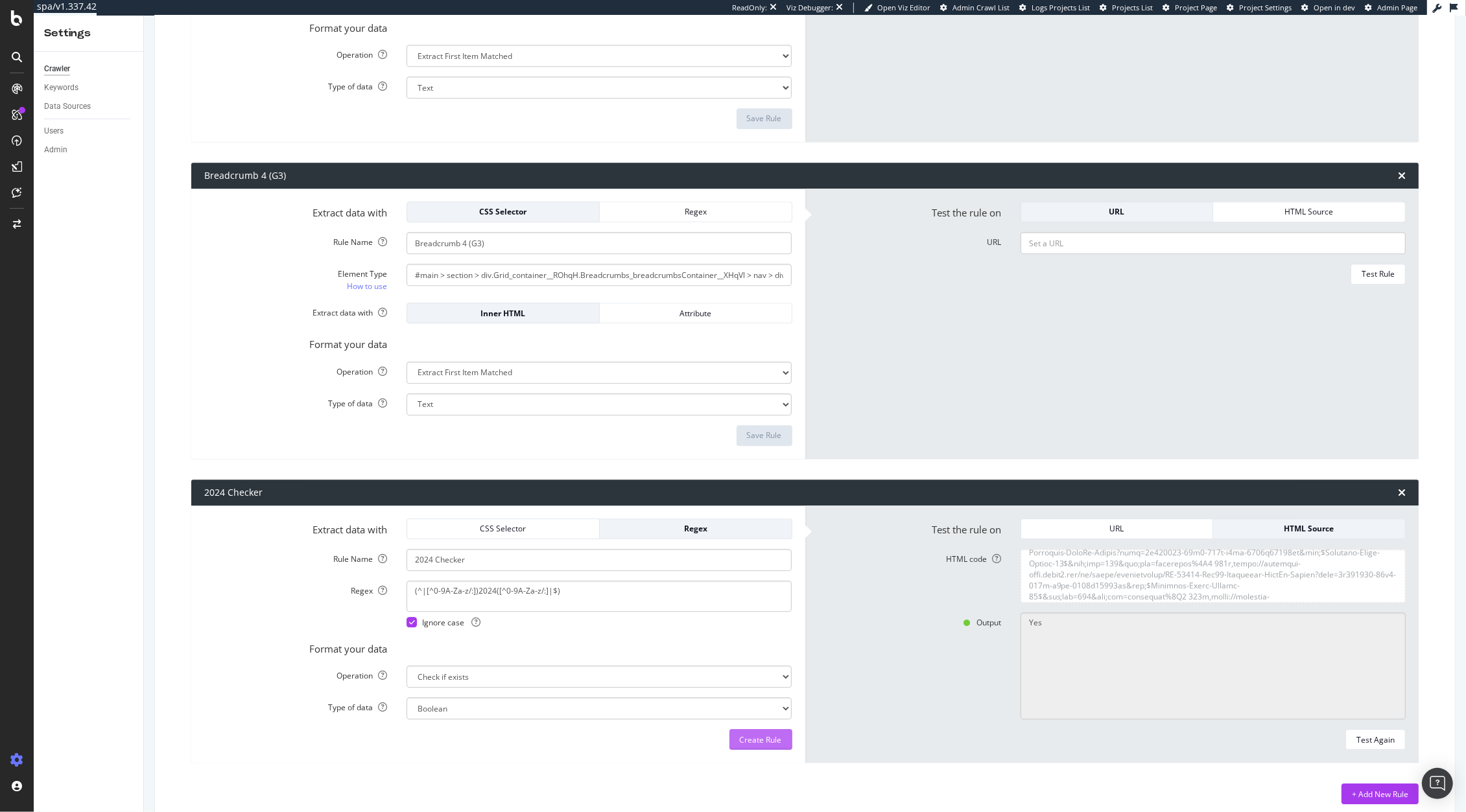
click at [745, 738] on div "Create Rule" at bounding box center [760, 739] width 42 height 11
type input "2024 Checker"
type textarea "(^|[^0-9A-Za-z/:])2024([^0-9A-Za-z/:]|$)"
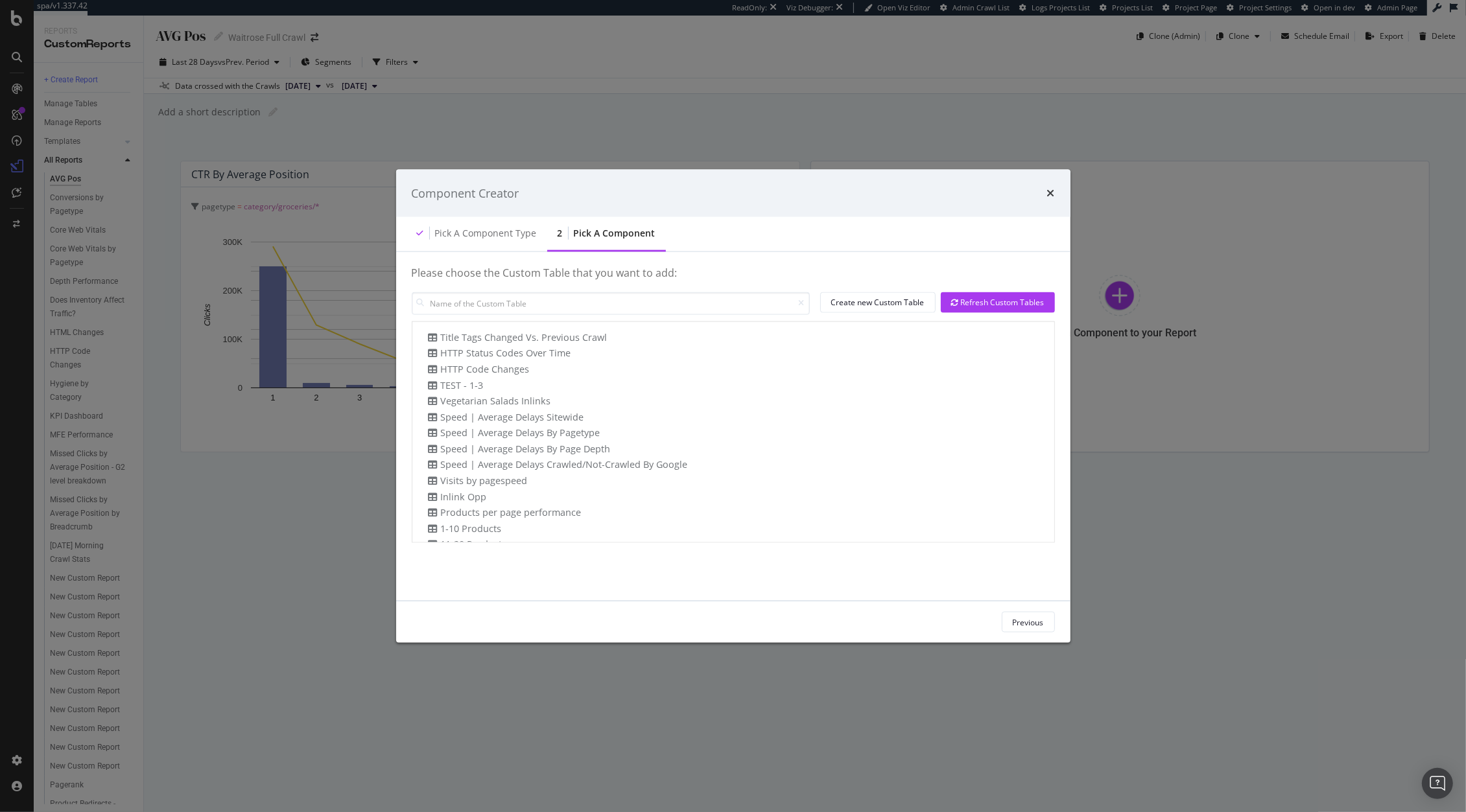
scroll to position [454, 0]
click at [1053, 189] on div "Component Creator" at bounding box center [733, 193] width 674 height 48
click at [1053, 189] on icon "times" at bounding box center [1051, 193] width 8 height 10
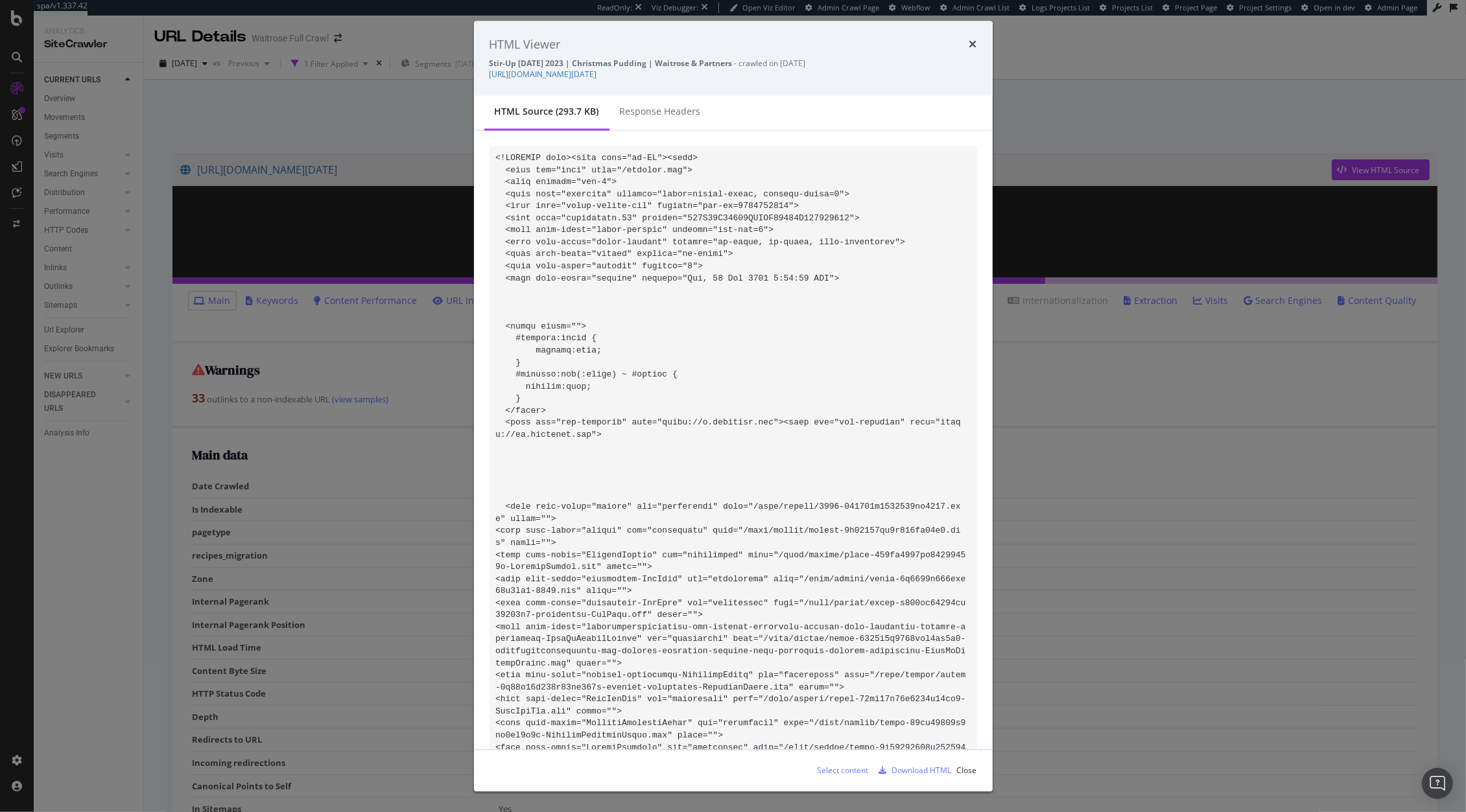
scroll to position [1637, 0]
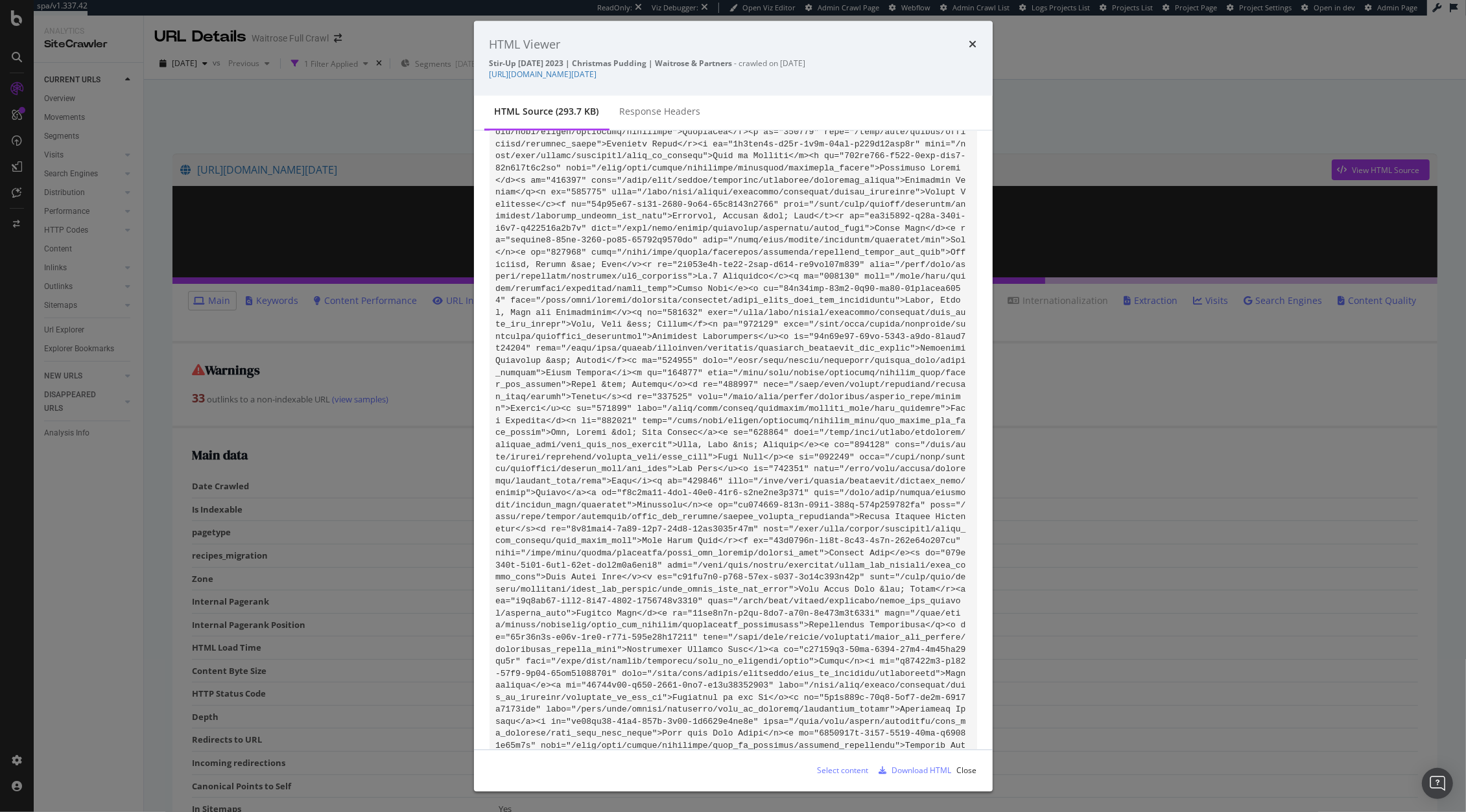
click at [967, 35] on div "HTML Viewer Stir-Up Sunday 2023 | Christmas Pudding | Waitrose & Partners - cra…" at bounding box center [733, 58] width 519 height 75
click at [973, 43] on icon "times" at bounding box center [973, 44] width 8 height 10
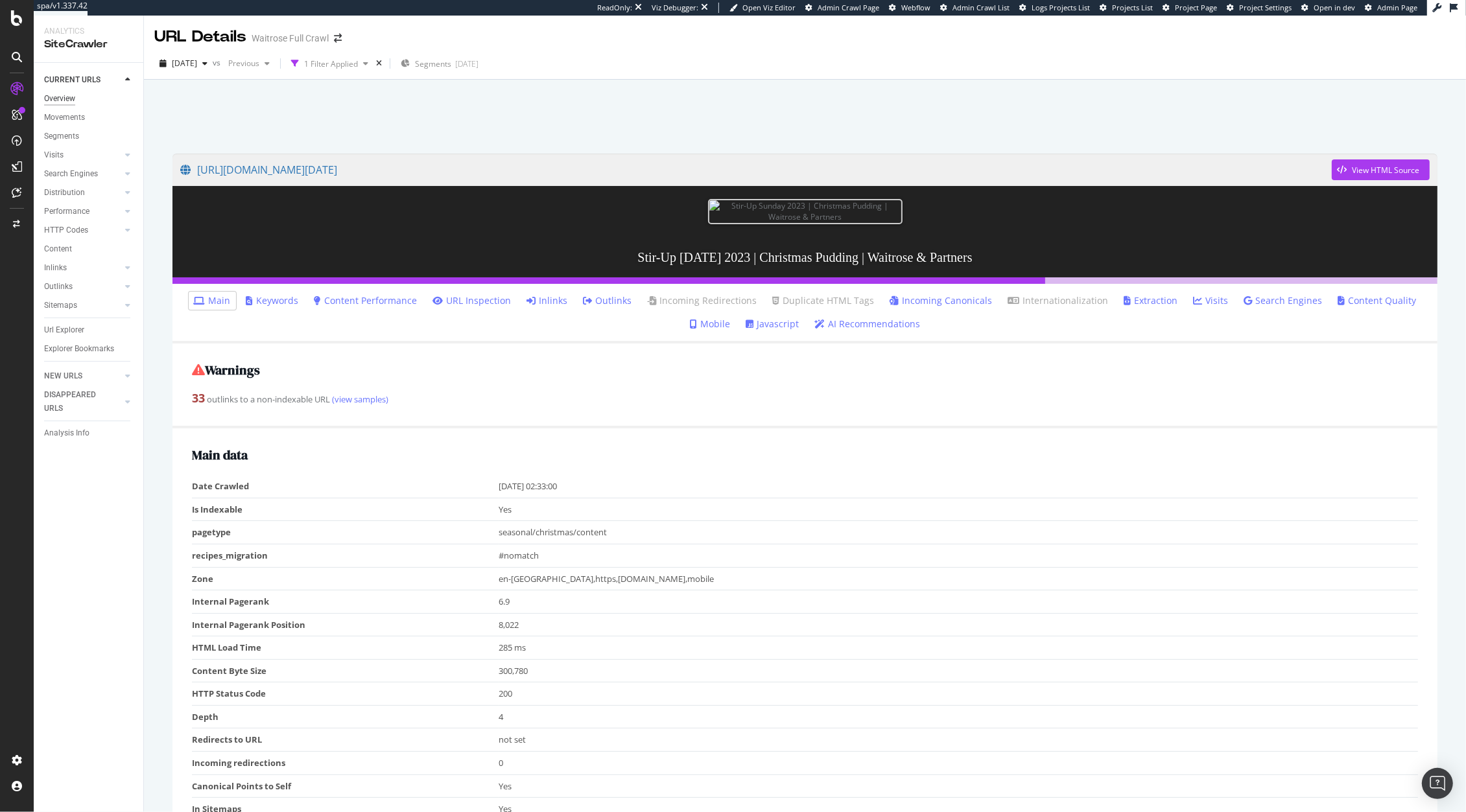
click at [73, 94] on div "Overview" at bounding box center [59, 99] width 31 height 13
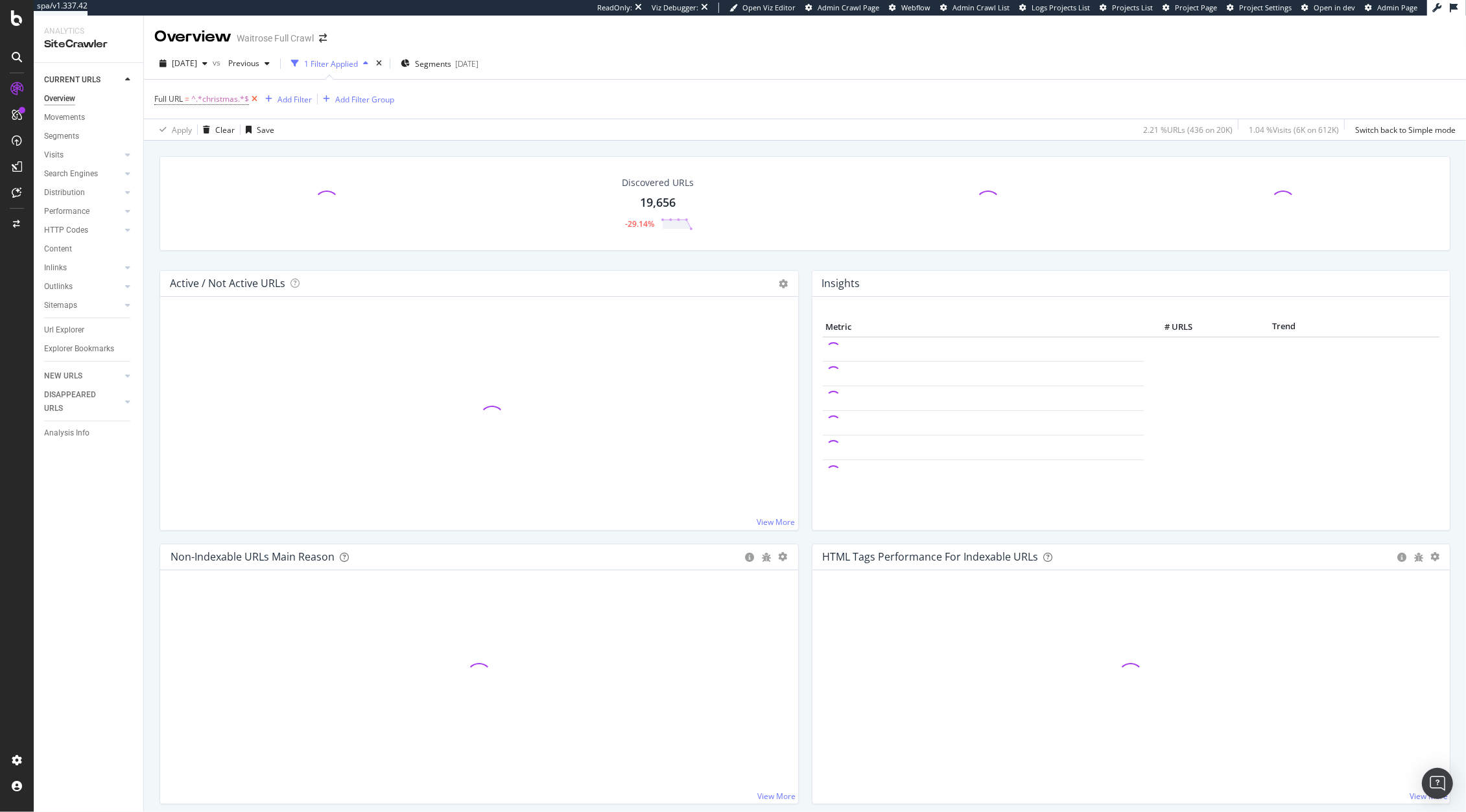
click at [252, 99] on icon at bounding box center [254, 99] width 11 height 13
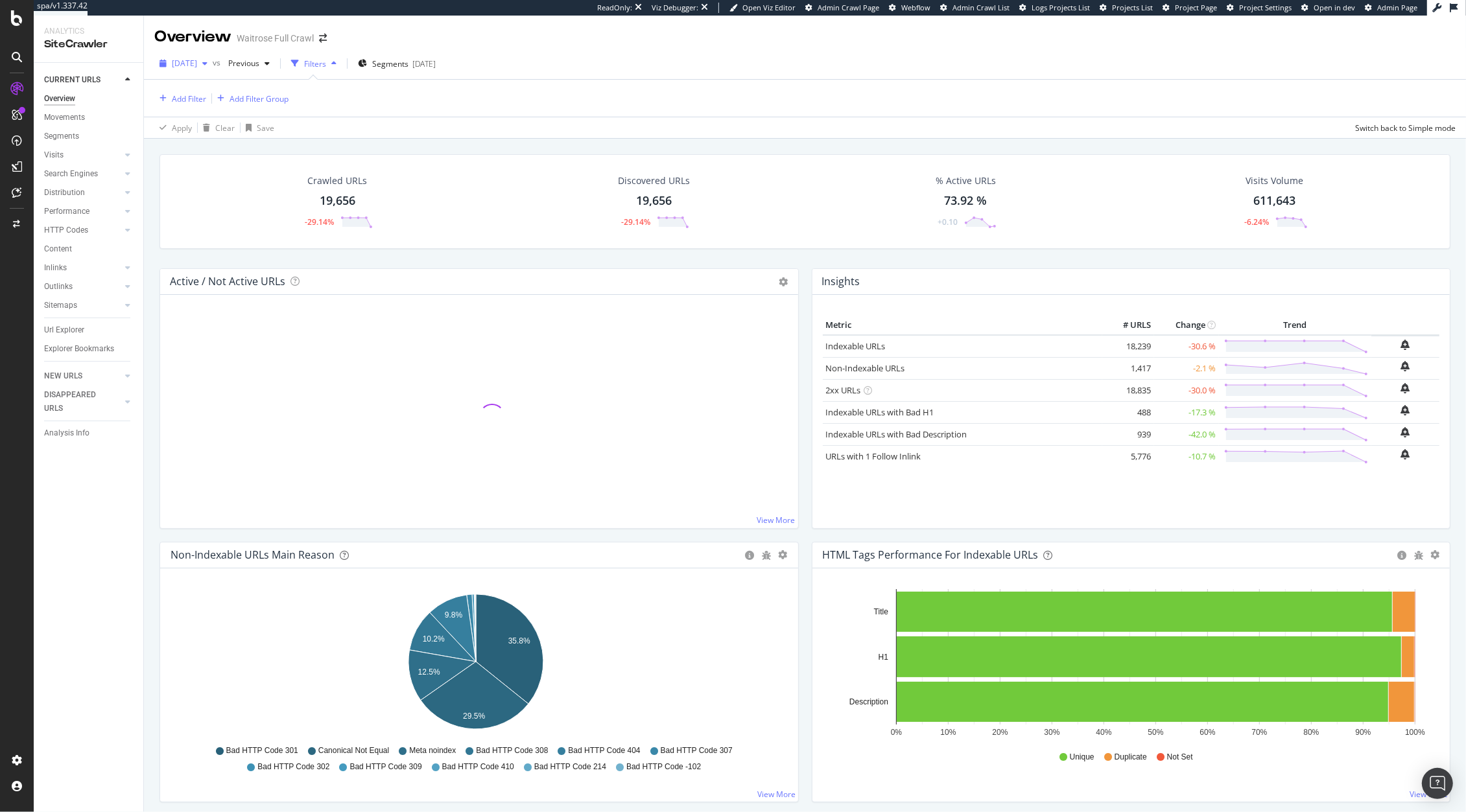
click at [189, 60] on span "2025 Sep. 24th" at bounding box center [185, 63] width 25 height 11
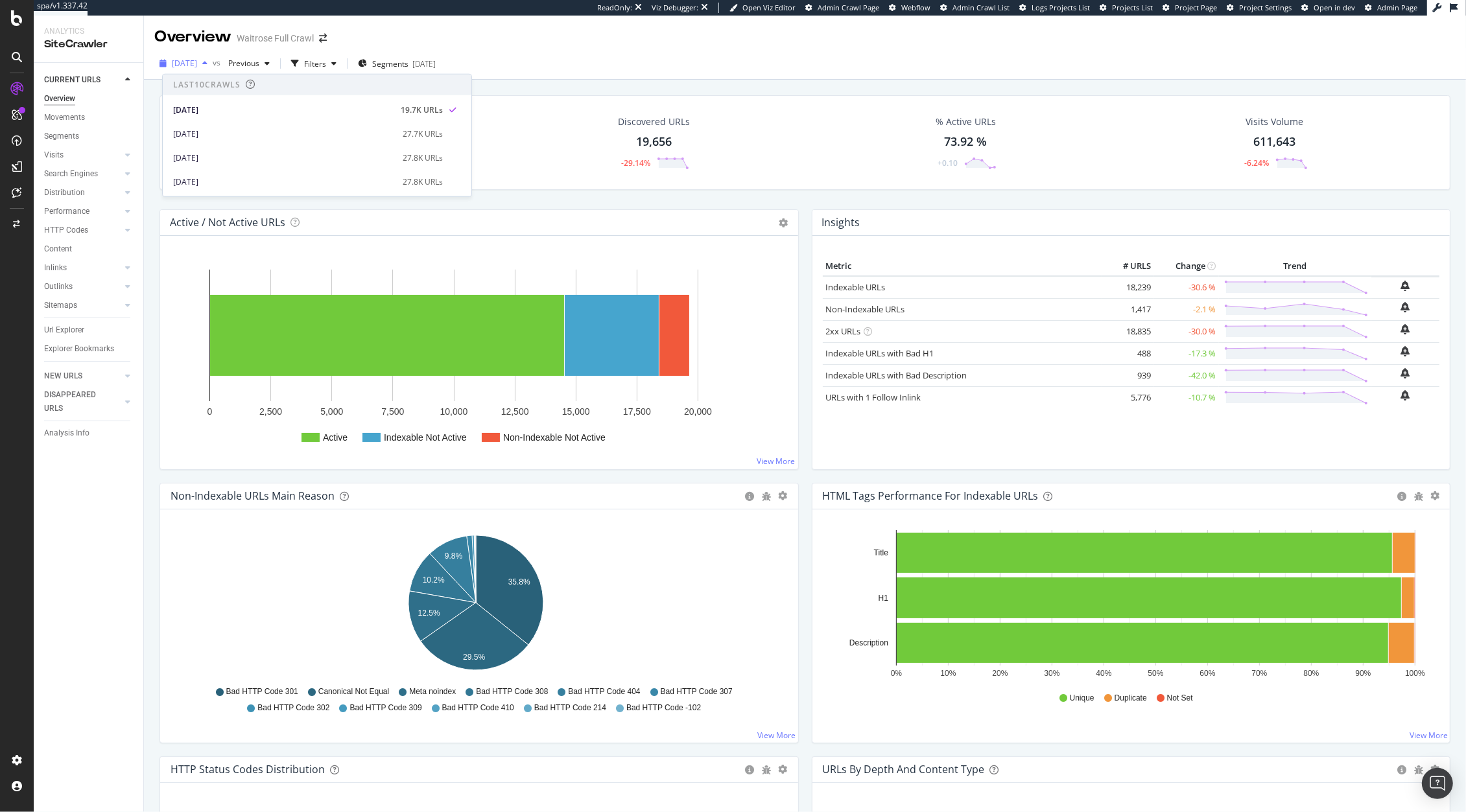
click at [188, 63] on span "2025 Sep. 24th" at bounding box center [185, 63] width 25 height 11
click at [67, 399] on div "DISAPPEARED URLS" at bounding box center [77, 402] width 66 height 27
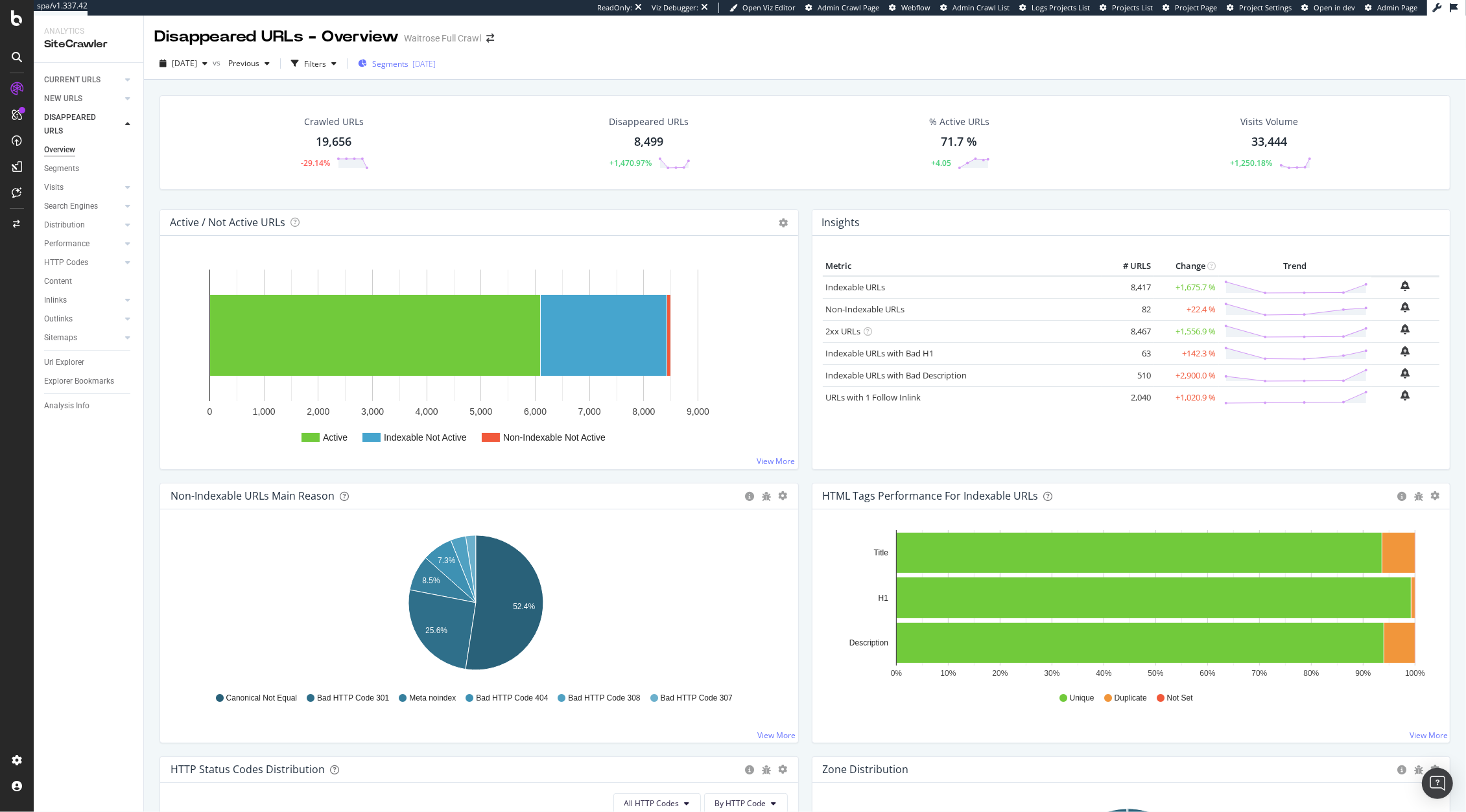
click at [408, 59] on span "Segments" at bounding box center [390, 64] width 36 height 11
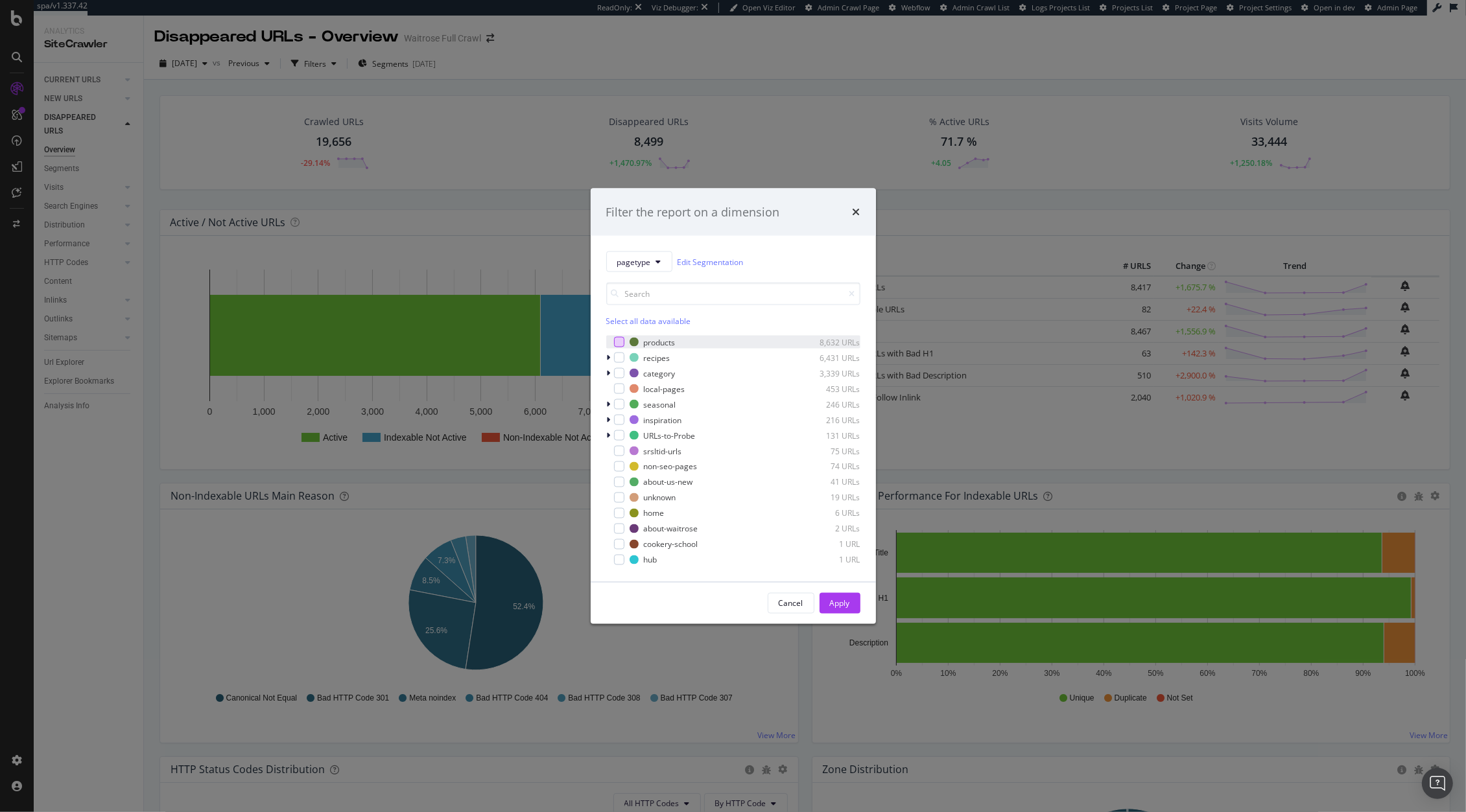
click at [620, 341] on div "modal" at bounding box center [619, 342] width 10 height 10
click at [842, 602] on div "Apply" at bounding box center [839, 603] width 20 height 11
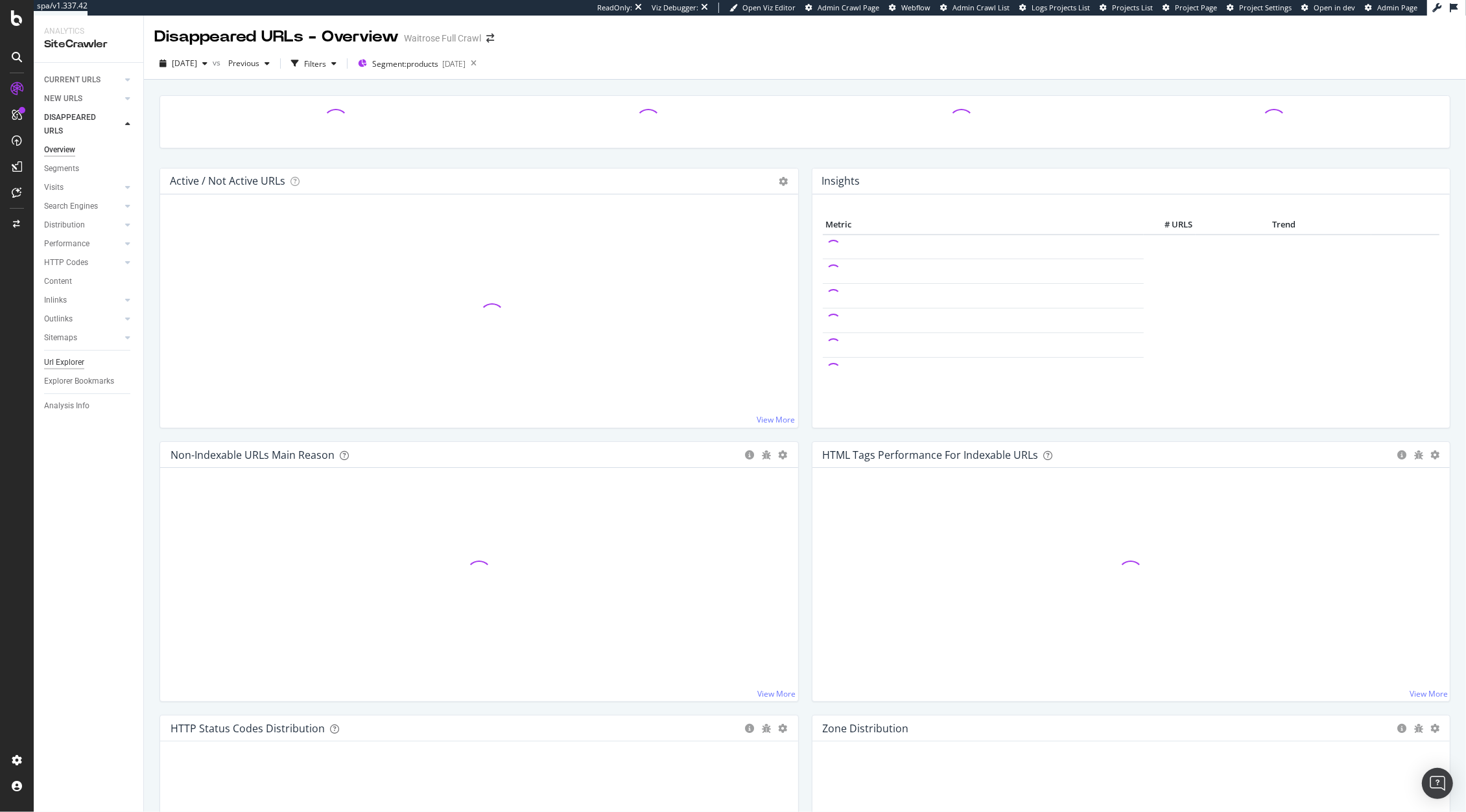
click at [63, 365] on div "Url Explorer" at bounding box center [64, 362] width 40 height 13
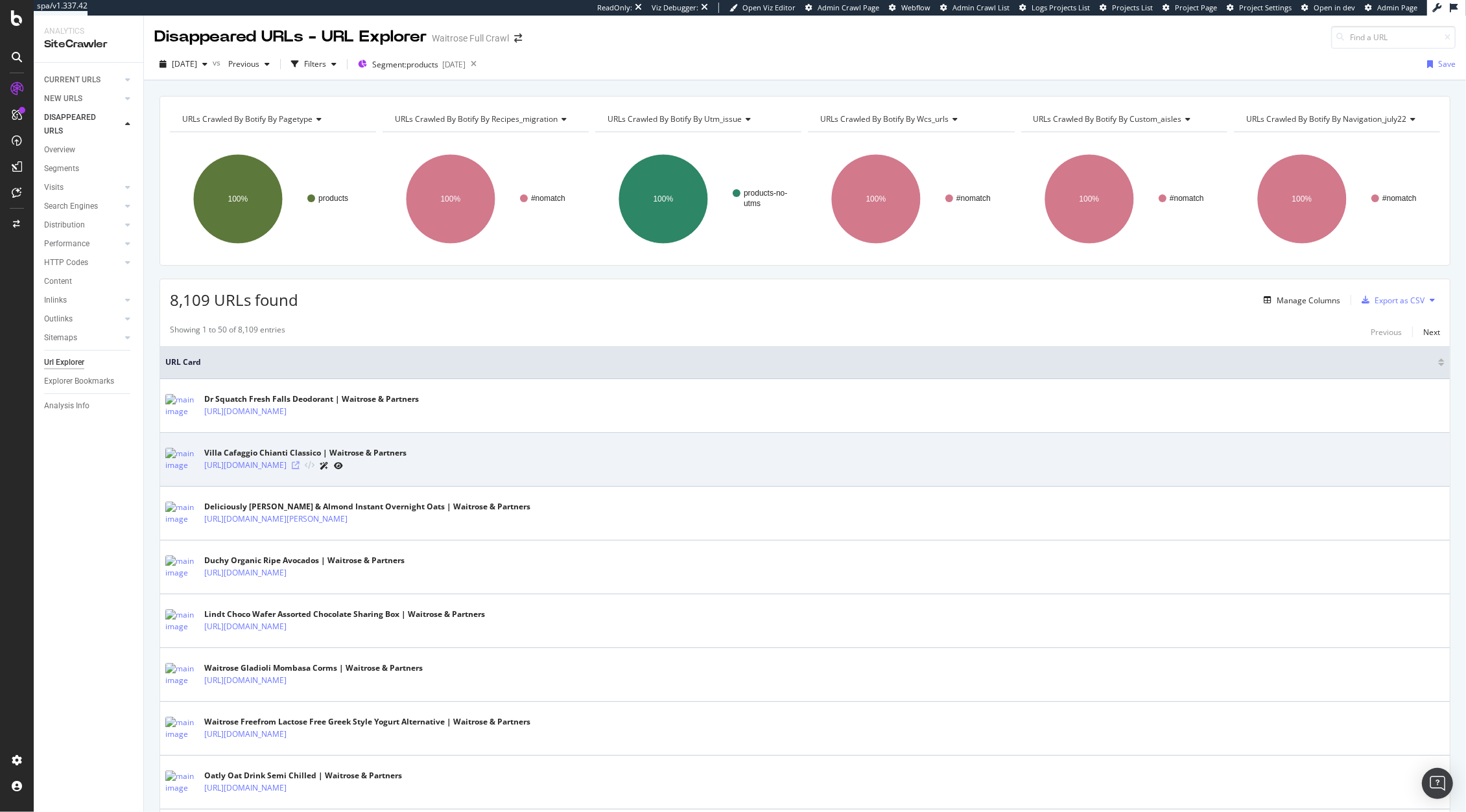
click at [299, 468] on icon at bounding box center [296, 466] width 8 height 8
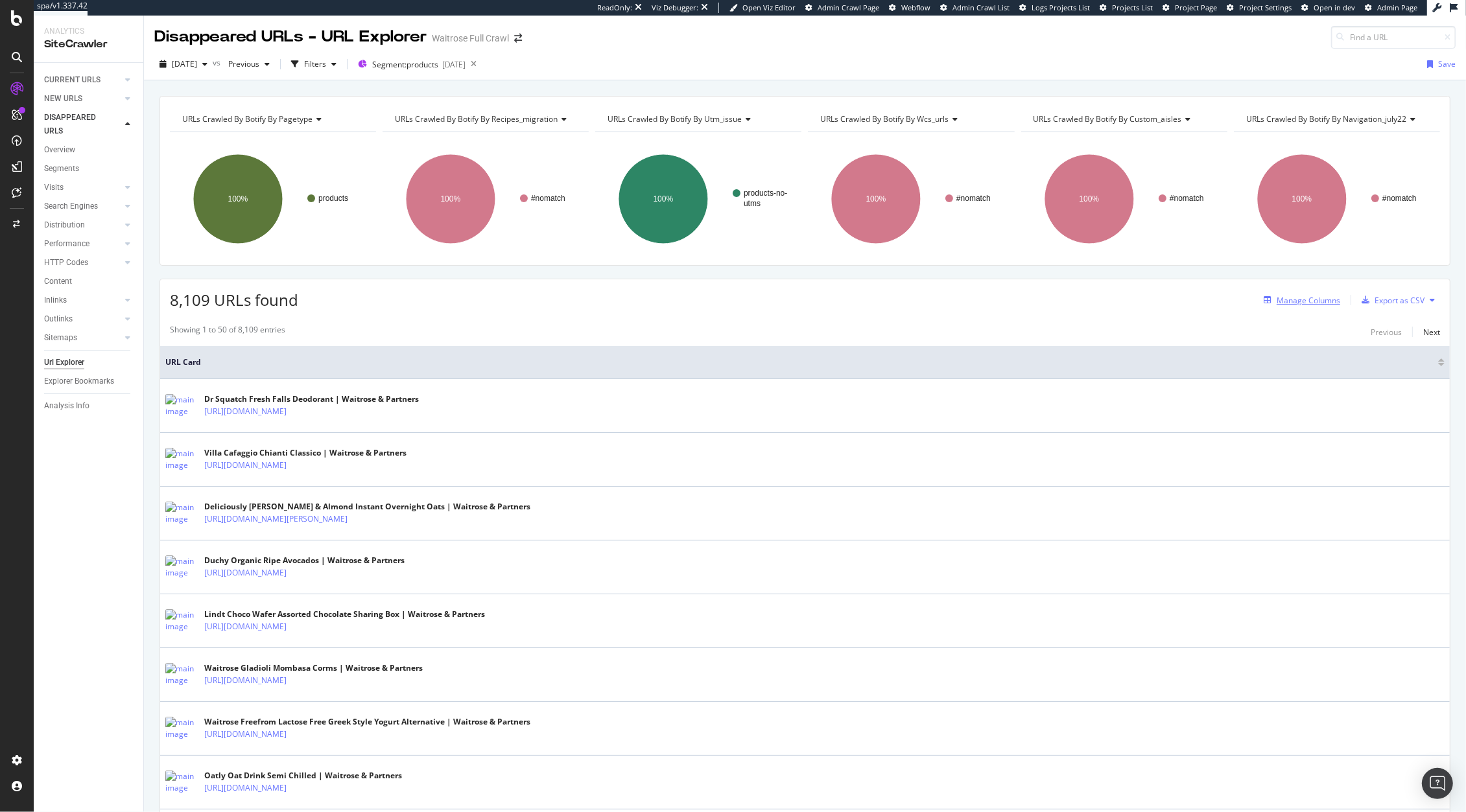
click at [1294, 300] on div "Manage Columns" at bounding box center [1308, 301] width 63 height 11
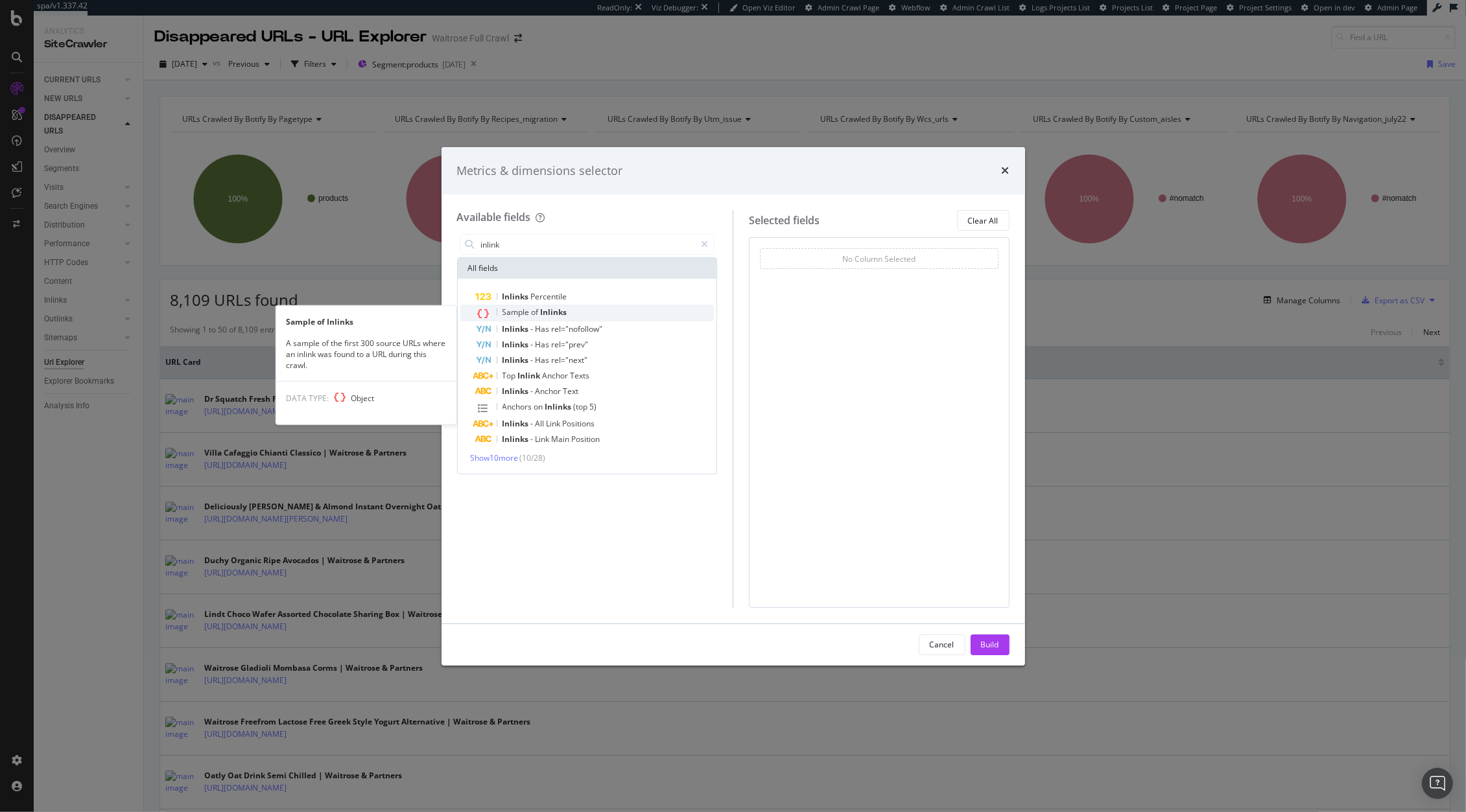
click at [583, 317] on div "Sample of Inlinks" at bounding box center [595, 312] width 238 height 17
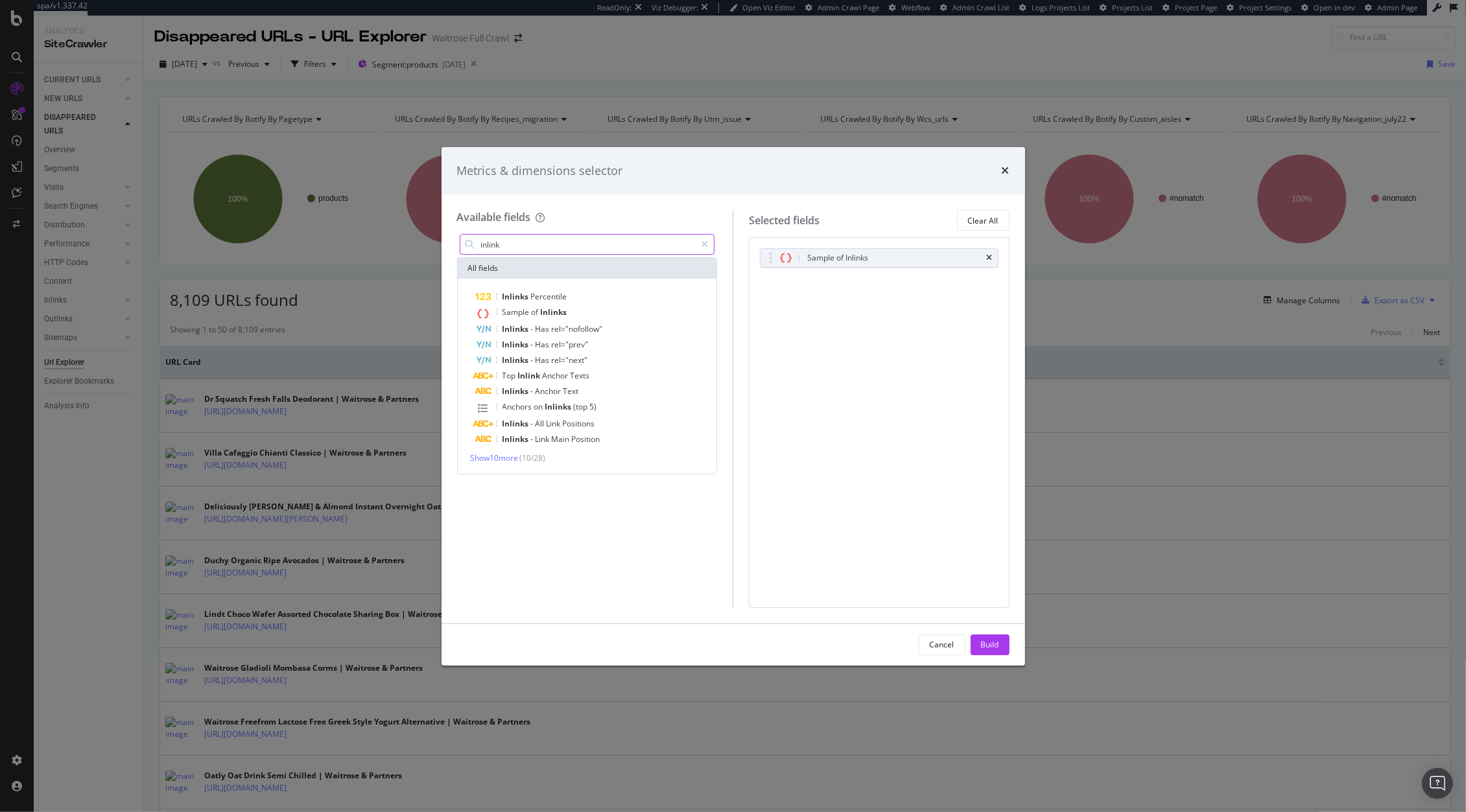
click at [538, 248] on input "inlink" at bounding box center [587, 244] width 216 height 20
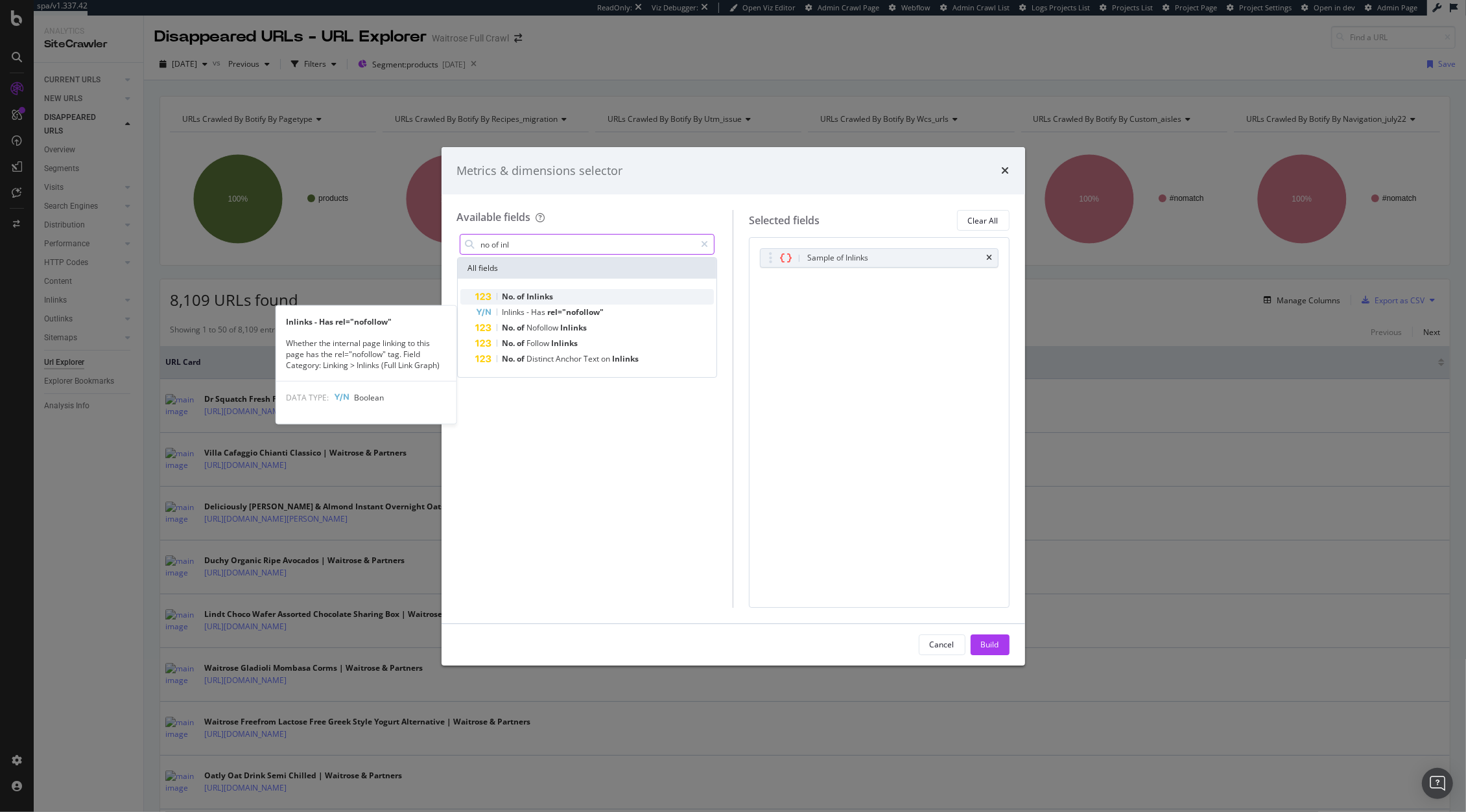
type input "no of inl"
click at [520, 299] on span "of" at bounding box center [522, 297] width 9 height 11
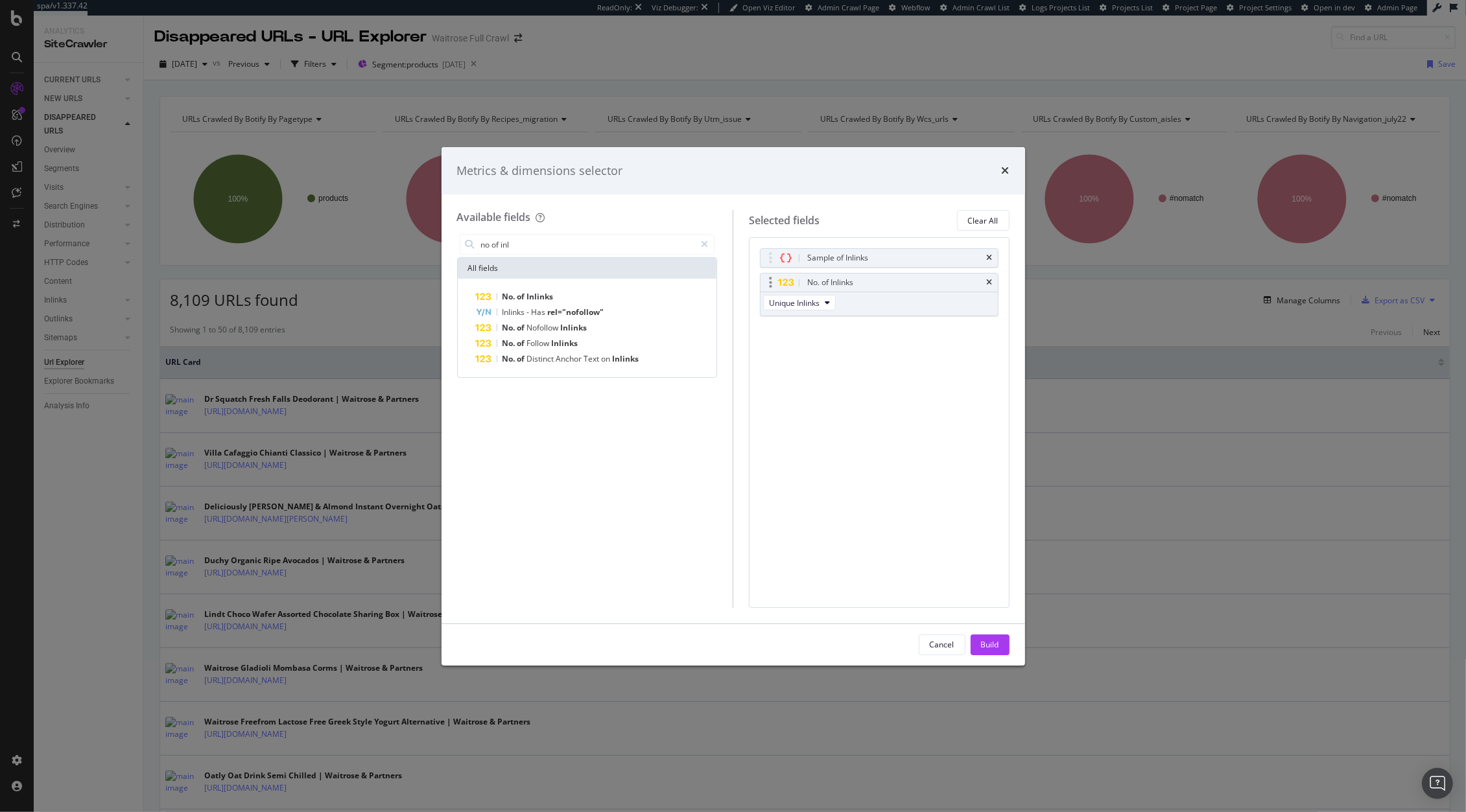
click at [779, 290] on div "No. of Inlinks" at bounding box center [879, 283] width 238 height 18
drag, startPoint x: 774, startPoint y: 290, endPoint x: 773, endPoint y: 282, distance: 8.1
click at [770, 245] on body "spa/v1.337.42 ReadOnly: Viz Debugger: Open Viz Editor Admin Crawl Page Webflow …" at bounding box center [733, 406] width 1466 height 812
click at [984, 643] on div "Build" at bounding box center [989, 645] width 18 height 11
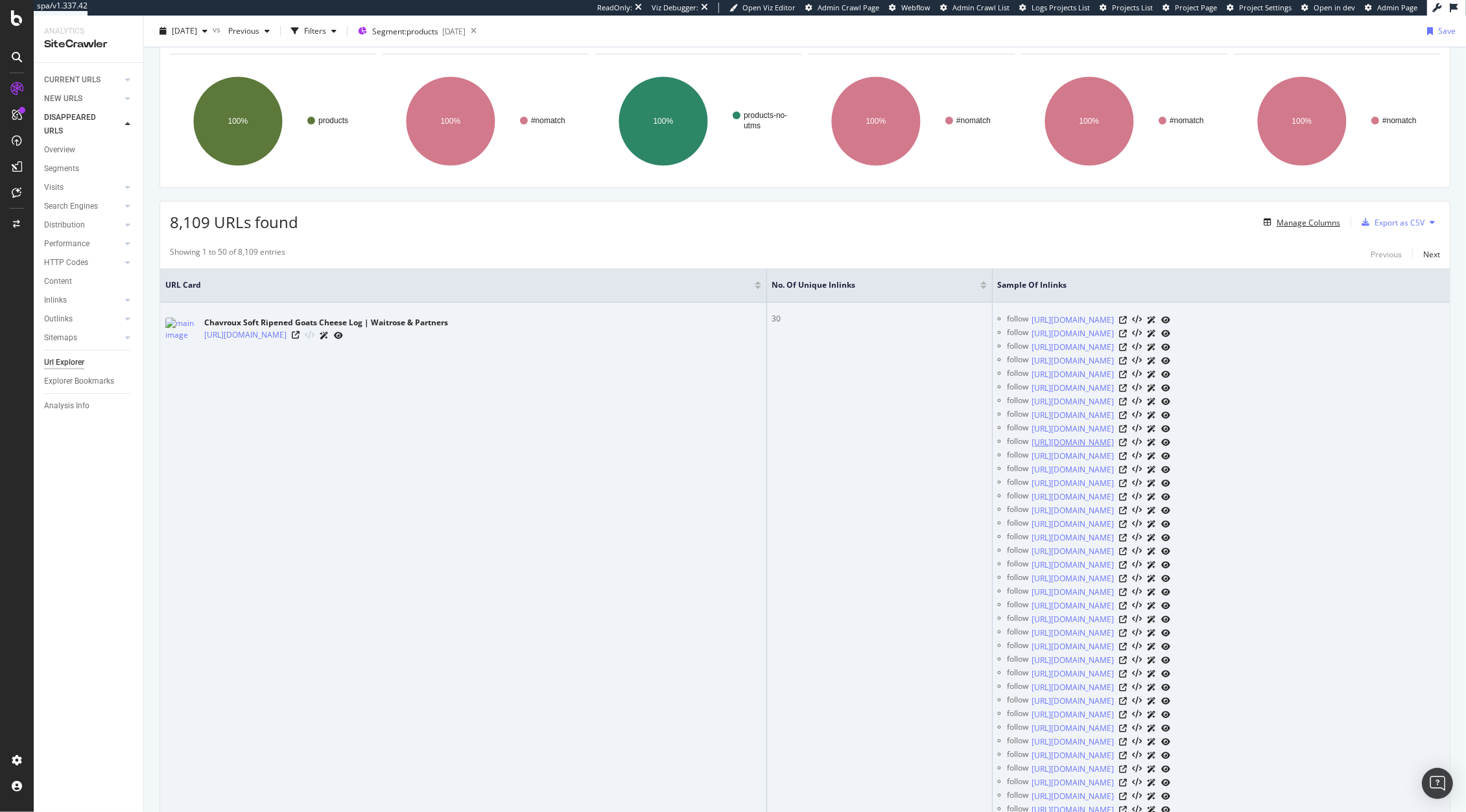
scroll to position [78, 0]
click at [1127, 378] on icon at bounding box center [1123, 374] width 8 height 8
click at [1127, 331] on icon at bounding box center [1123, 333] width 8 height 8
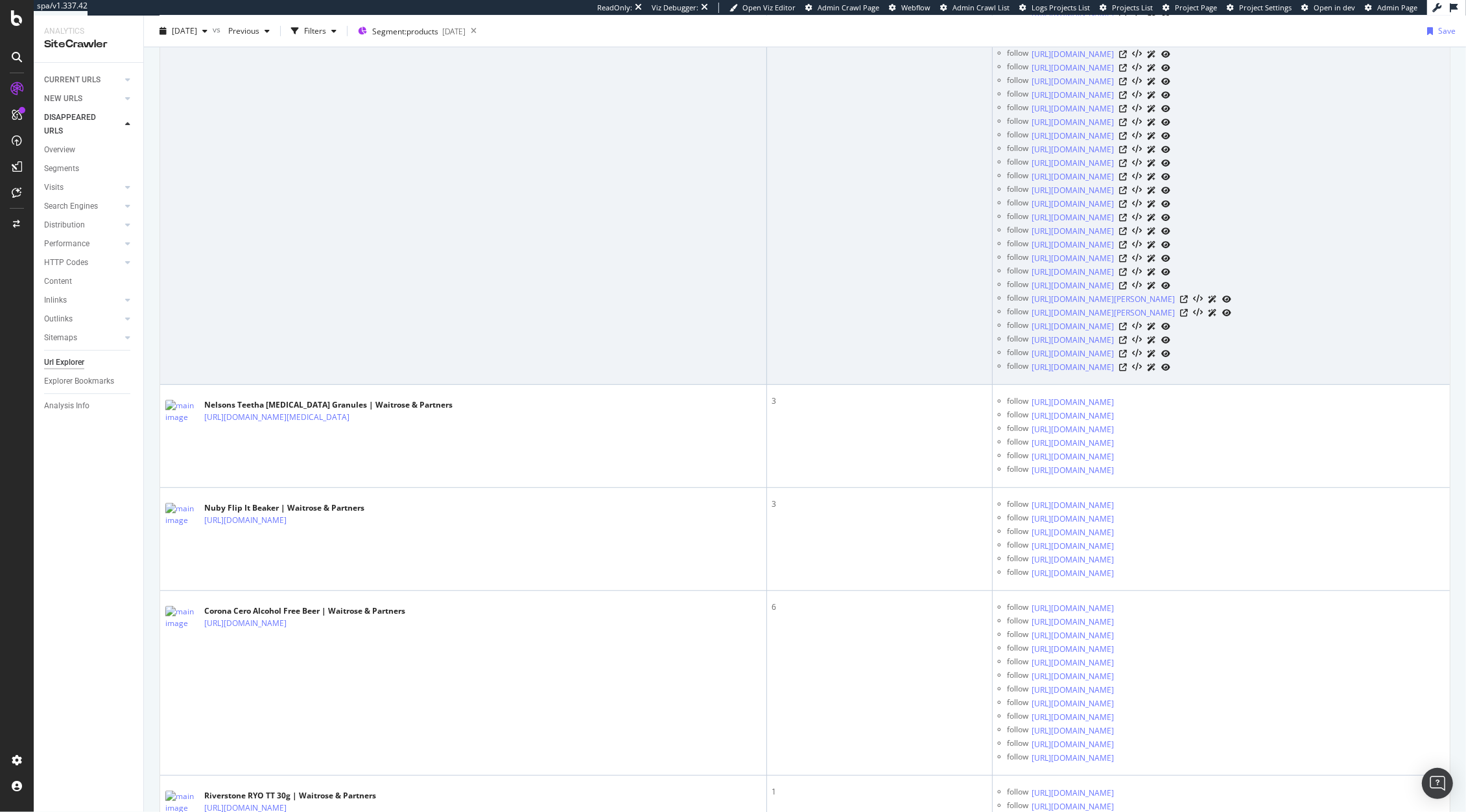
scroll to position [833, 0]
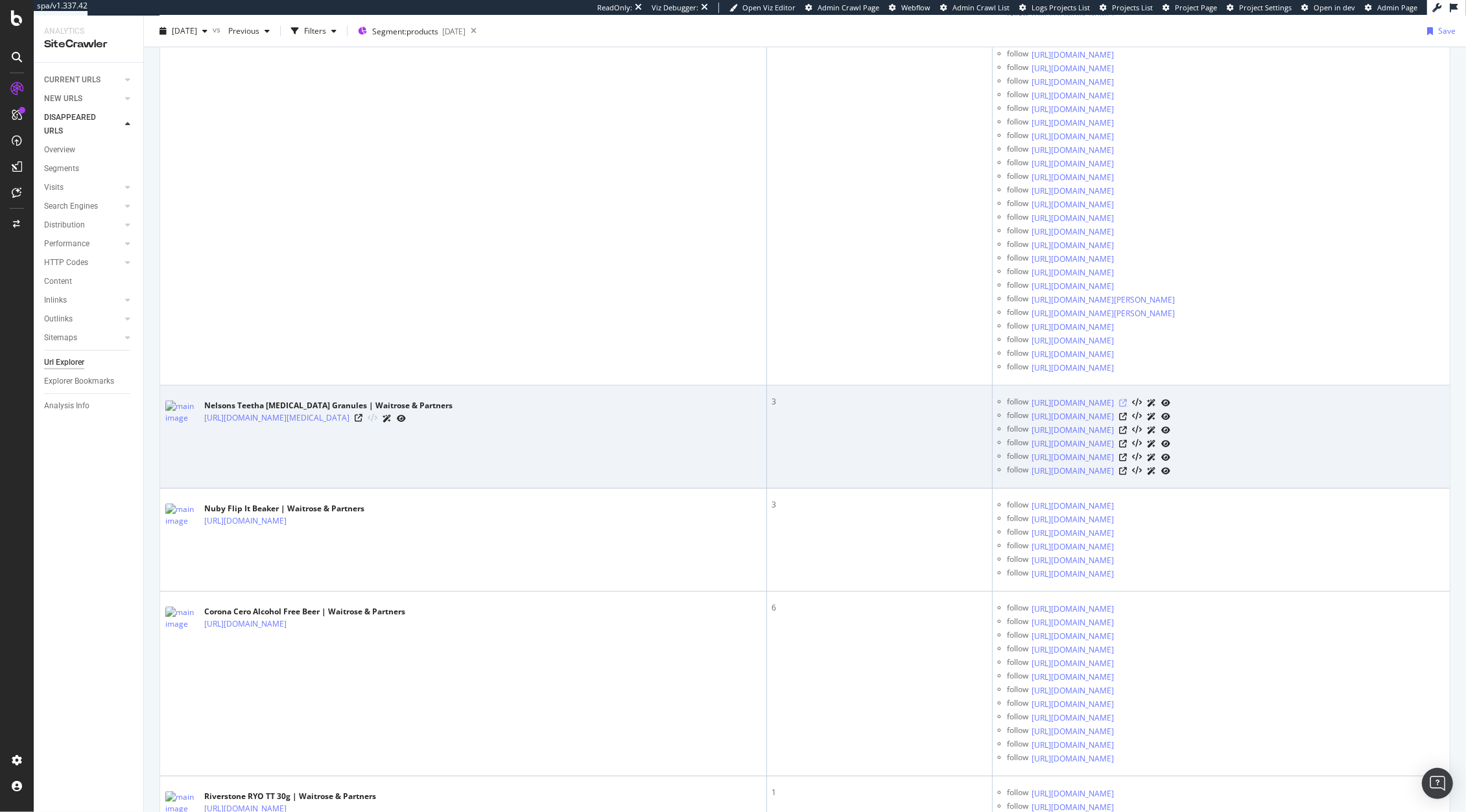
click at [1127, 407] on icon at bounding box center [1123, 403] width 8 height 8
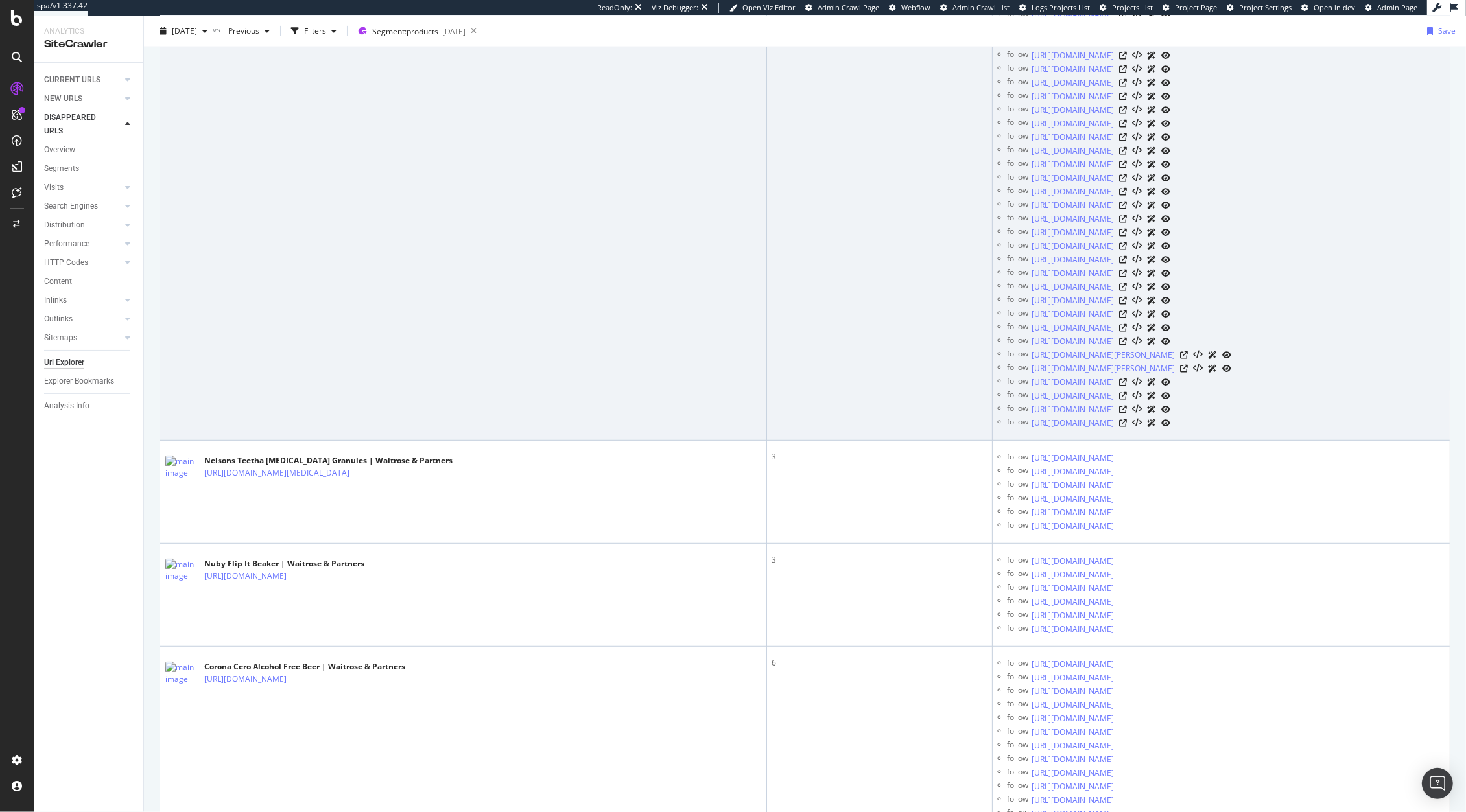
scroll to position [789, 0]
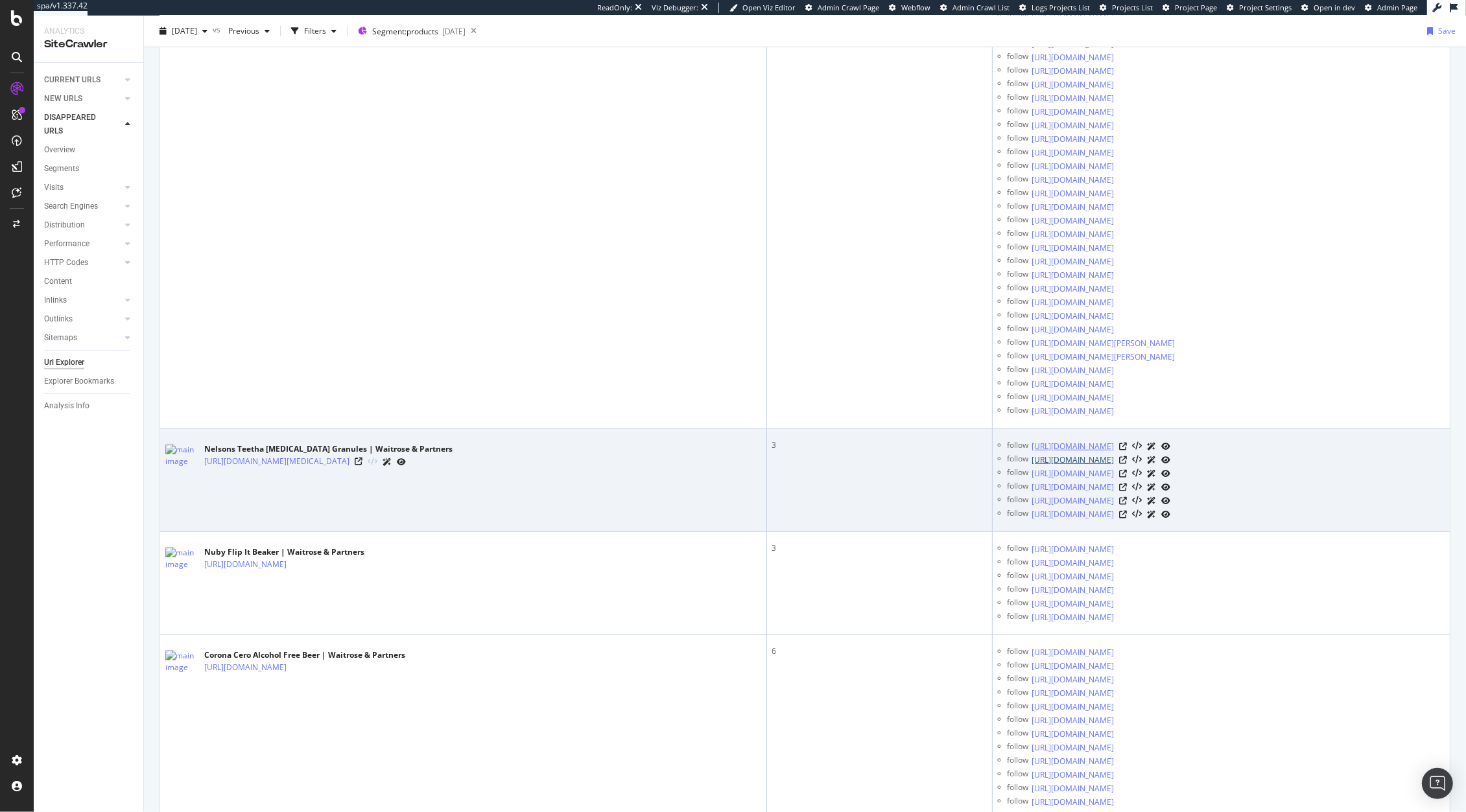
drag, startPoint x: 1204, startPoint y: 527, endPoint x: 1160, endPoint y: 522, distance: 44.3
click at [1160, 521] on ul "follow https://www.waitrose.com/ecom/shop/browse/groceries/baby_and_toddler/bab…" at bounding box center [1221, 480] width 447 height 81
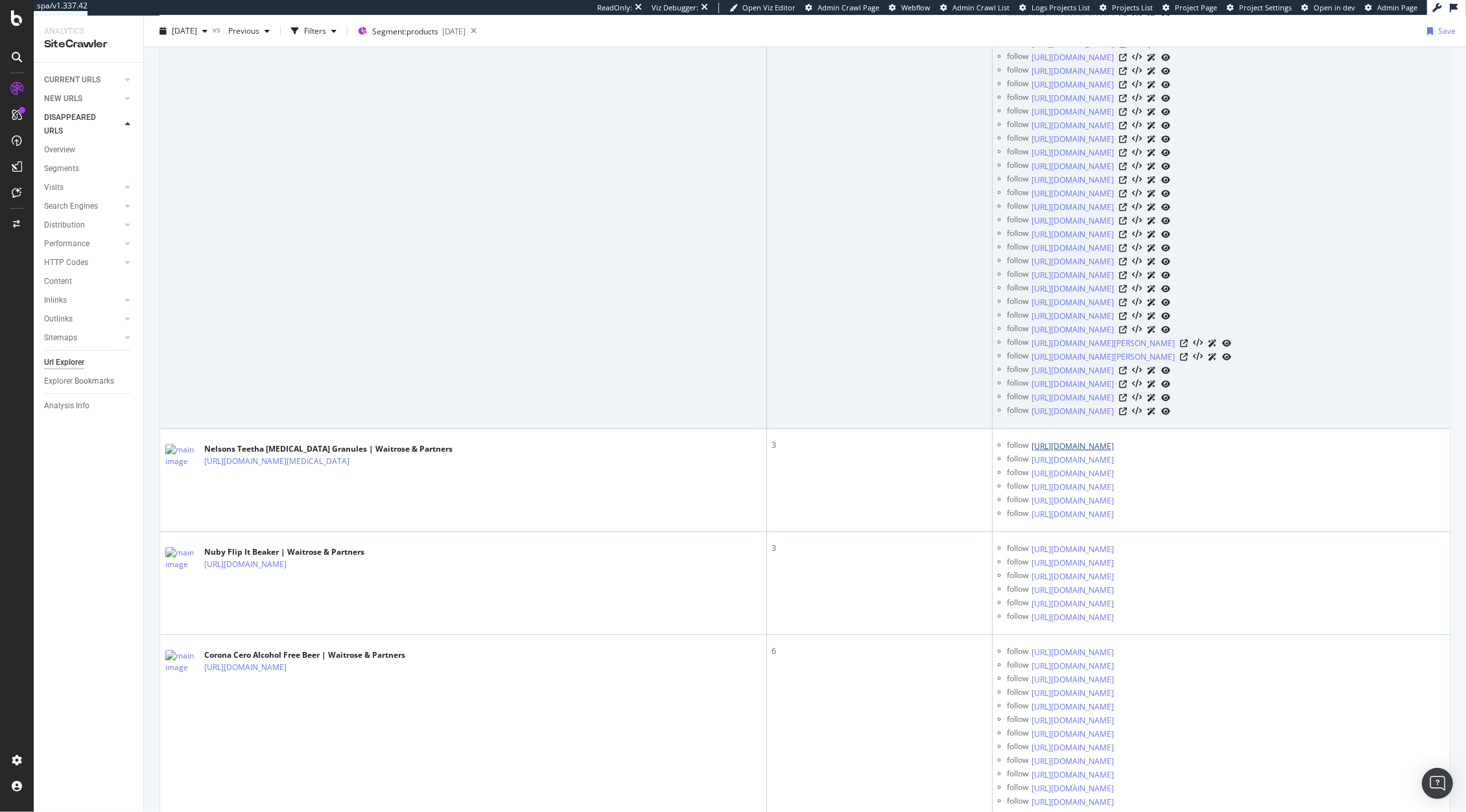
scroll to position [0, 0]
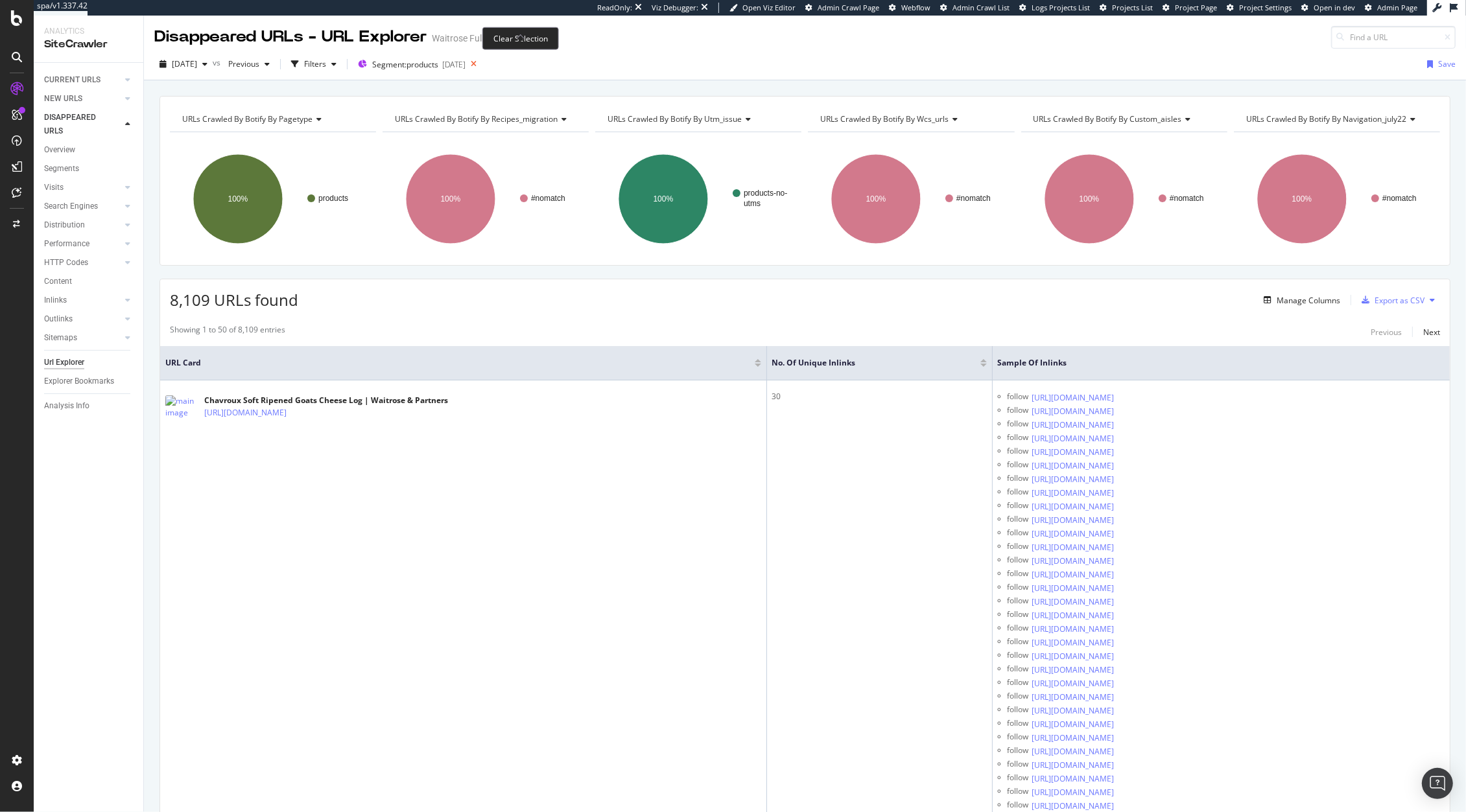
click at [482, 67] on icon at bounding box center [474, 64] width 17 height 18
click at [519, 67] on div "2025 Sep. 24th vs Previous Filters Segment: products 2025-09-17 Save" at bounding box center [804, 66] width 1322 height 26
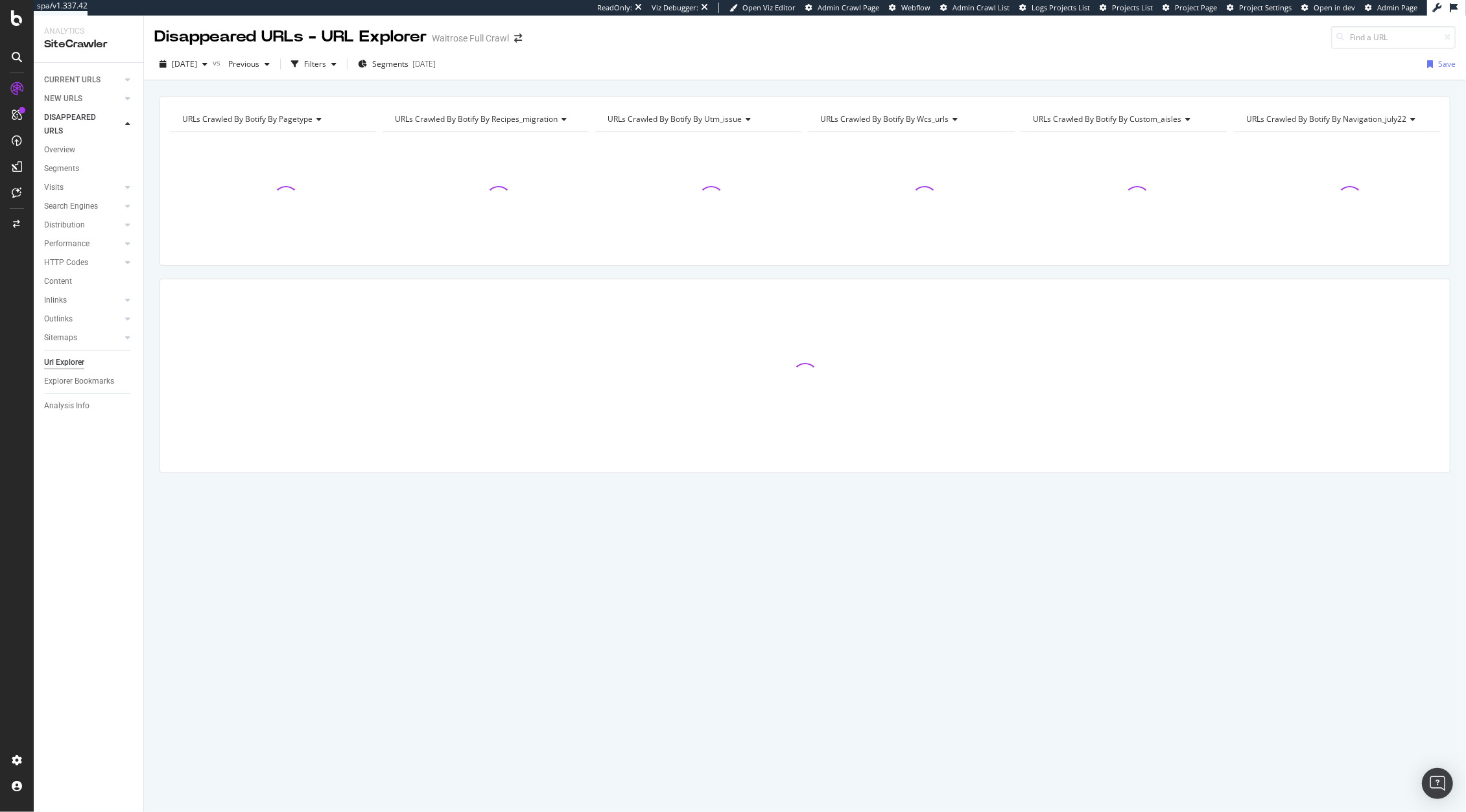
click at [519, 65] on div "2025 Sep. 24th vs Previous Filters Segments 2025-09-17 Save" at bounding box center [804, 66] width 1322 height 26
drag, startPoint x: 519, startPoint y: 67, endPoint x: 354, endPoint y: 71, distance: 165.0
click at [342, 71] on div "Filters" at bounding box center [313, 64] width 56 height 20
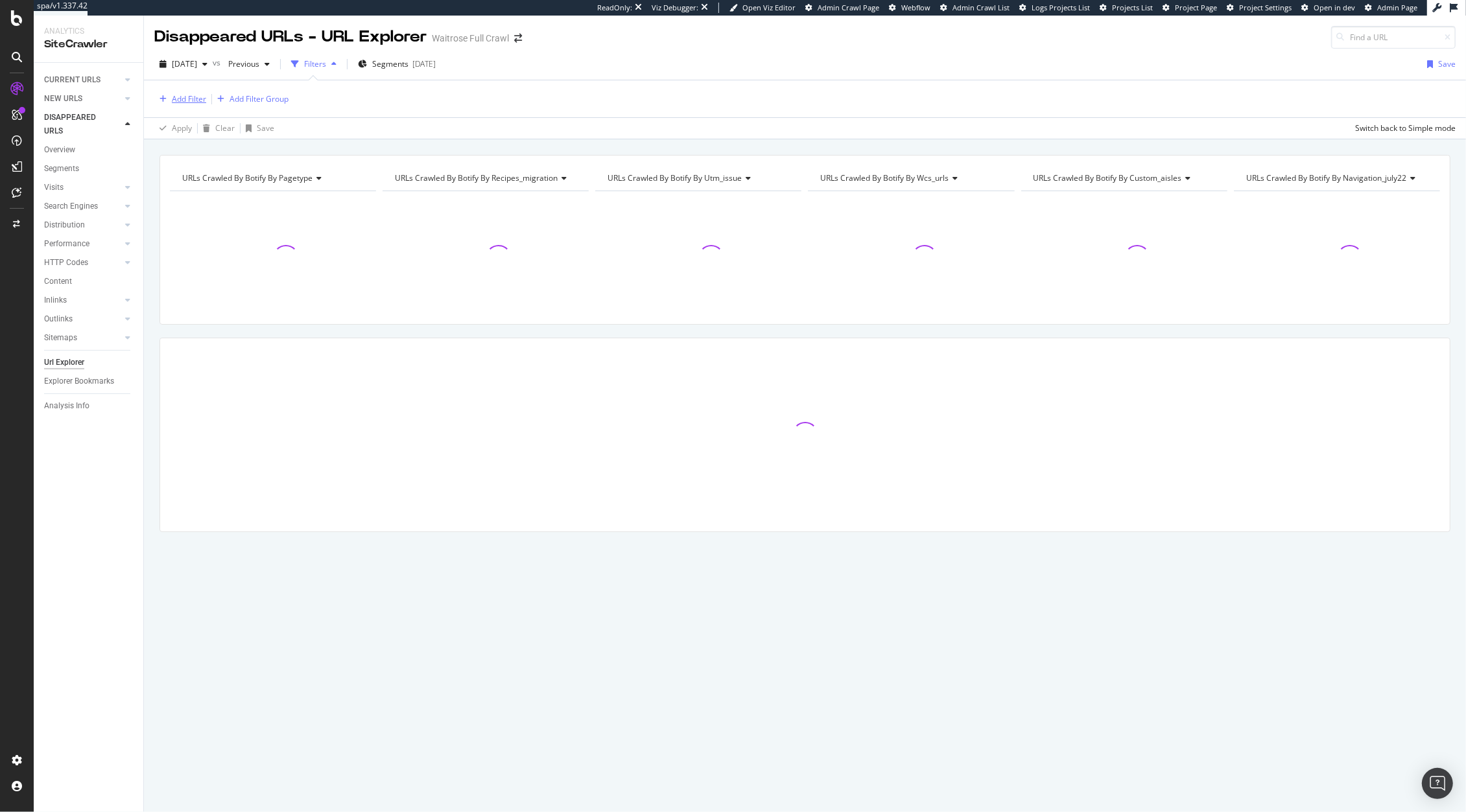
drag, startPoint x: 354, startPoint y: 71, endPoint x: 197, endPoint y: 93, distance: 158.5
click at [197, 93] on div "Add Filter" at bounding box center [189, 99] width 35 height 11
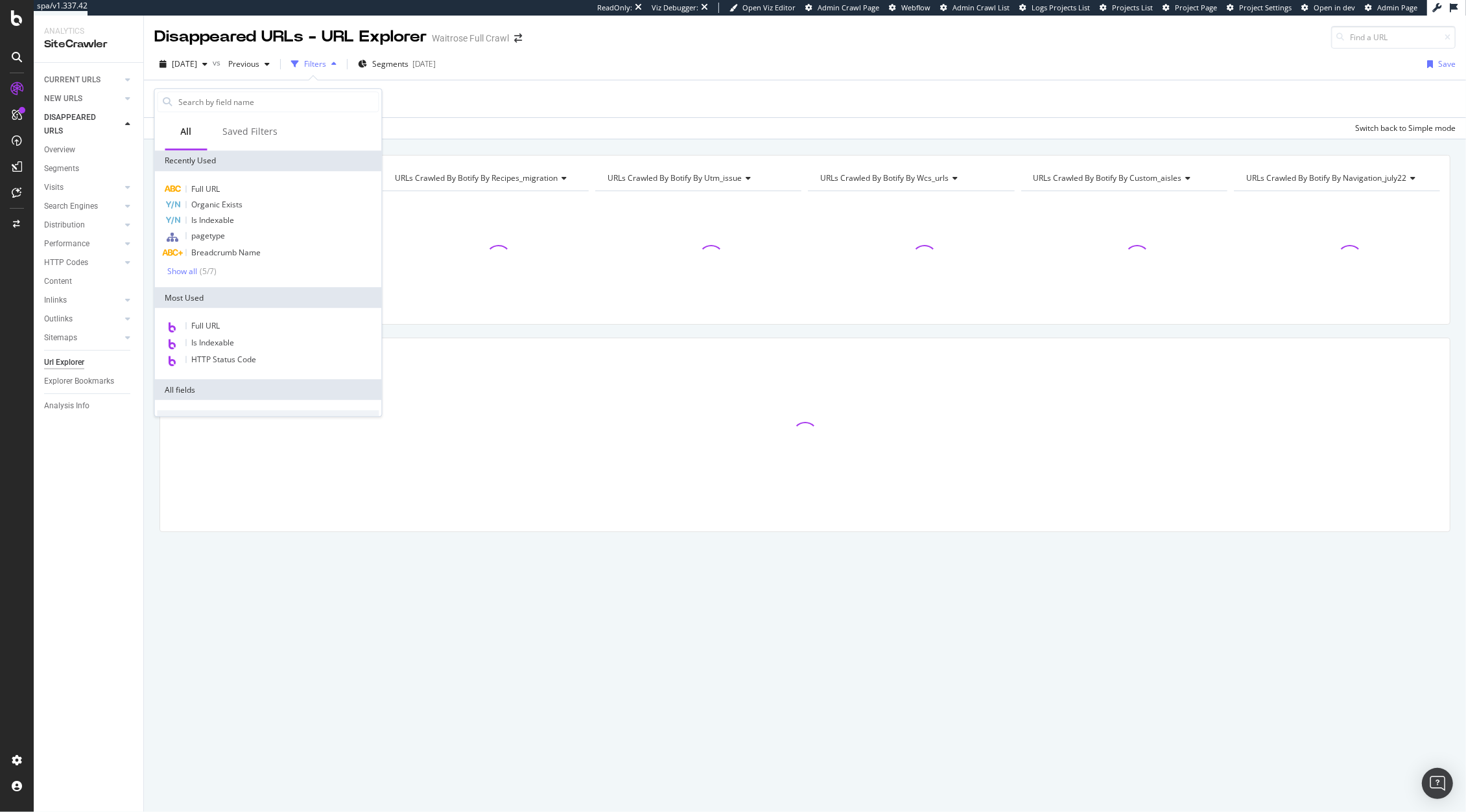
click at [222, 186] on div "Full URL" at bounding box center [268, 189] width 222 height 16
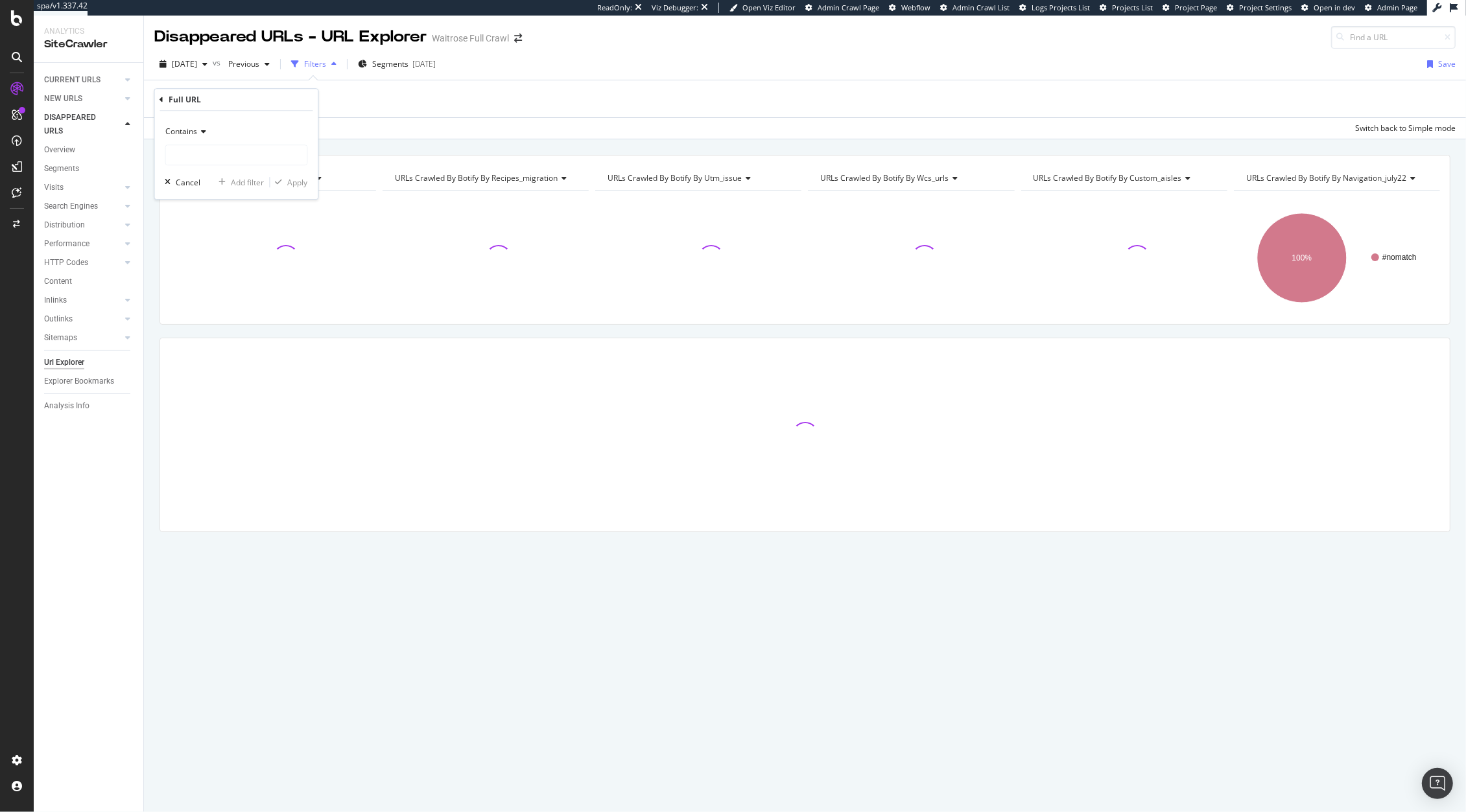
click at [178, 123] on div "Contains" at bounding box center [236, 132] width 143 height 21
drag, startPoint x: 197, startPoint y: 93, endPoint x: 182, endPoint y: 151, distance: 59.9
click at [182, 151] on div "Equal to" at bounding box center [238, 158] width 139 height 17
click at [183, 153] on input "text" at bounding box center [236, 155] width 141 height 21
paste input "https://www.waitrose.com/ecom/shop/browse/groceries/baby_and_toddler/baby_and_t…"
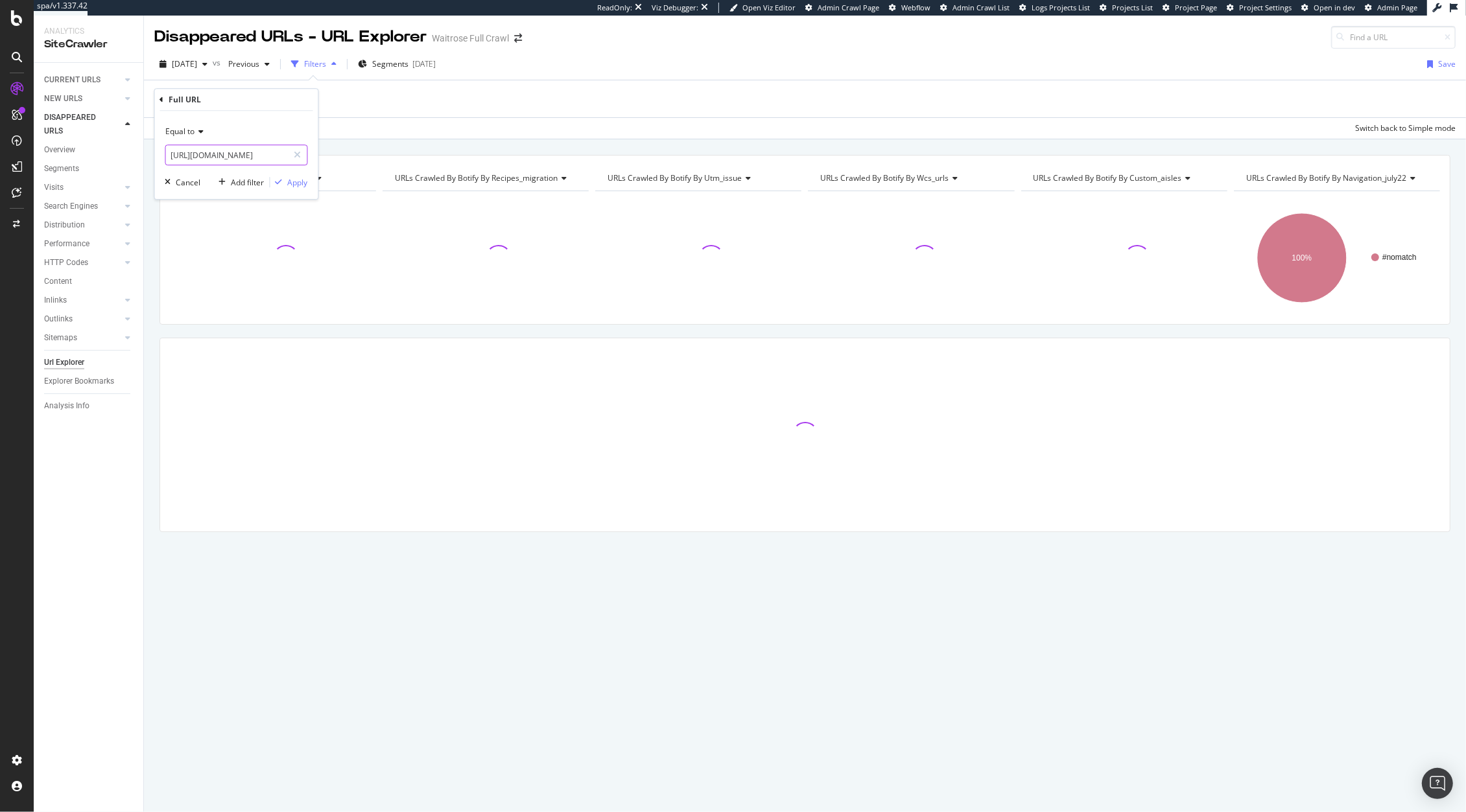
scroll to position [0, 270]
type input "https://www.waitrose.com/ecom/shop/browse/groceries/baby_and_toddler/baby_and_t…"
drag, startPoint x: 182, startPoint y: 151, endPoint x: 299, endPoint y: 176, distance: 119.6
click at [299, 176] on button "Apply" at bounding box center [289, 182] width 38 height 13
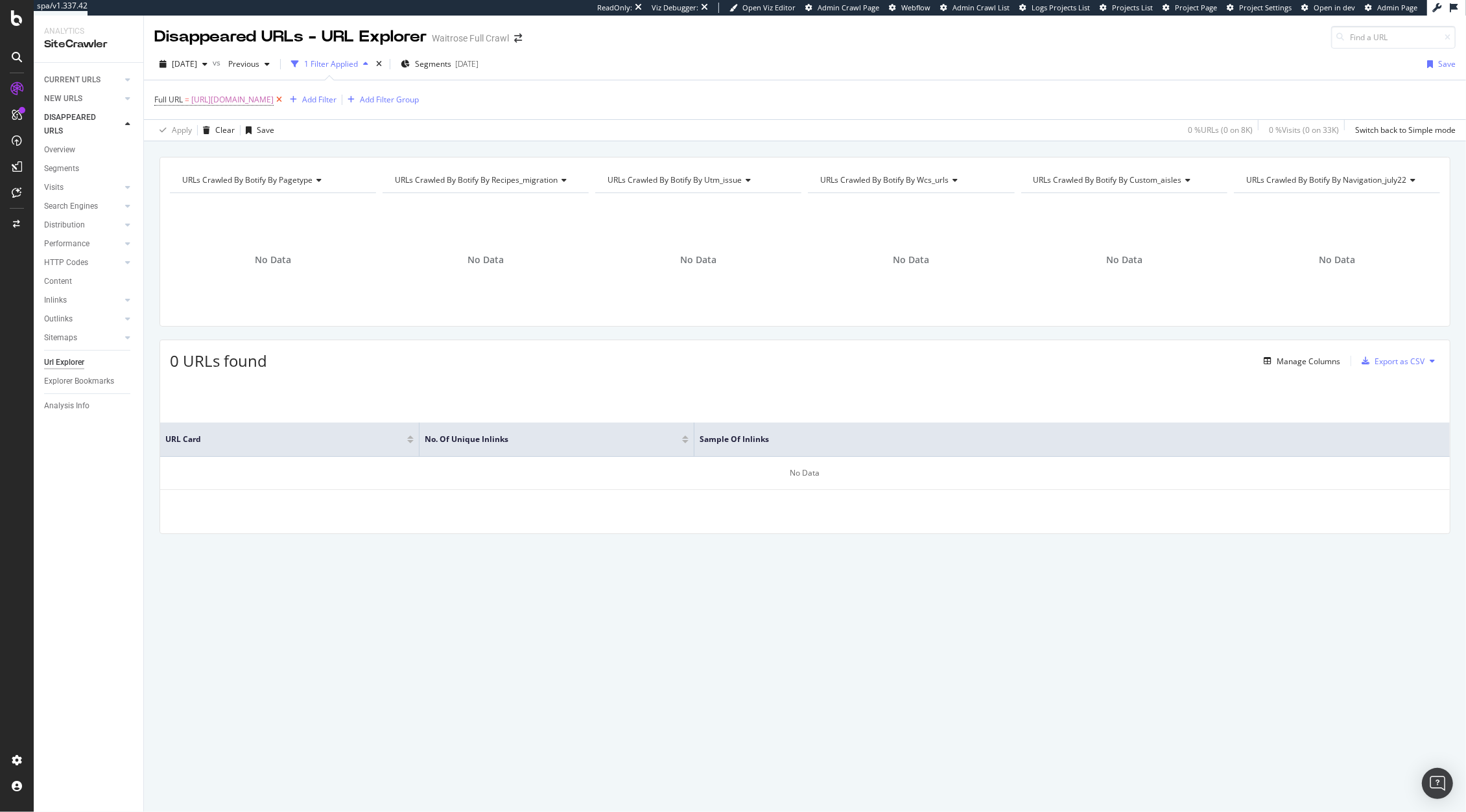
drag, startPoint x: 299, startPoint y: 176, endPoint x: 579, endPoint y: 103, distance: 289.4
click at [284, 103] on icon at bounding box center [279, 99] width 11 height 13
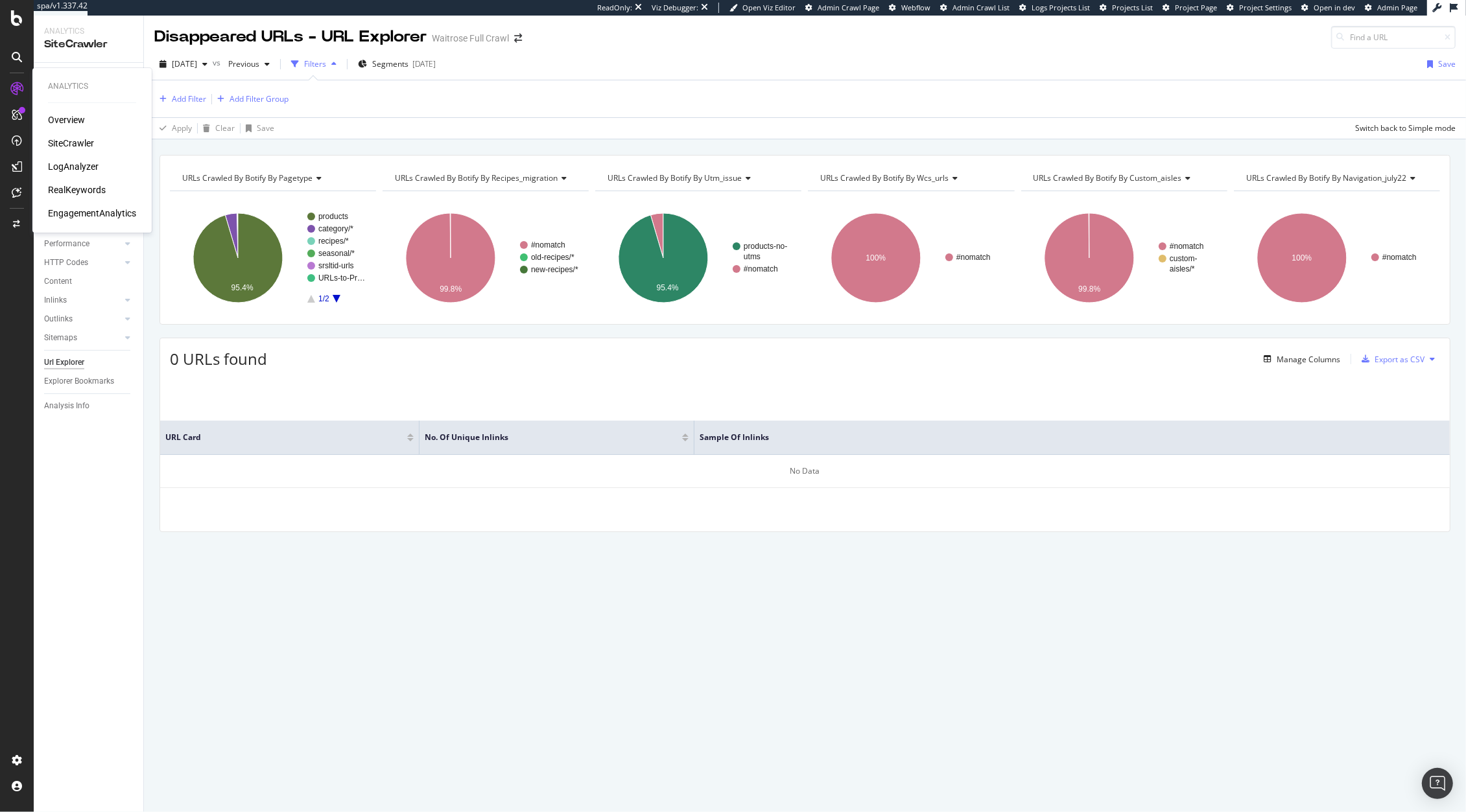
click at [71, 119] on div "Overview" at bounding box center [66, 120] width 37 height 13
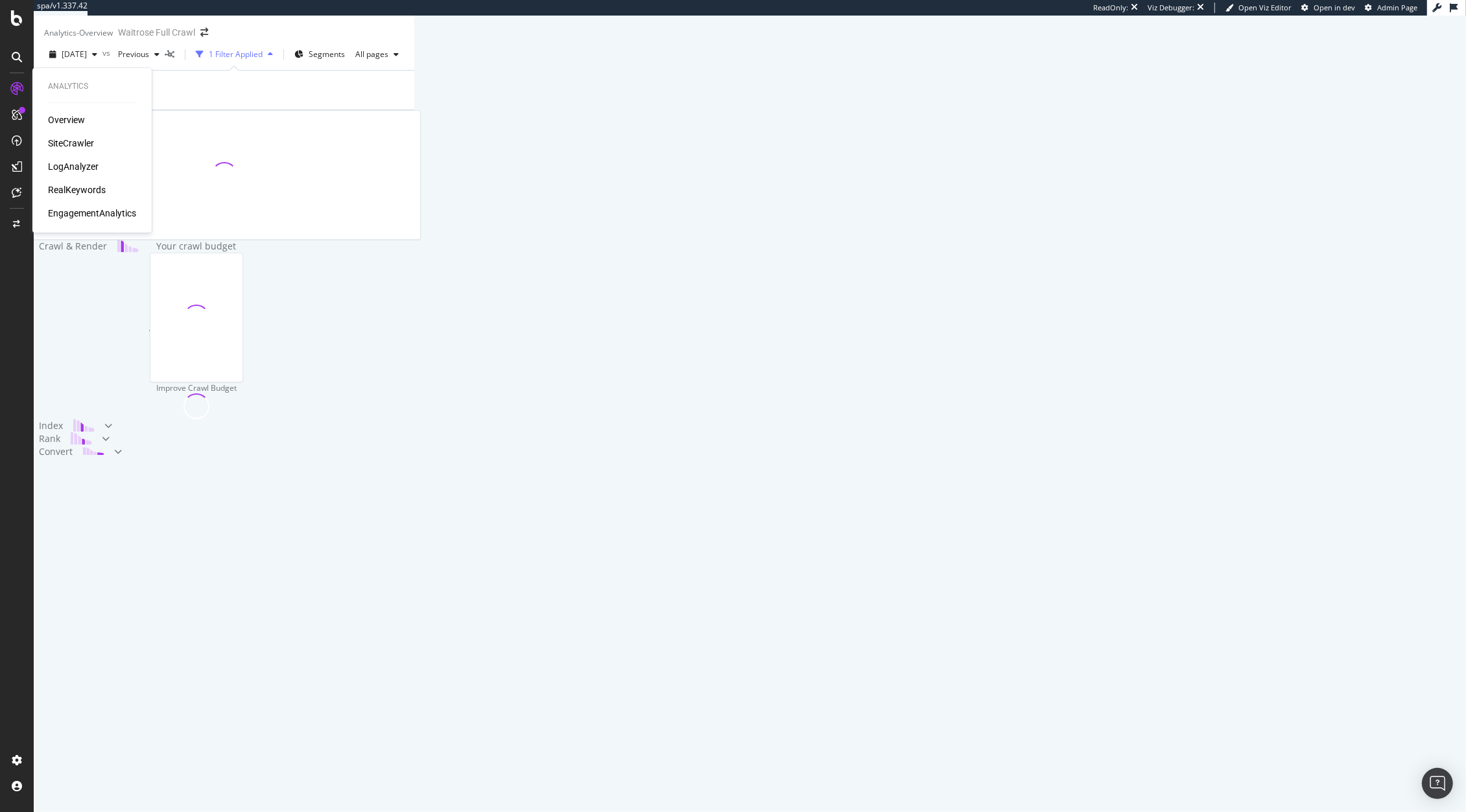
click at [69, 157] on div "Overview SiteCrawler LogAnalyzer RealKeywords EngagementAnalytics" at bounding box center [92, 167] width 88 height 107
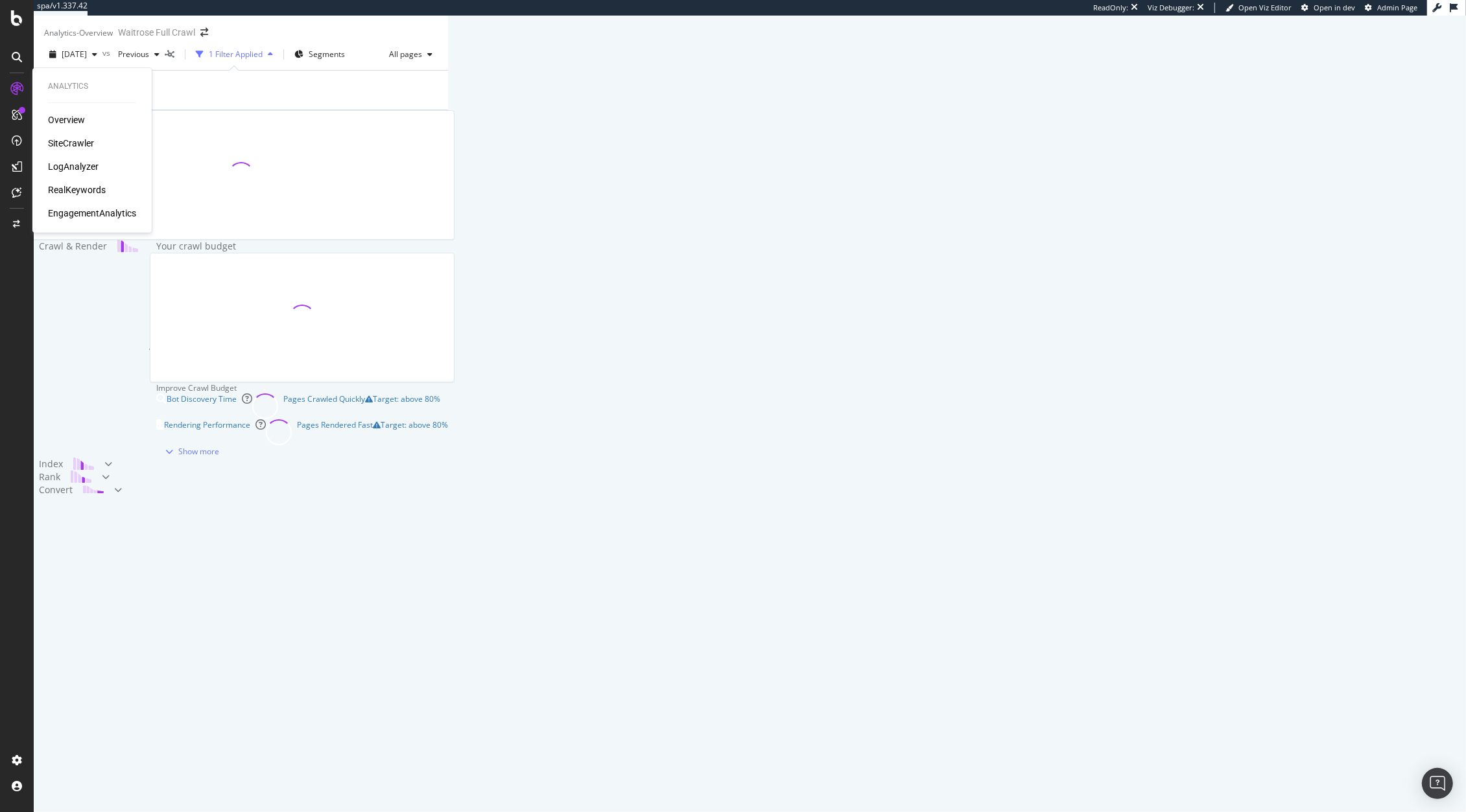
click at [71, 143] on div "SiteCrawler" at bounding box center [71, 143] width 46 height 13
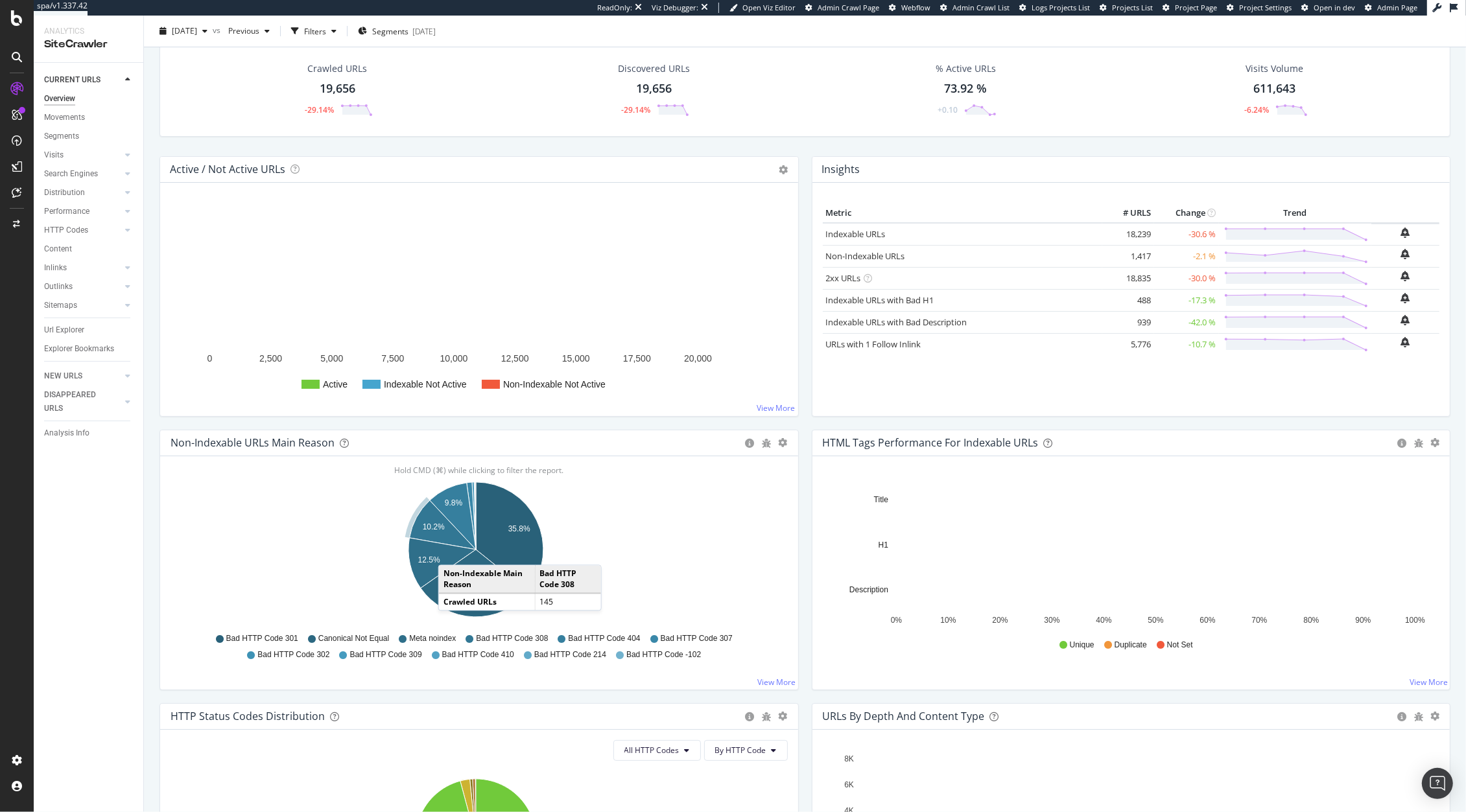
scroll to position [47, 0]
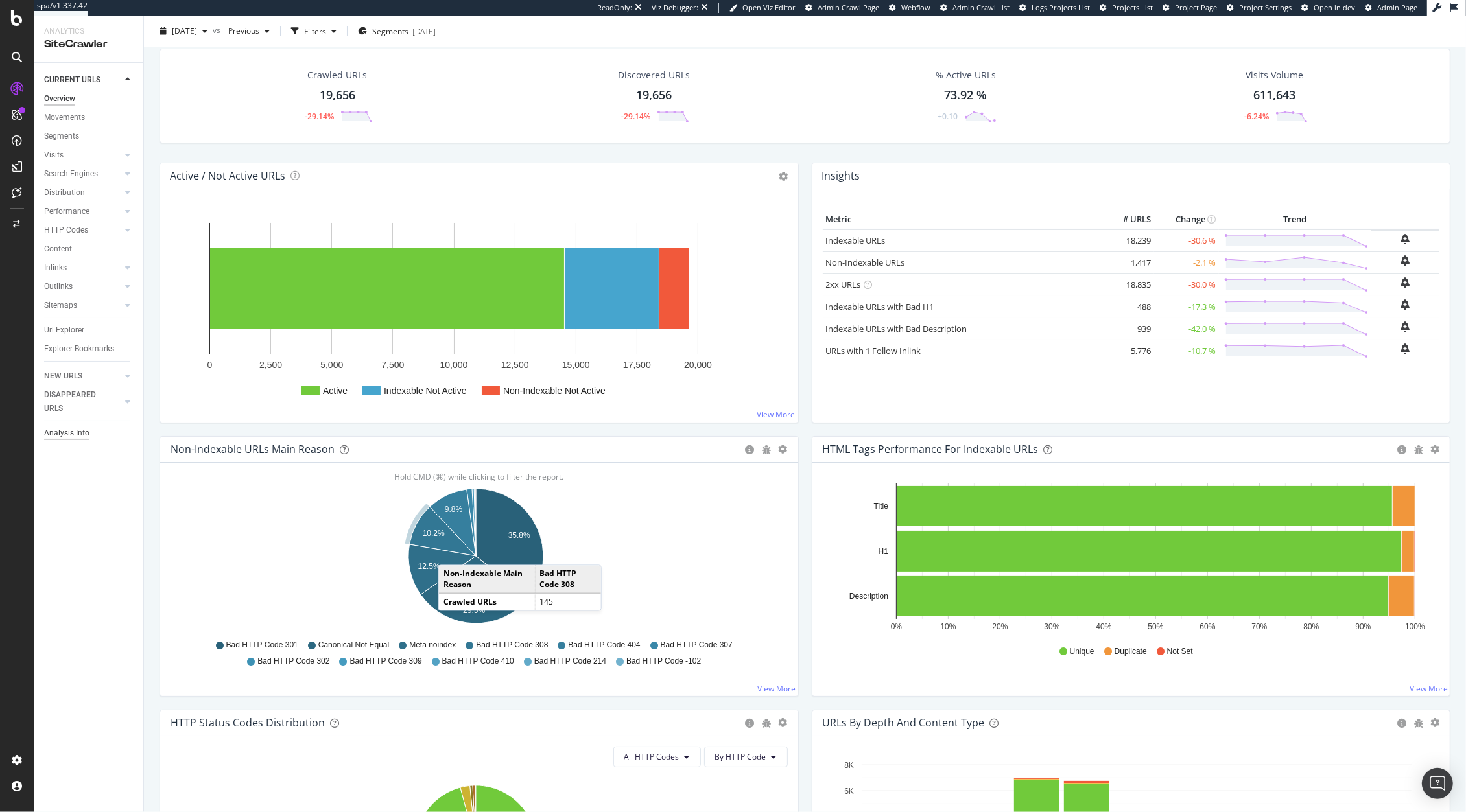
click at [63, 432] on div "Analysis Info" at bounding box center [66, 432] width 45 height 13
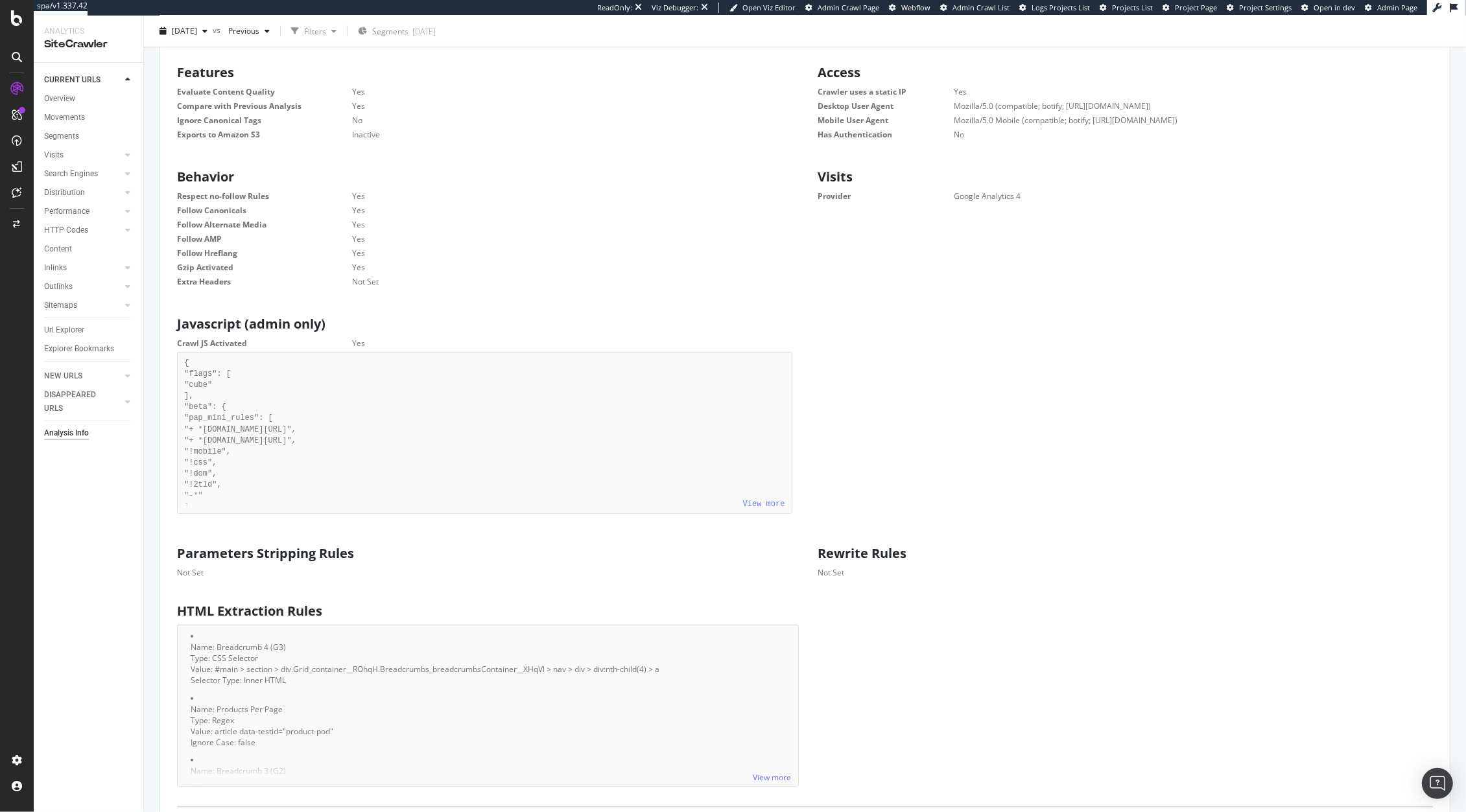
scroll to position [488, 0]
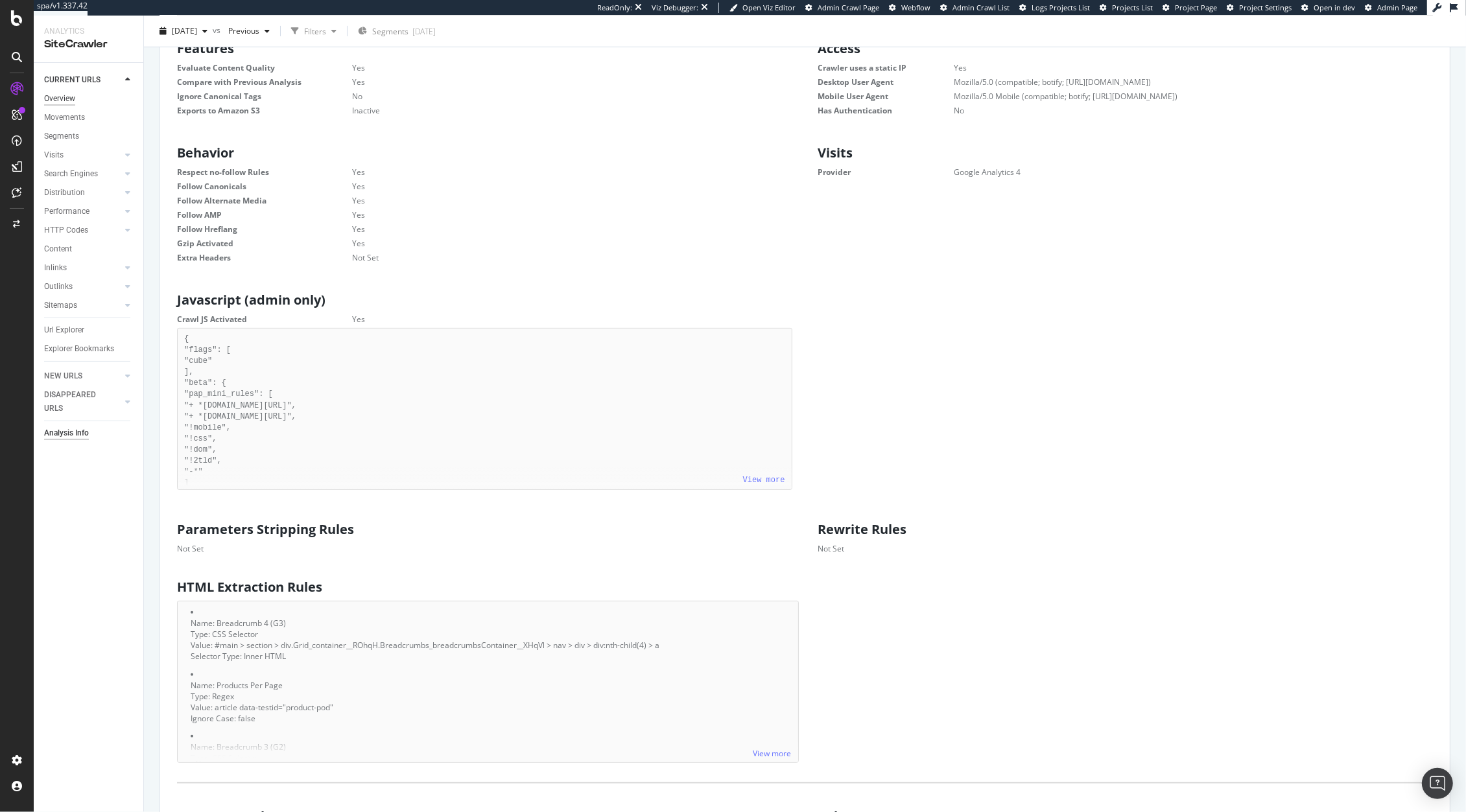
click at [65, 97] on div "Overview" at bounding box center [59, 99] width 31 height 13
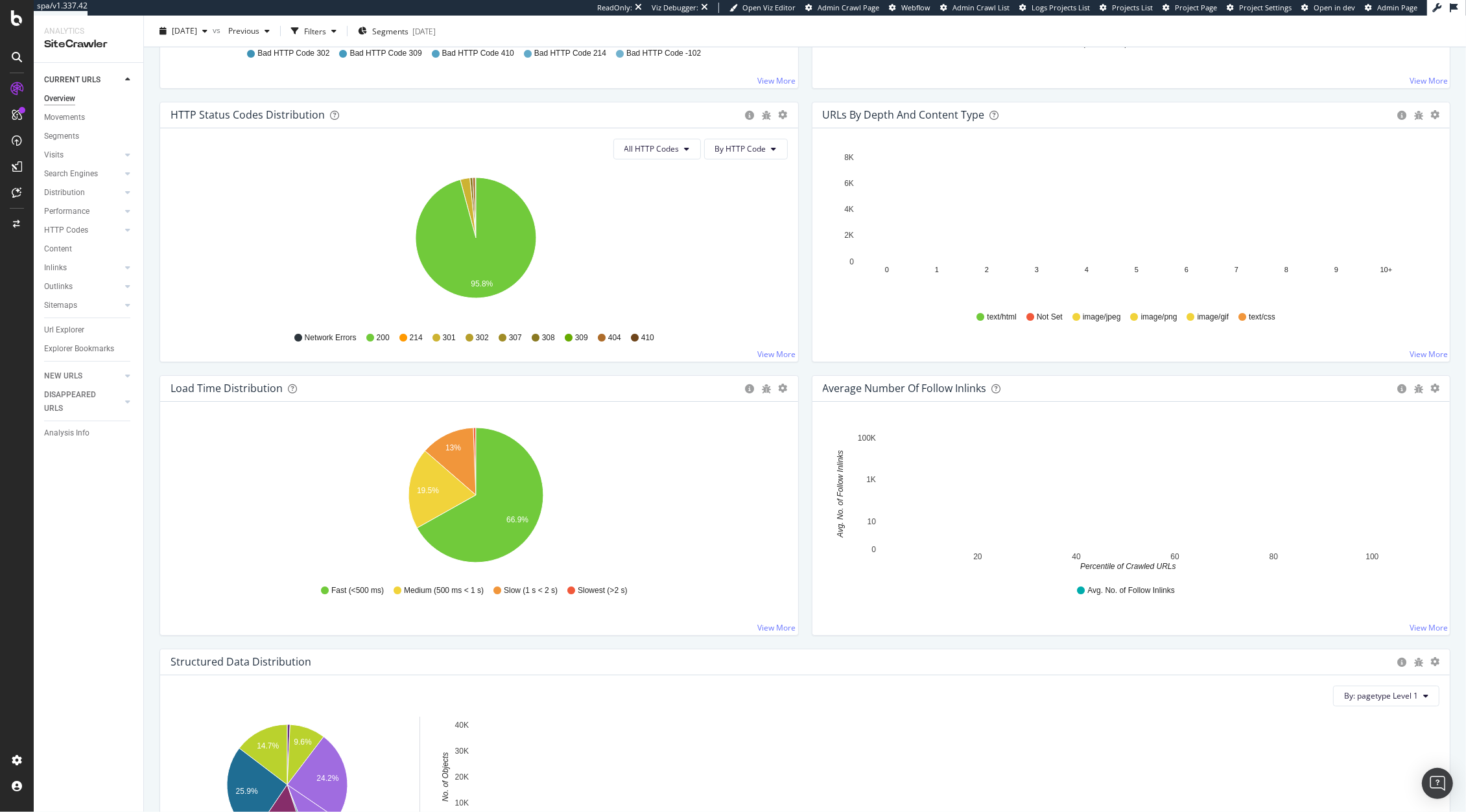
scroll to position [636, 0]
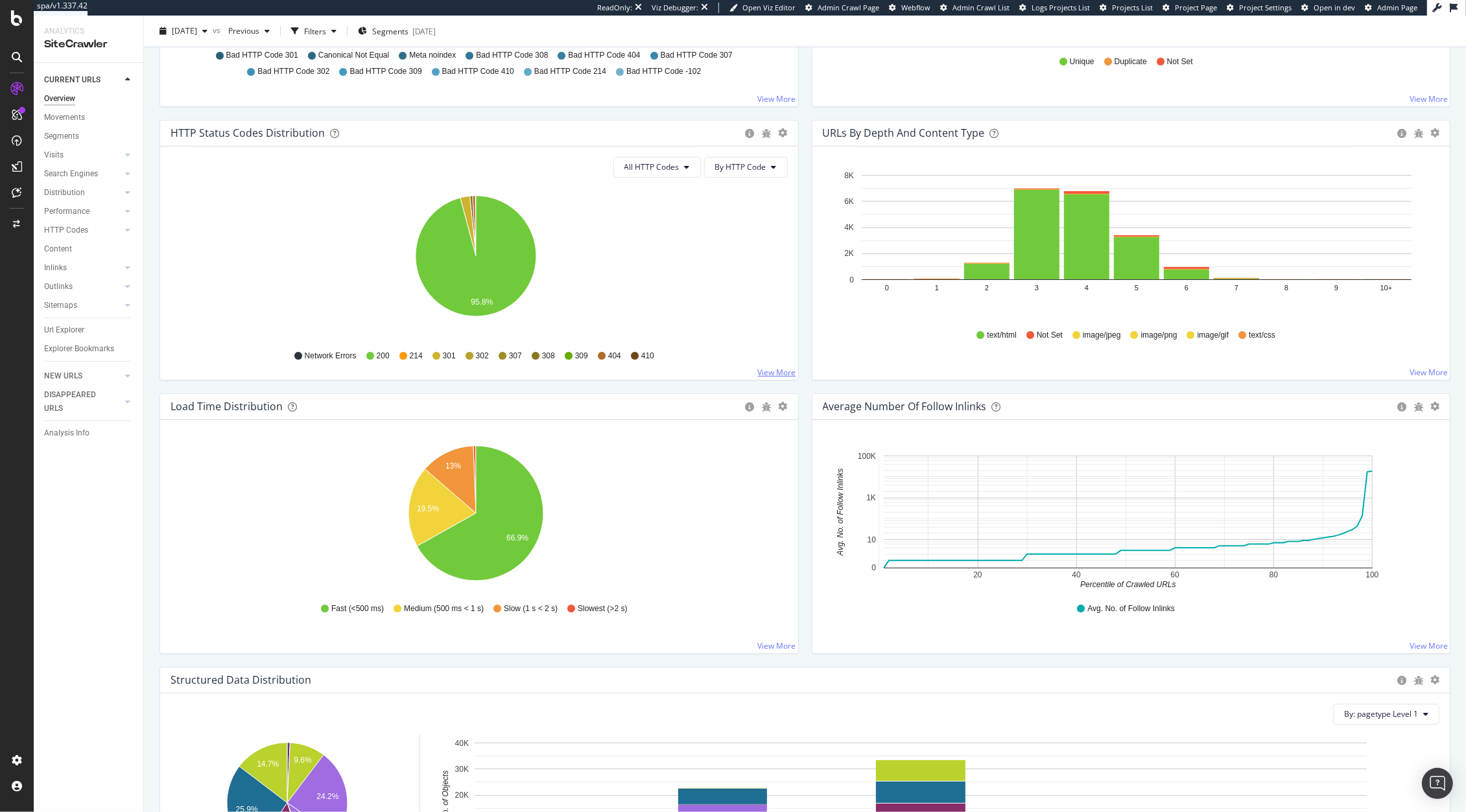
click at [767, 373] on link "View More" at bounding box center [777, 372] width 38 height 11
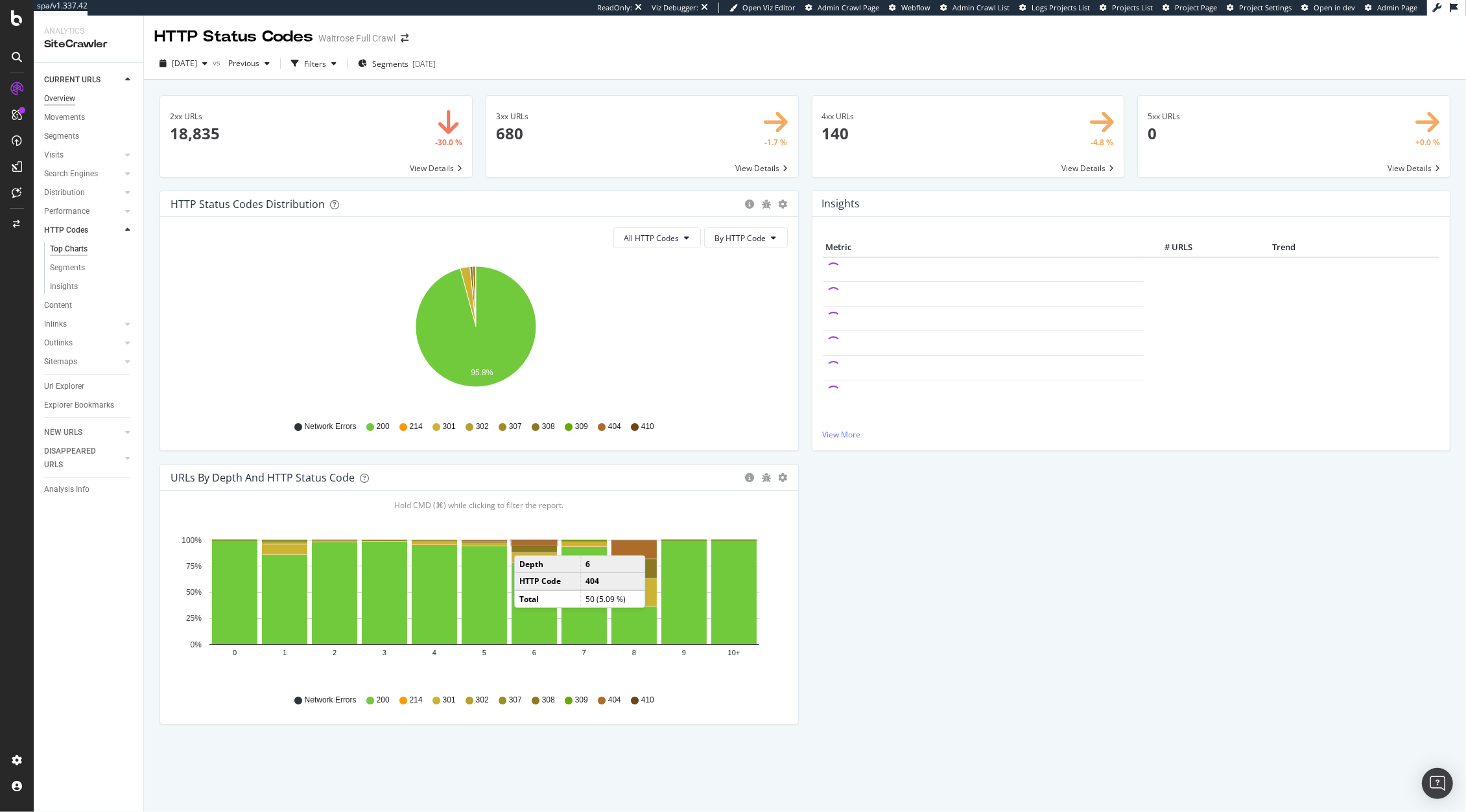
click at [58, 97] on div "Overview" at bounding box center [59, 99] width 31 height 13
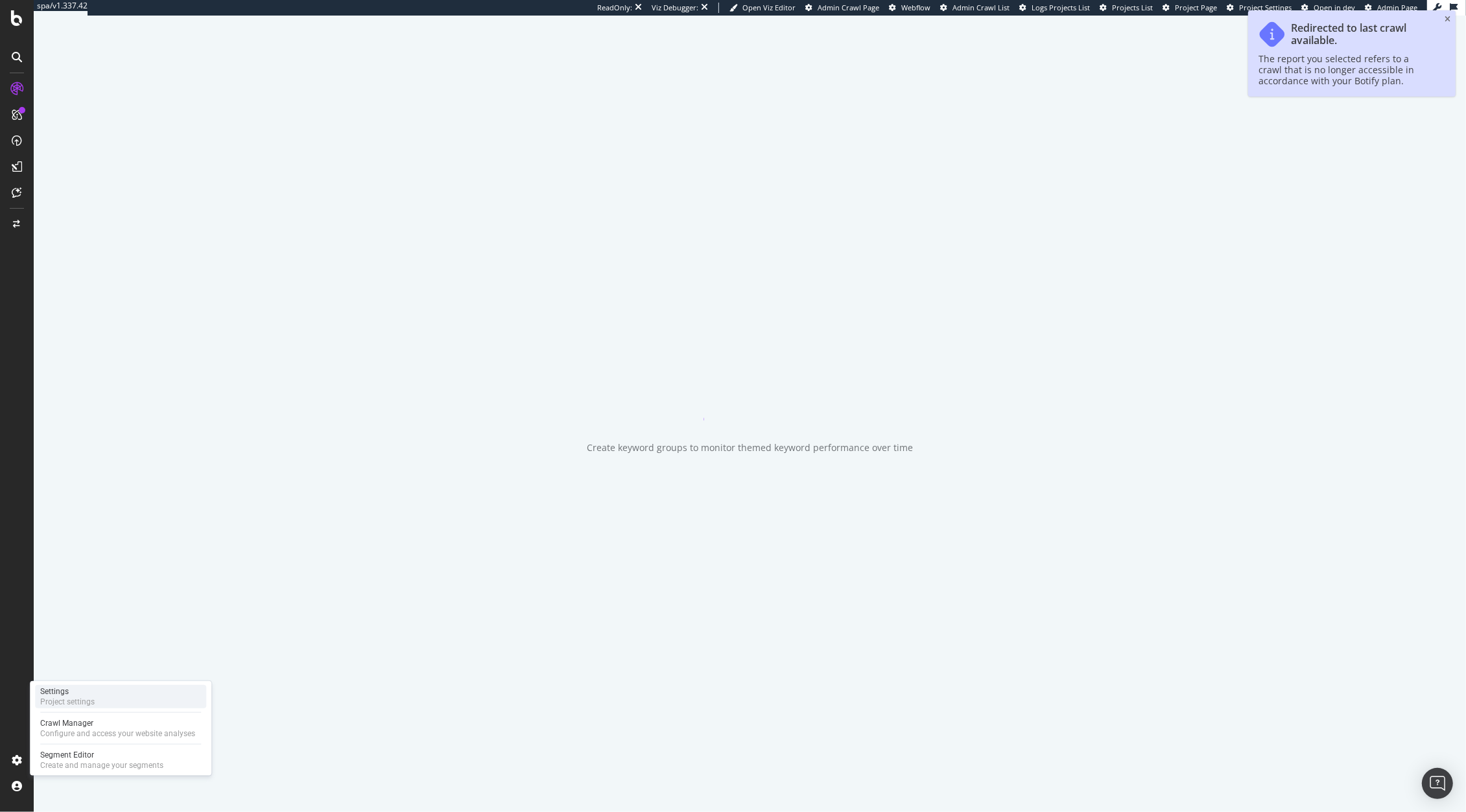
click at [95, 693] on div "Settings Project settings" at bounding box center [120, 697] width 171 height 24
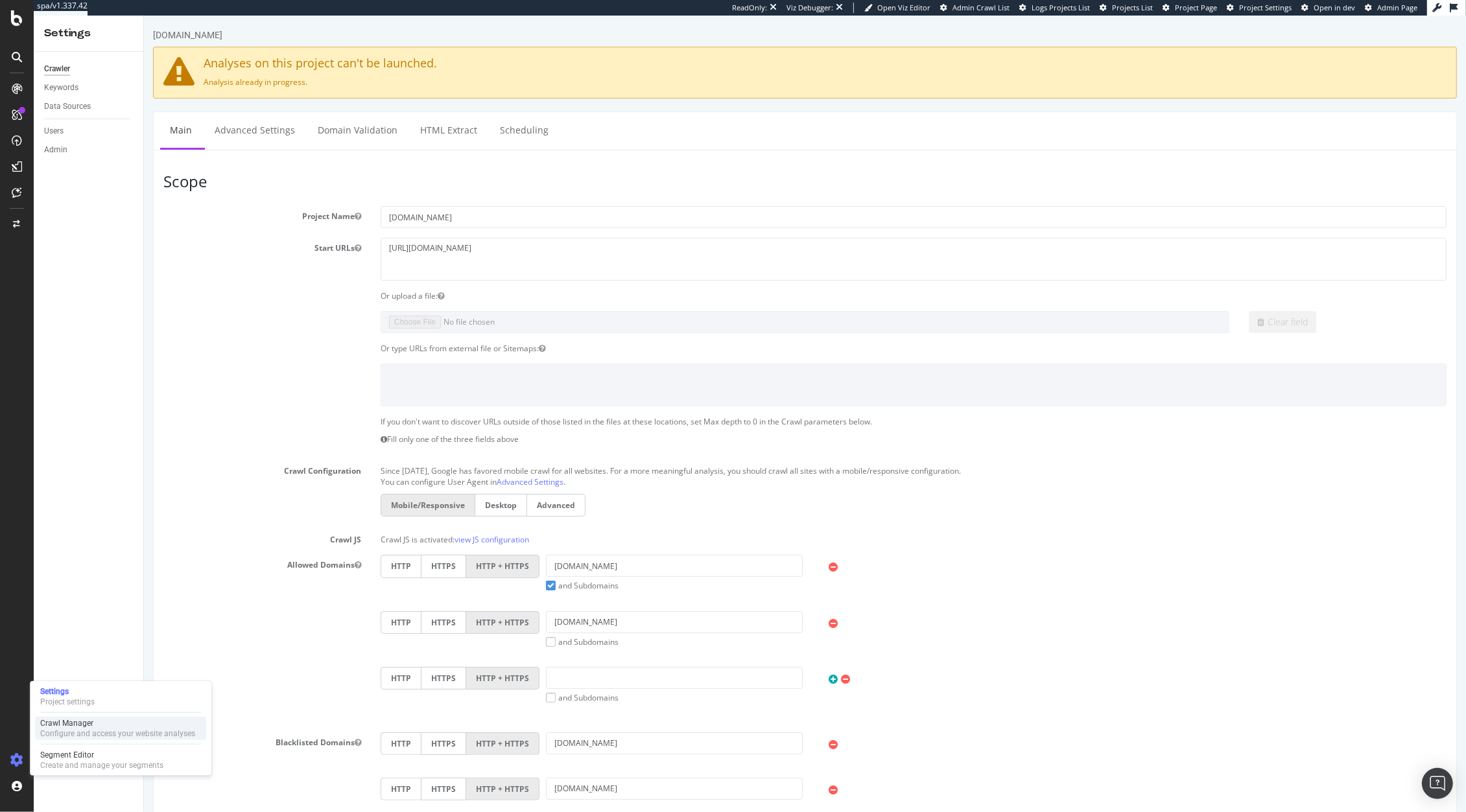
click at [86, 720] on div "Crawl Manager" at bounding box center [118, 723] width 155 height 10
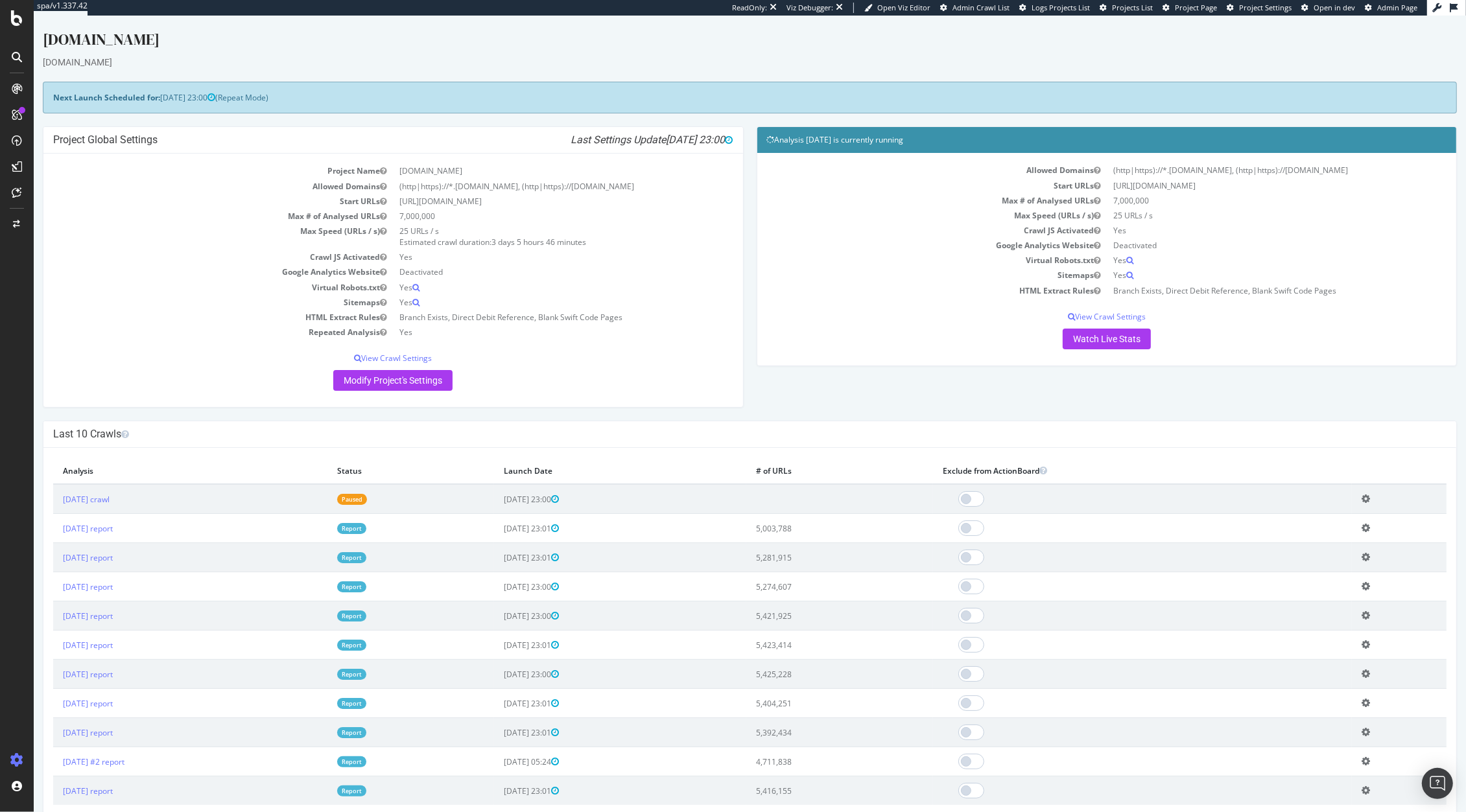
click at [1354, 498] on td "Add name Delete analysis" at bounding box center [1399, 499] width 95 height 30
click at [1361, 498] on icon at bounding box center [1365, 499] width 9 height 9
click at [1334, 536] on link "Delete analysis" at bounding box center [1318, 536] width 103 height 17
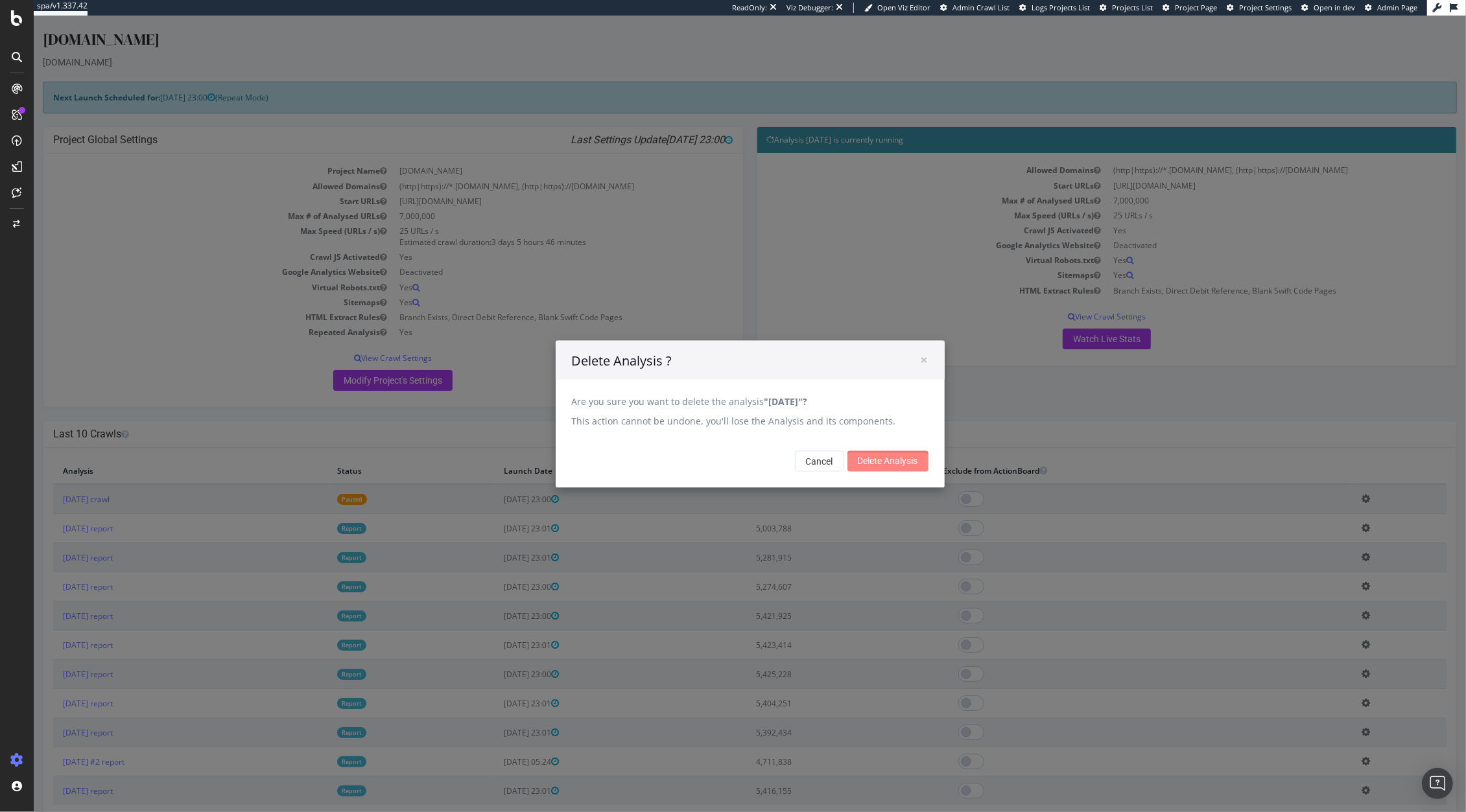
click at [877, 459] on input "Delete Analysis" at bounding box center [887, 461] width 81 height 21
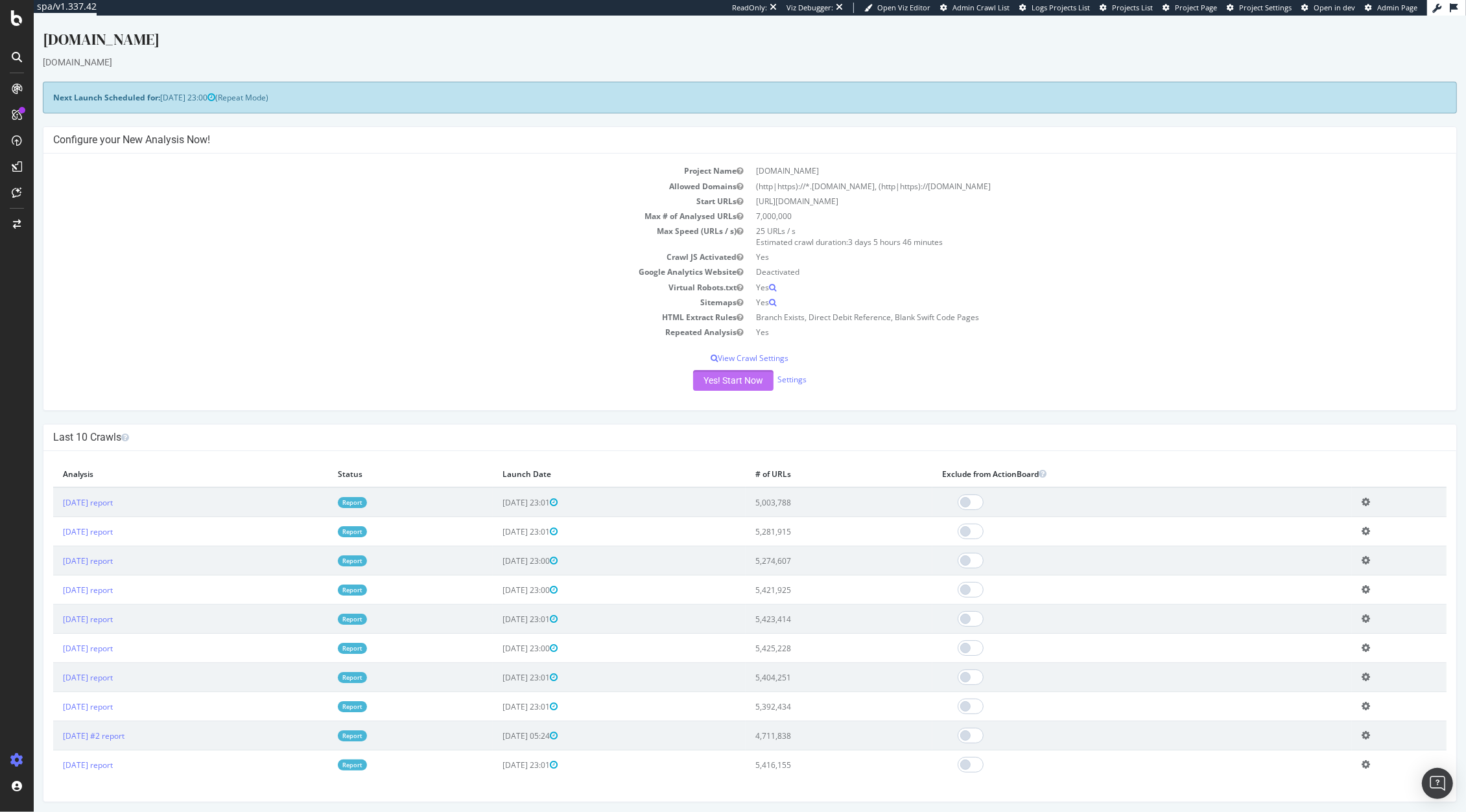
click at [712, 382] on button "Yes! Start Now" at bounding box center [733, 380] width 81 height 21
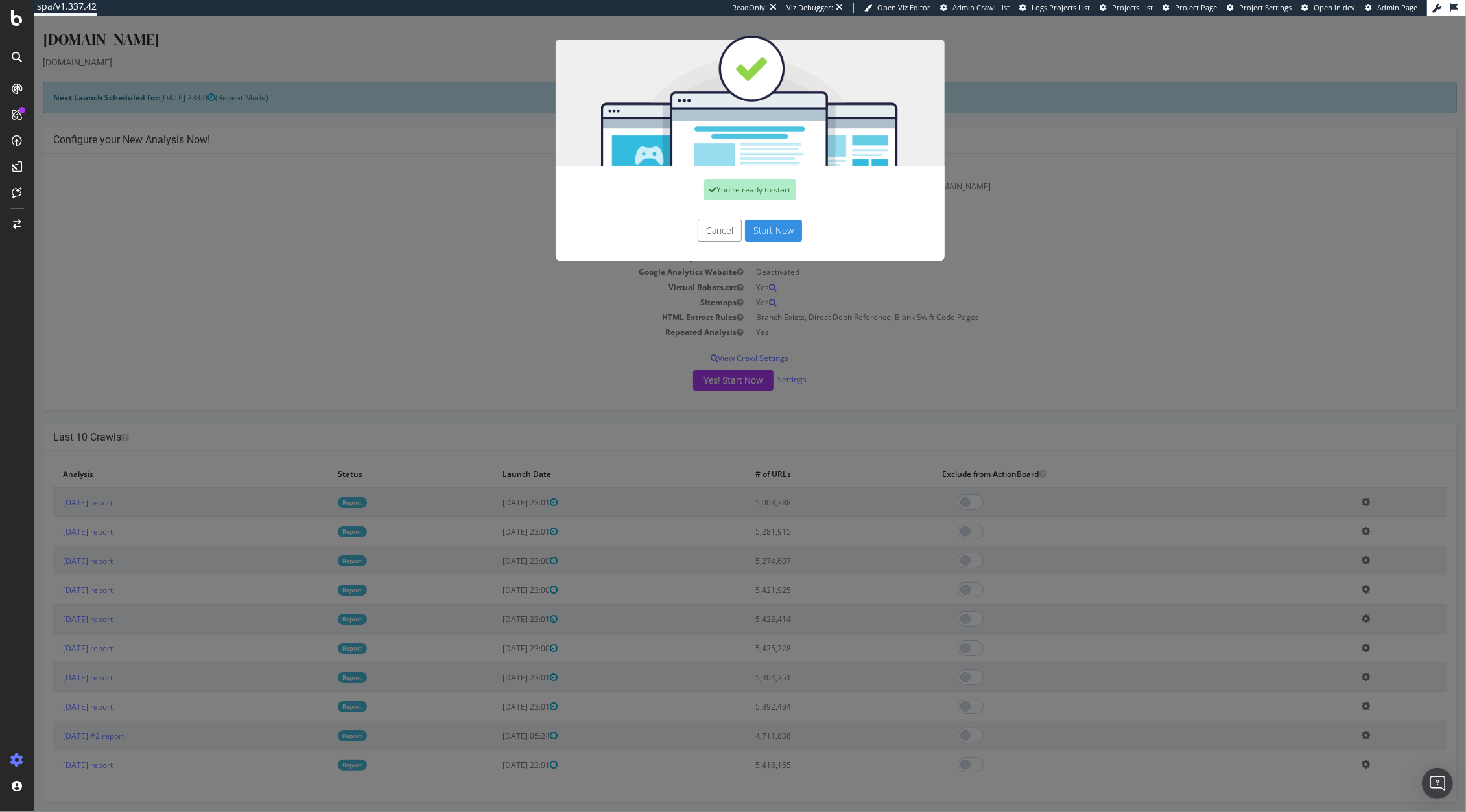
click at [793, 230] on button "Start Now" at bounding box center [774, 230] width 57 height 22
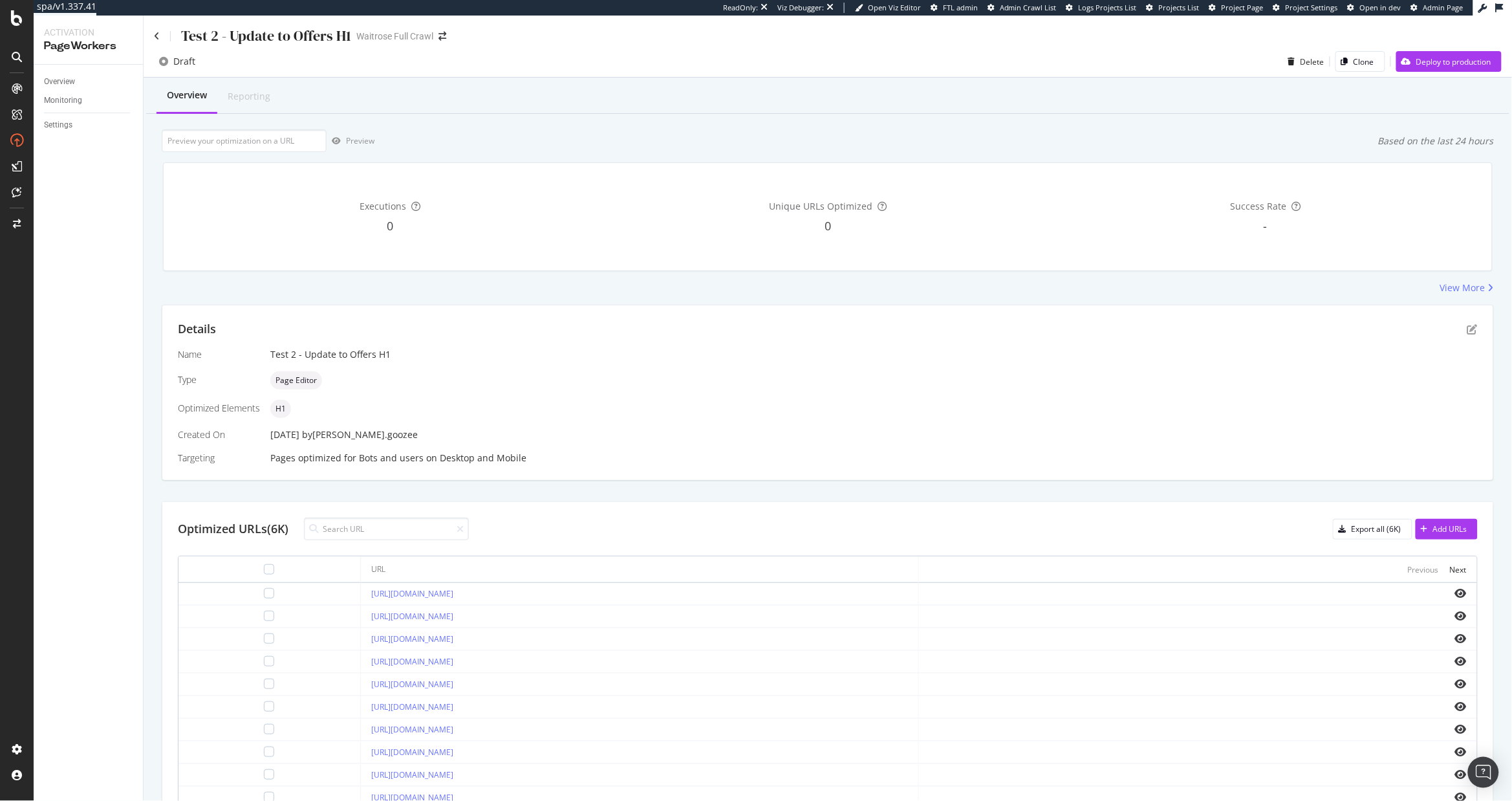
scroll to position [1, 0]
click at [694, 537] on div "Optimized URLs (6K) Export all (6K) Add URLs" at bounding box center [828, 528] width 1300 height 23
click at [641, 587] on td "[URL][DOMAIN_NAME]" at bounding box center [639, 593] width 558 height 23
click at [1441, 593] on div at bounding box center [1198, 592] width 537 height 10
click at [1455, 591] on icon "eye" at bounding box center [1461, 592] width 12 height 10
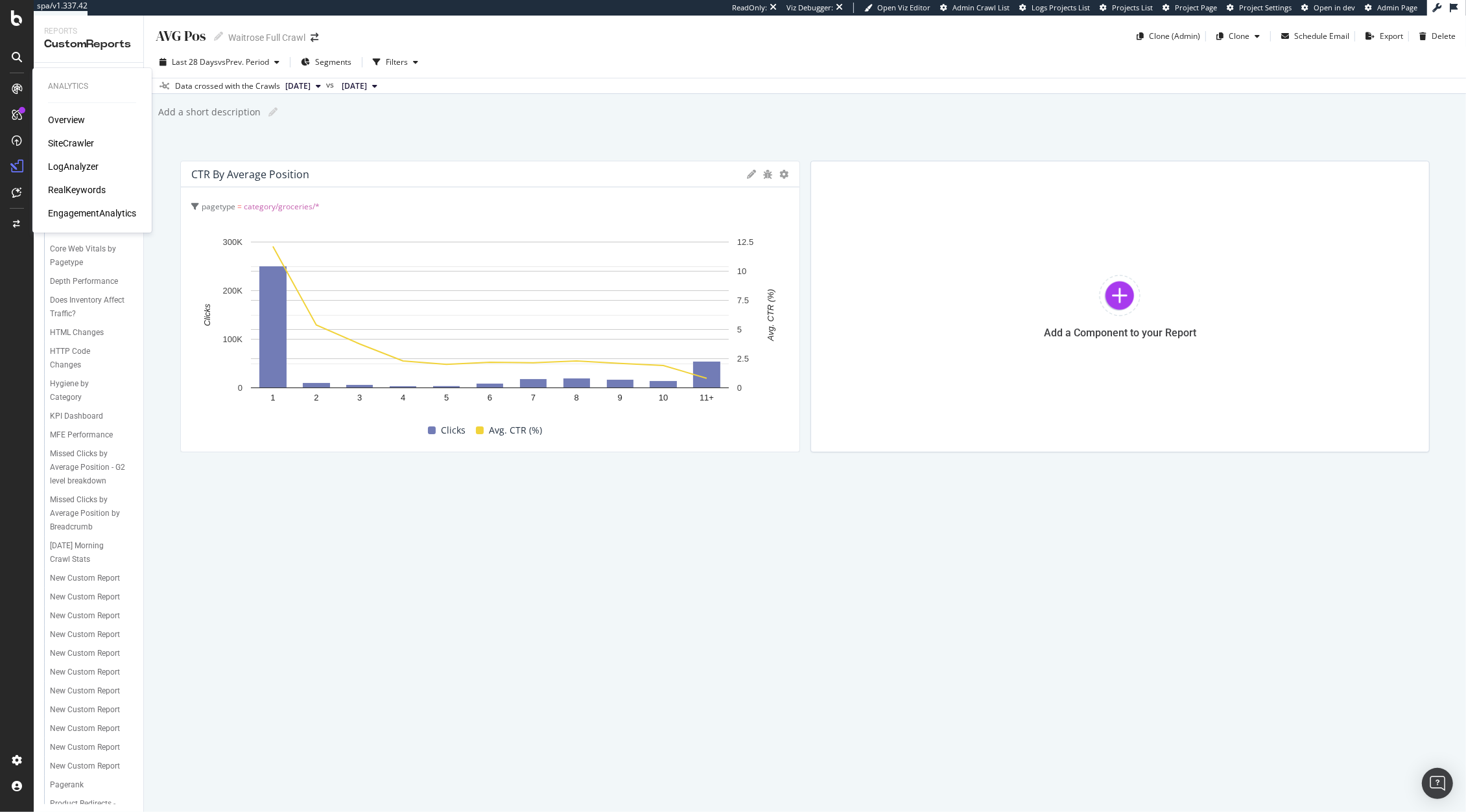
scroll to position [454, 0]
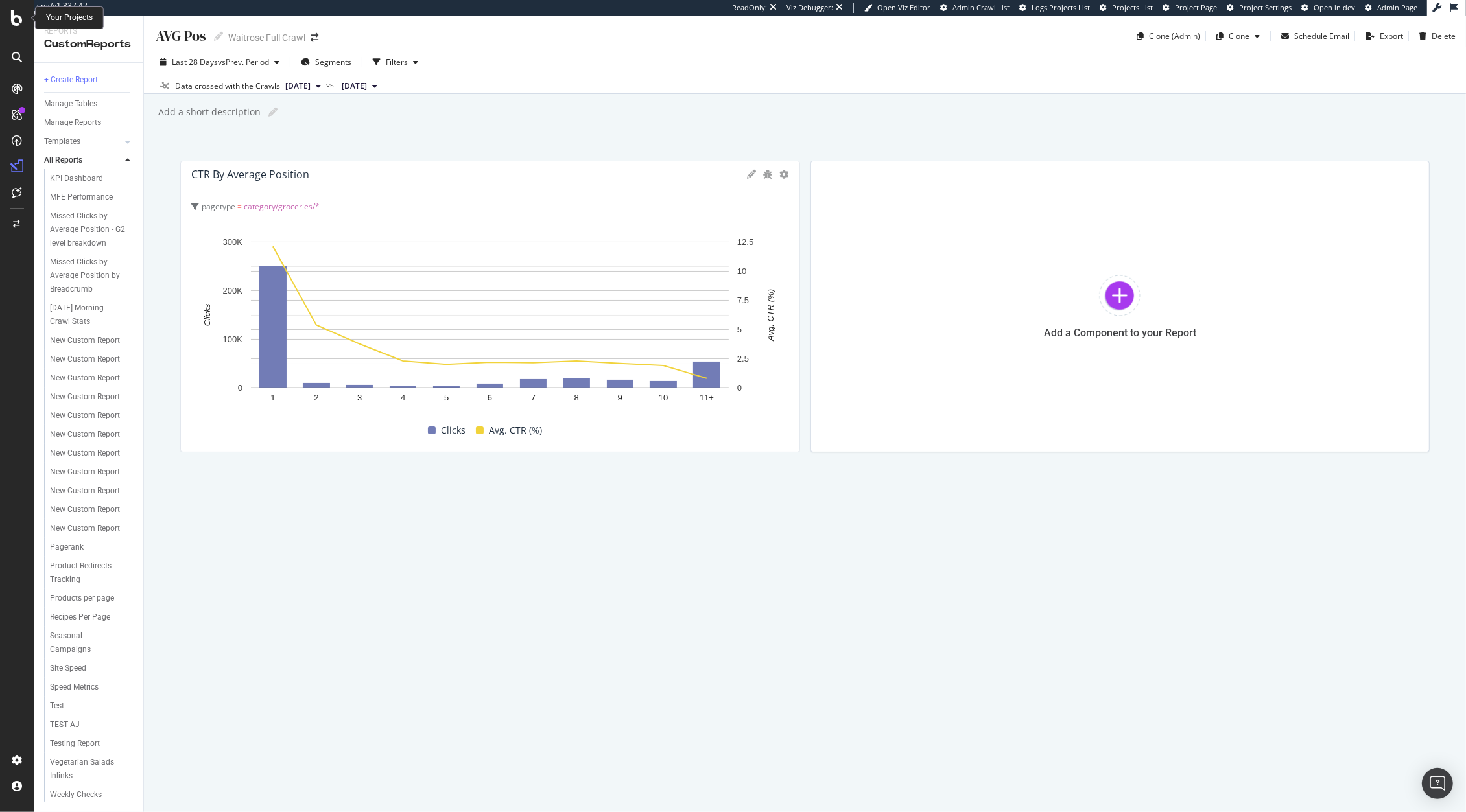
click at [13, 20] on icon at bounding box center [17, 18] width 12 height 16
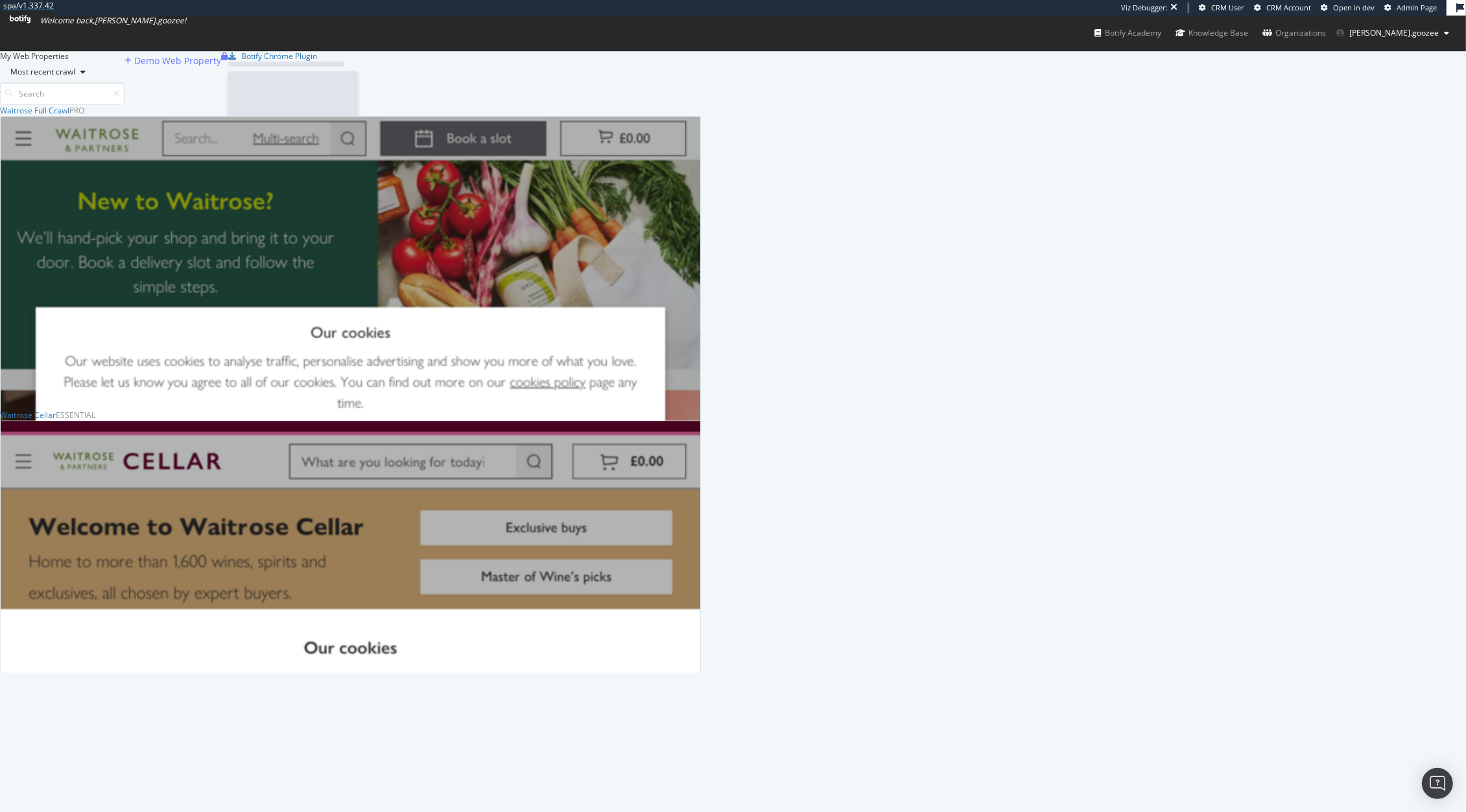
scroll to position [556, 688]
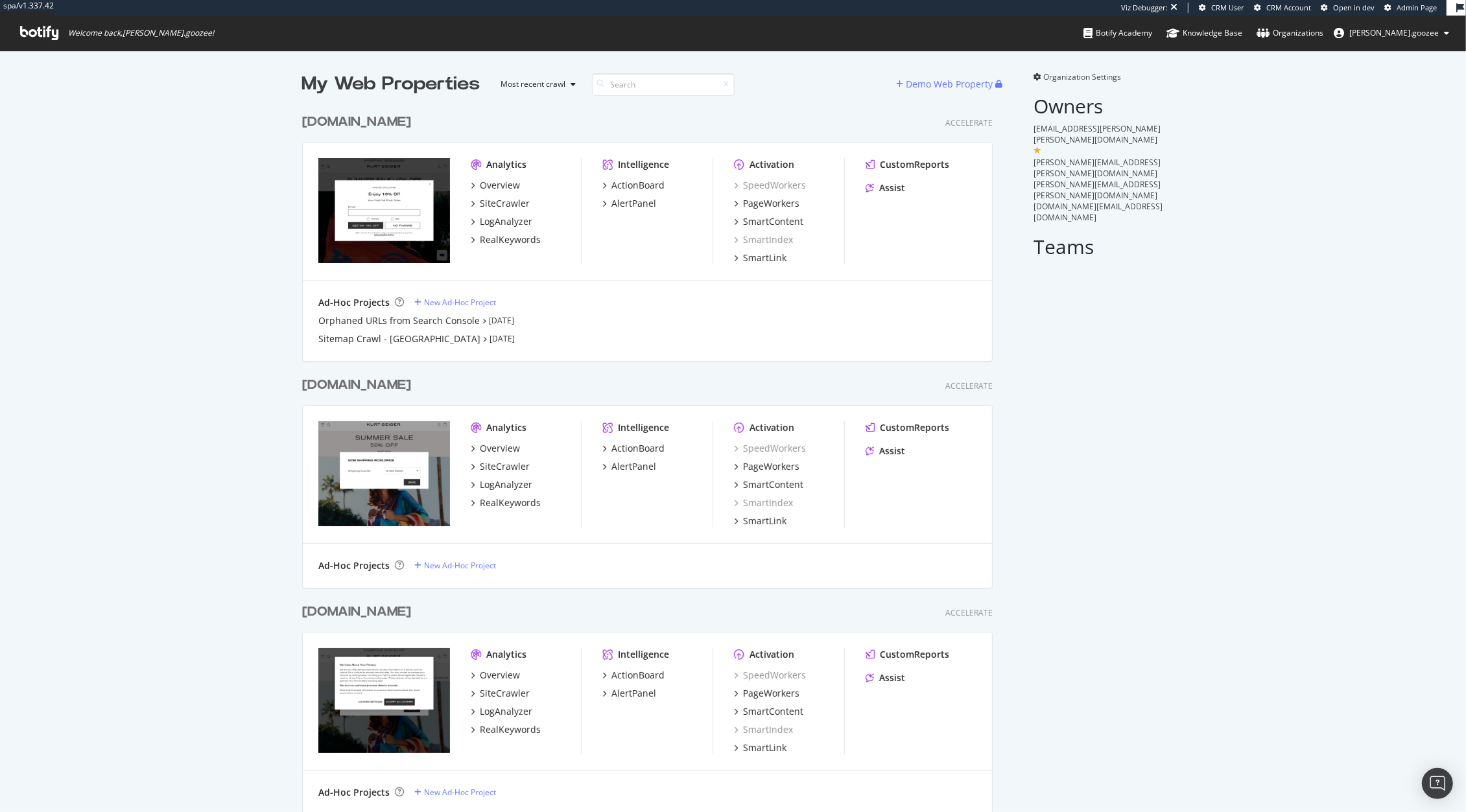
scroll to position [21, 0]
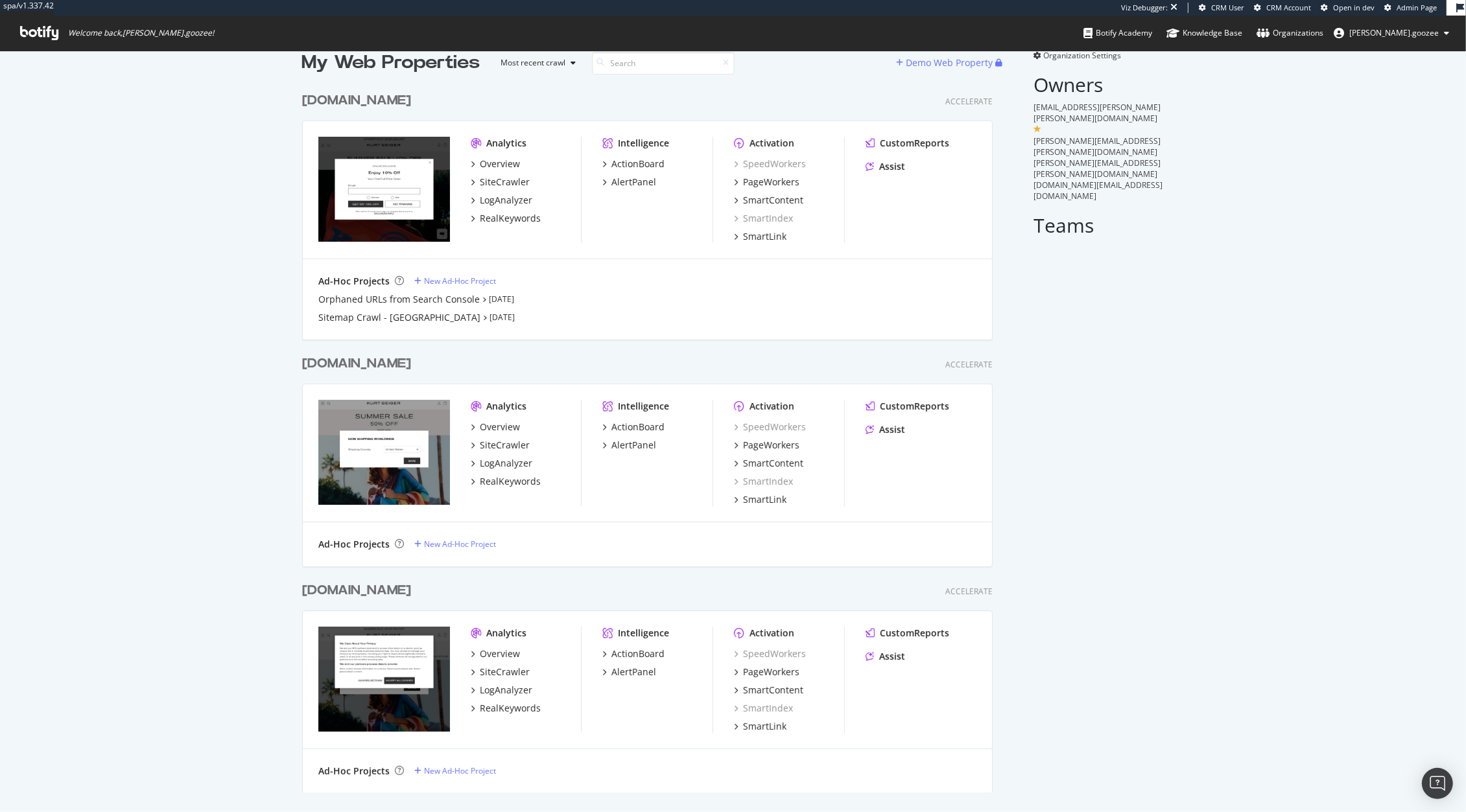
click at [492, 592] on div "[DOMAIN_NAME] Accelerate" at bounding box center [647, 591] width 691 height 19
click at [773, 181] on div "PageWorkers" at bounding box center [770, 182] width 56 height 13
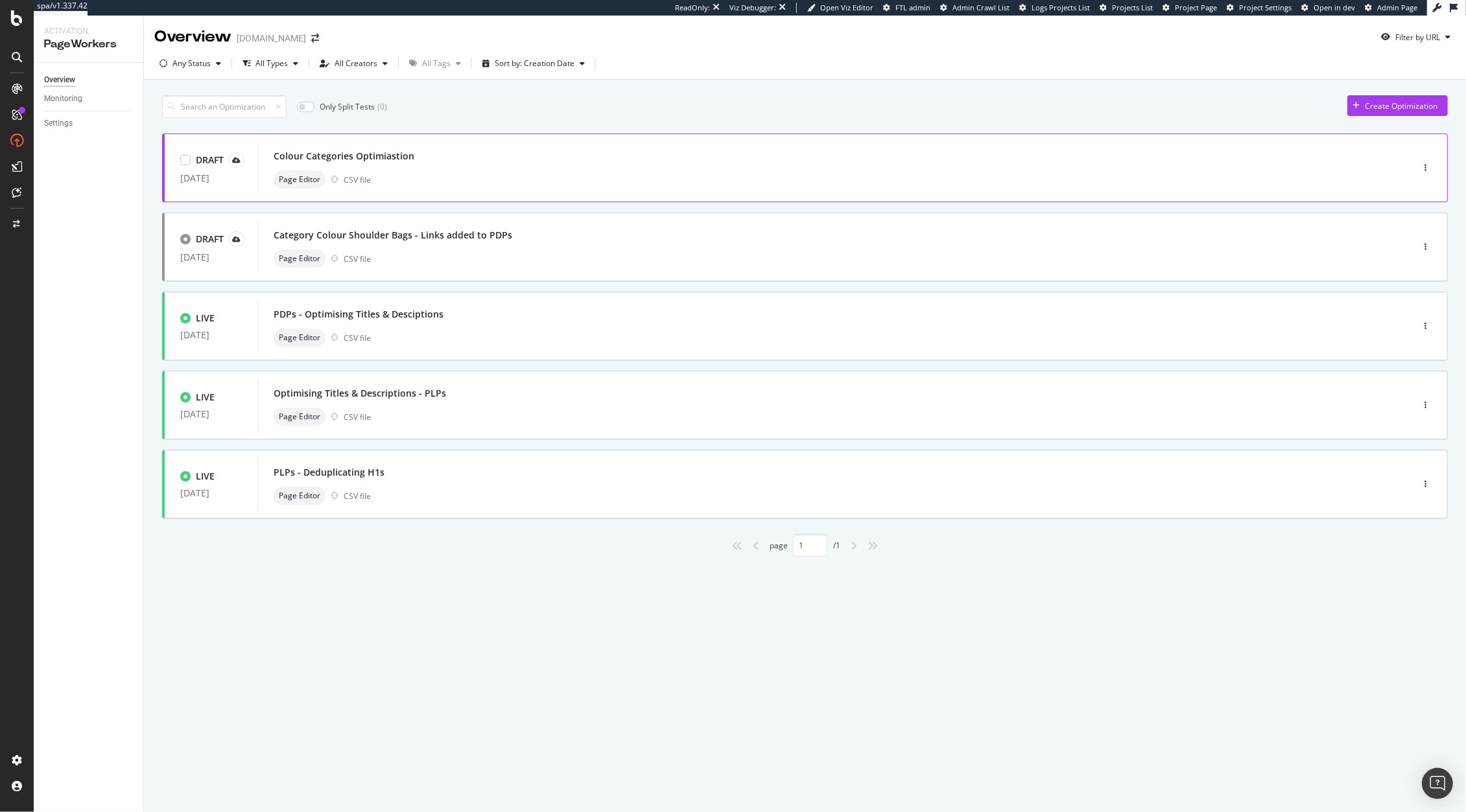
click at [543, 174] on div "Page Editor CSV file" at bounding box center [815, 179] width 1083 height 18
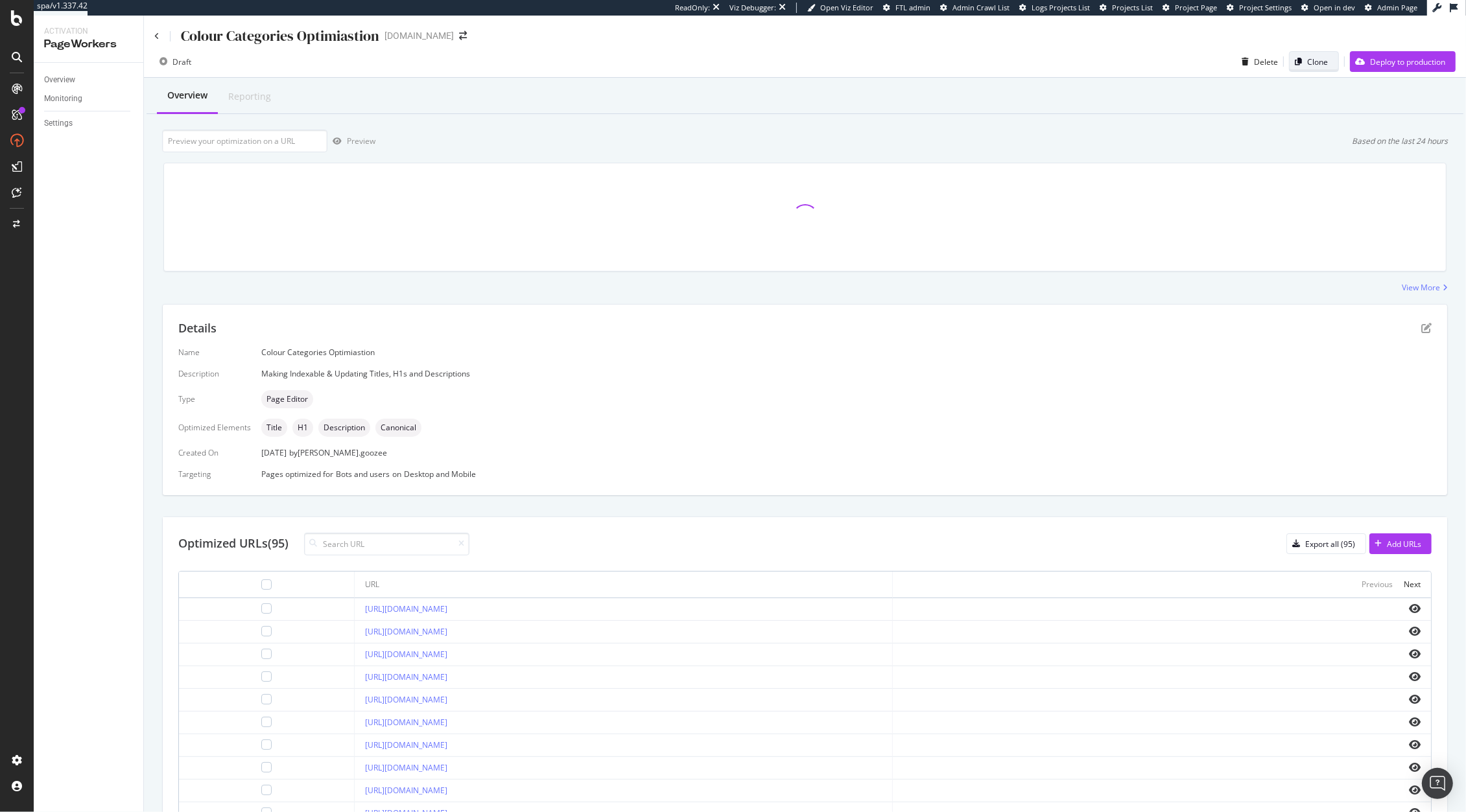
click at [1307, 58] on div "Clone" at bounding box center [1317, 62] width 21 height 11
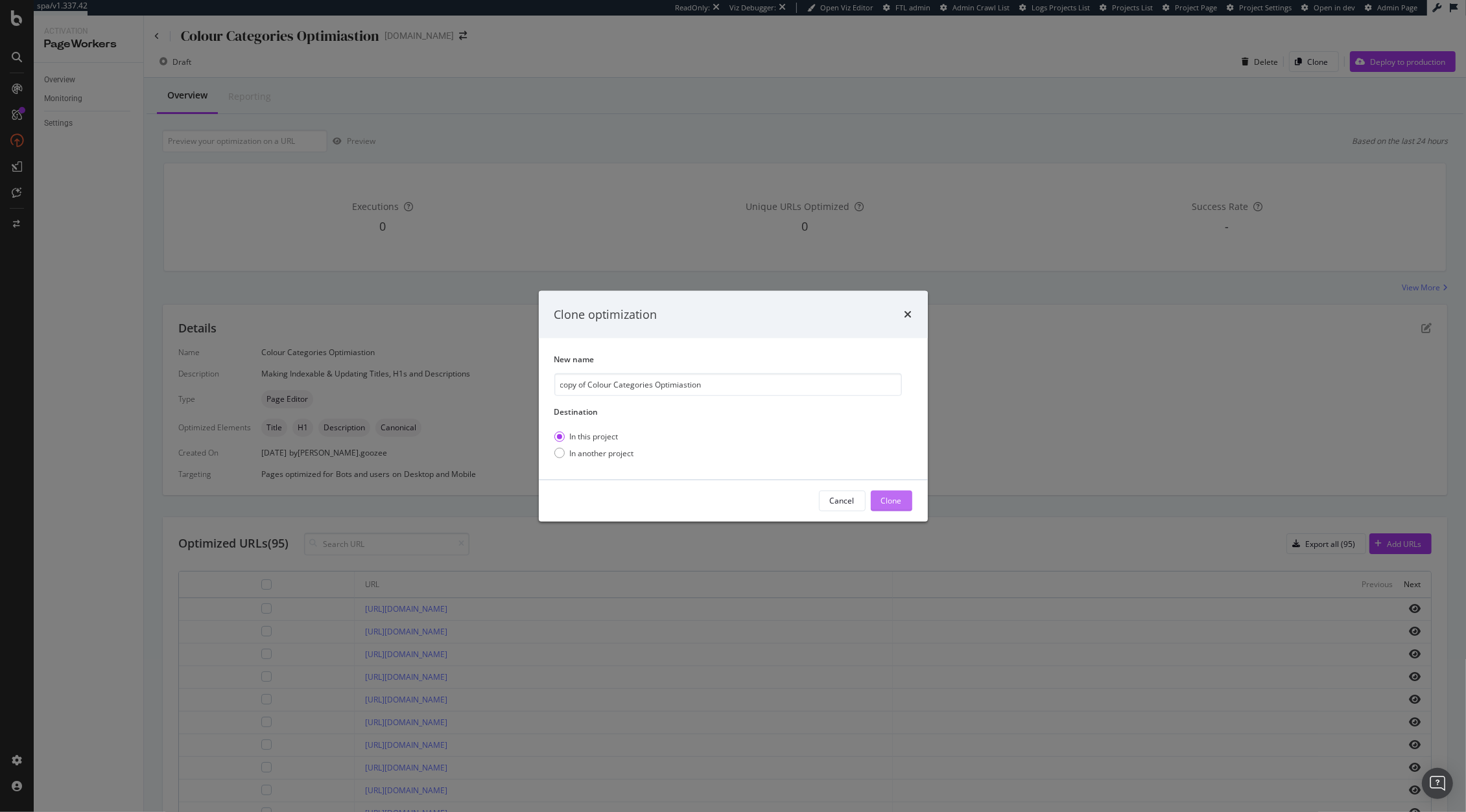
click at [893, 503] on div "Clone" at bounding box center [891, 500] width 21 height 11
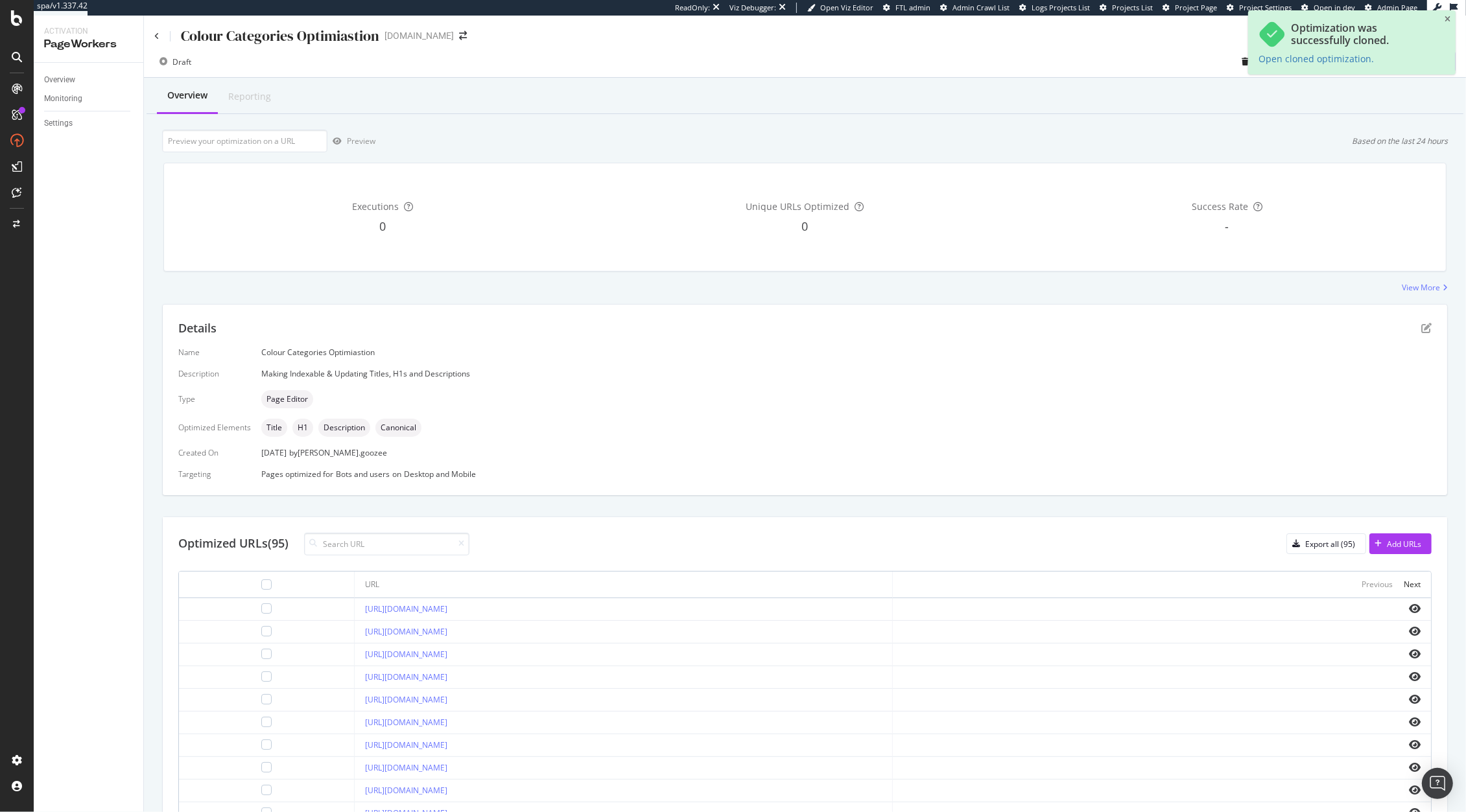
drag, startPoint x: 610, startPoint y: 611, endPoint x: 300, endPoint y: 611, distance: 310.0
click at [354, 611] on td "[URL][DOMAIN_NAME]" at bounding box center [624, 609] width 538 height 23
copy link "[URL][DOMAIN_NAME]"
click at [76, 86] on link "Overview" at bounding box center [89, 80] width 90 height 13
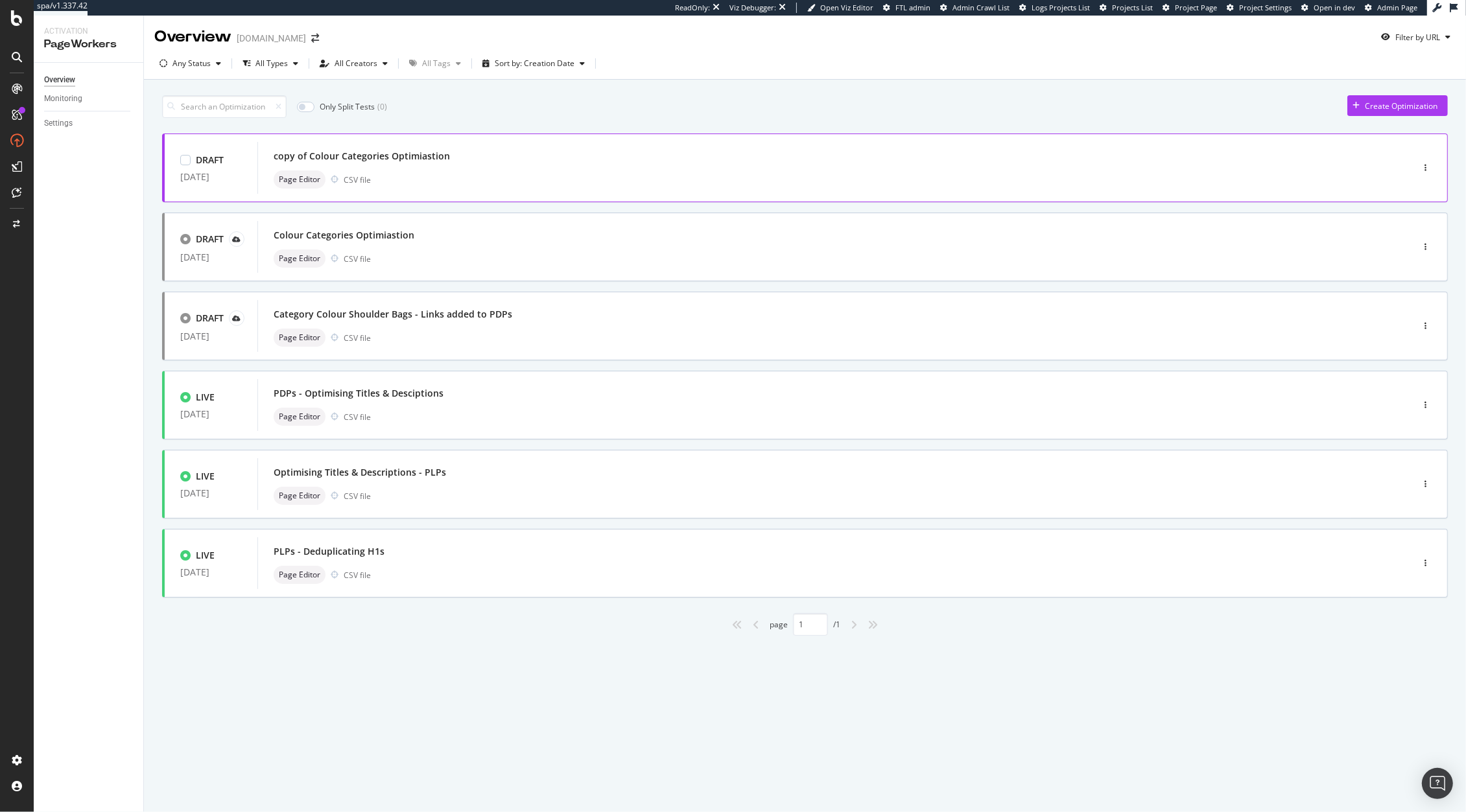
click at [731, 169] on div "copy of Colour Categories Optimiastion Page Editor CSV file" at bounding box center [815, 167] width 1083 height 42
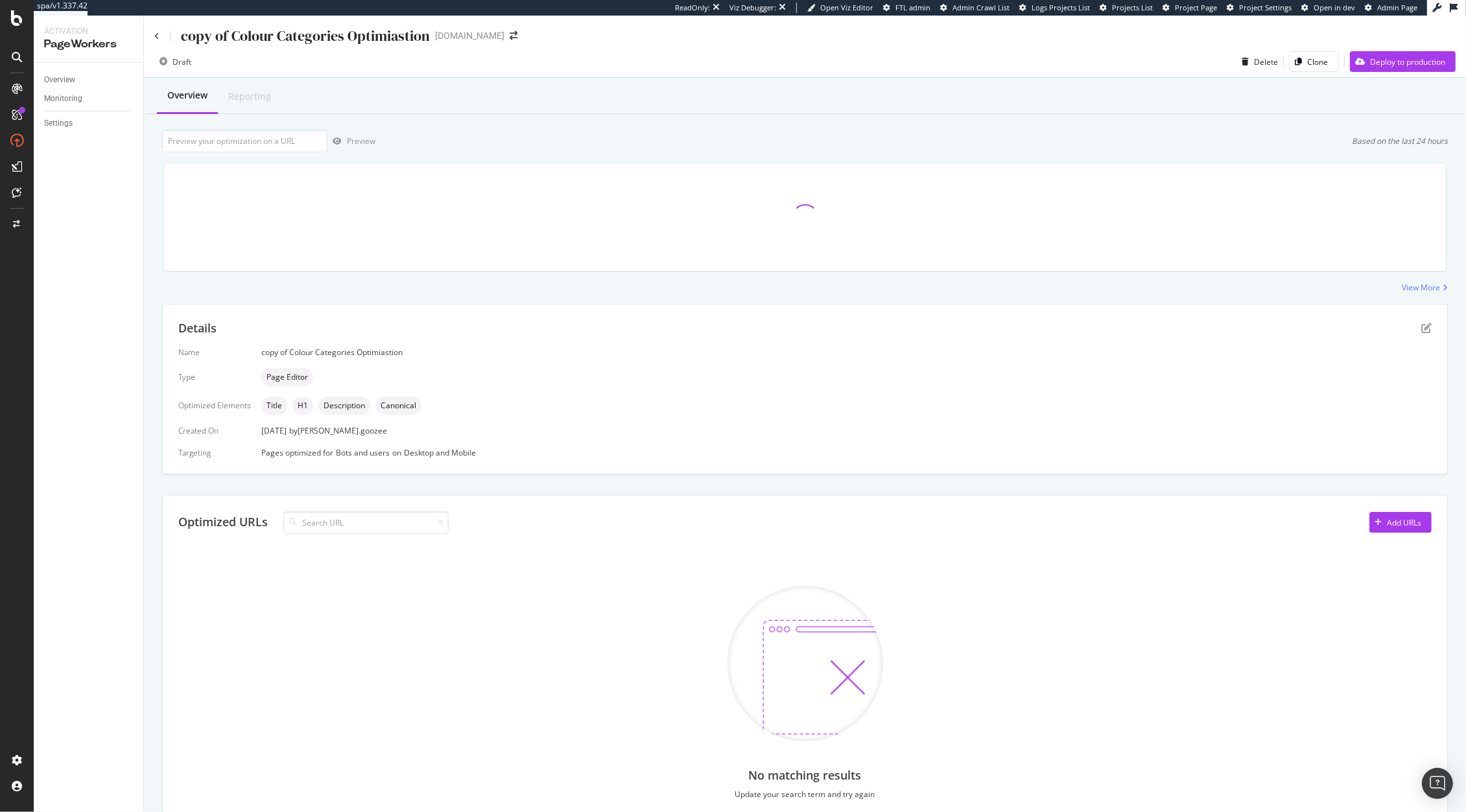
scroll to position [86, 0]
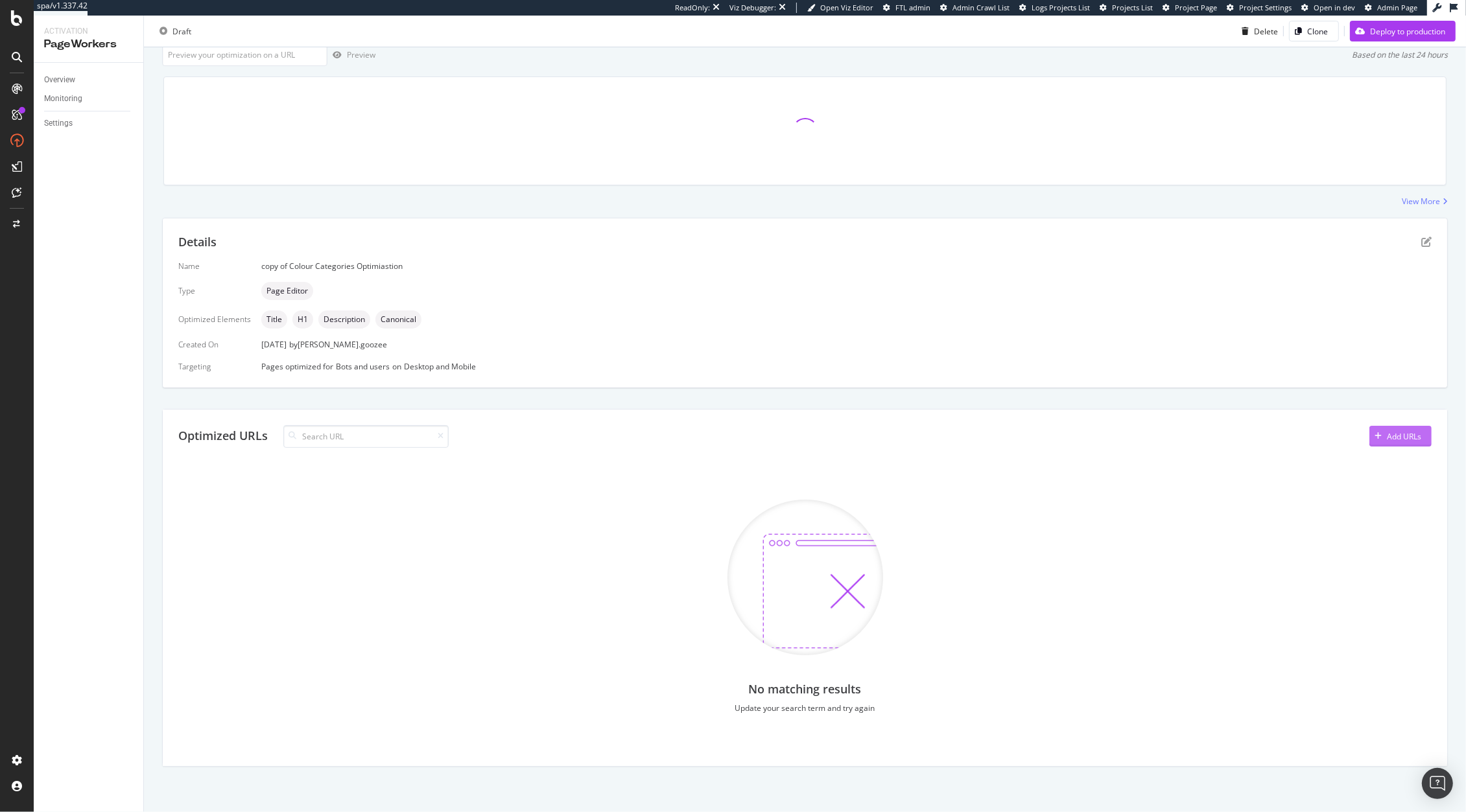
click at [1386, 432] on div "Add URLs" at bounding box center [1404, 436] width 35 height 11
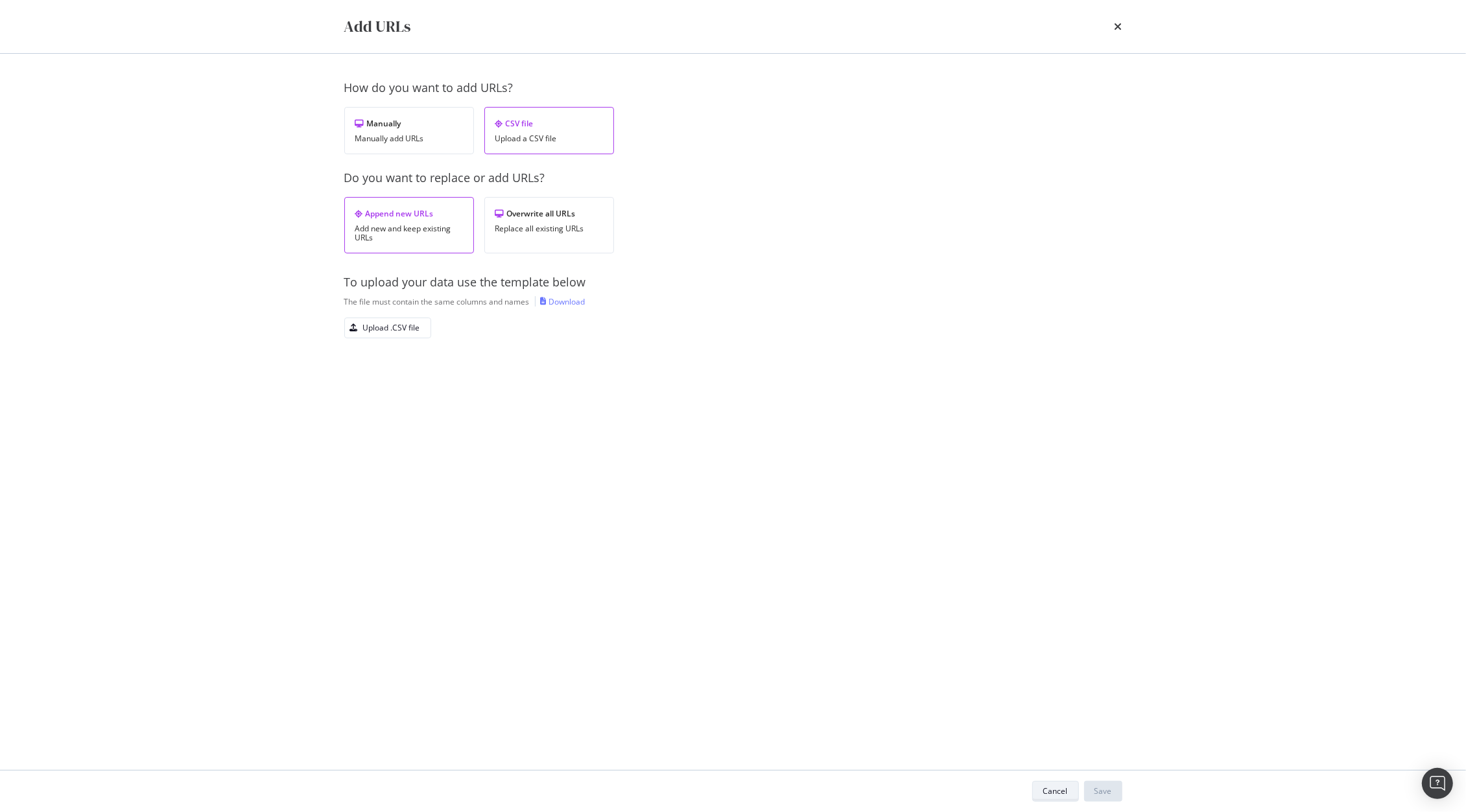
click at [1042, 783] on button "Cancel" at bounding box center [1055, 791] width 47 height 21
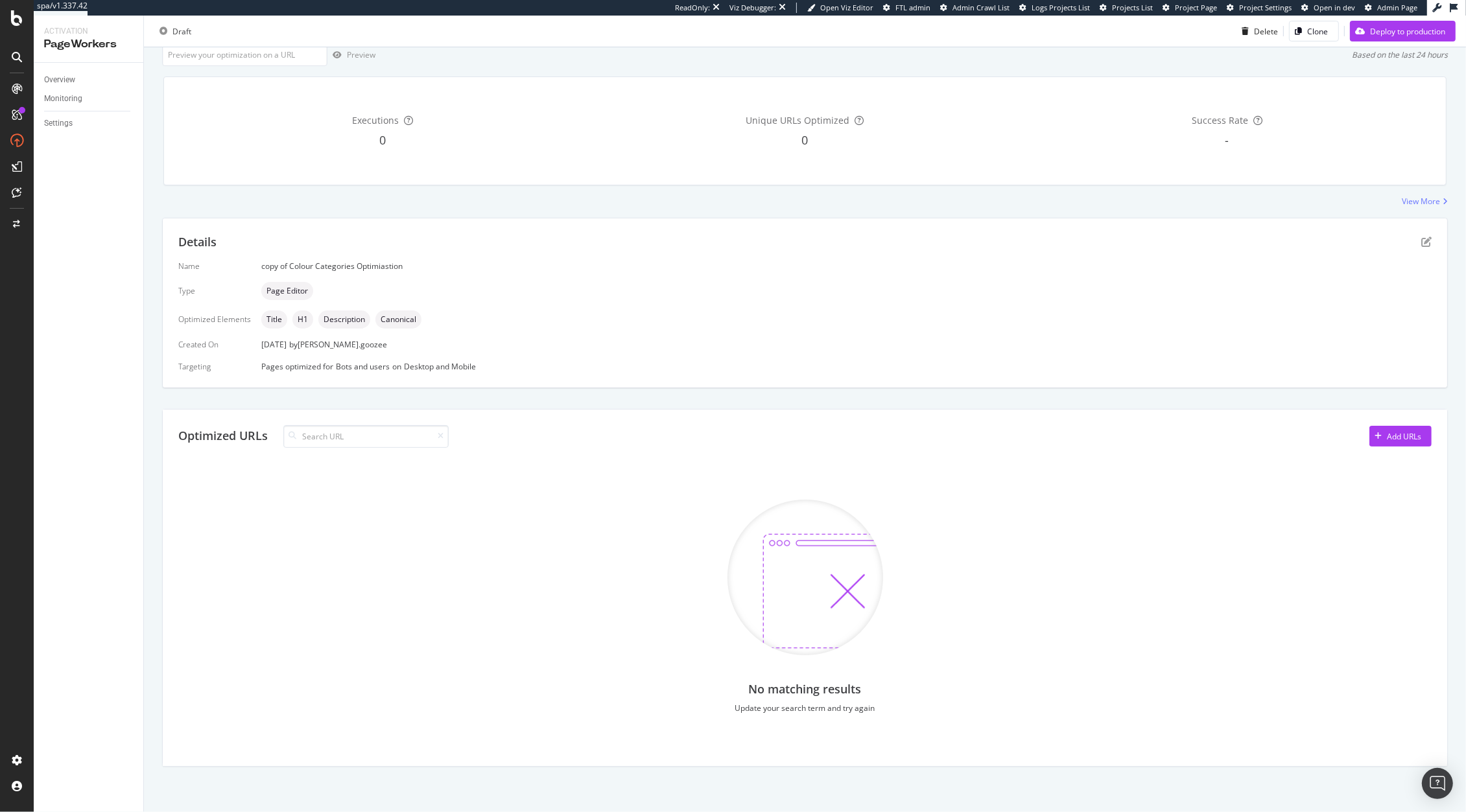
scroll to position [0, 0]
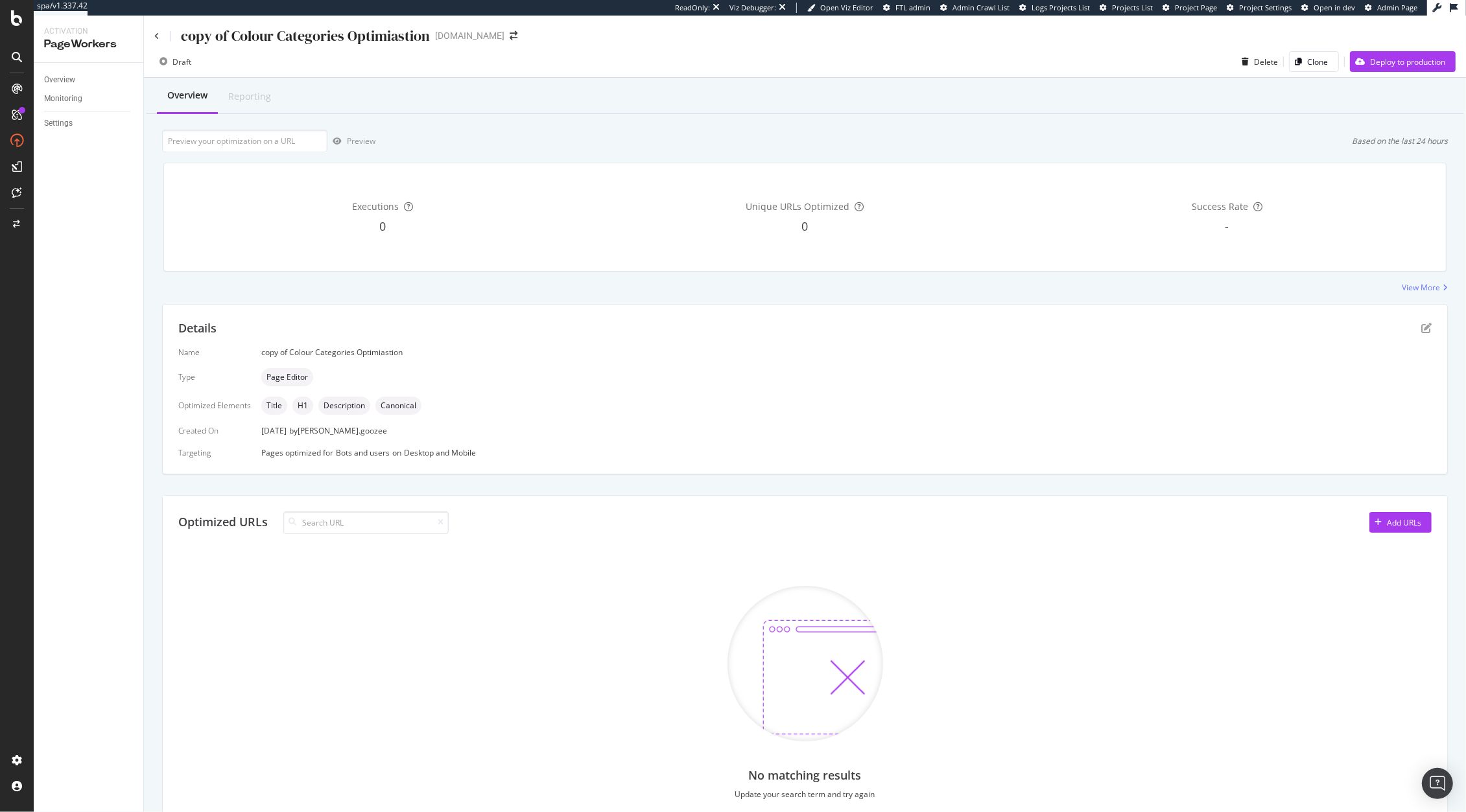
click at [1415, 335] on div "Details" at bounding box center [804, 328] width 1253 height 17
click at [1379, 509] on div "Optimized URLs Add URLs No matching results Update your search term and try aga…" at bounding box center [804, 674] width 1284 height 357
click at [1386, 519] on div "Add URLs" at bounding box center [1404, 522] width 35 height 11
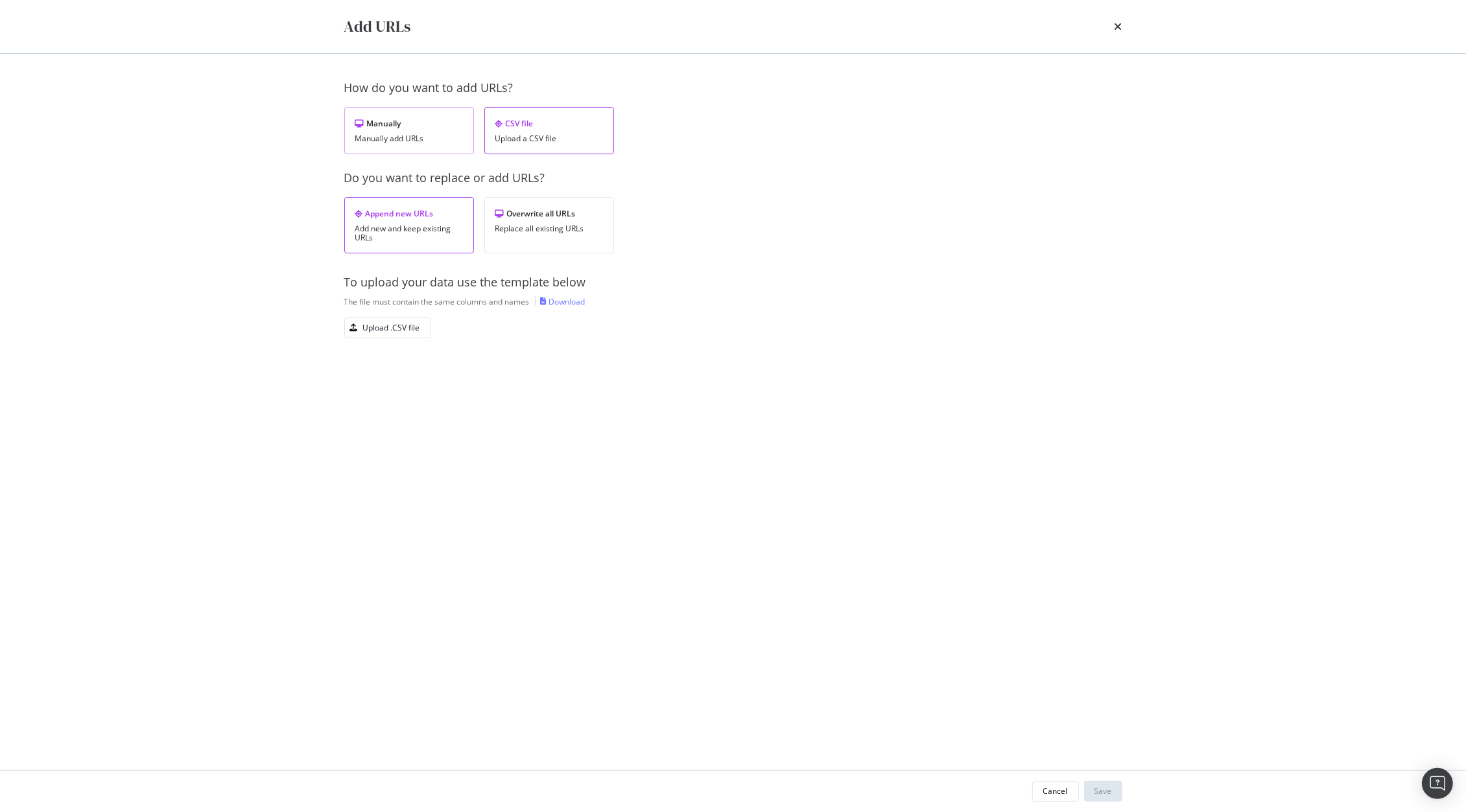
click at [405, 143] on div "Manually add URLs" at bounding box center [409, 138] width 107 height 9
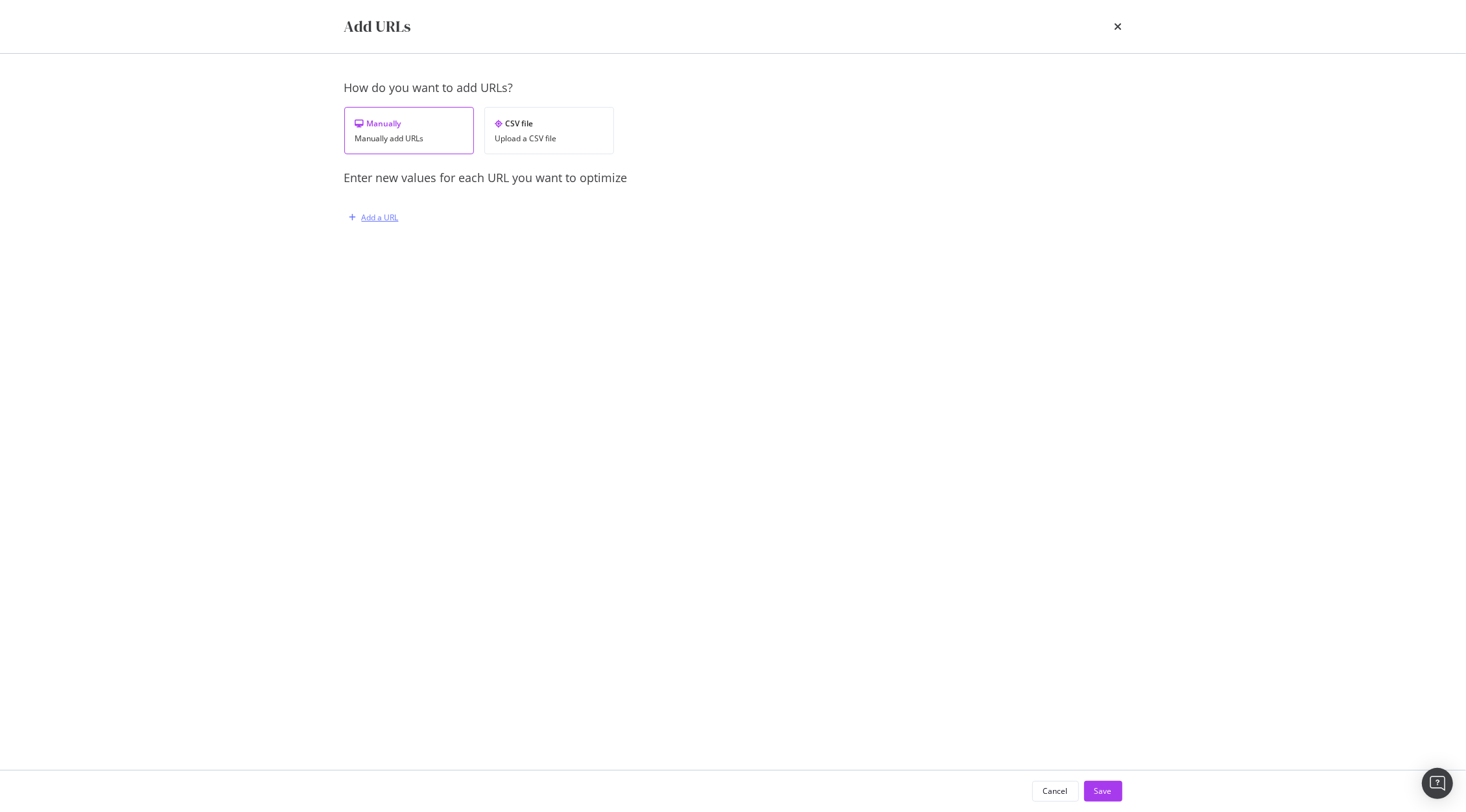
click at [390, 215] on div "Add a URL" at bounding box center [380, 218] width 37 height 11
click at [444, 288] on input "modal" at bounding box center [519, 285] width 317 height 23
paste input "[URL][DOMAIN_NAME]"
type input "[URL][DOMAIN_NAME]"
click at [508, 335] on input "modal" at bounding box center [519, 337] width 317 height 23
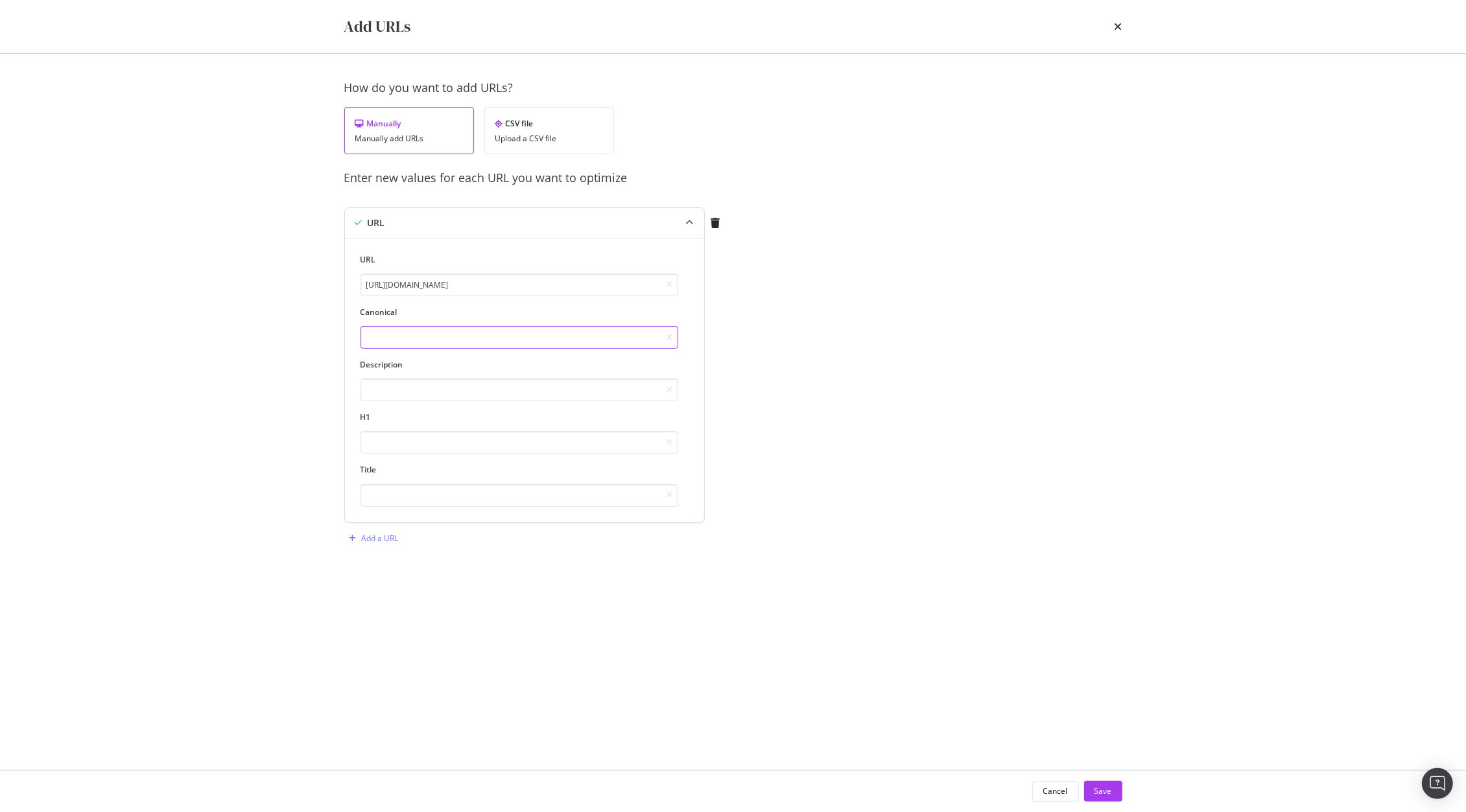
paste input "[URL][DOMAIN_NAME]"
type input "[URL][DOMAIN_NAME]"
click at [472, 398] on input "modal" at bounding box center [519, 390] width 317 height 23
paste input "Discover Kurt Geiger’s black crossbody bags—luxury meets function in a timeless…"
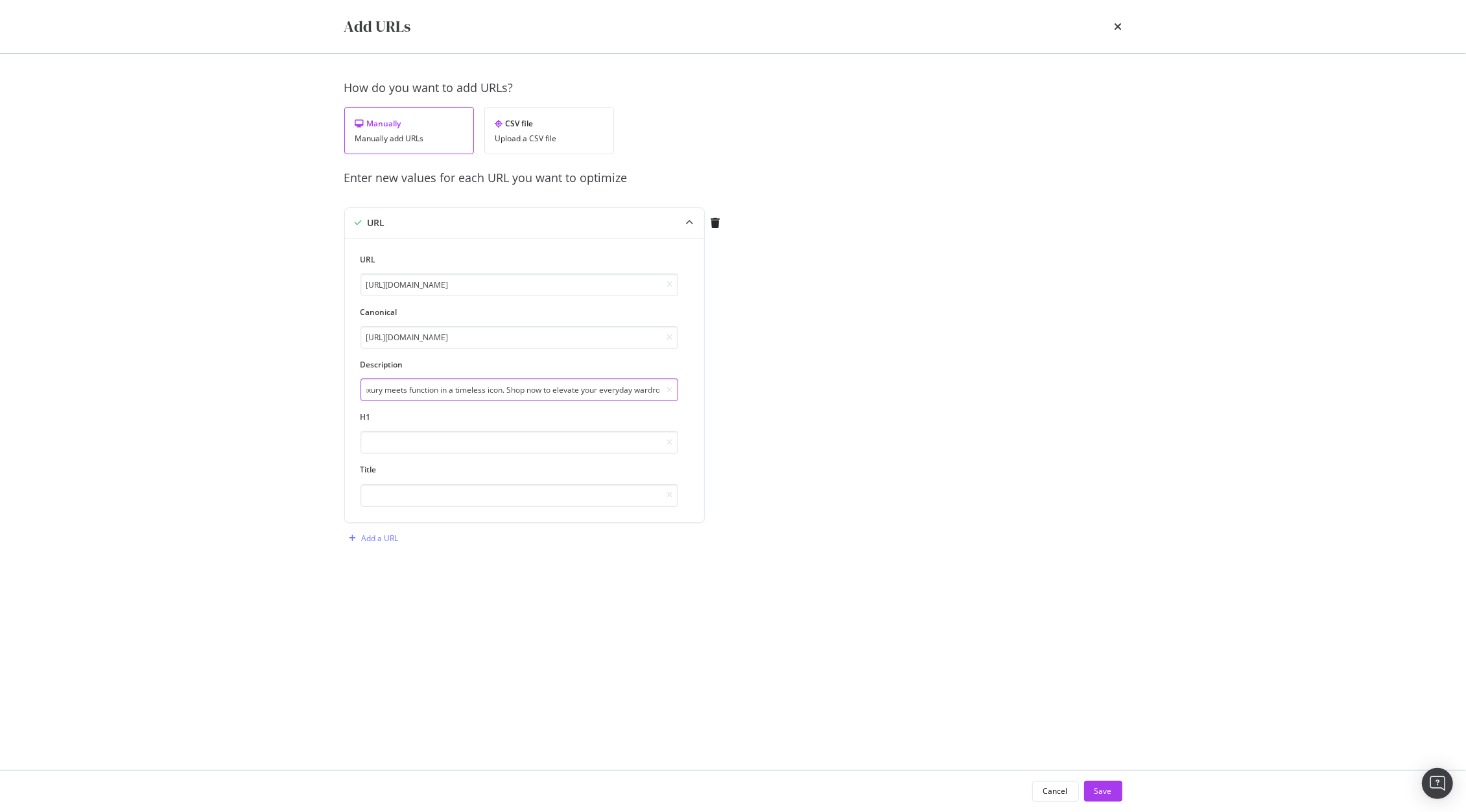
type input "Discover Kurt Geiger’s black crossbody bags—luxury meets function in a timeless…"
click at [508, 440] on input "modal" at bounding box center [519, 442] width 317 height 23
paste input "Black Crossbody Bags"
type input "Black Crossbody Bags"
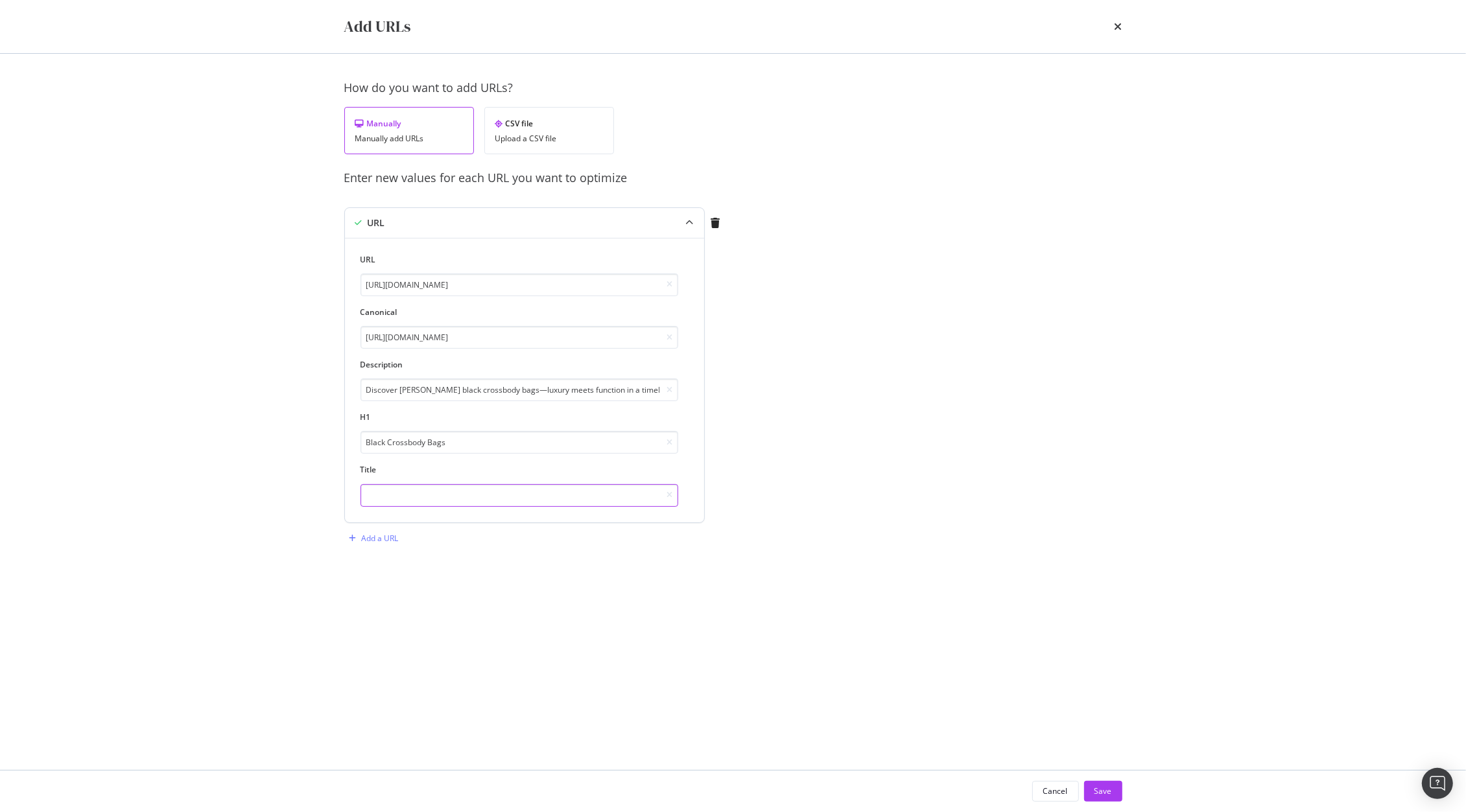
click at [525, 496] on input "modal" at bounding box center [519, 495] width 317 height 23
paste input "Women's Black Crossbody Bags | Kurt Geiger"
type input "Women's Black Crossbody Bags | Kurt Geiger"
click at [1103, 783] on div "Save" at bounding box center [1103, 791] width 17 height 20
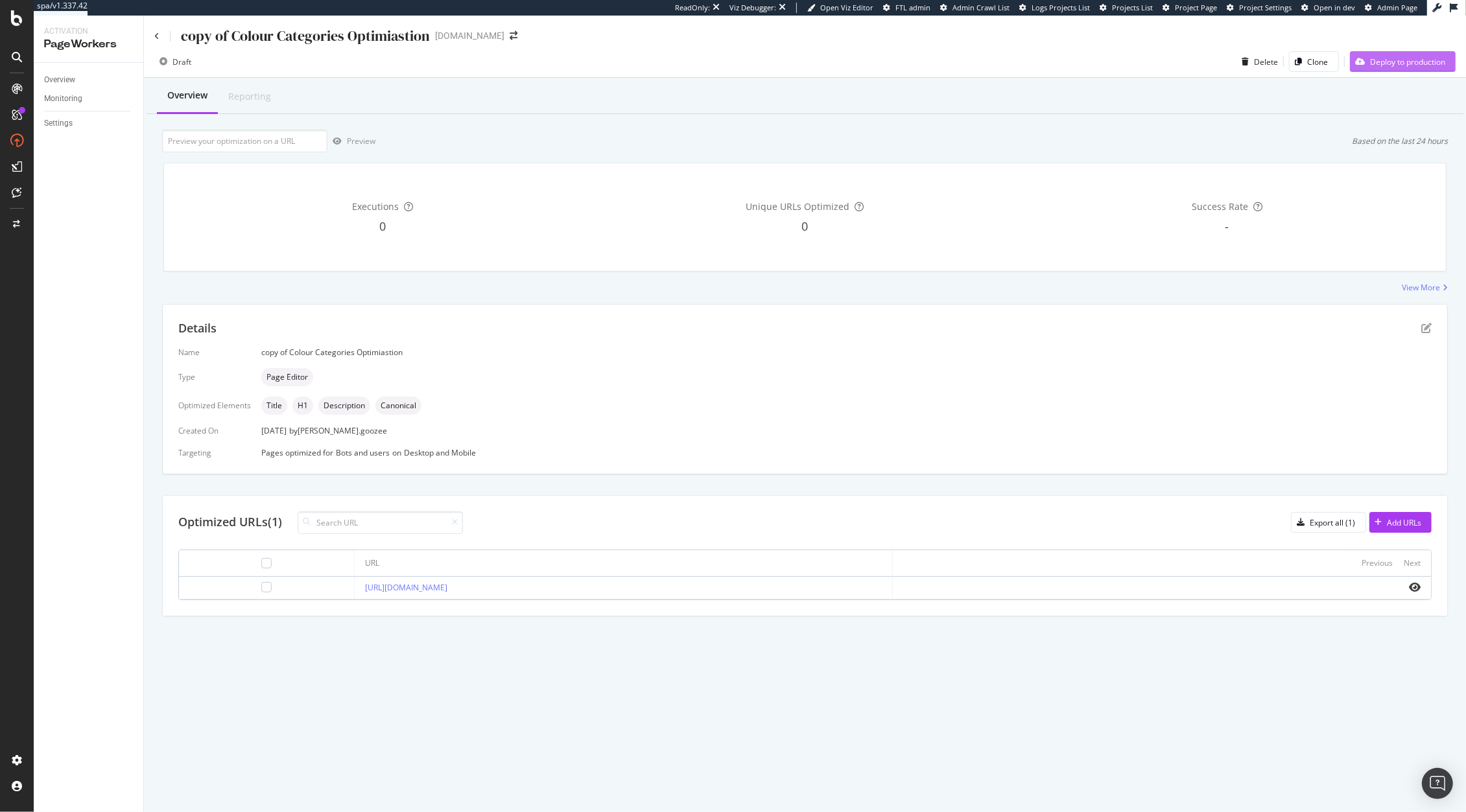
click at [1398, 56] on div "Deploy to production" at bounding box center [1407, 62] width 75 height 11
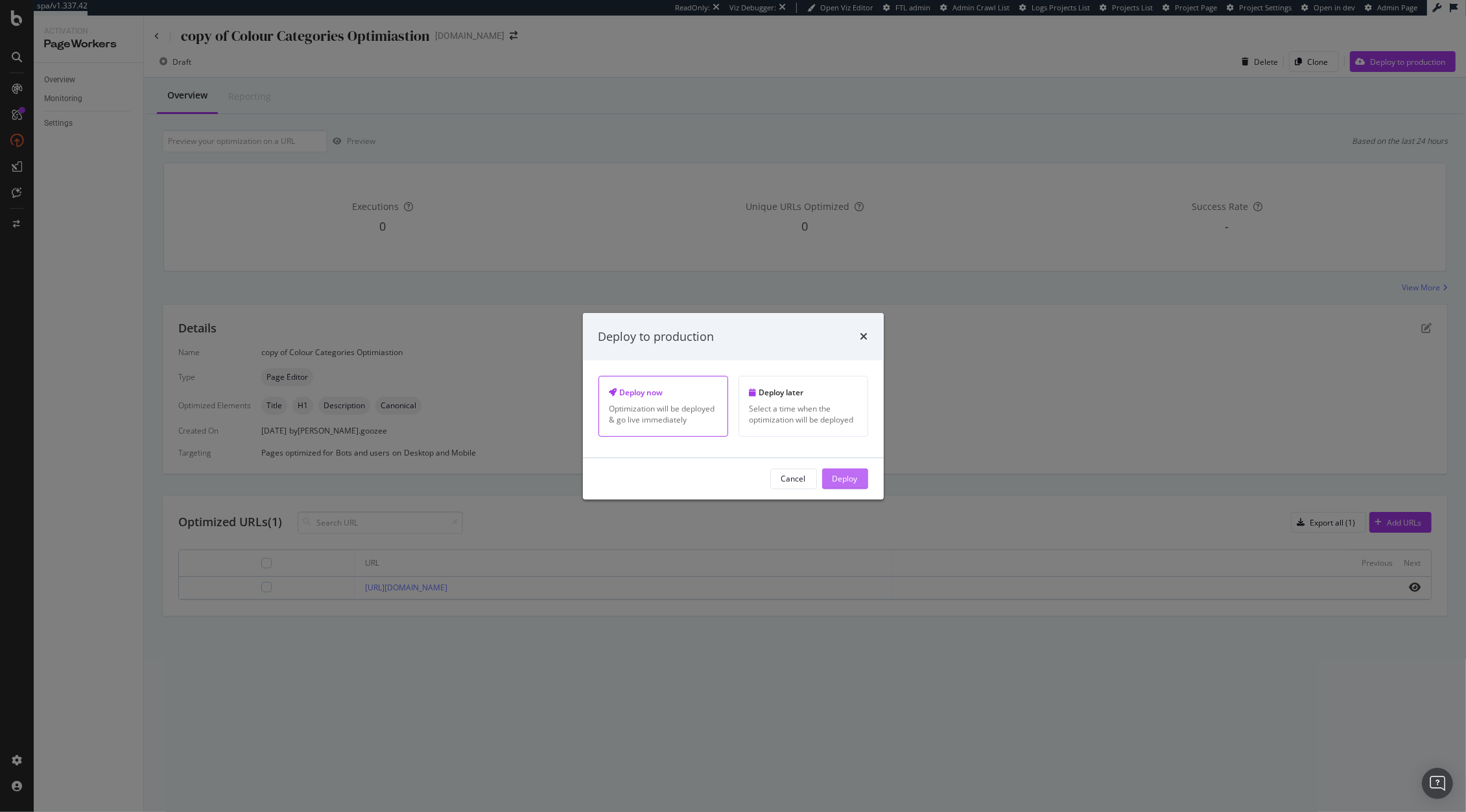
click at [845, 488] on div "Deploy" at bounding box center [845, 479] width 25 height 20
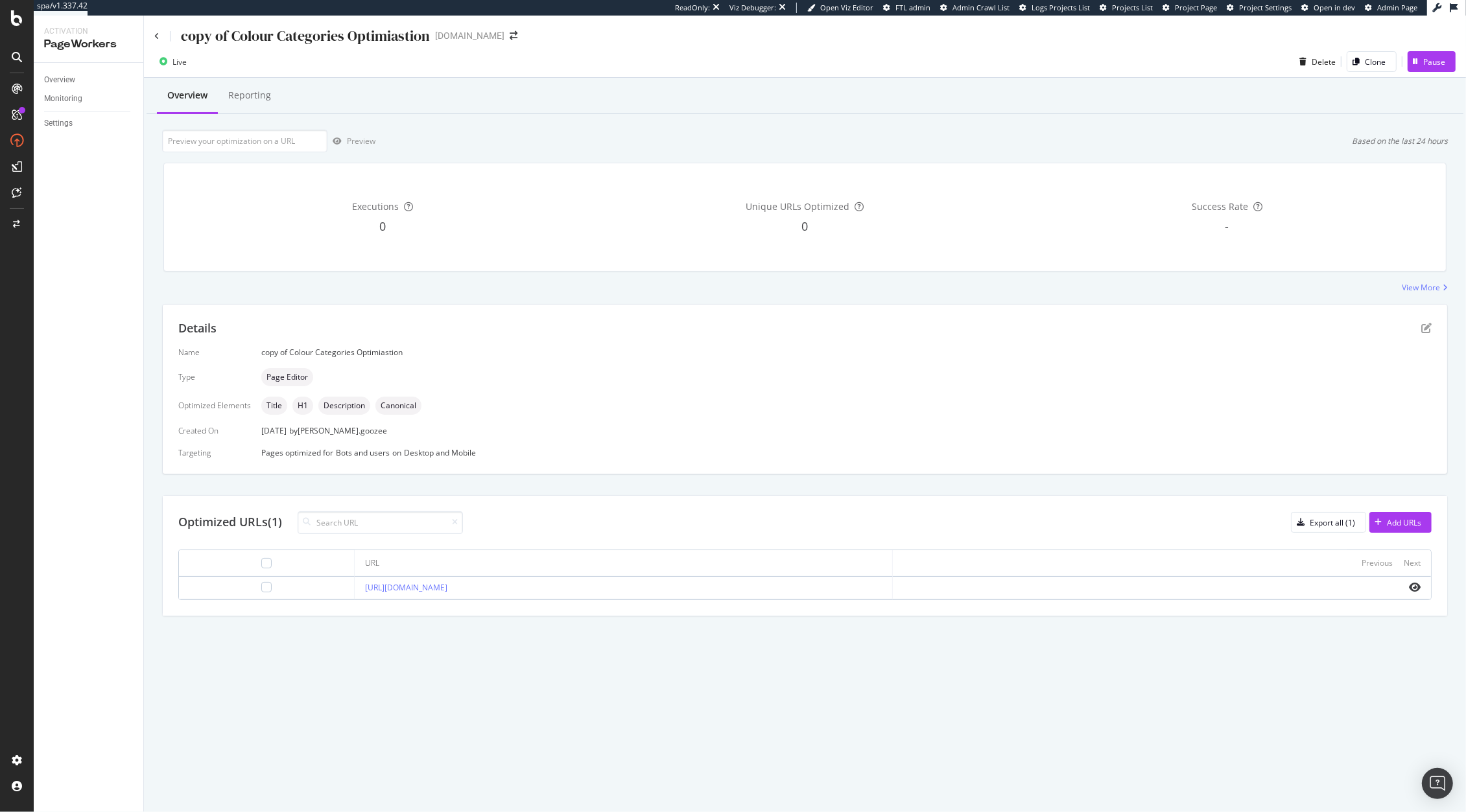
click at [598, 586] on div "[URL][DOMAIN_NAME]" at bounding box center [623, 587] width 516 height 12
click at [1415, 586] on icon "eye" at bounding box center [1414, 586] width 12 height 10
drag, startPoint x: 614, startPoint y: 583, endPoint x: 294, endPoint y: 587, distance: 320.0
click at [294, 587] on tr "[URL][DOMAIN_NAME]" at bounding box center [805, 588] width 1252 height 23
copy tr "[URL][DOMAIN_NAME]"
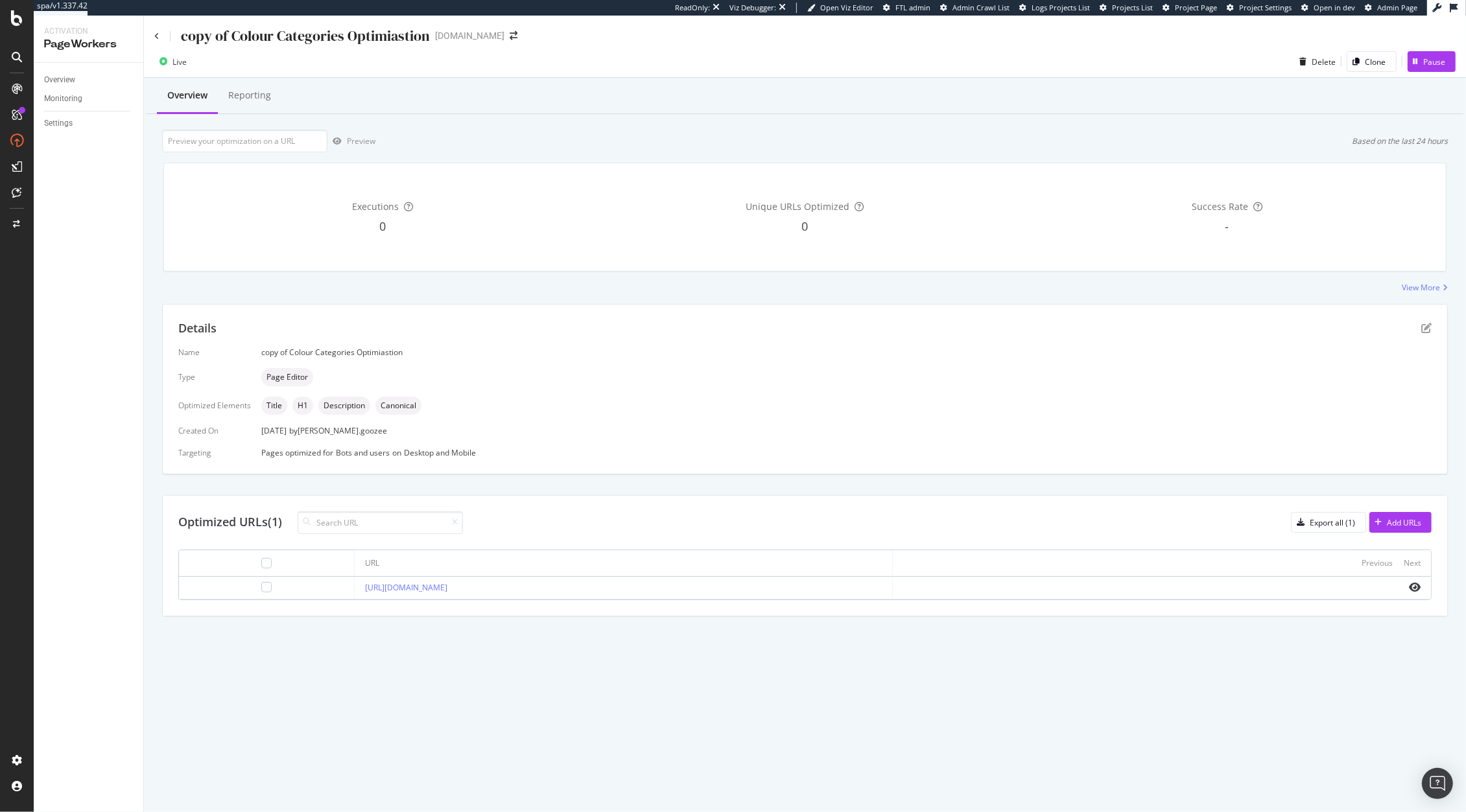
click at [778, 676] on div "copy of Colour Categories Optimiastion www.kurtgeiger.us Live Delete Clone Paus…" at bounding box center [804, 413] width 1322 height 796
click at [448, 589] on link "[URL][DOMAIN_NAME]" at bounding box center [406, 587] width 82 height 11
click at [1318, 60] on div "Delete" at bounding box center [1323, 62] width 24 height 11
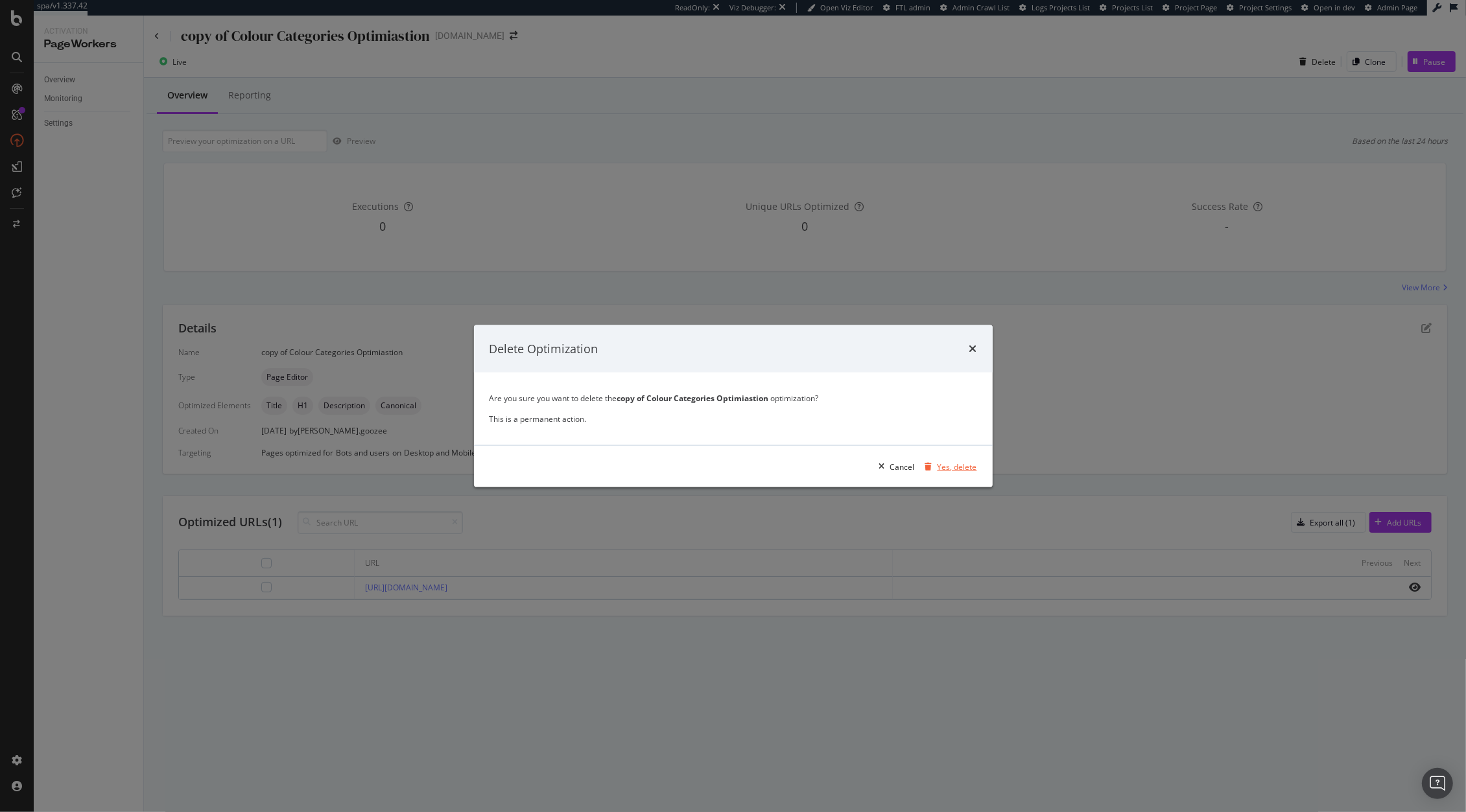
click at [954, 473] on div "Yes, delete" at bounding box center [948, 466] width 57 height 20
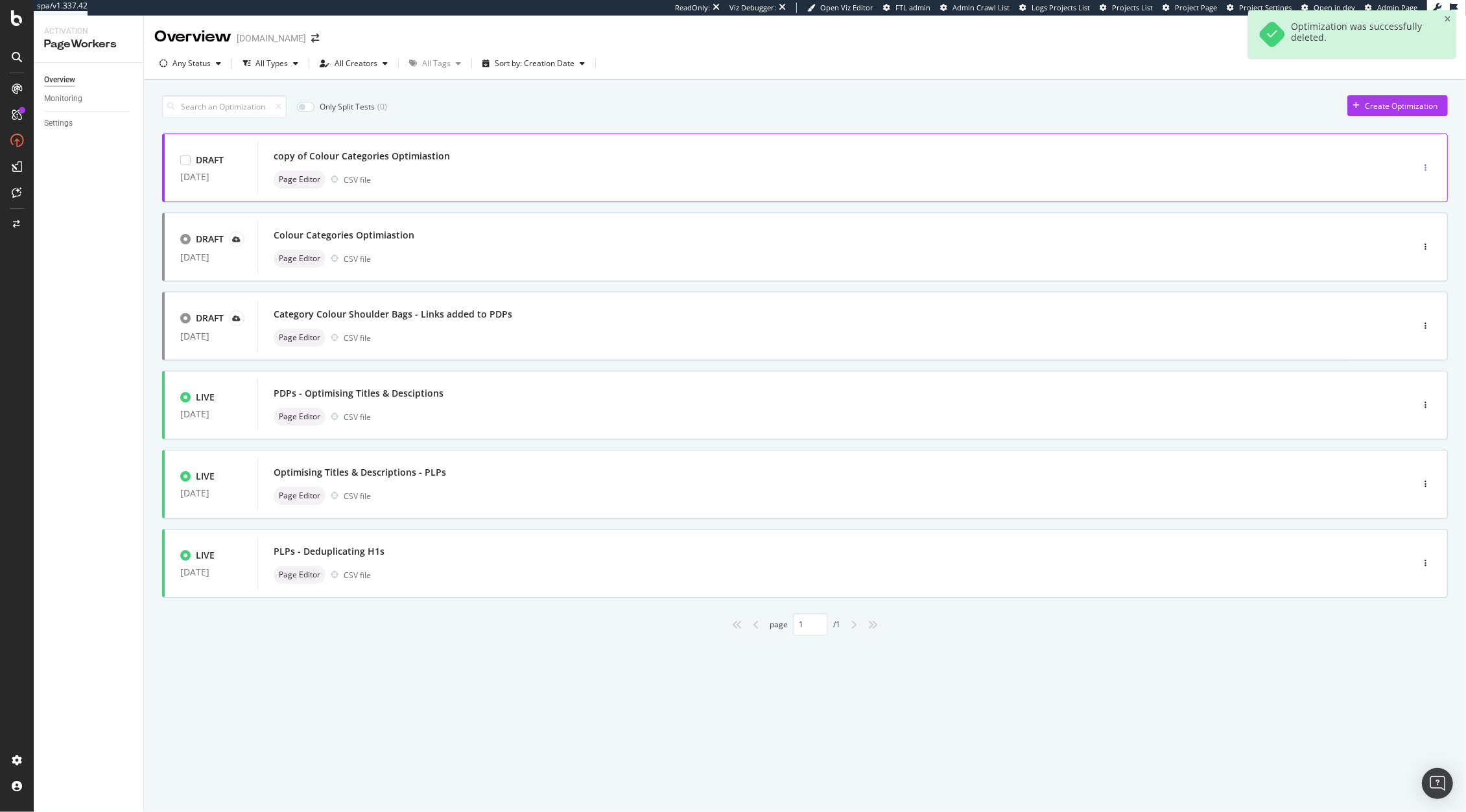
click at [1424, 165] on icon "button" at bounding box center [1425, 168] width 2 height 8
click at [1401, 253] on div "Delete" at bounding box center [1411, 257] width 24 height 11
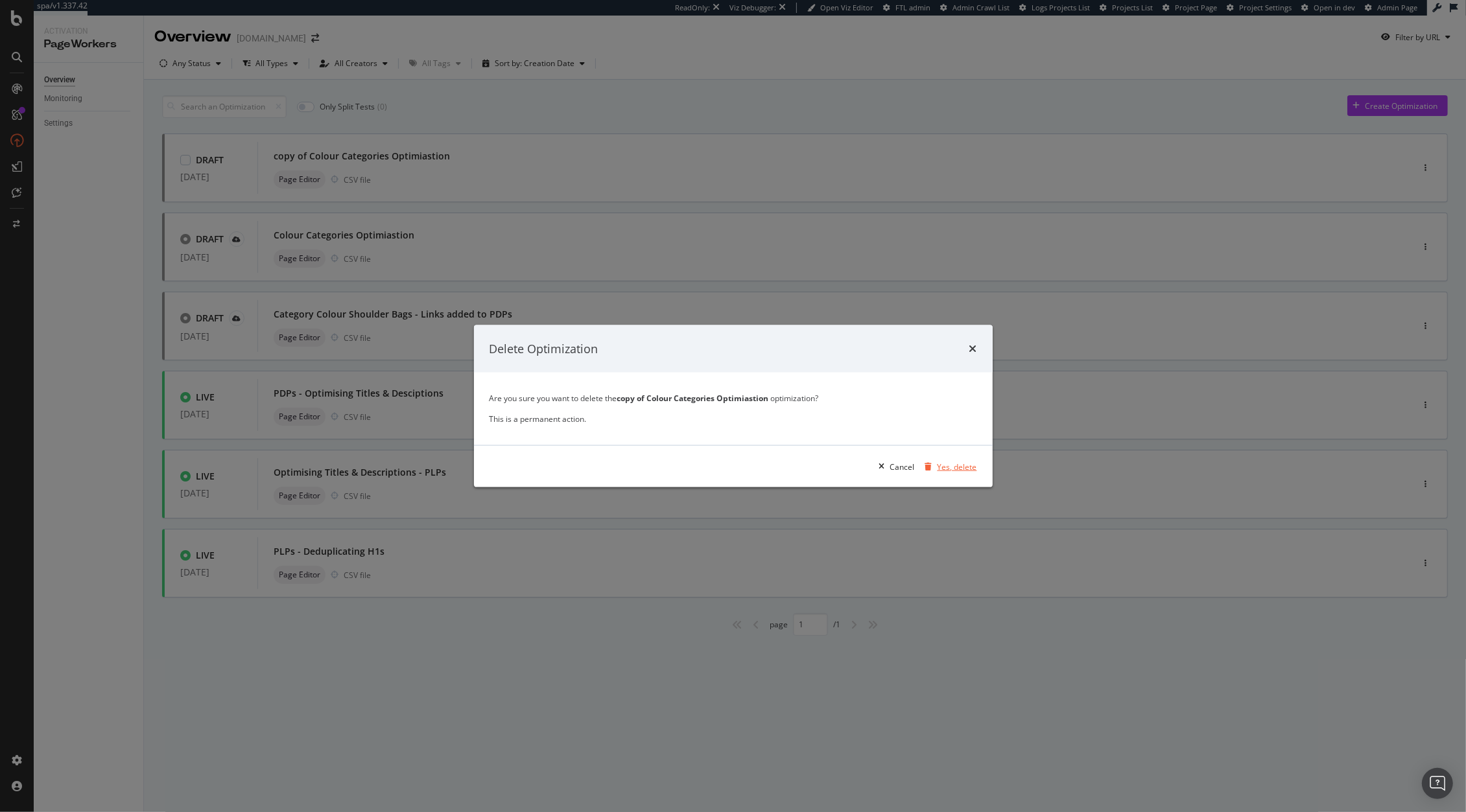
click at [957, 470] on div "Yes, delete" at bounding box center [957, 466] width 39 height 11
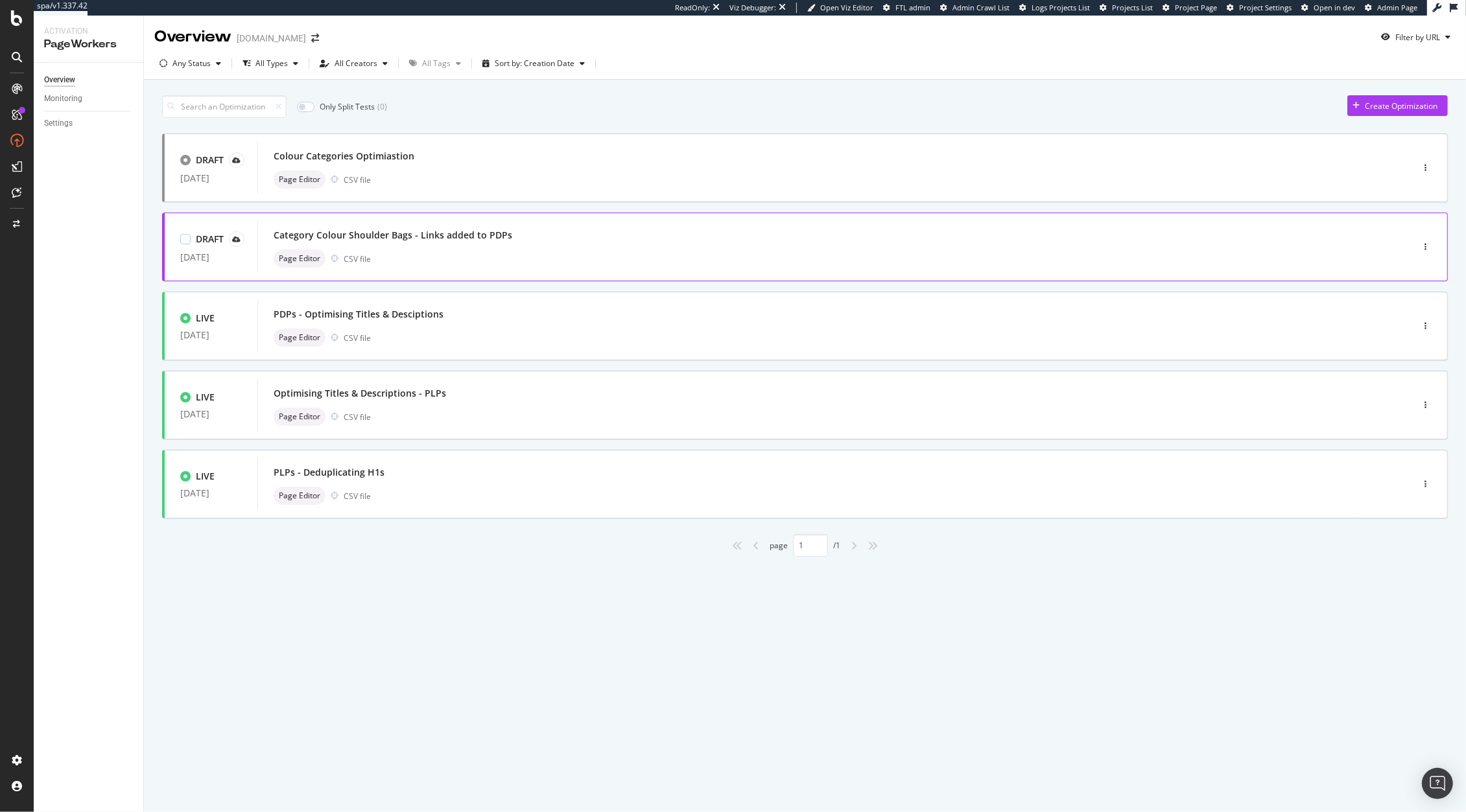
click at [629, 247] on div "Category Colour Shoulder Bags - Links added to PDPs Page Editor CSV file" at bounding box center [815, 247] width 1083 height 42
click at [389, 186] on div "Page Editor CSV file" at bounding box center [815, 179] width 1083 height 18
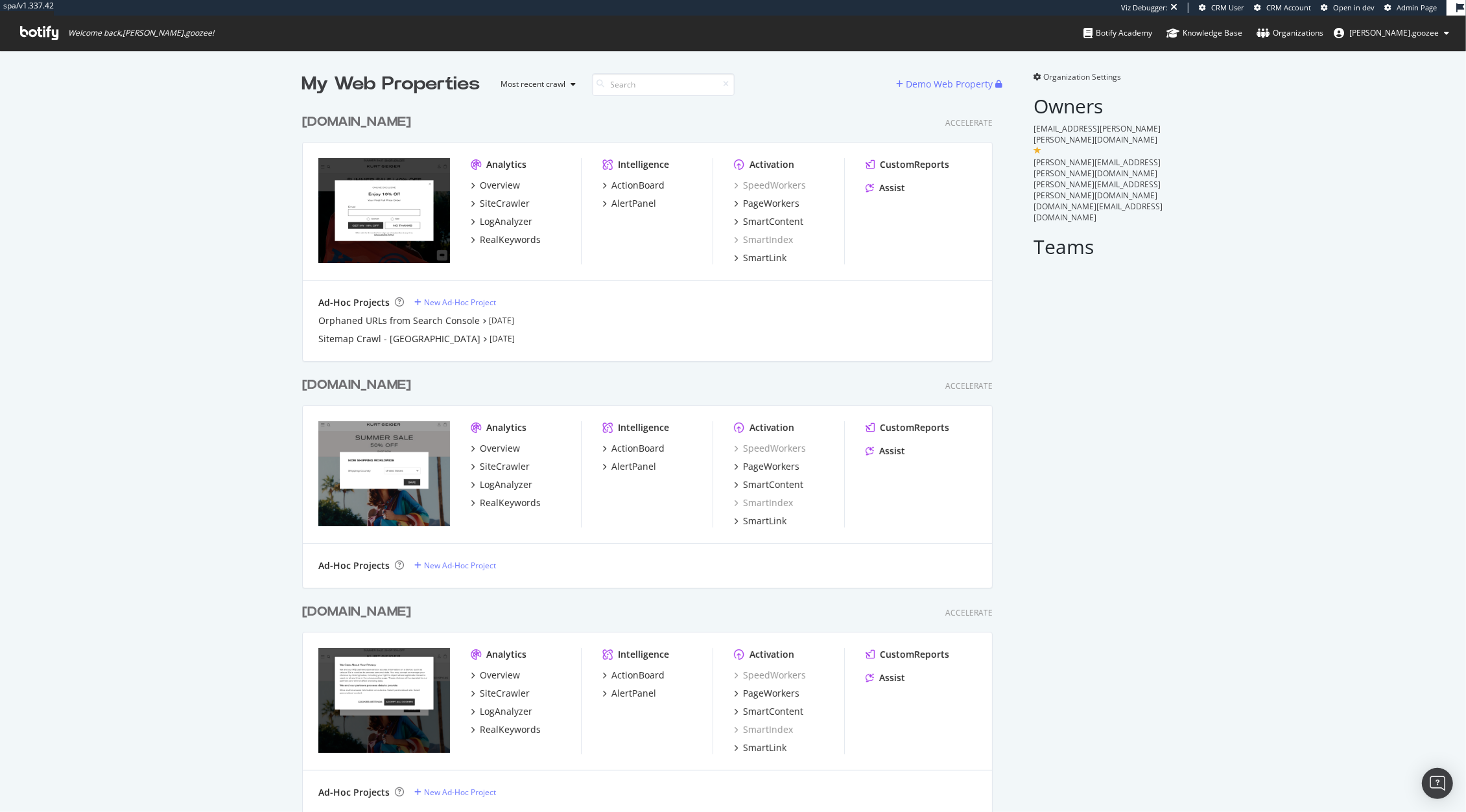
scroll to position [705, 688]
click at [500, 204] on div "SiteCrawler" at bounding box center [504, 204] width 50 height 13
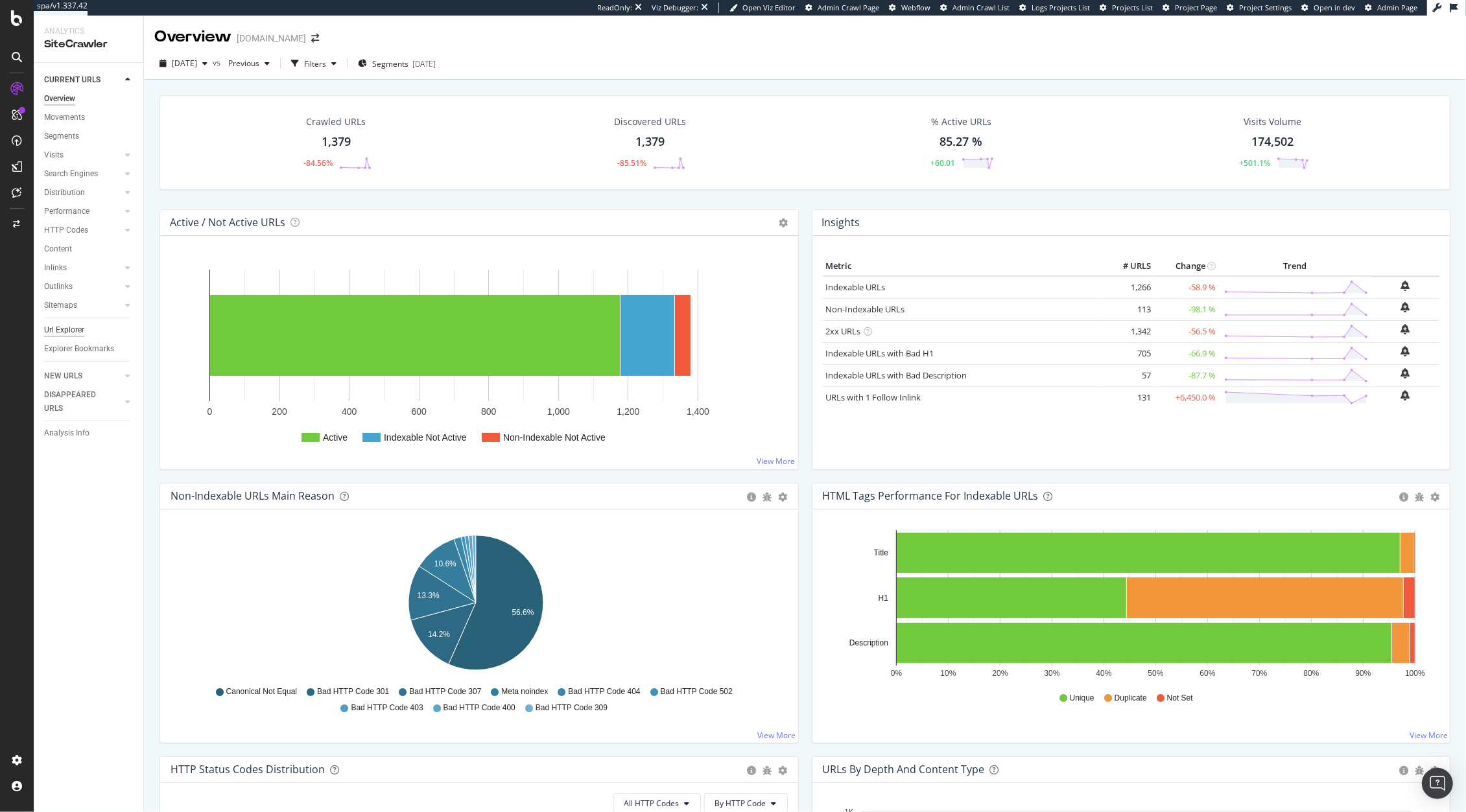
click at [79, 333] on div "Url Explorer" at bounding box center [64, 330] width 40 height 13
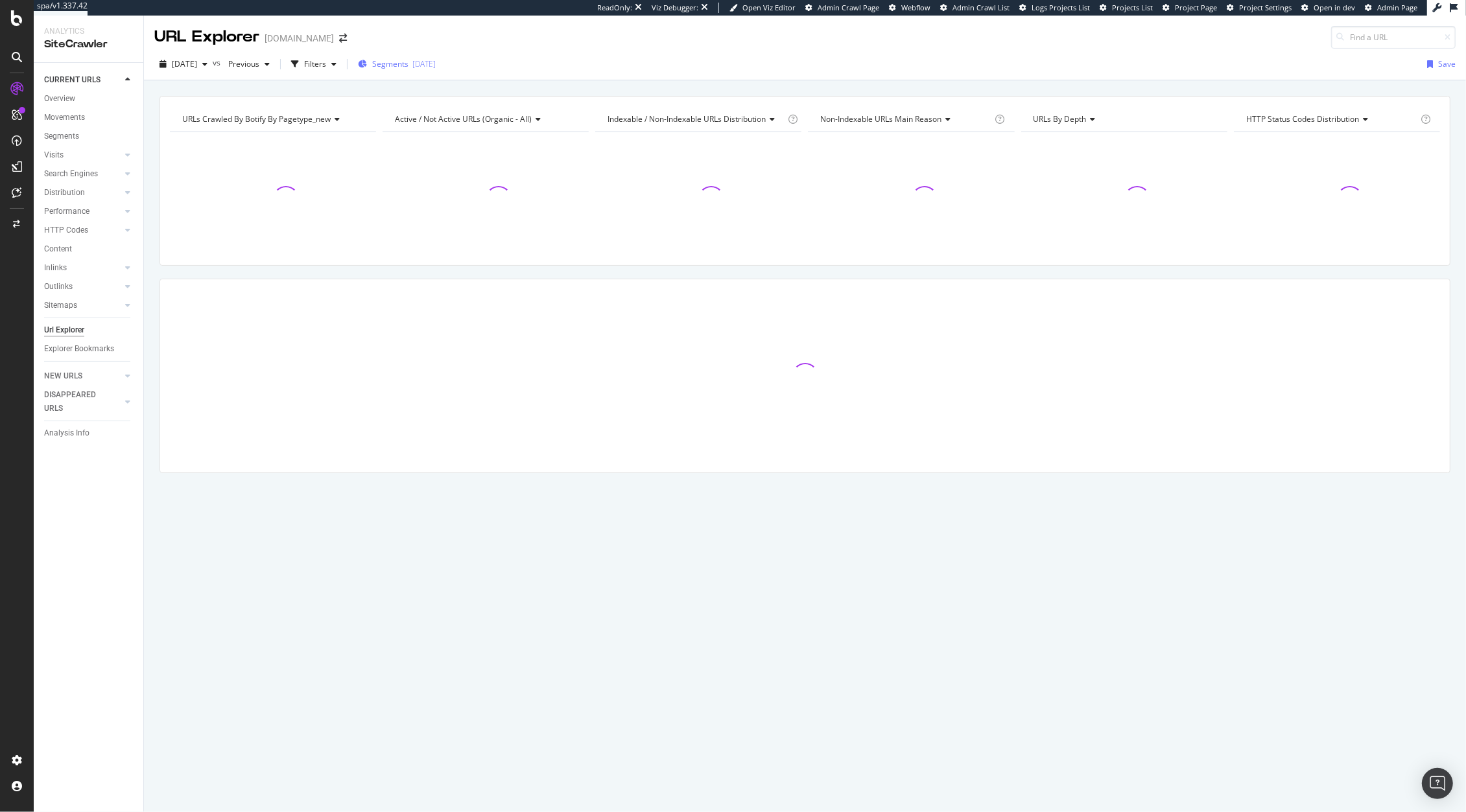
drag, startPoint x: 416, startPoint y: 78, endPoint x: 419, endPoint y: 72, distance: 6.7
click at [417, 77] on div "[DATE] vs Previous Filters Segments [DATE] Save" at bounding box center [804, 66] width 1322 height 26
click at [419, 72] on div "Segments [DATE]" at bounding box center [396, 64] width 78 height 20
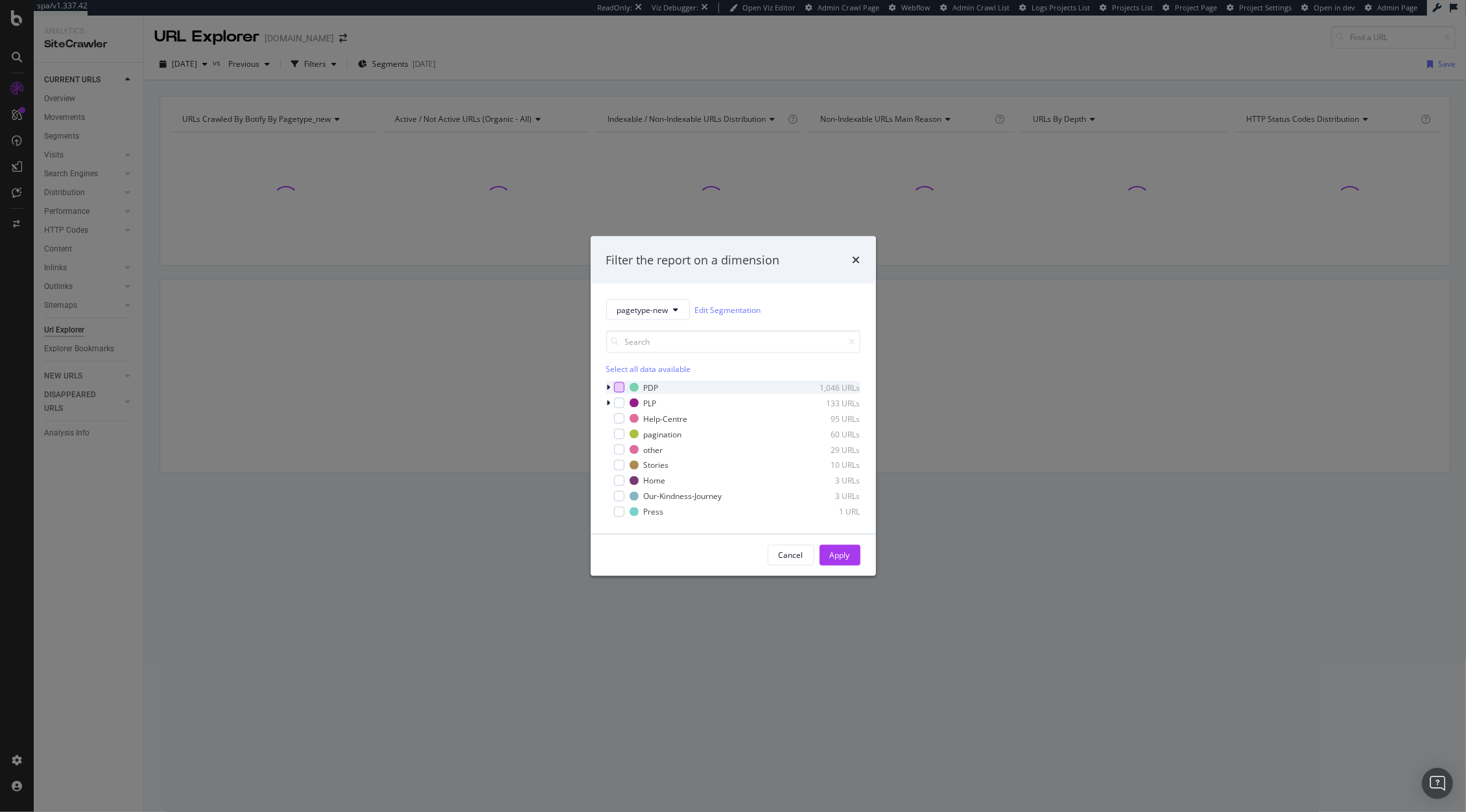
click at [618, 385] on div "modal" at bounding box center [619, 387] width 10 height 10
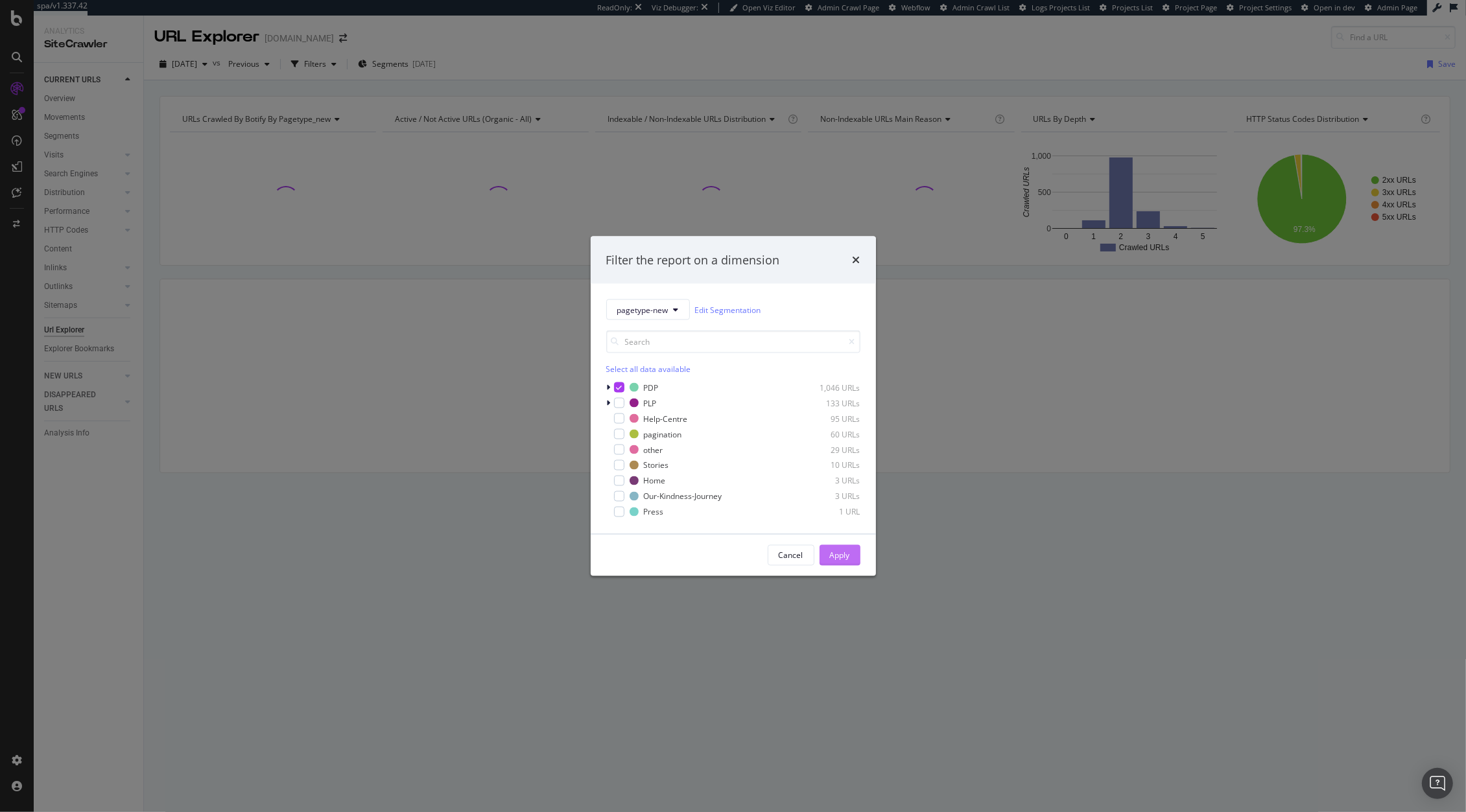
click at [856, 562] on button "Apply" at bounding box center [840, 556] width 41 height 21
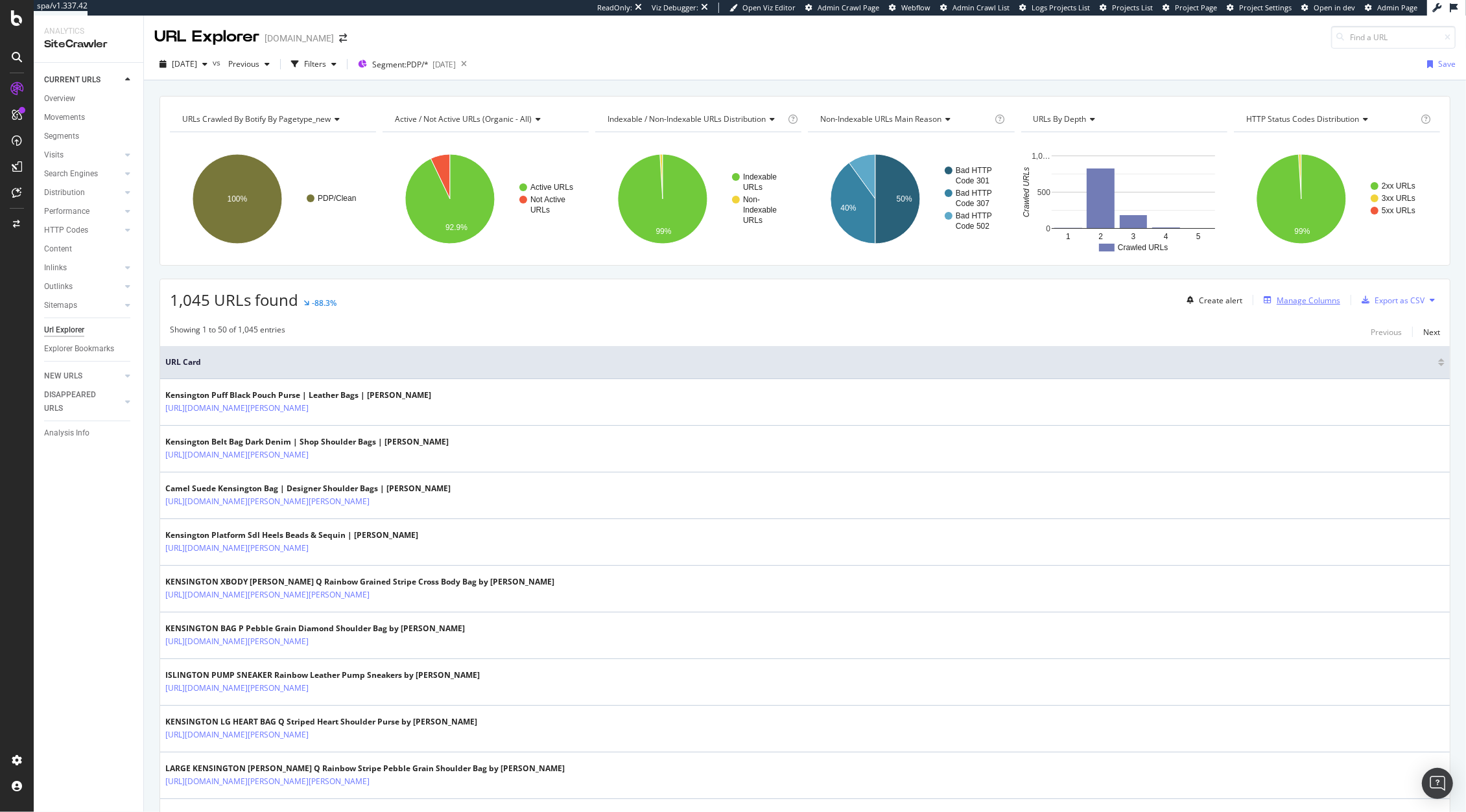
click at [1277, 297] on div "Manage Columns" at bounding box center [1308, 301] width 63 height 11
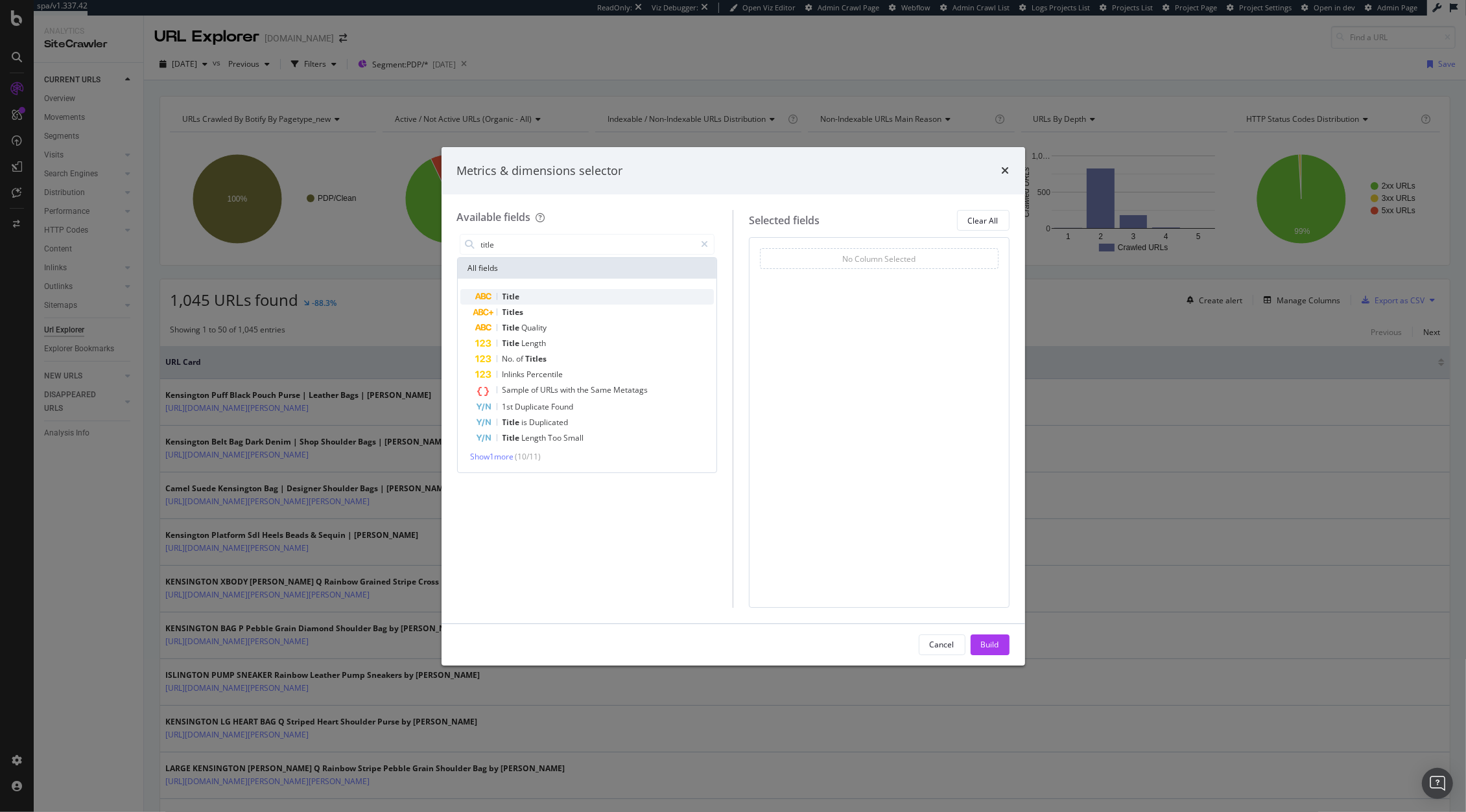
click at [539, 301] on div "Title" at bounding box center [595, 297] width 238 height 16
click at [546, 248] on input "title" at bounding box center [587, 244] width 216 height 20
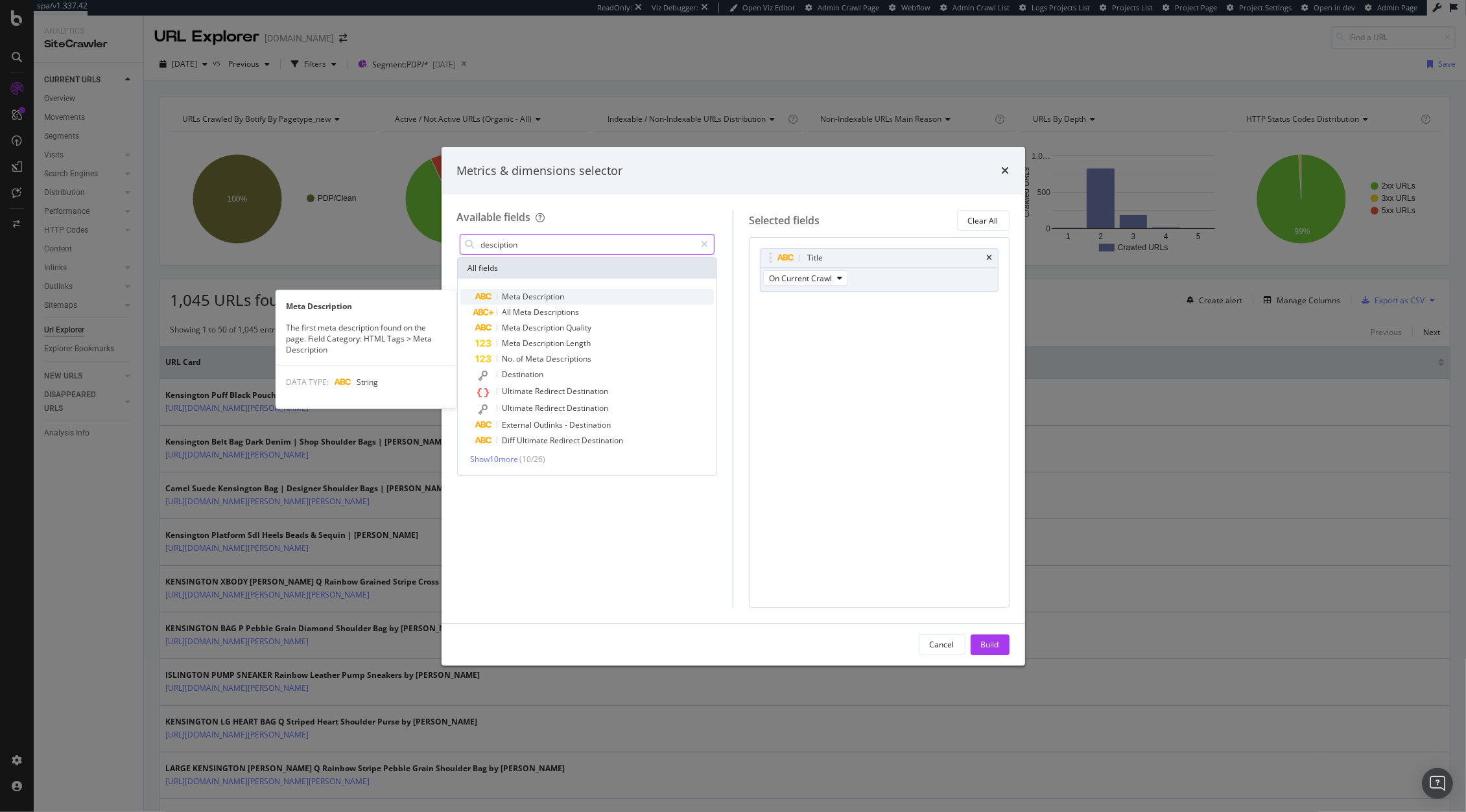
type input "desciption"
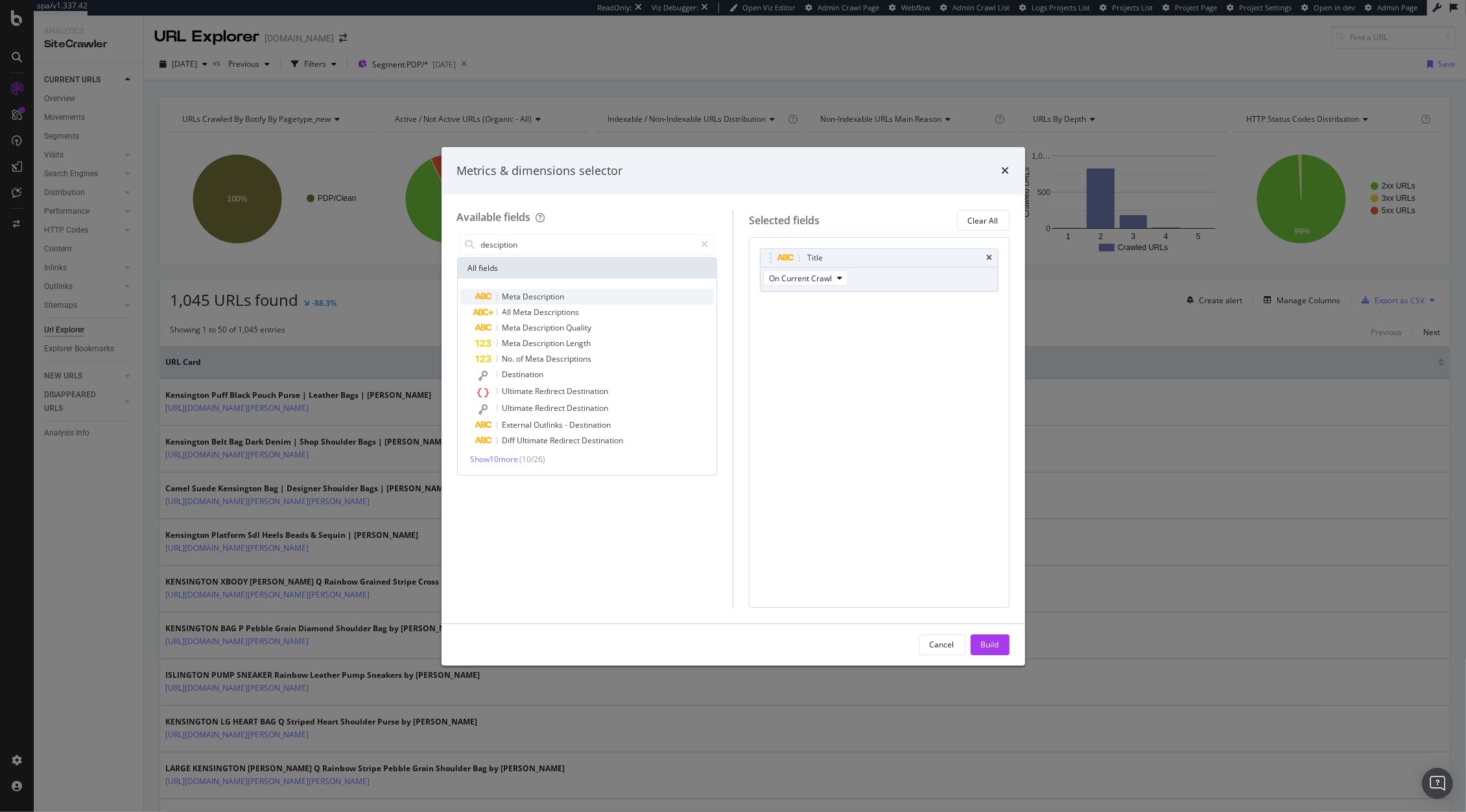
click at [584, 292] on div "Meta Description" at bounding box center [595, 297] width 238 height 16
click at [995, 645] on div "Build" at bounding box center [989, 645] width 18 height 11
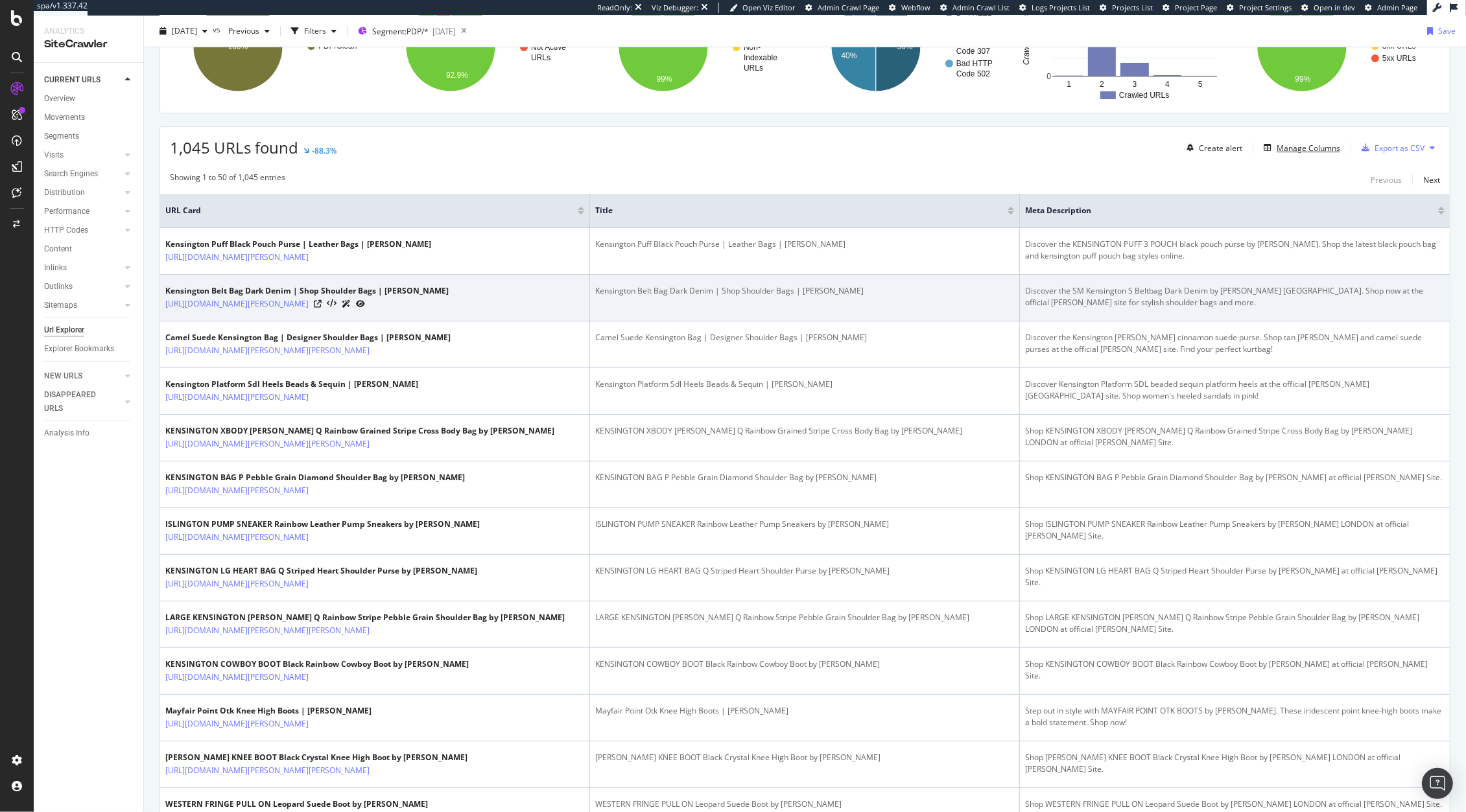
scroll to position [151, 0]
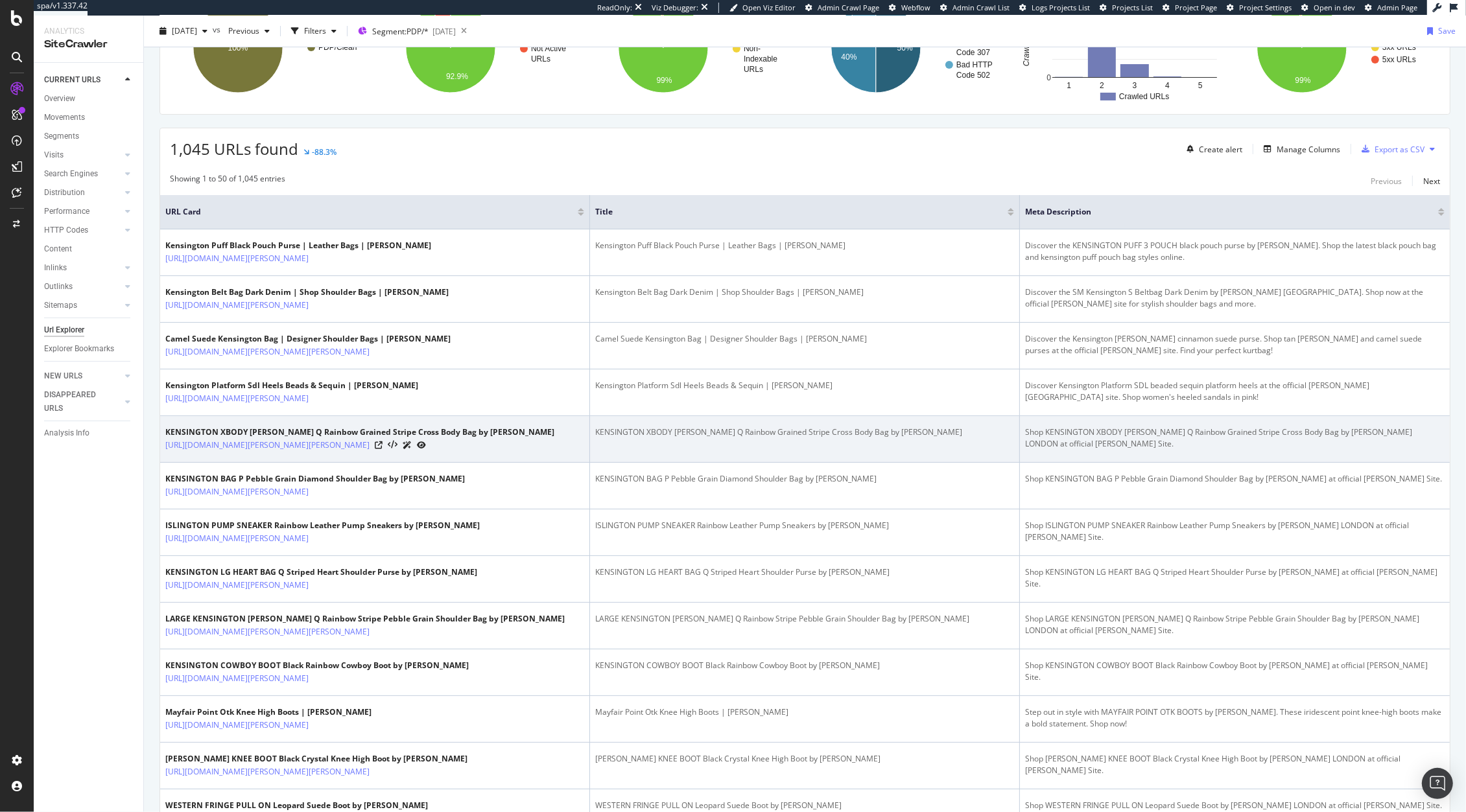
click at [527, 451] on div "[URL][DOMAIN_NAME][PERSON_NAME][PERSON_NAME]" at bounding box center [359, 444] width 389 height 13
click at [382, 449] on icon at bounding box center [379, 445] width 8 height 8
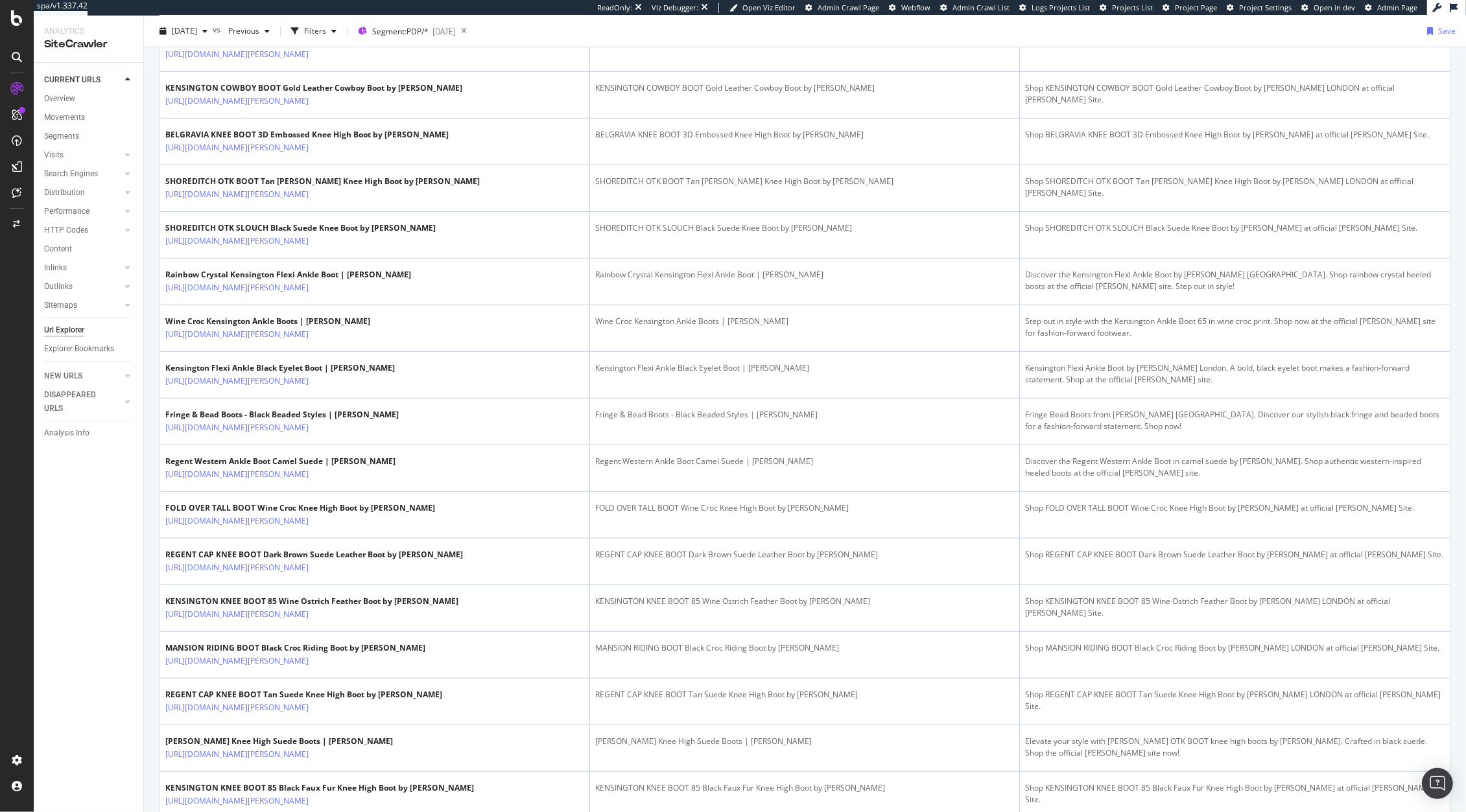
scroll to position [0, 0]
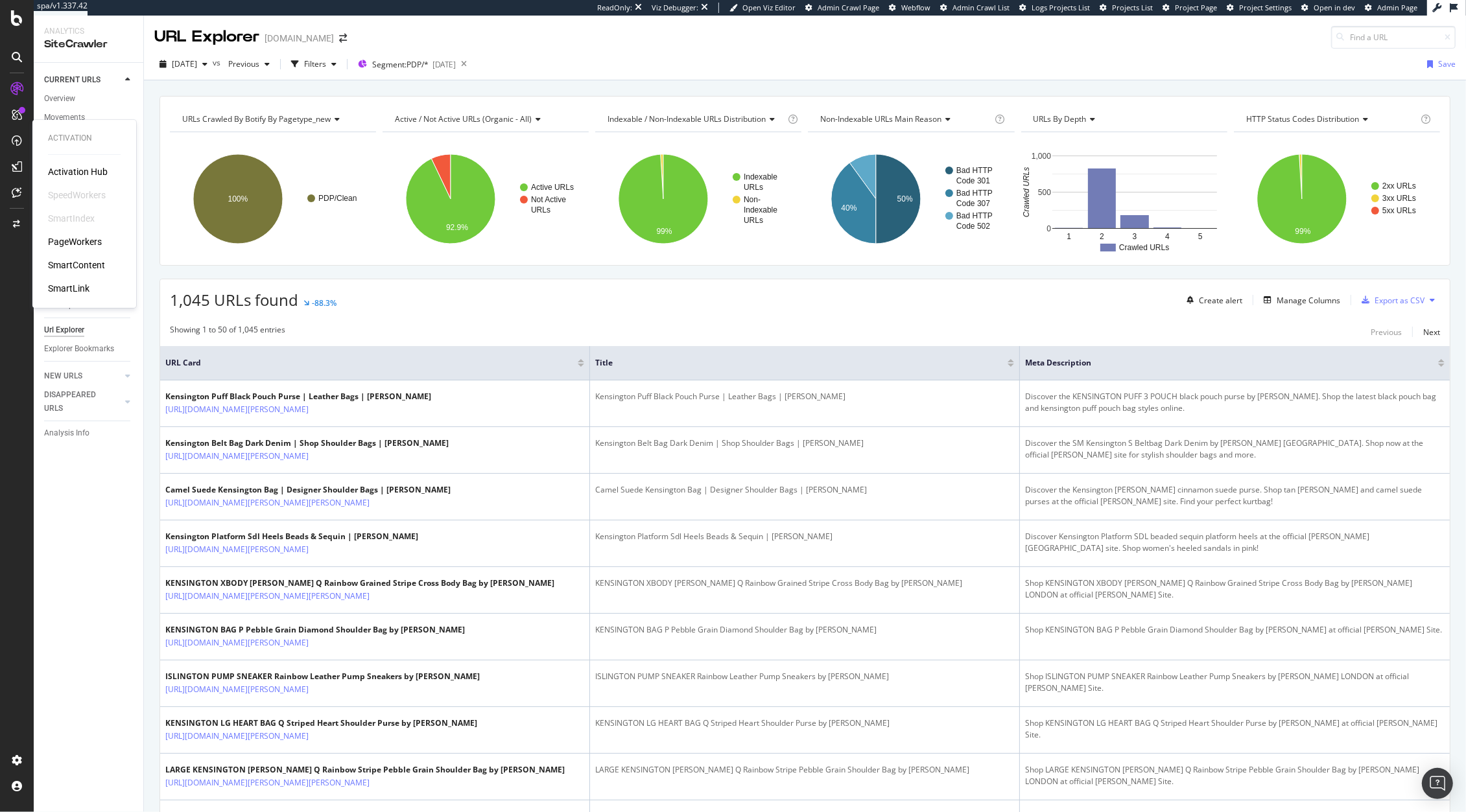
click at [82, 238] on div "PageWorkers" at bounding box center [75, 241] width 54 height 13
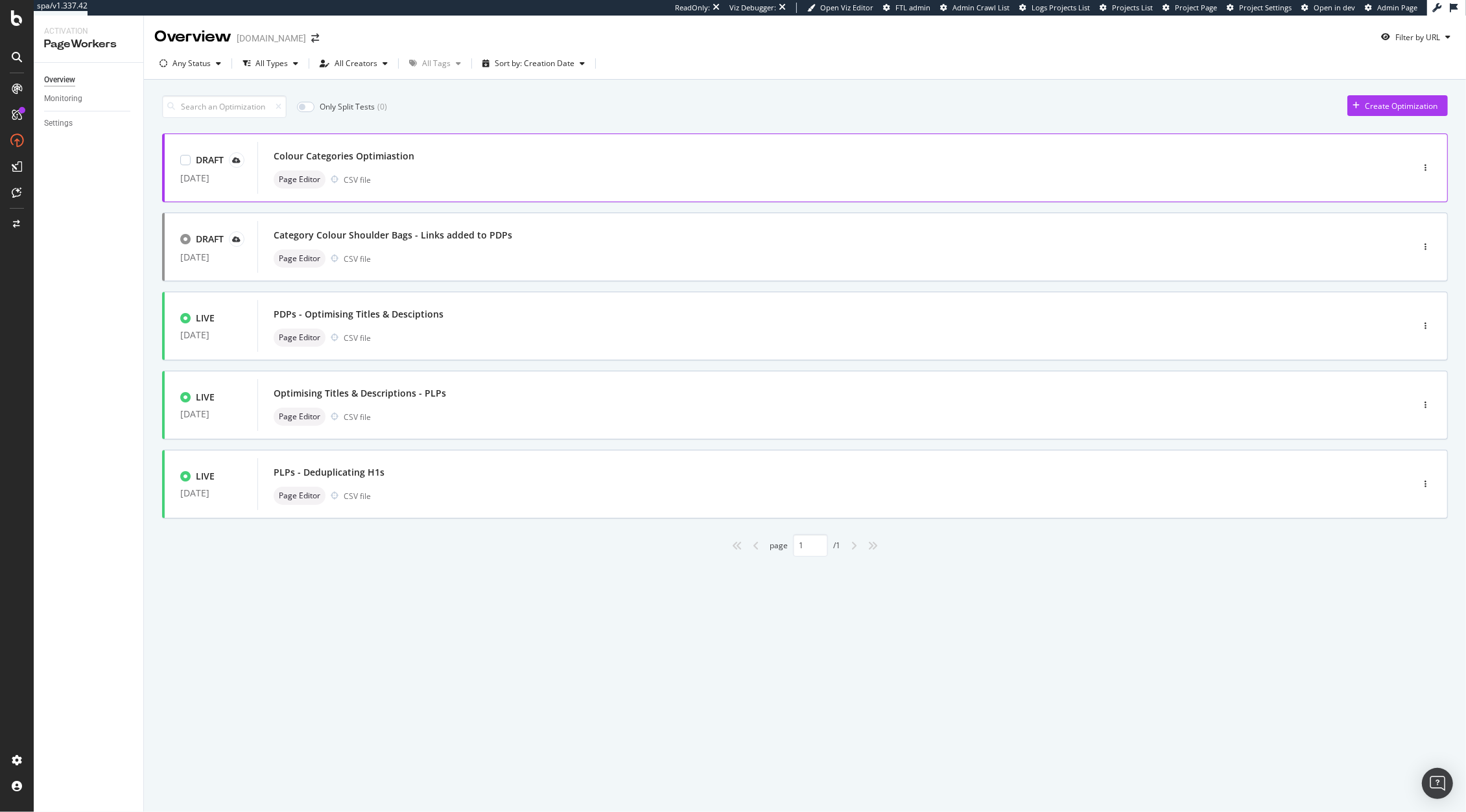
click at [491, 157] on div "Colour Categories Optimiastion" at bounding box center [815, 155] width 1083 height 18
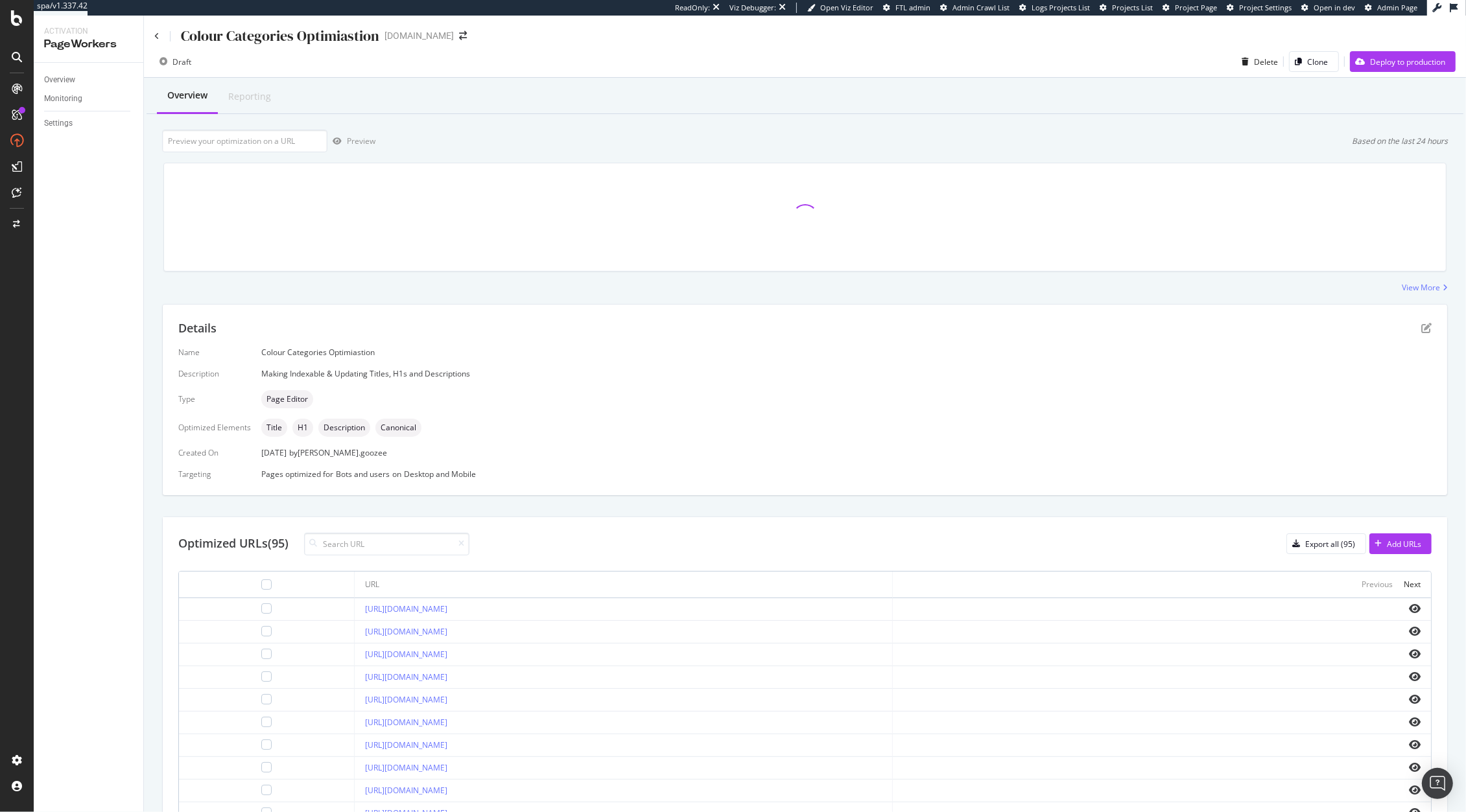
click at [163, 44] on div "Colour Categories Optimiastion" at bounding box center [266, 36] width 225 height 20
click at [159, 38] on icon at bounding box center [156, 36] width 6 height 8
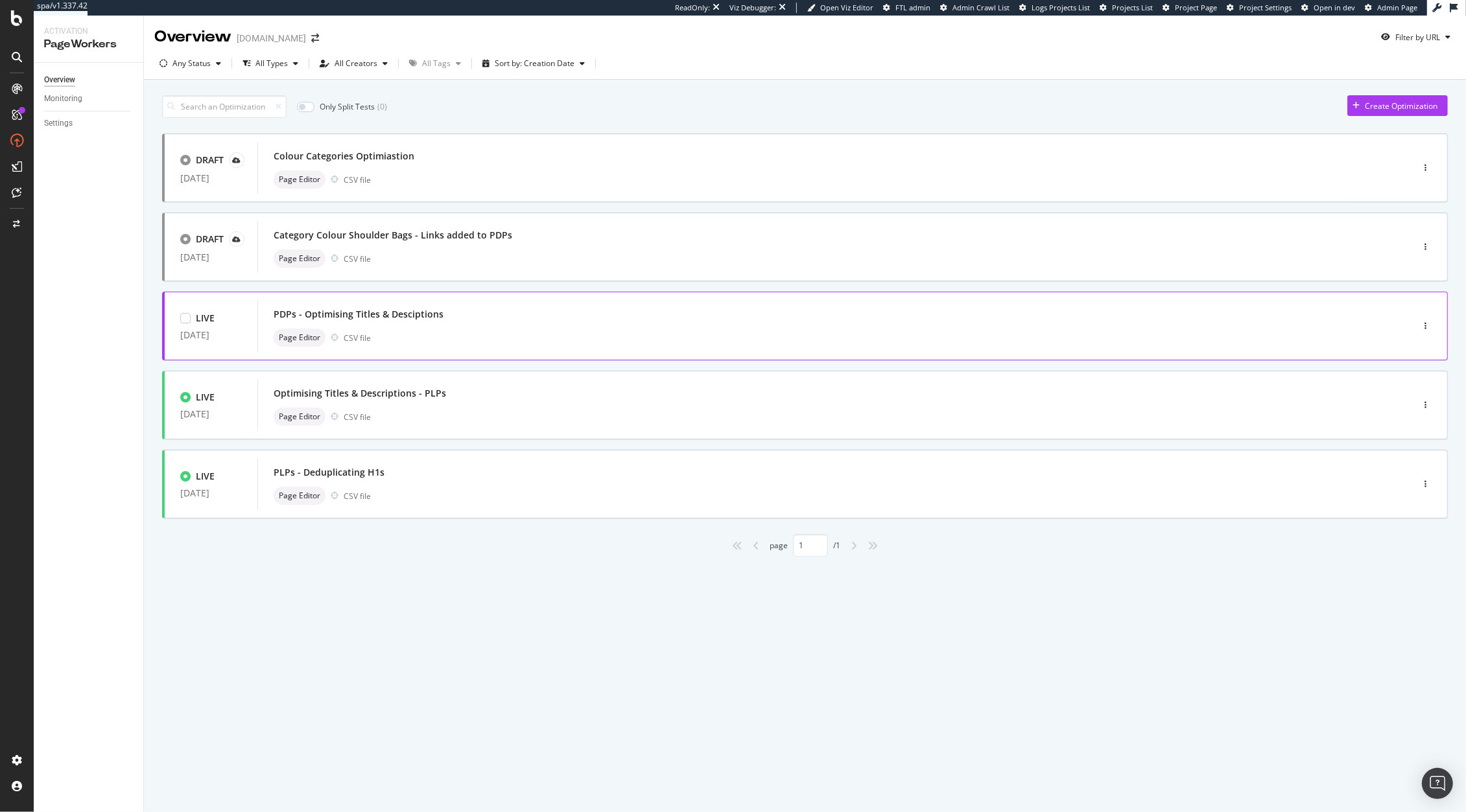
click at [487, 342] on div "Page Editor CSV file" at bounding box center [815, 337] width 1083 height 18
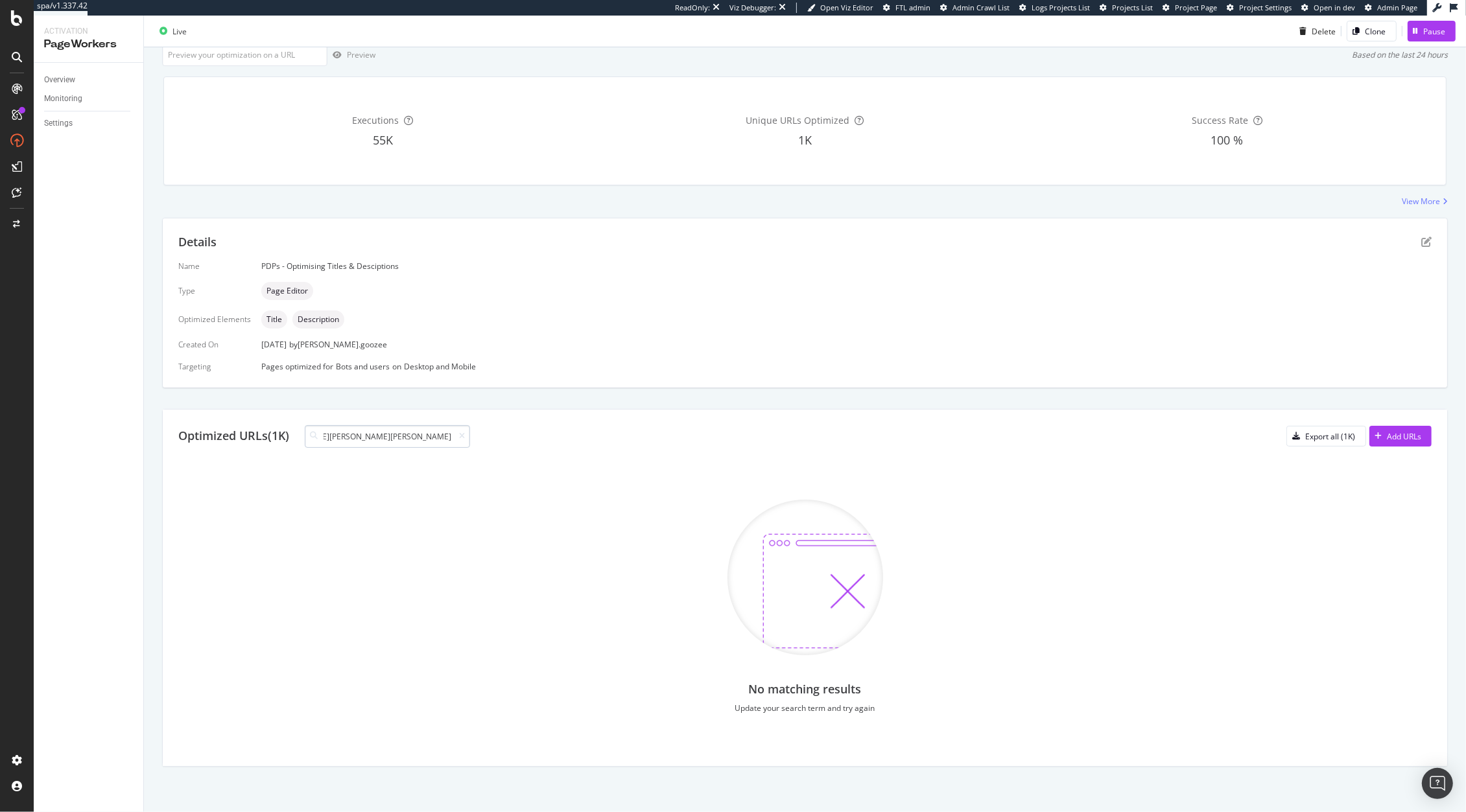
scroll to position [0, 349]
type input "[URL][DOMAIN_NAME][PERSON_NAME][PERSON_NAME]"
